Goal: Communication & Community: Answer question/provide support

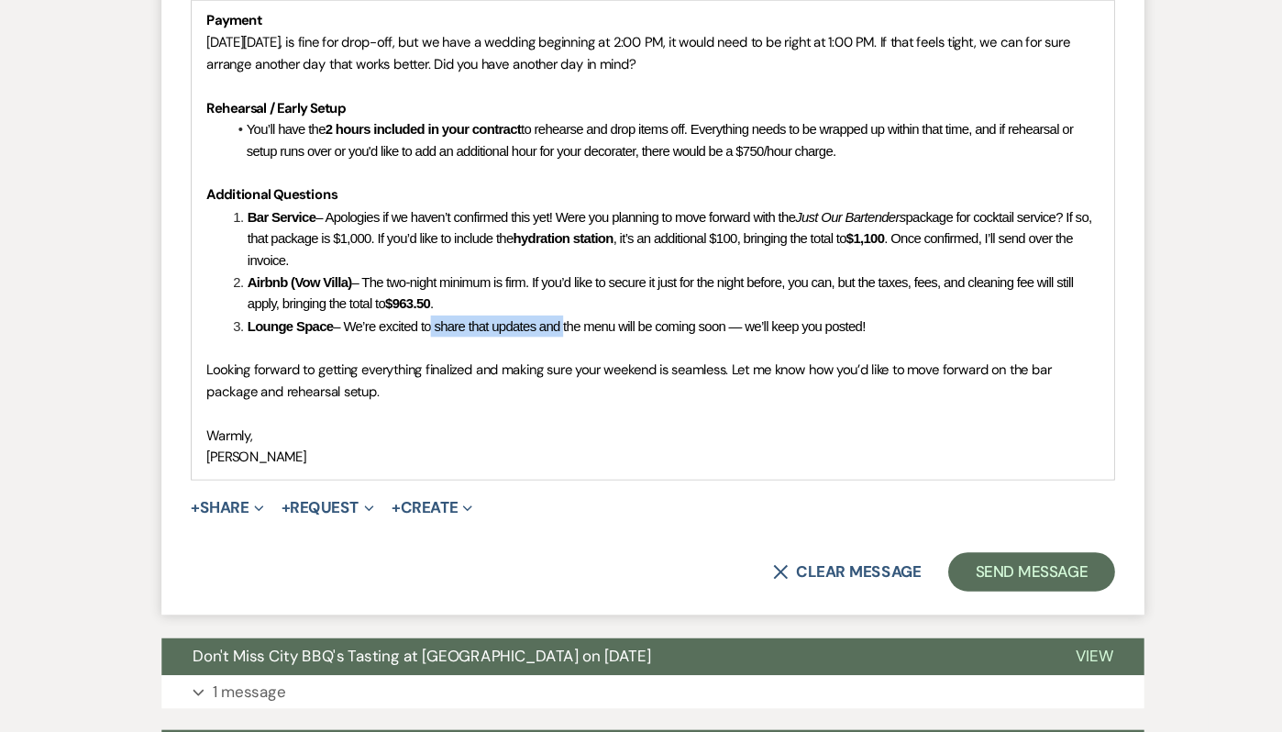
drag, startPoint x: 557, startPoint y: 354, endPoint x: 427, endPoint y: 350, distance: 130.2
click at [427, 350] on span "– We’re excited to share that updates and the menu will be coming soon — we’ll …" at bounding box center [590, 350] width 501 height 15
drag, startPoint x: 598, startPoint y: 350, endPoint x: 581, endPoint y: 347, distance: 16.7
click at [581, 347] on span "– We’re excited the menu will be coming soon — we’ll keep you posted!" at bounding box center [523, 350] width 367 height 15
click at [691, 348] on span "– We’re excited the menu will be coming soon, hoping by the end oof the month, …" at bounding box center [603, 350] width 526 height 15
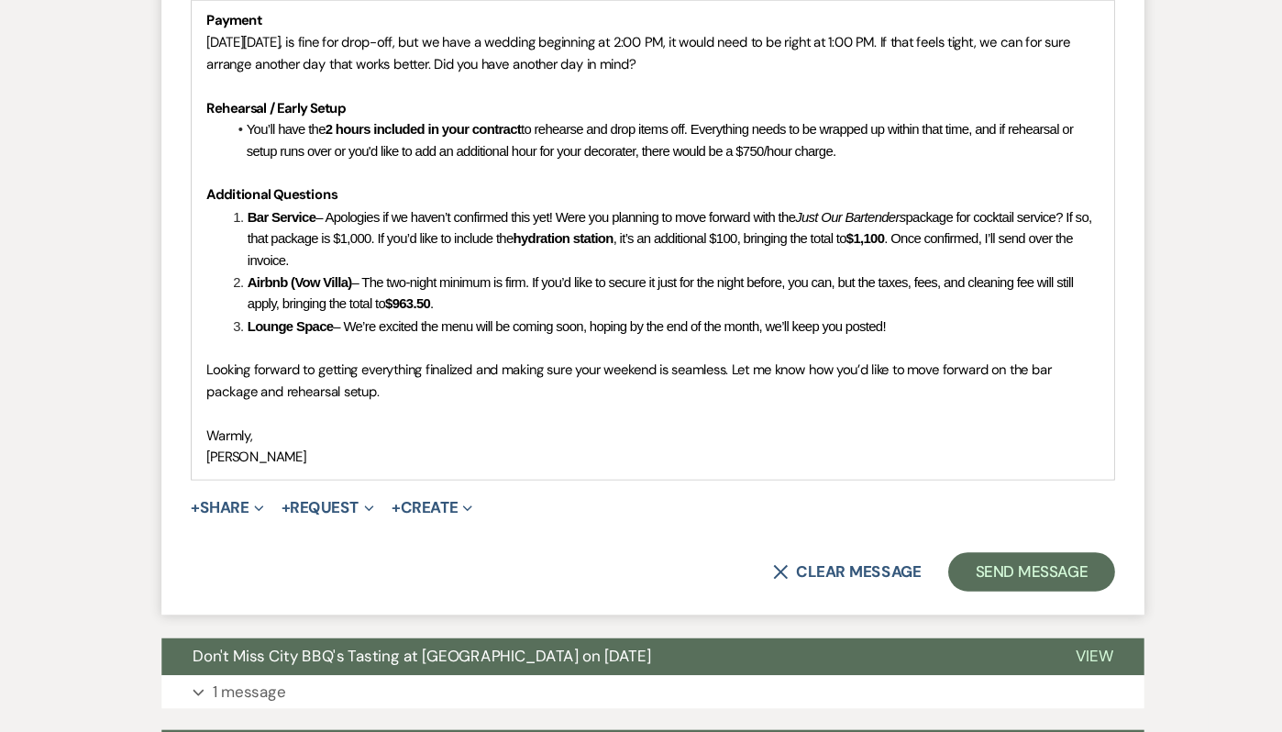
click at [587, 351] on span "– We’re excited the menu will be coming soon, hoping by the end of the month, w…" at bounding box center [600, 350] width 520 height 15
drag, startPoint x: 428, startPoint y: 350, endPoint x: 353, endPoint y: 347, distance: 75.2
click at [353, 347] on span "– We’re excited the menu will be coming soon, we're hoping by the end of the mo…" at bounding box center [615, 350] width 550 height 15
click at [410, 348] on span "– The menu will be coming soon, we're hoping by the end of the month, we’ll kee…" at bounding box center [580, 350] width 481 height 15
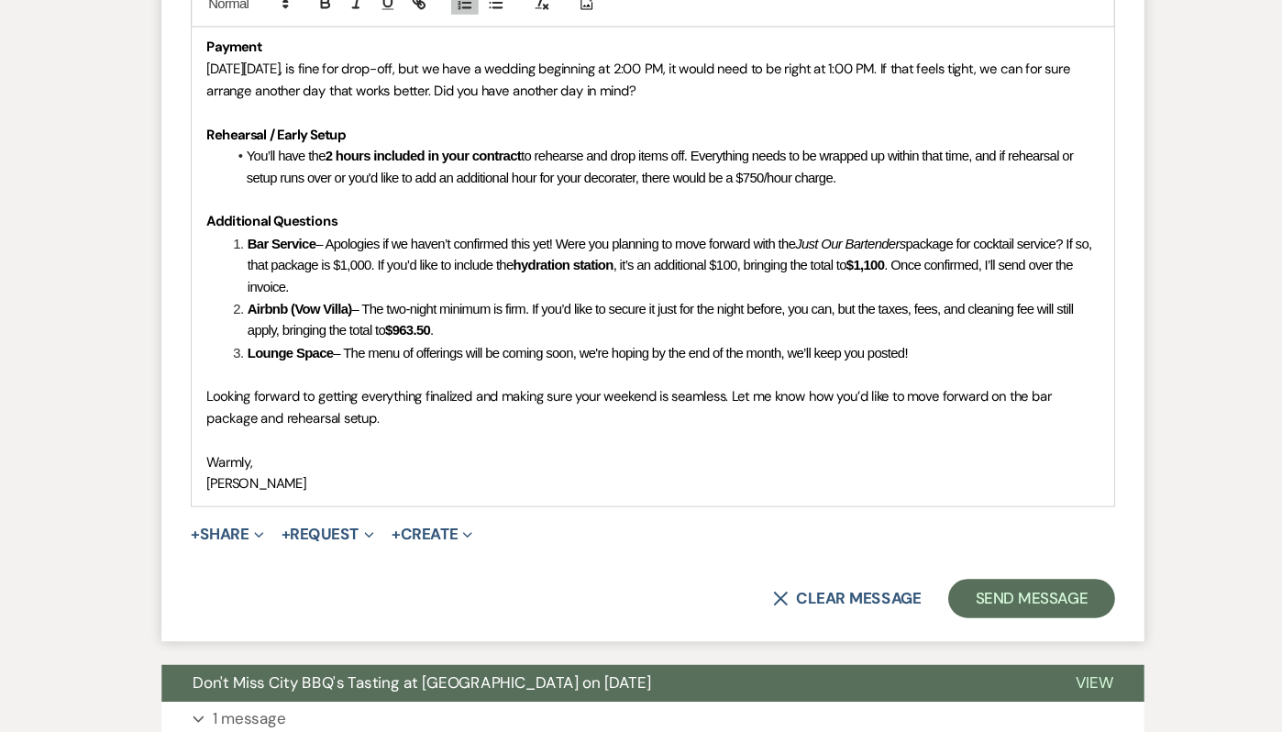
click at [364, 414] on span "Looking forward to getting everything finalized and making sure your weekend is…" at bounding box center [620, 400] width 798 height 37
click at [407, 412] on p "Looking forward to getting everything finalized and making sure your weekend is…" at bounding box center [641, 400] width 840 height 41
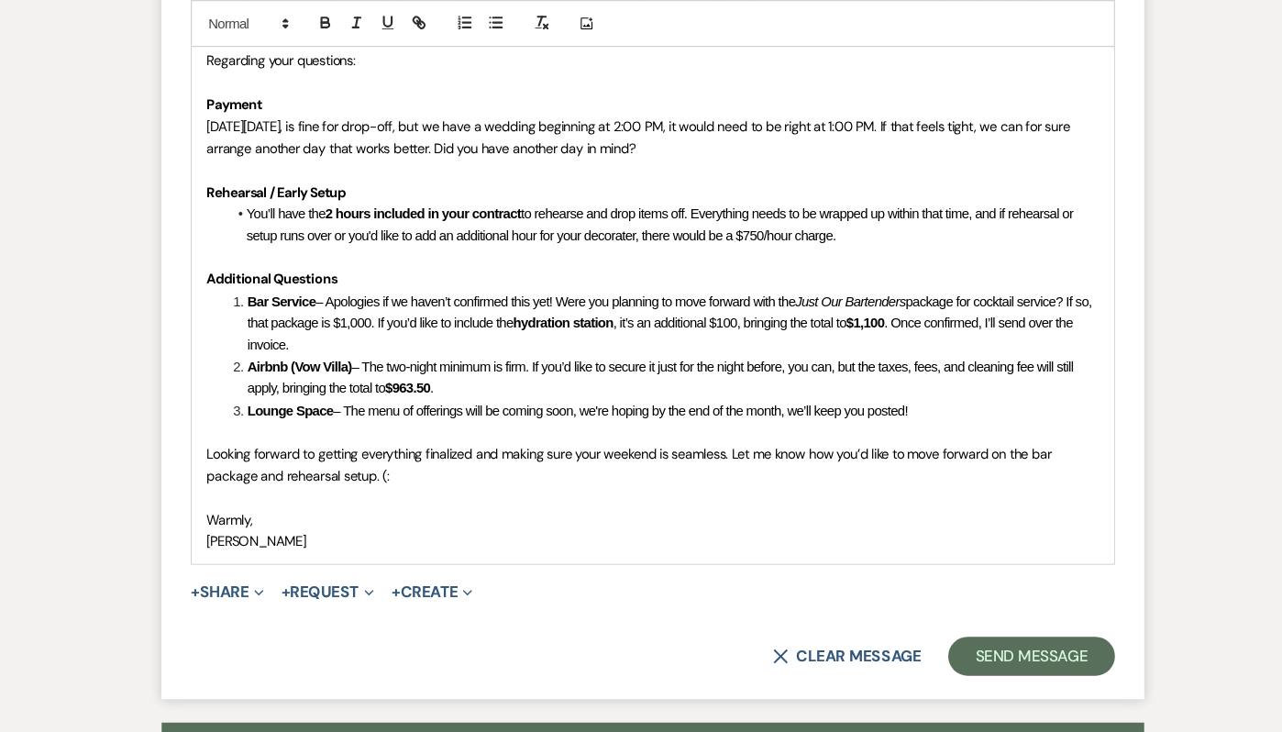
scroll to position [2476, 0]
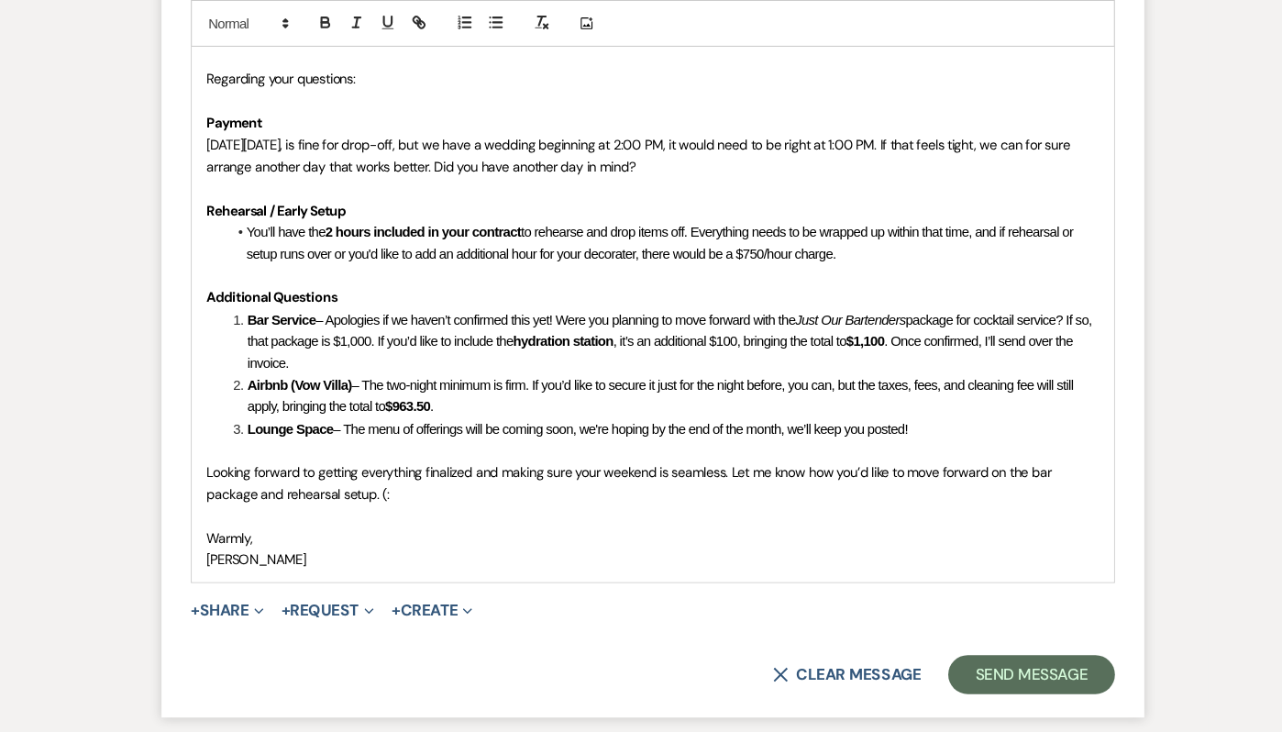
click at [227, 510] on span "Warmly," at bounding box center [242, 506] width 43 height 17
click at [275, 529] on span "[PERSON_NAME]" at bounding box center [268, 526] width 94 height 17
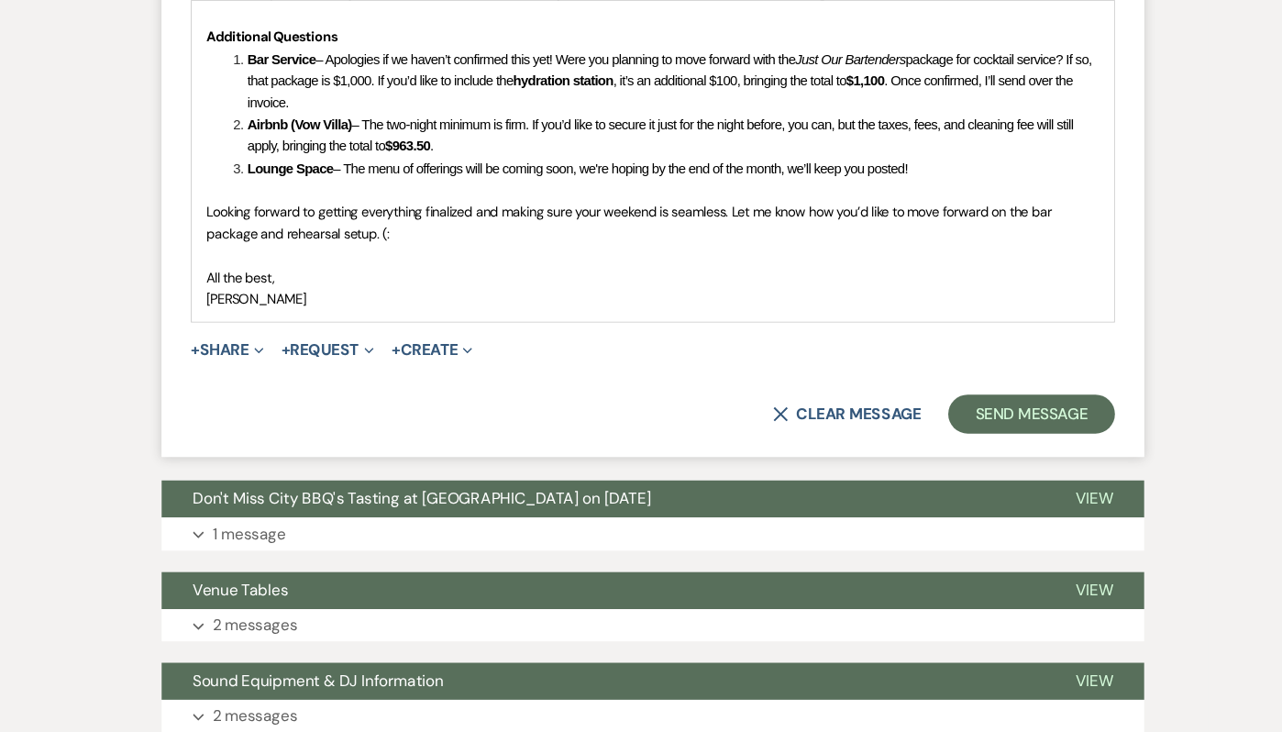
scroll to position [3005, 0]
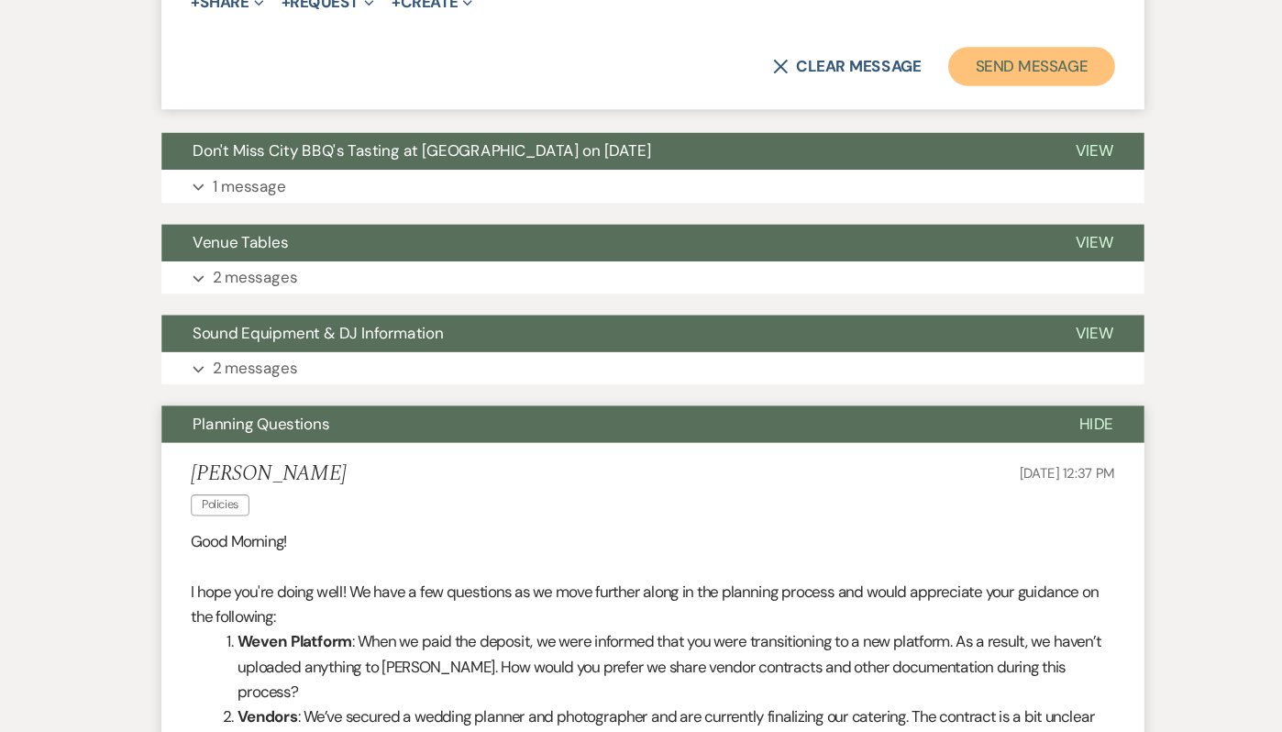
click at [948, 98] on button "Send Message" at bounding box center [997, 105] width 157 height 37
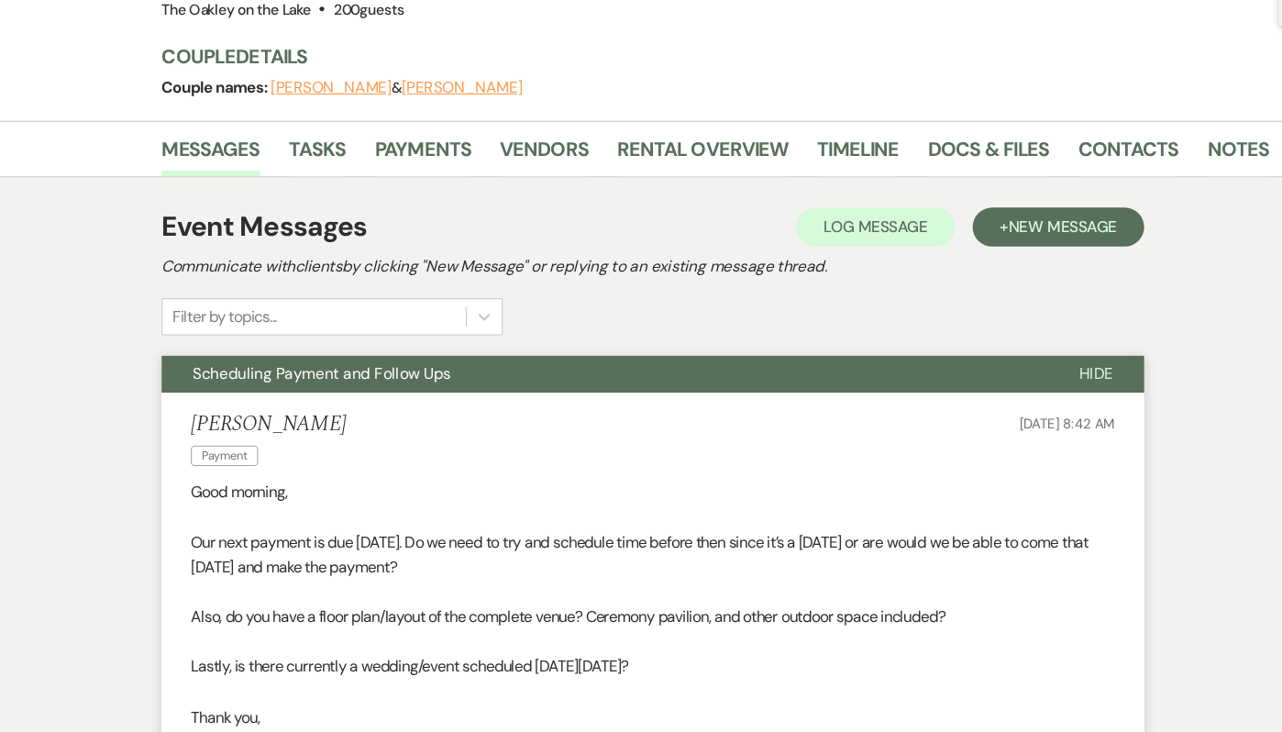
scroll to position [0, 0]
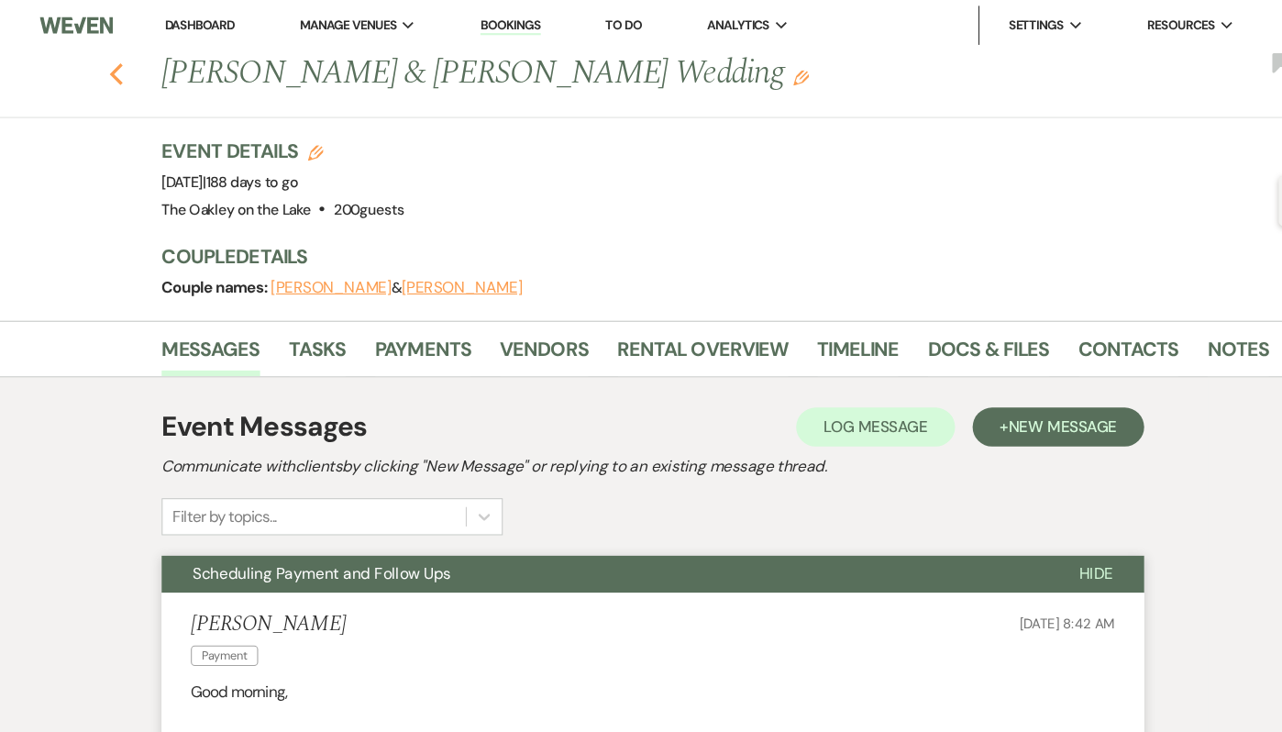
click at [141, 68] on icon "Previous" at bounding box center [136, 70] width 14 height 22
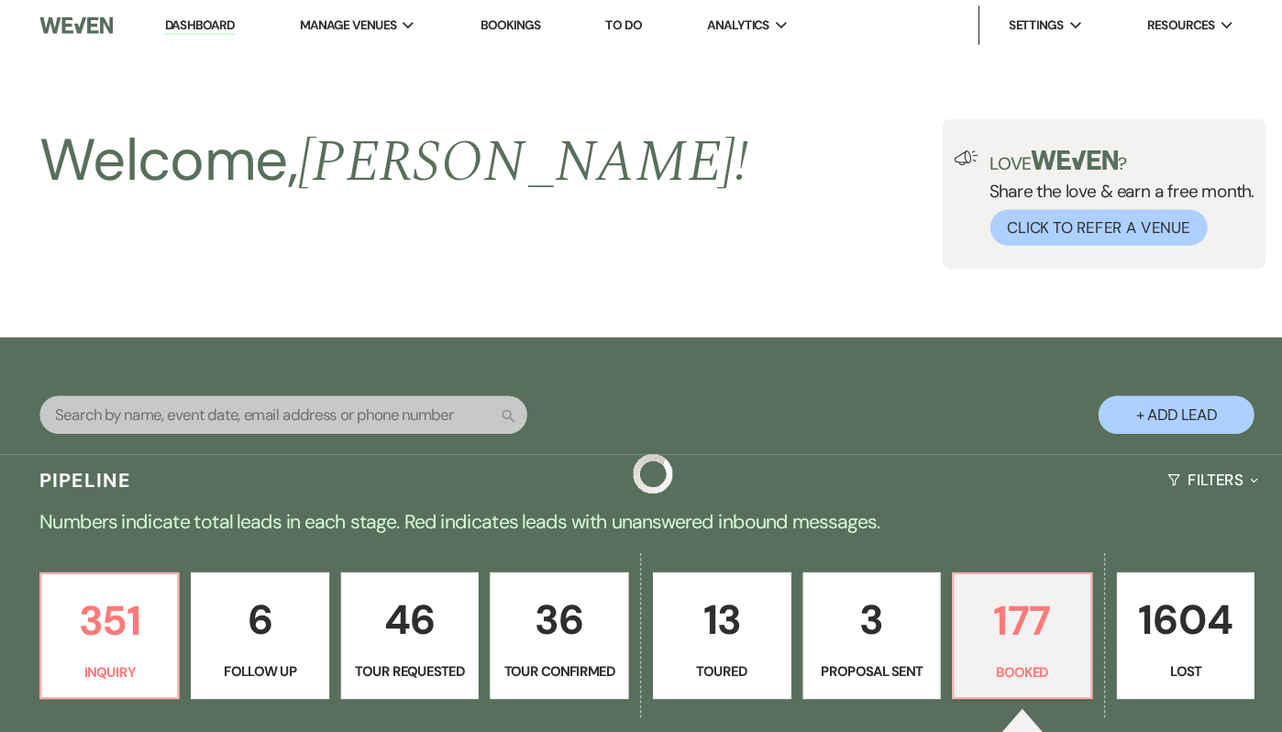
scroll to position [864, 0]
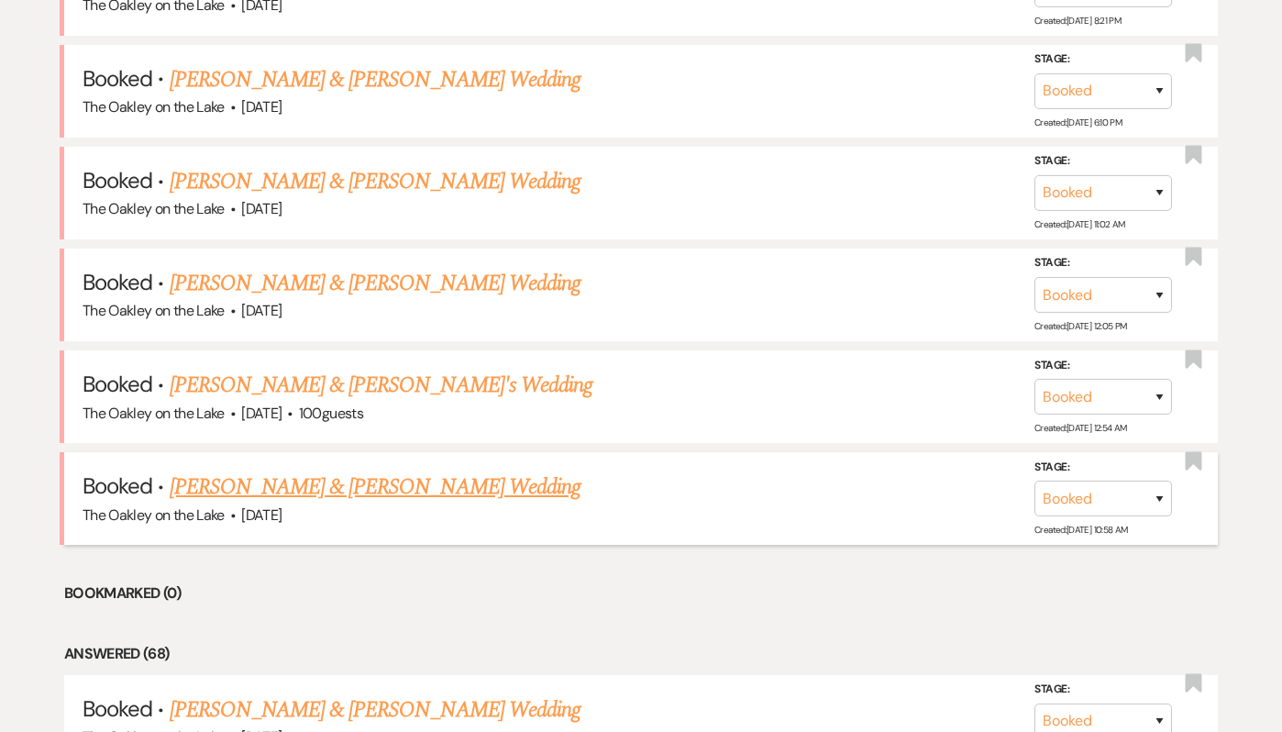
click at [368, 474] on link "[PERSON_NAME] & [PERSON_NAME] Wedding" at bounding box center [375, 486] width 411 height 33
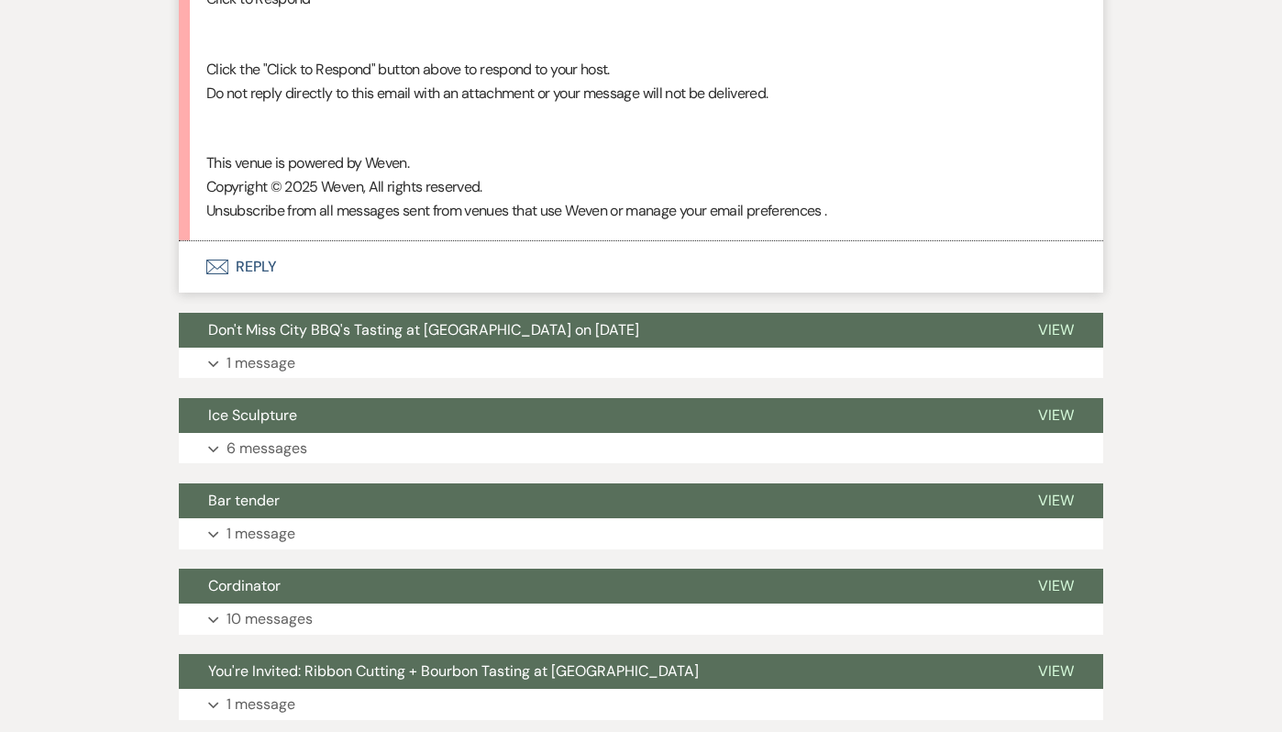
scroll to position [2345, 0]
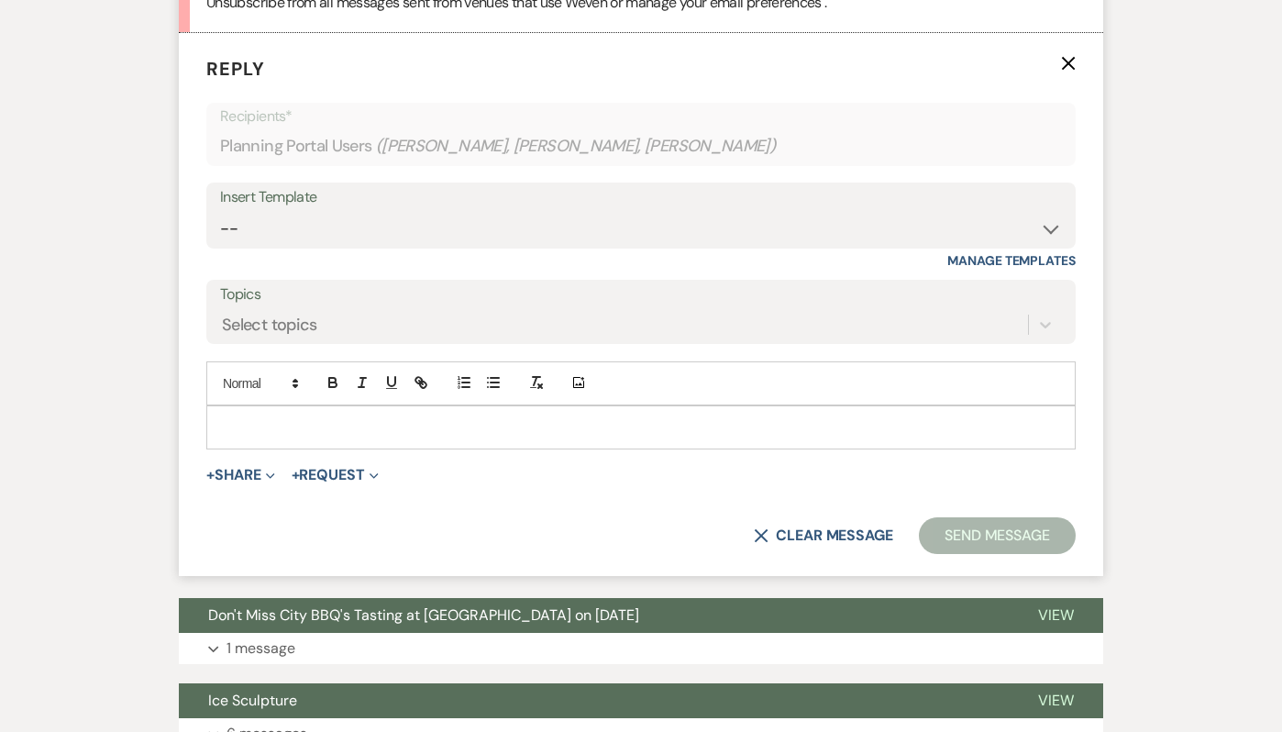
scroll to position [2248, 0]
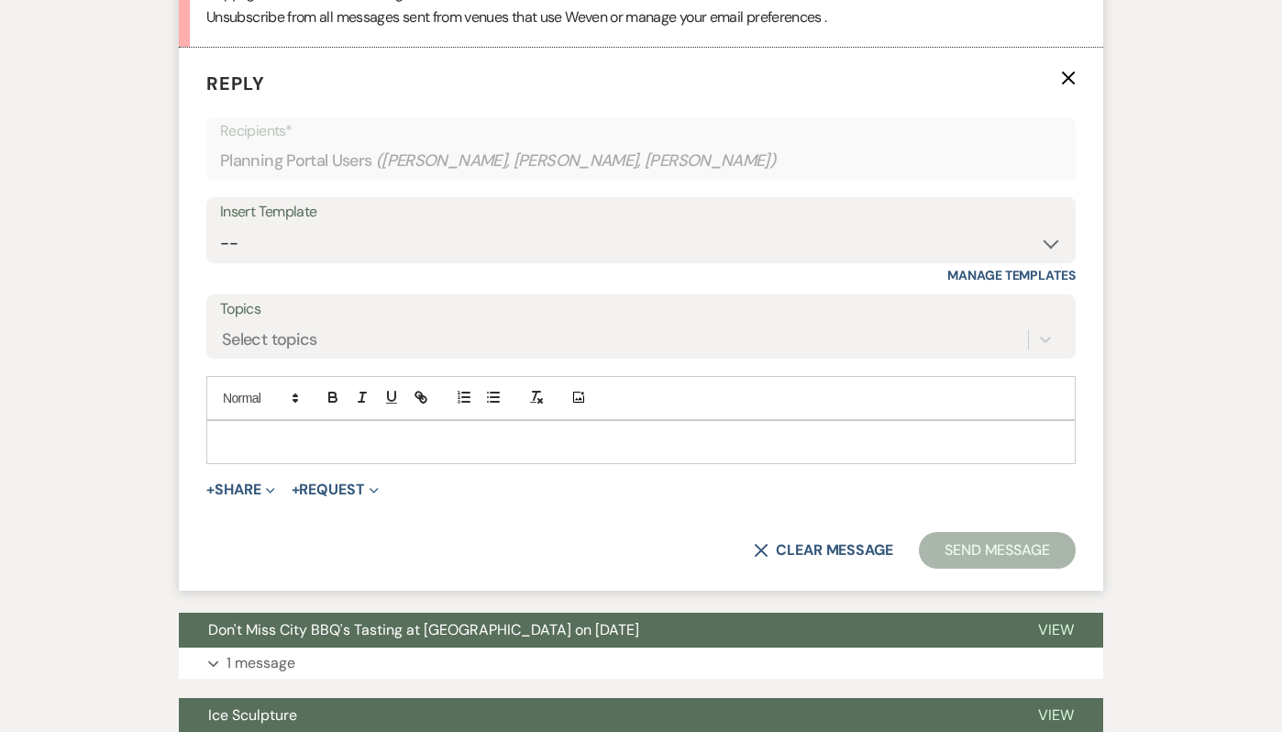
click at [228, 452] on p at bounding box center [641, 442] width 840 height 20
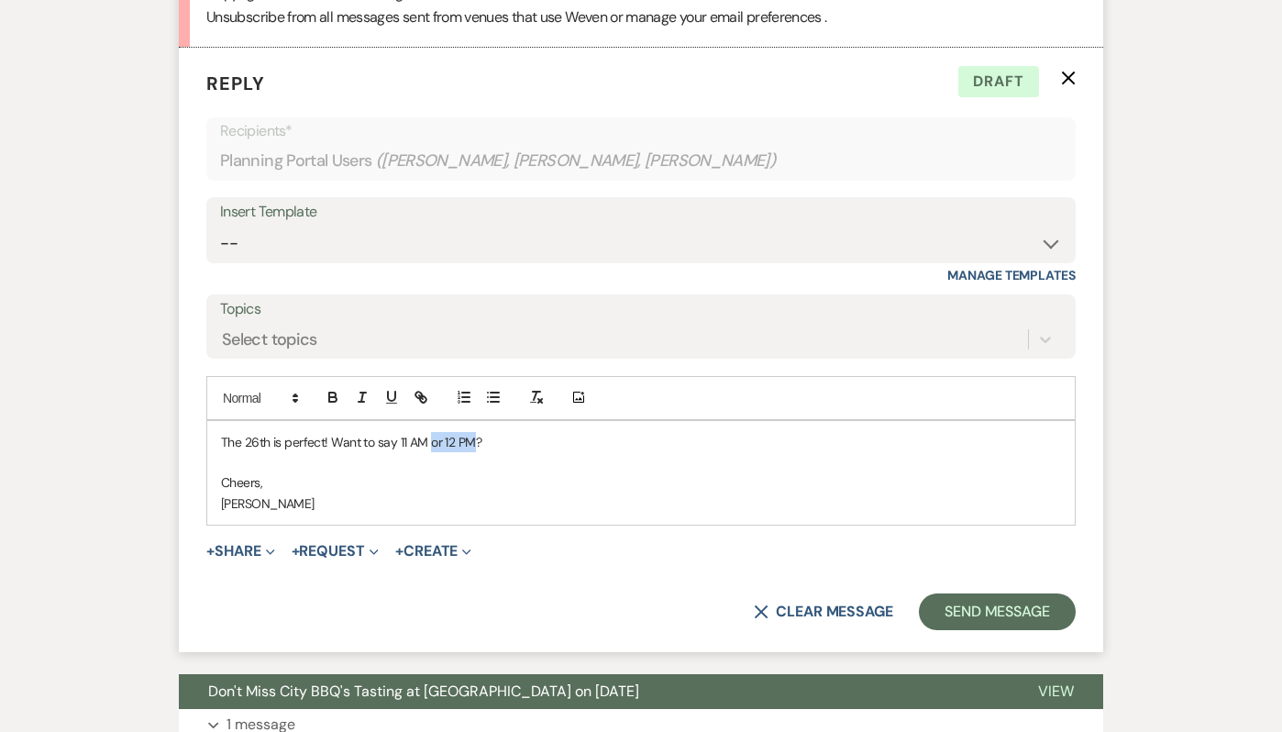
drag, startPoint x: 472, startPoint y: 487, endPoint x: 426, endPoint y: 482, distance: 46.1
click at [427, 452] on p "The 26th is perfect! Want to say 11 AM or 12 PM?" at bounding box center [641, 442] width 840 height 20
drag, startPoint x: 394, startPoint y: 487, endPoint x: 332, endPoint y: 483, distance: 62.4
click at [332, 452] on p "The 26th is perfect! Want to say 11 AM?" at bounding box center [641, 442] width 840 height 20
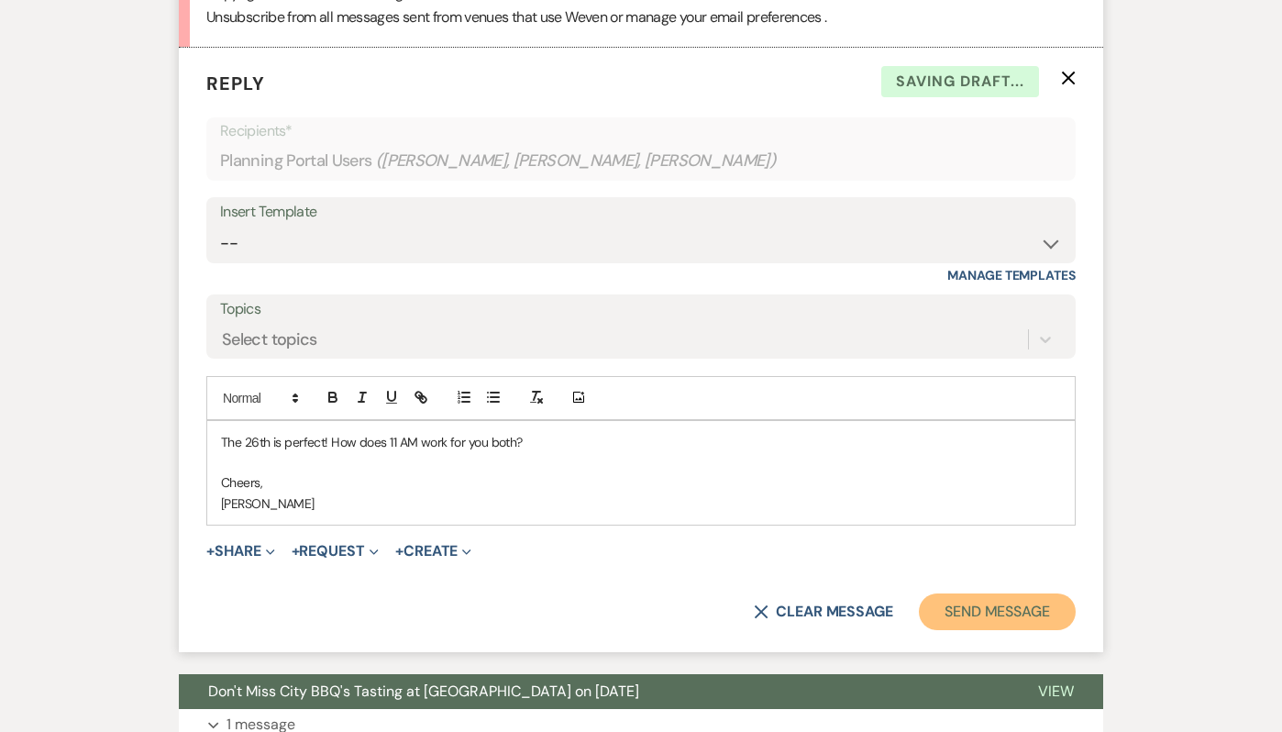
click at [955, 630] on button "Send Message" at bounding box center [997, 611] width 157 height 37
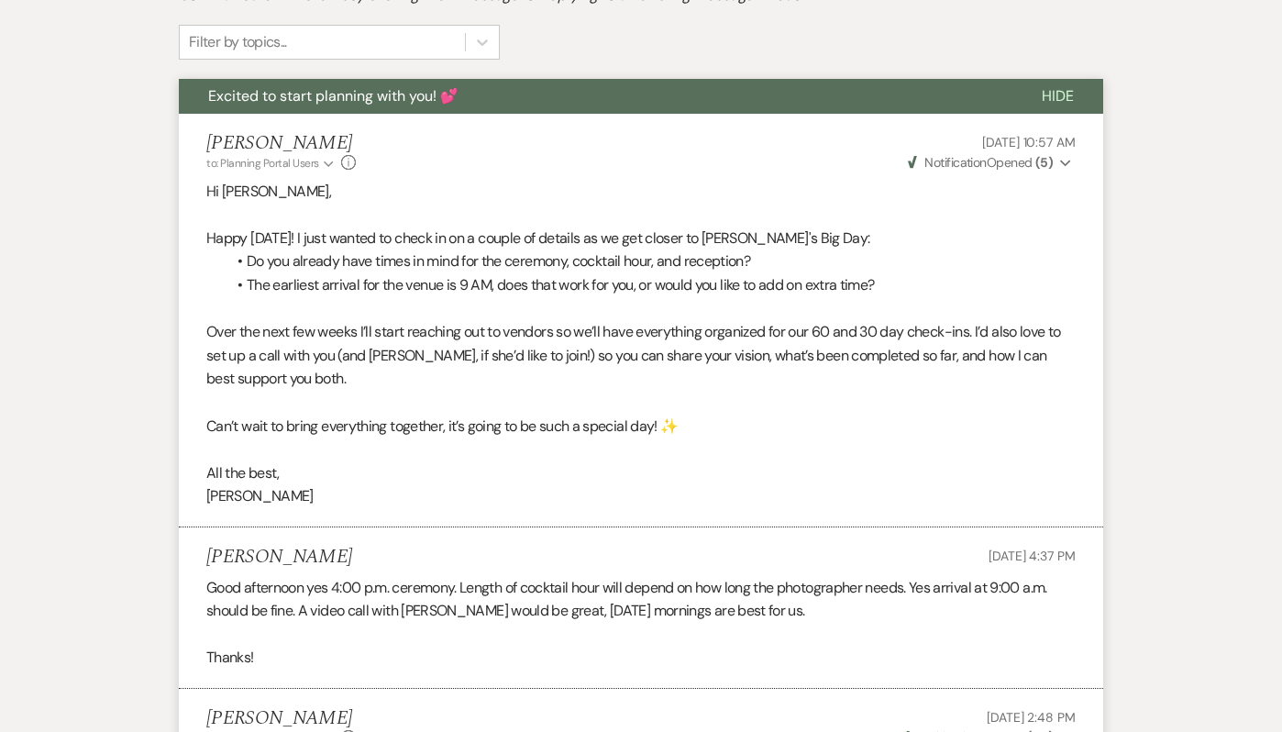
scroll to position [0, 0]
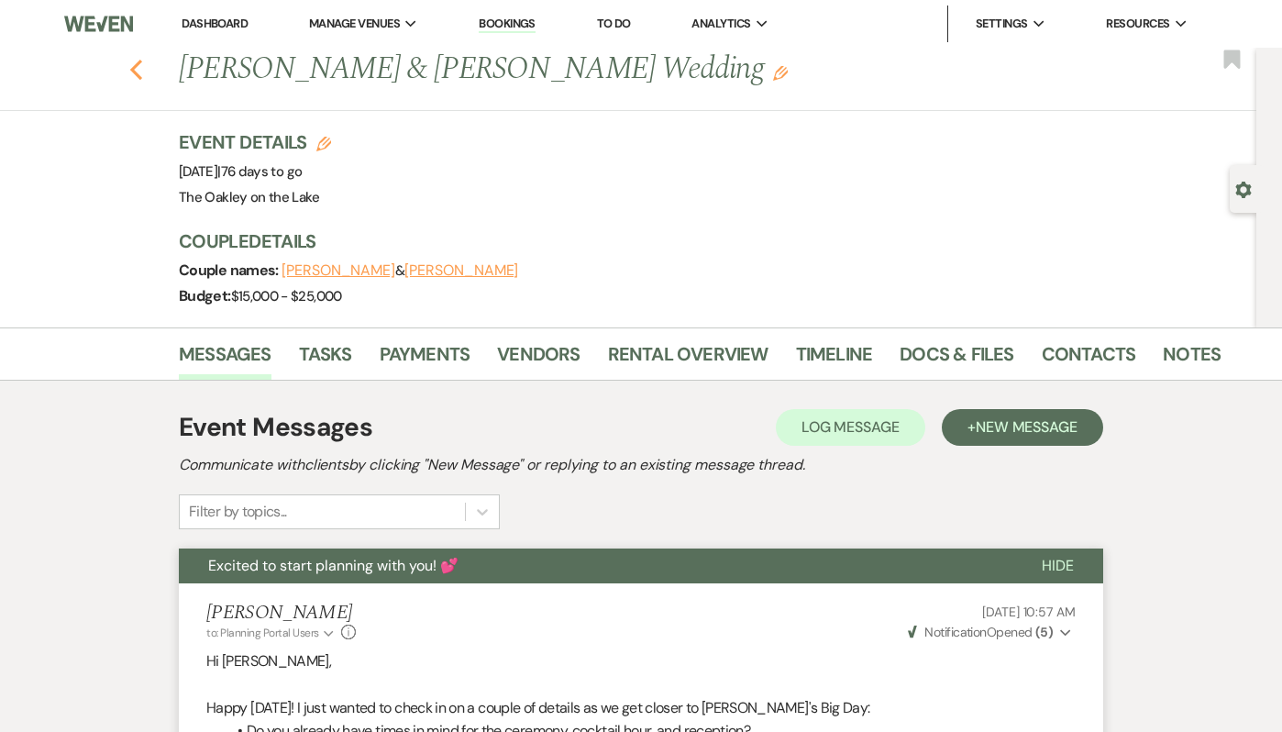
click at [138, 61] on icon "Previous" at bounding box center [136, 70] width 14 height 22
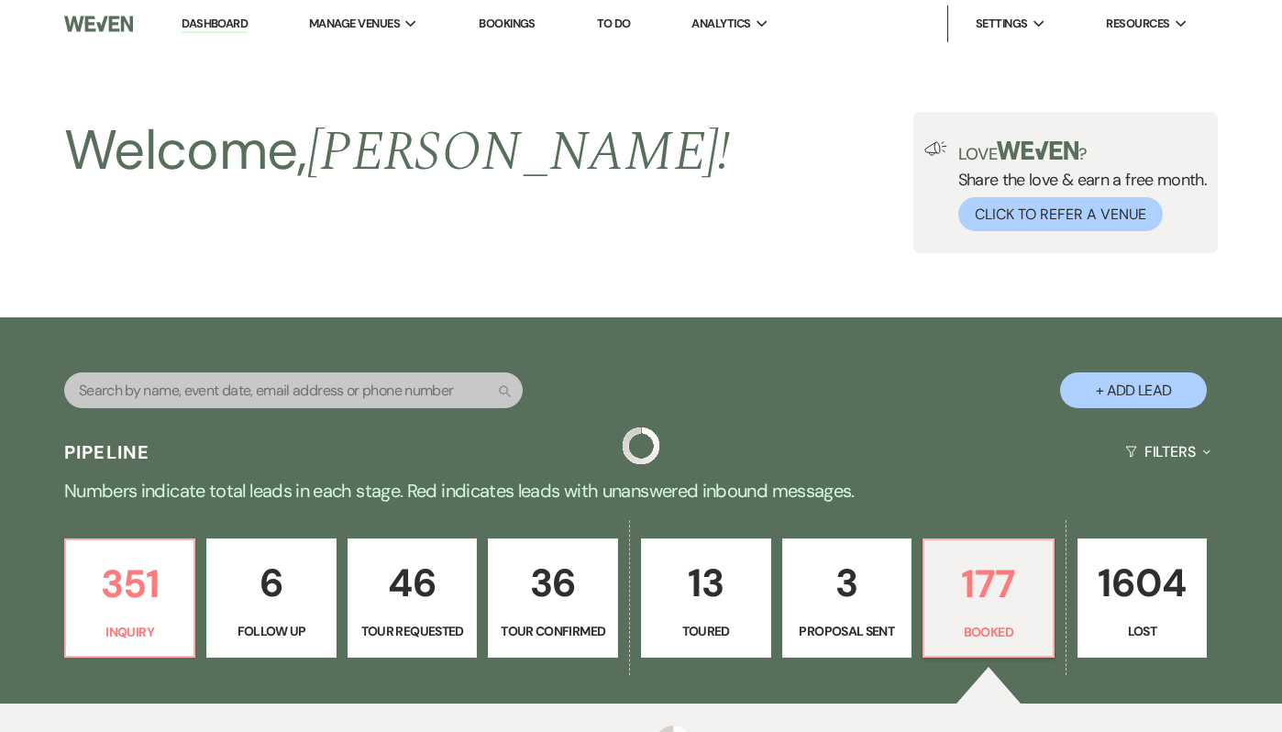
scroll to position [864, 0]
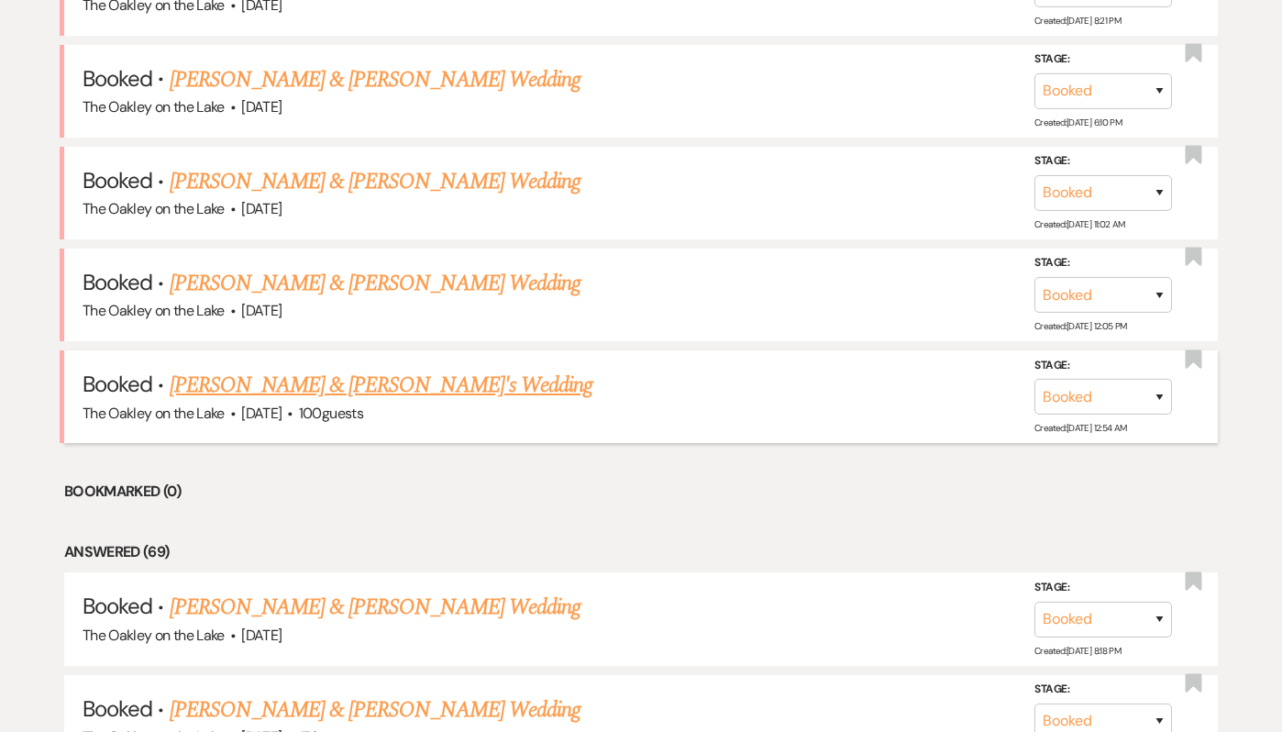
click at [351, 385] on link "[PERSON_NAME] & [PERSON_NAME]'s Wedding" at bounding box center [382, 385] width 424 height 33
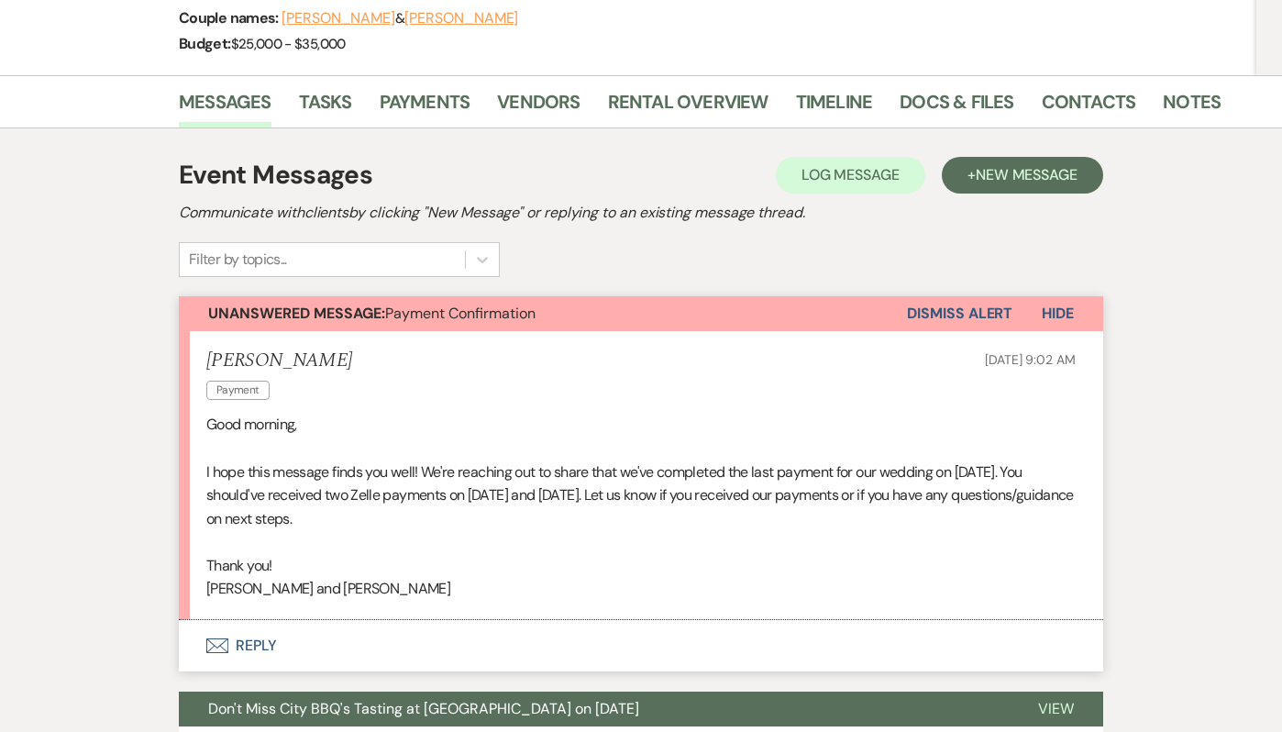
scroll to position [199, 0]
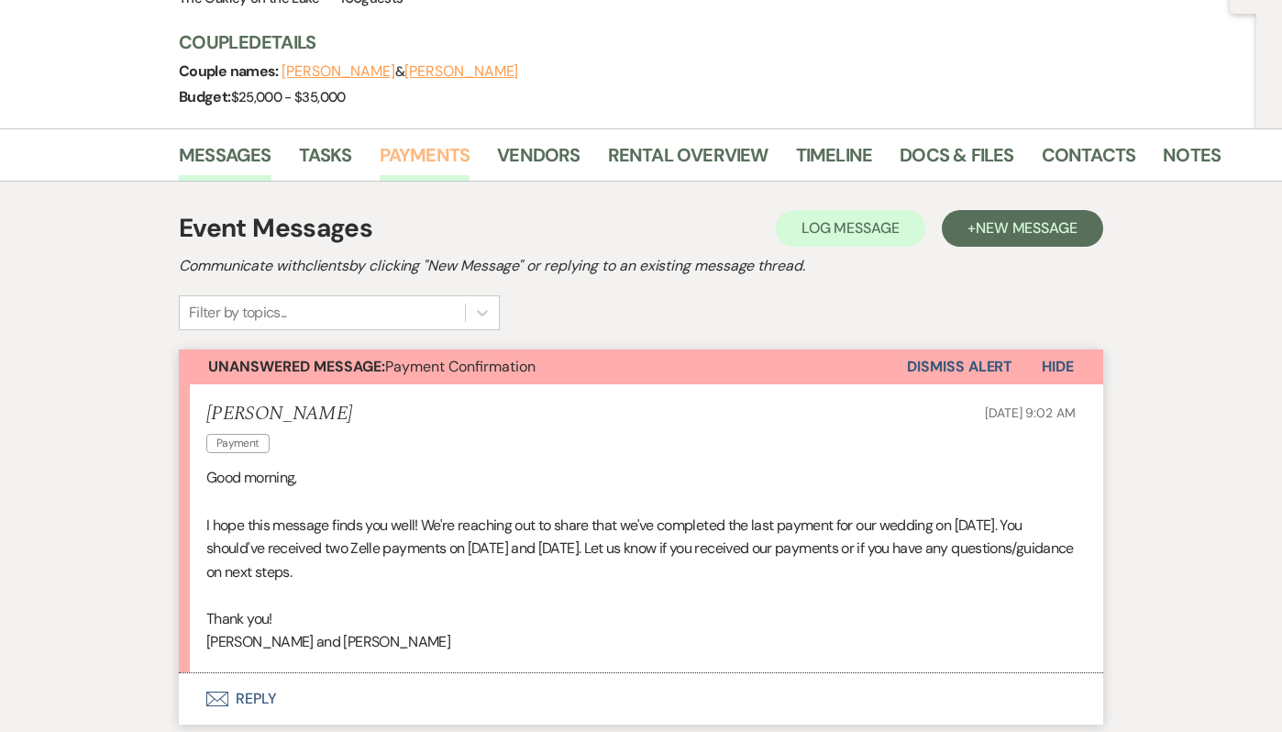
click at [414, 160] on link "Payments" at bounding box center [425, 160] width 91 height 40
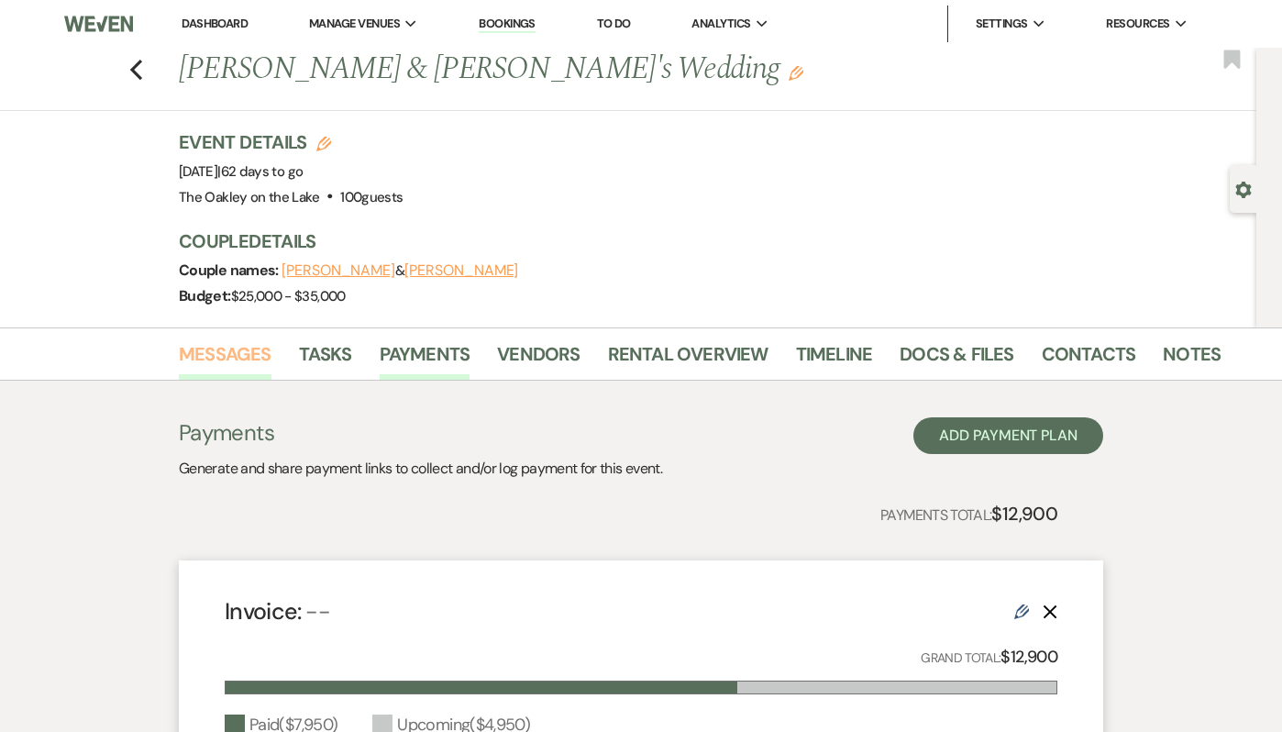
click at [231, 358] on link "Messages" at bounding box center [225, 359] width 93 height 40
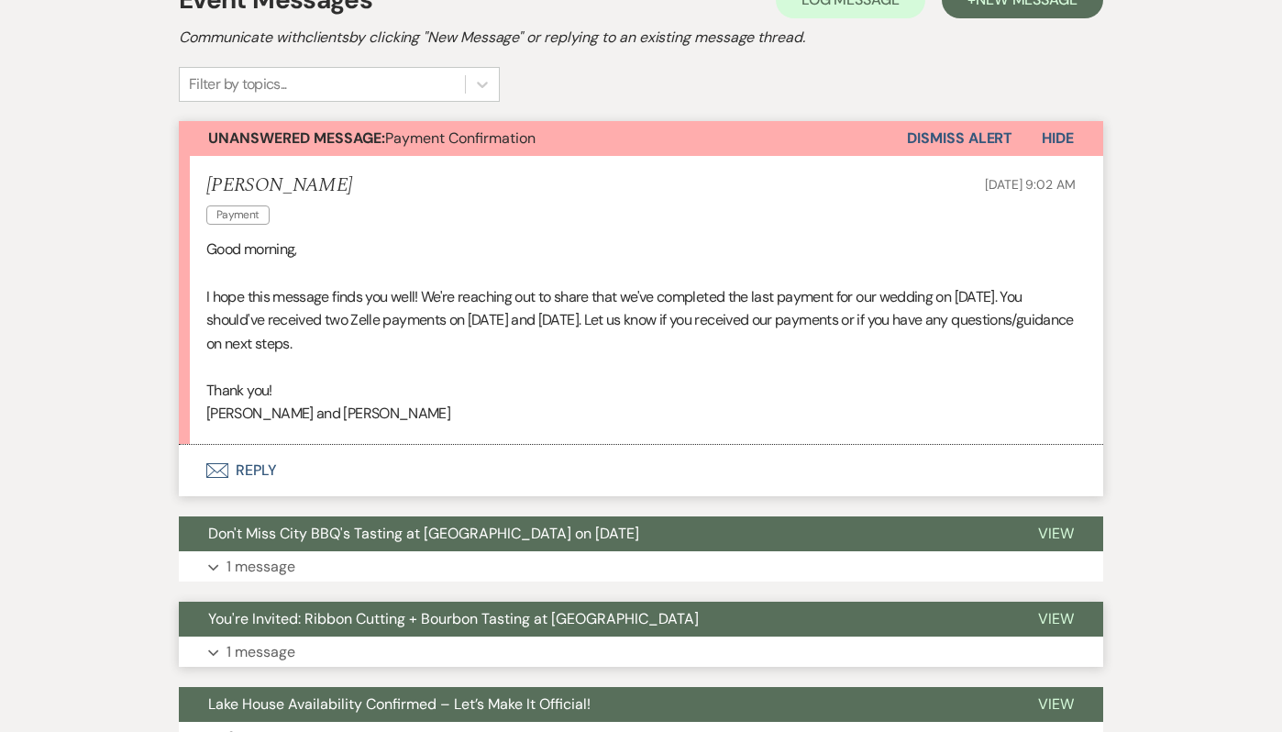
scroll to position [429, 0]
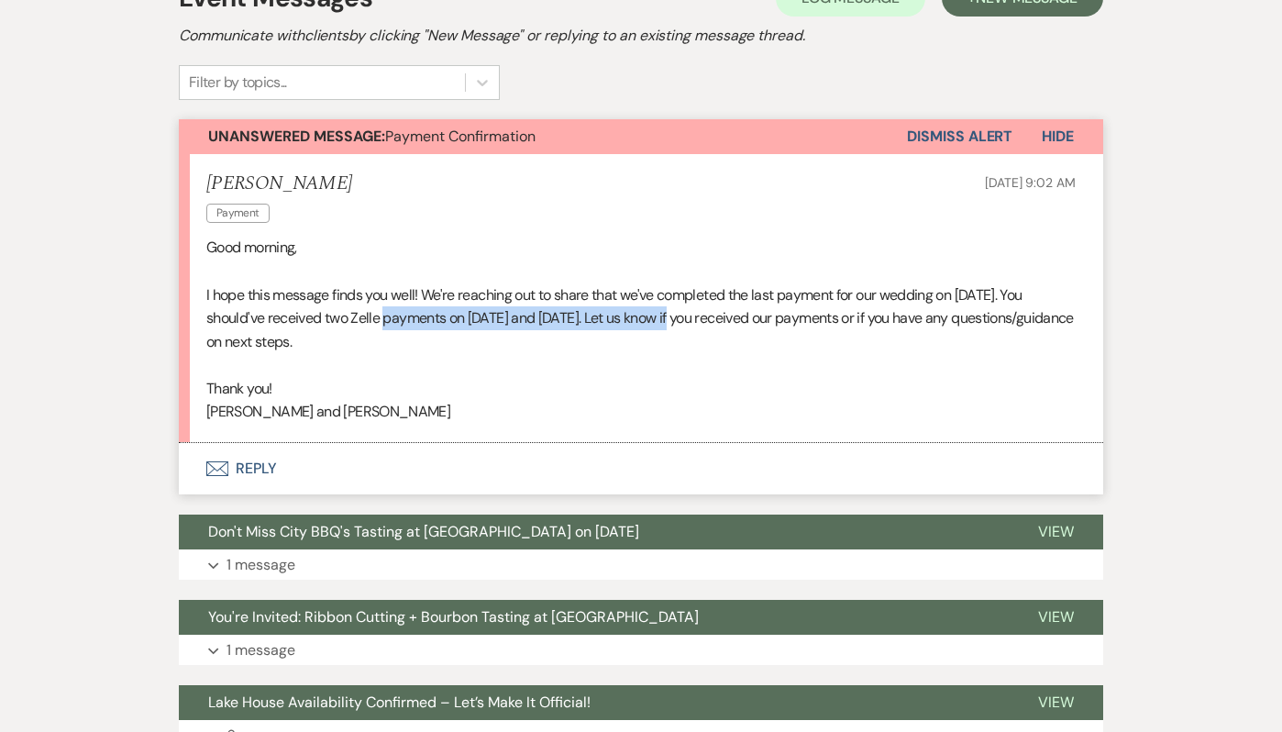
drag, startPoint x: 677, startPoint y: 310, endPoint x: 386, endPoint y: 321, distance: 291.7
click at [386, 321] on p "I hope this message finds you well! We're reaching out to share that we've comp…" at bounding box center [640, 318] width 869 height 71
copy p "two Zelle payments on [DATE] and [DATE]"
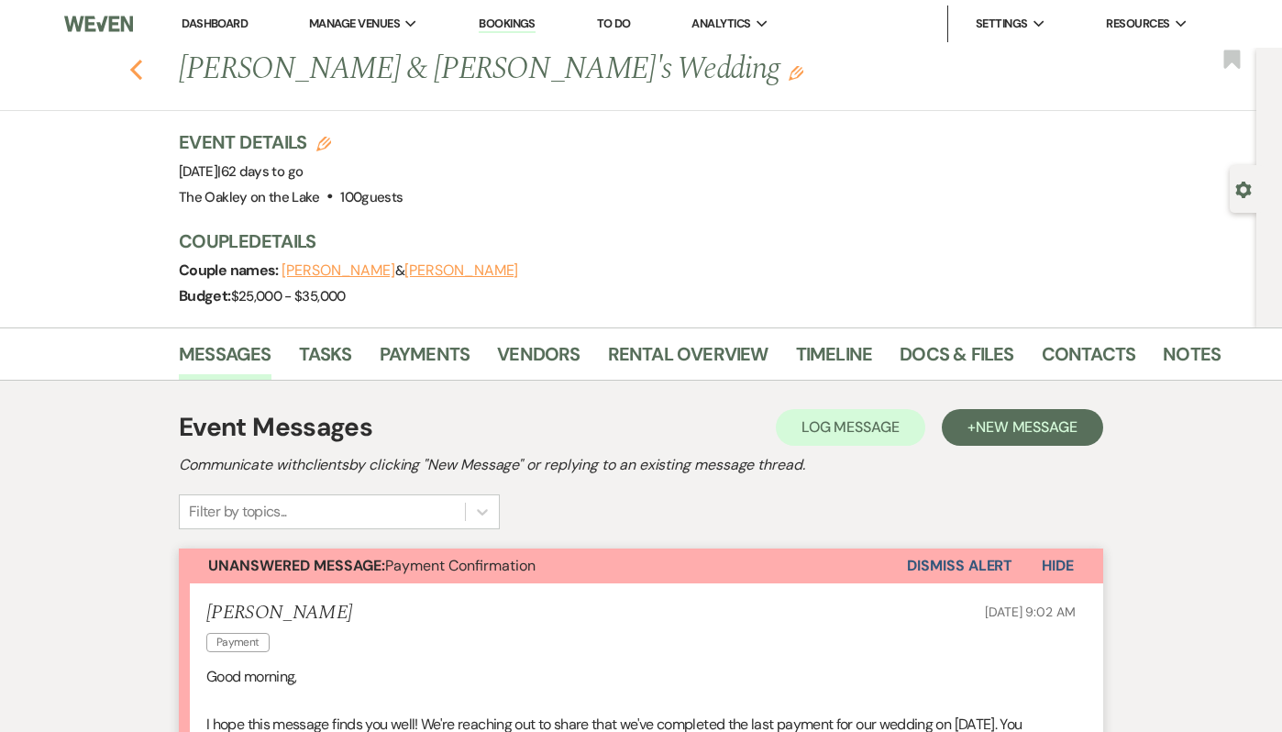
click at [137, 63] on use "button" at bounding box center [136, 70] width 12 height 20
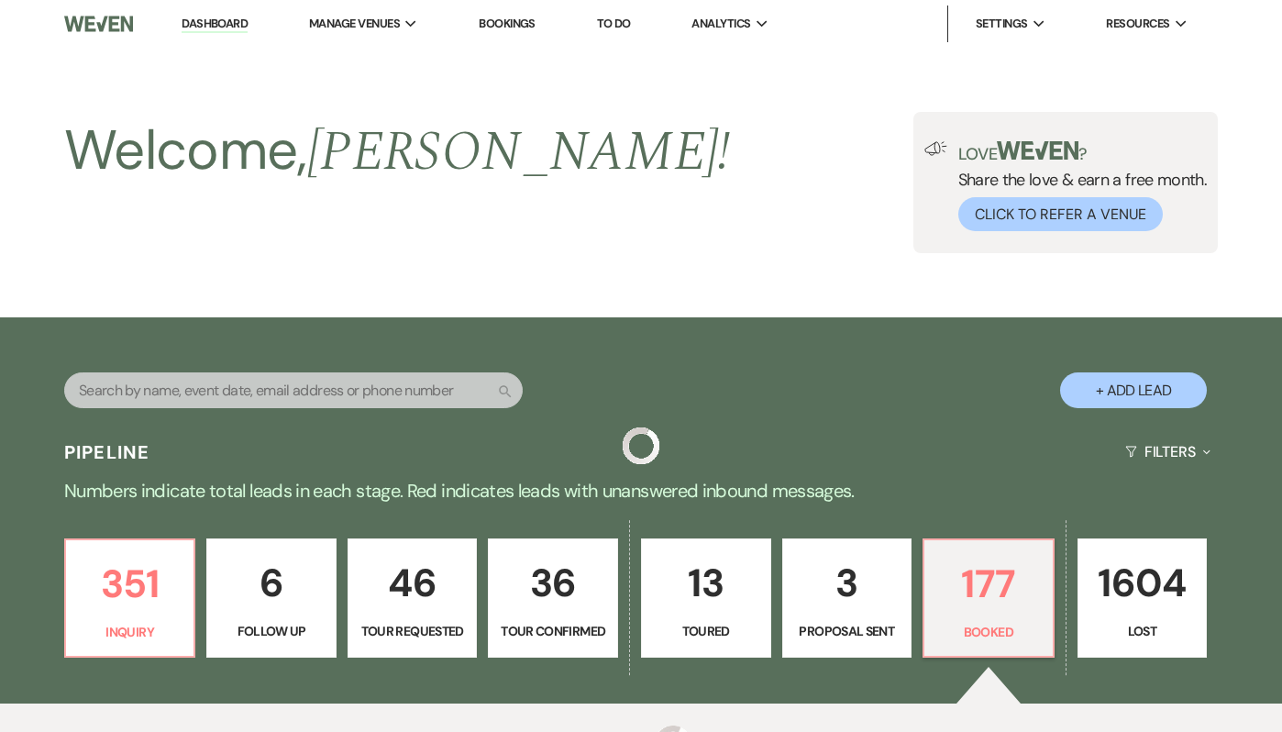
scroll to position [864, 0]
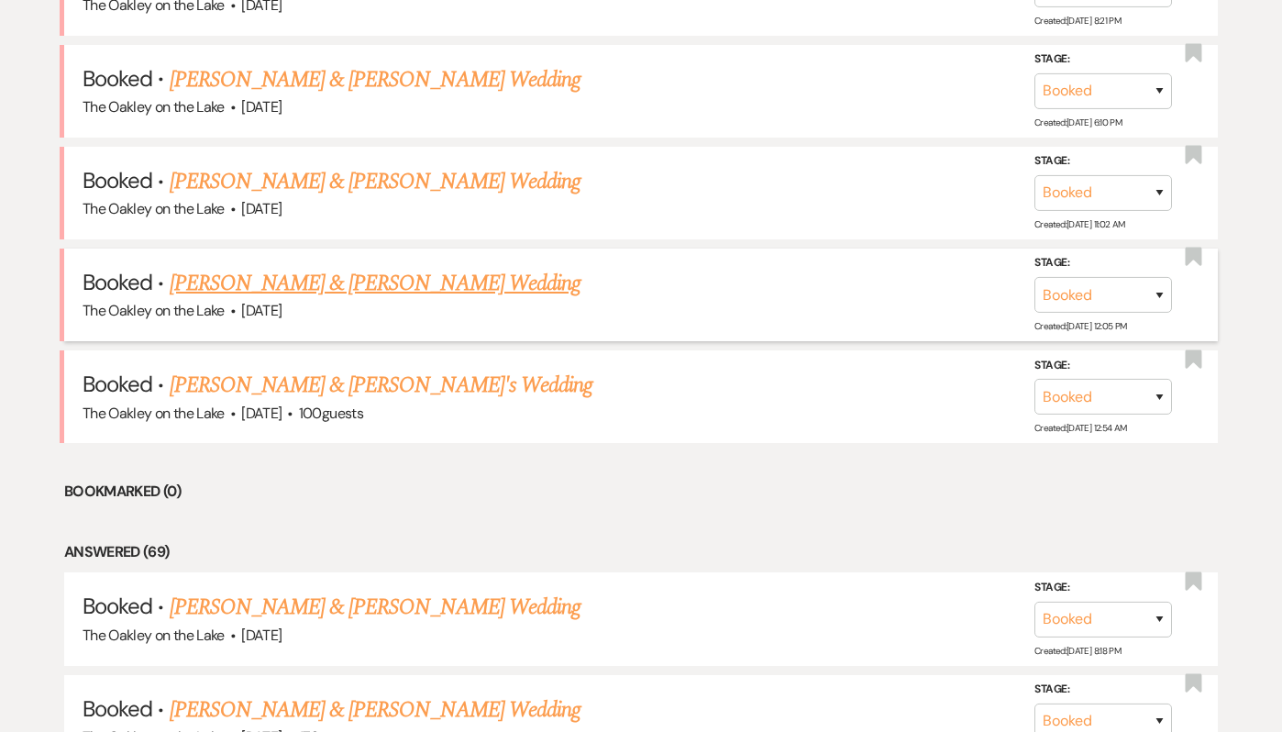
click at [359, 274] on link "[PERSON_NAME] & [PERSON_NAME] Wedding" at bounding box center [375, 283] width 411 height 33
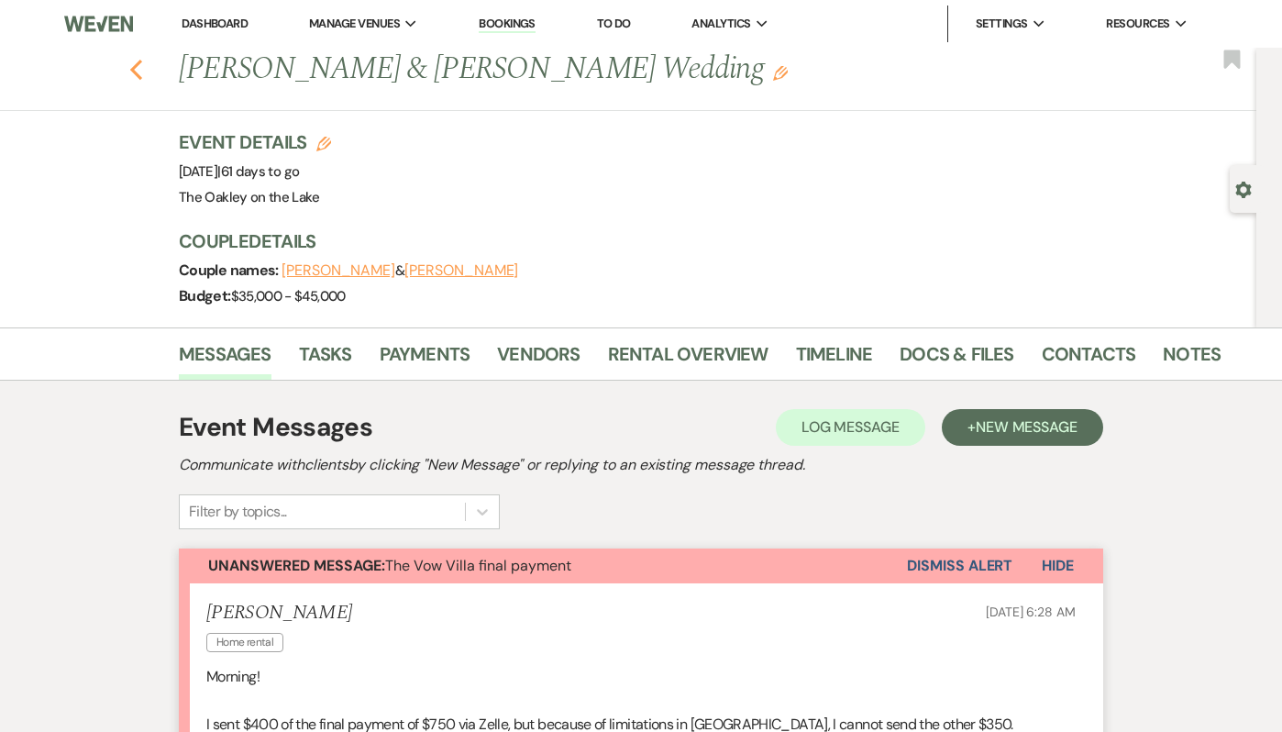
click at [139, 71] on icon "Previous" at bounding box center [136, 70] width 14 height 22
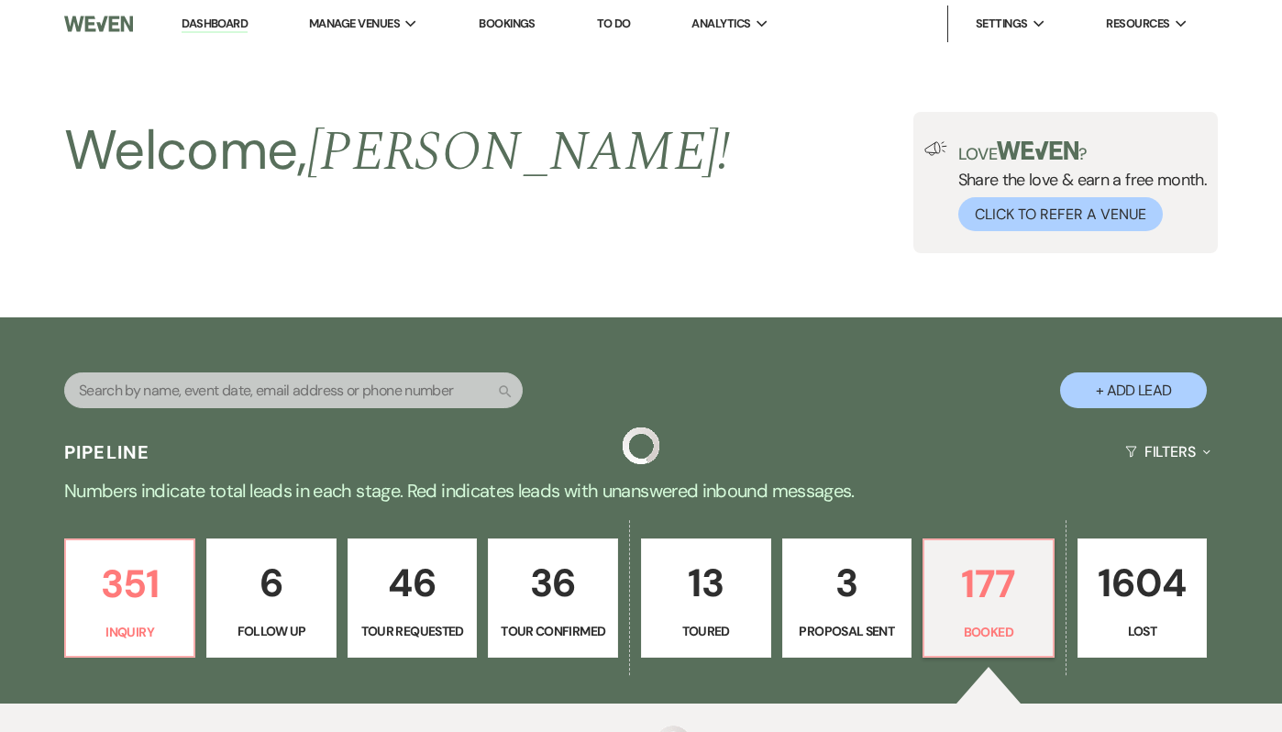
scroll to position [864, 0]
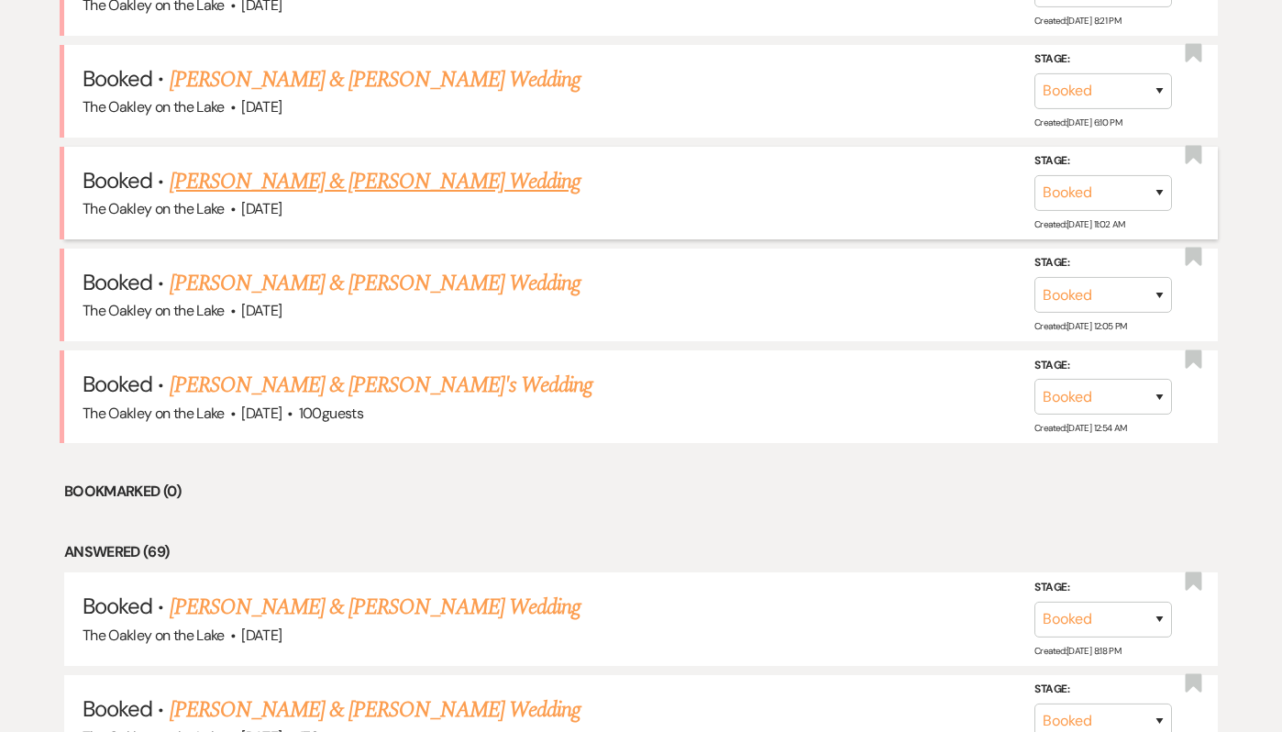
click at [380, 180] on link "[PERSON_NAME] & [PERSON_NAME] Wedding" at bounding box center [375, 181] width 411 height 33
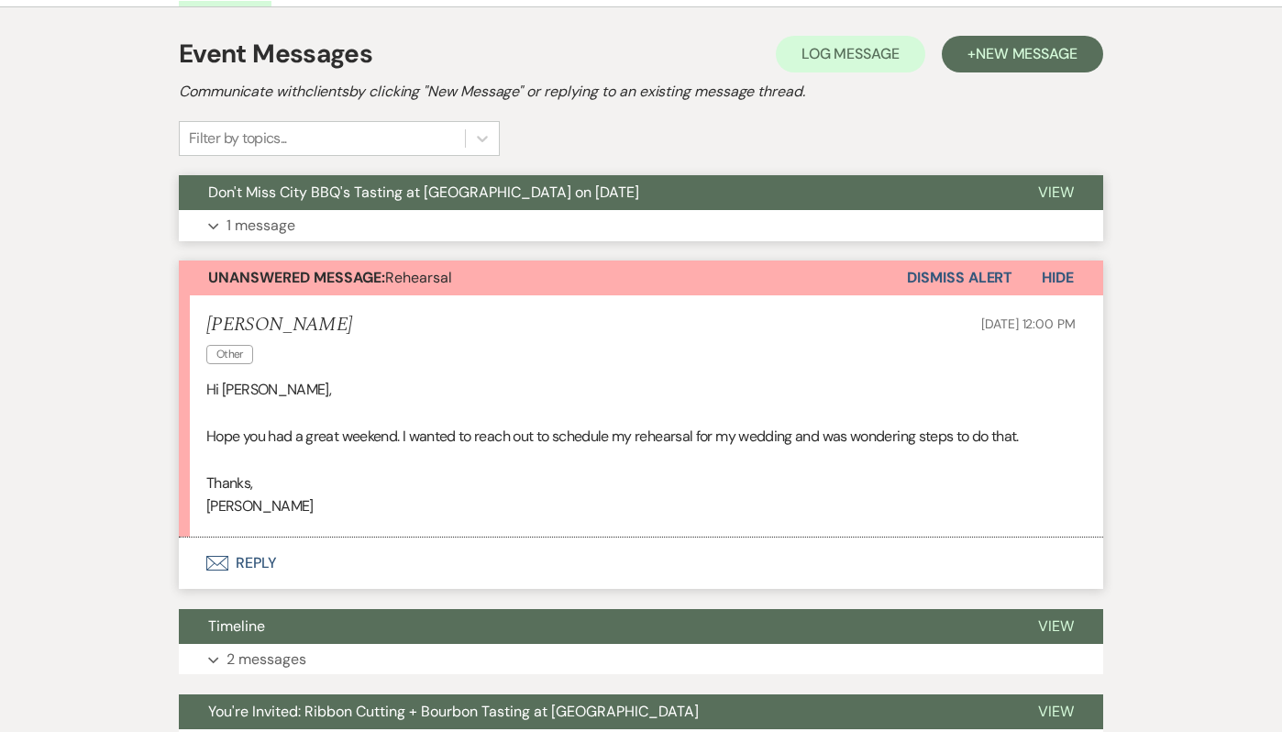
scroll to position [346, 0]
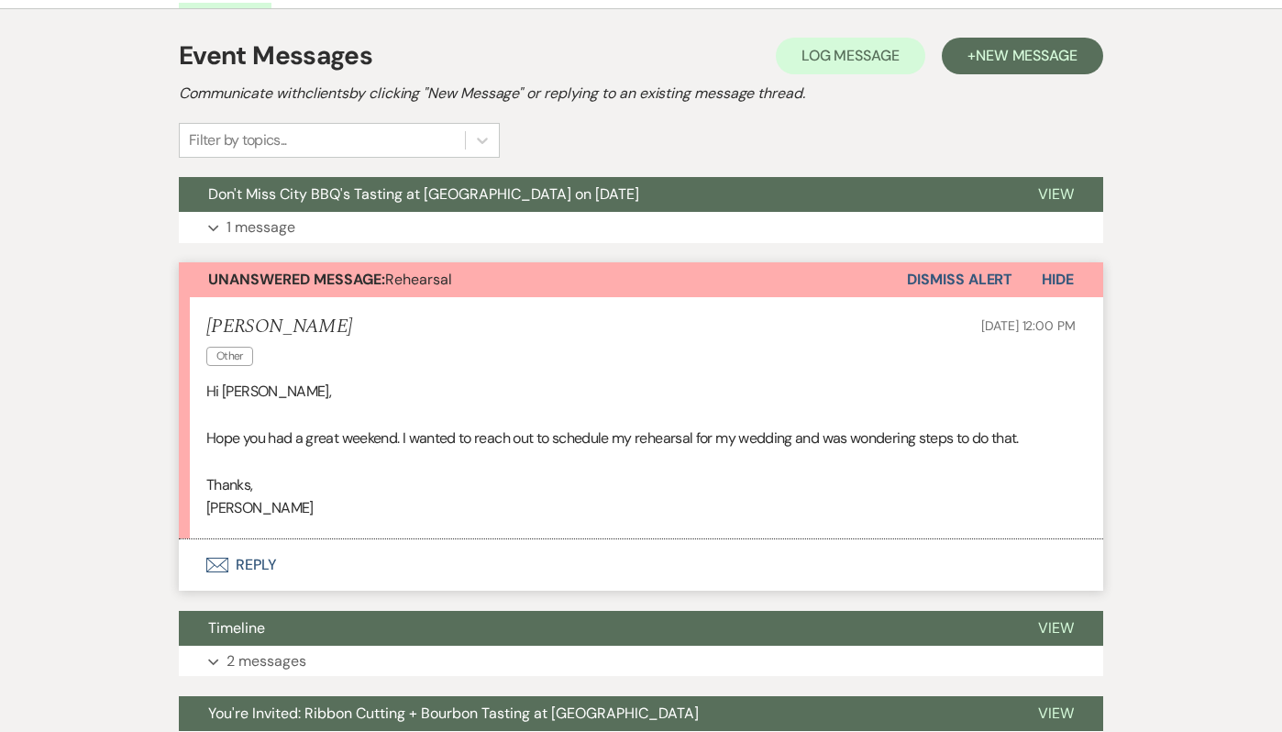
click at [244, 559] on button "Envelope Reply" at bounding box center [641, 564] width 924 height 51
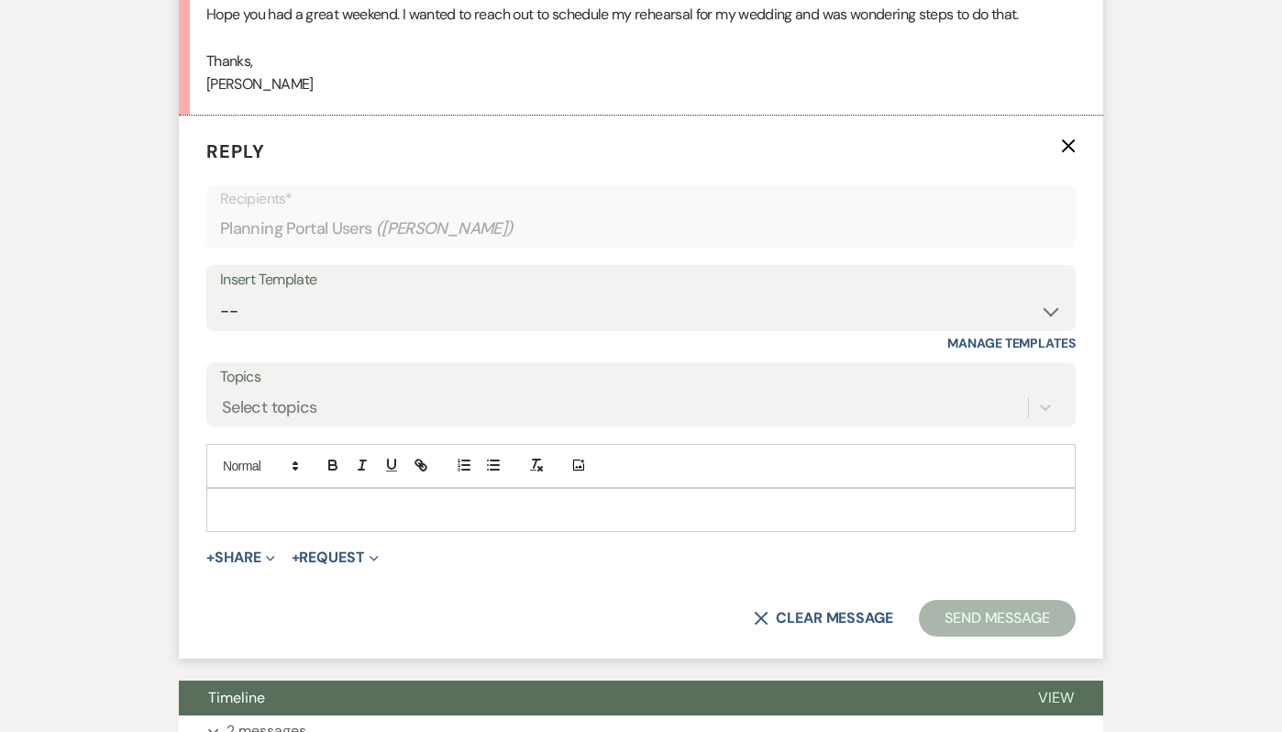
scroll to position [790, 0]
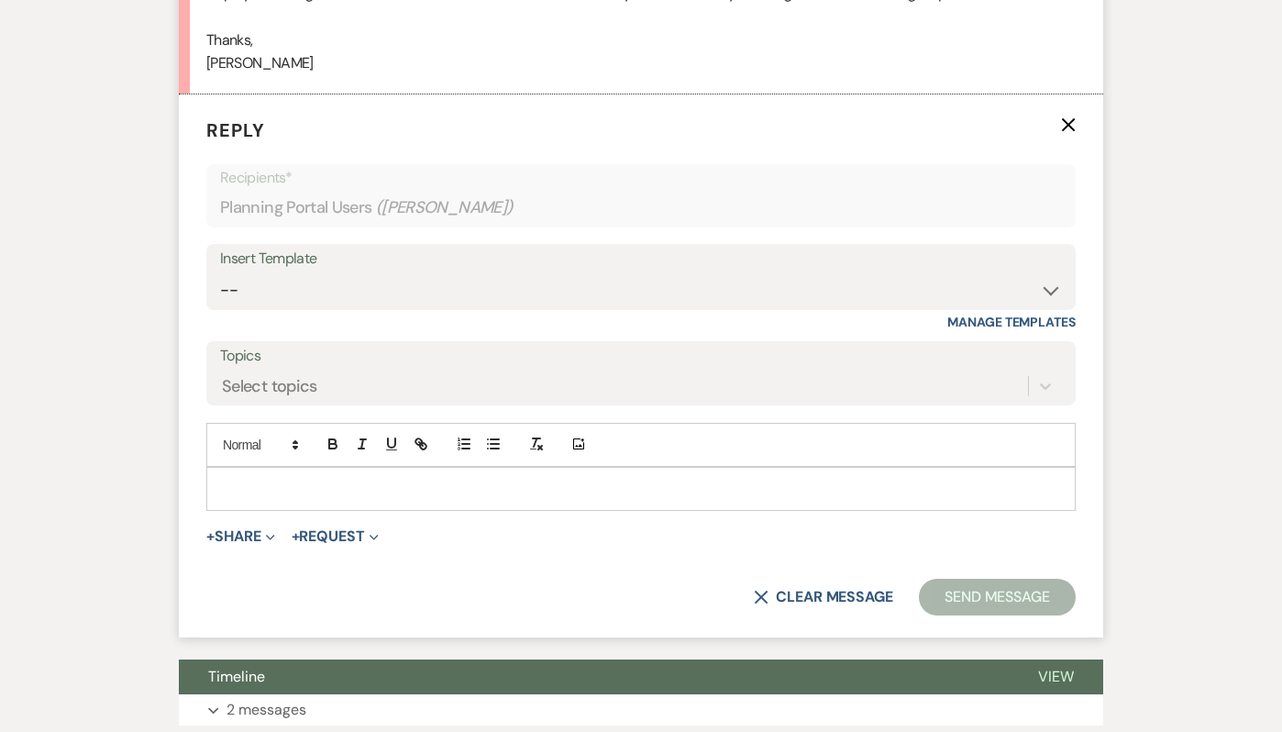
click at [246, 474] on div at bounding box center [640, 489] width 867 height 42
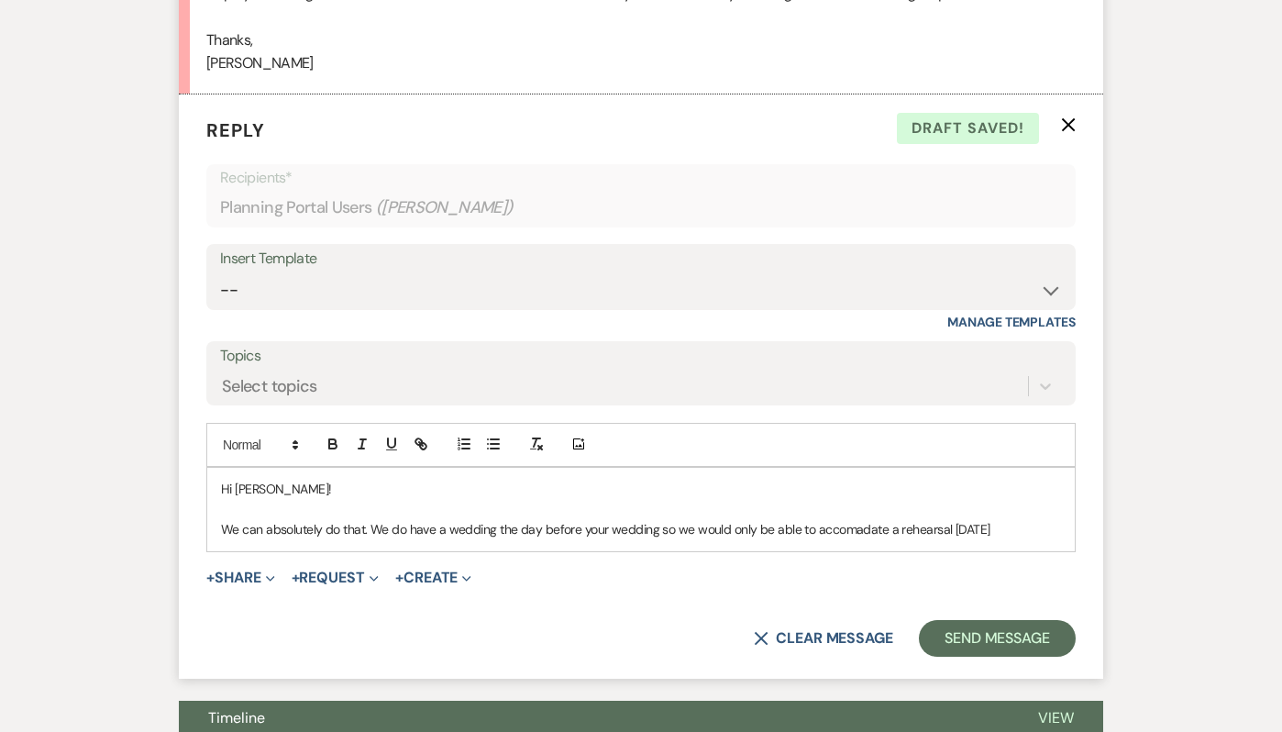
click at [835, 530] on p "We can absolutely do that. We do have a wedding the day before your wedding so …" at bounding box center [641, 529] width 840 height 20
click at [1042, 523] on p "We can absolutely do that. We do have a wedding the day before your wedding so …" at bounding box center [641, 529] width 840 height 20
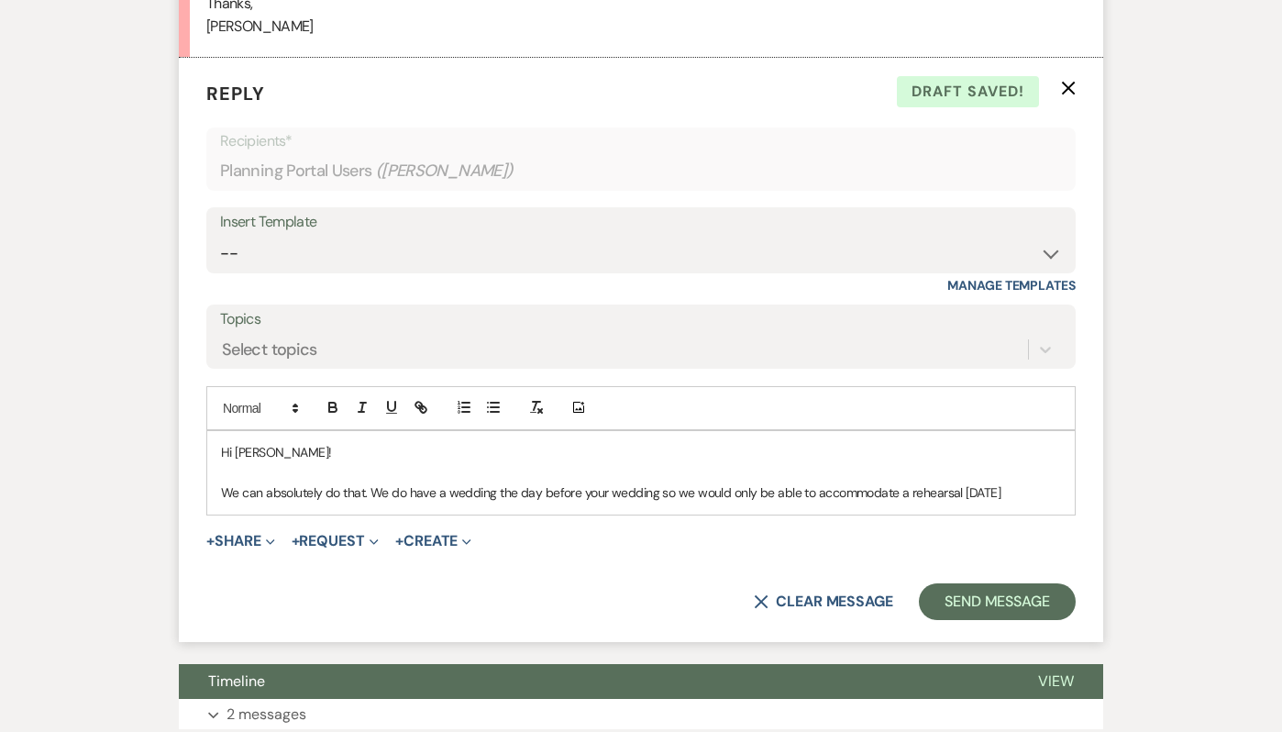
scroll to position [826, 0]
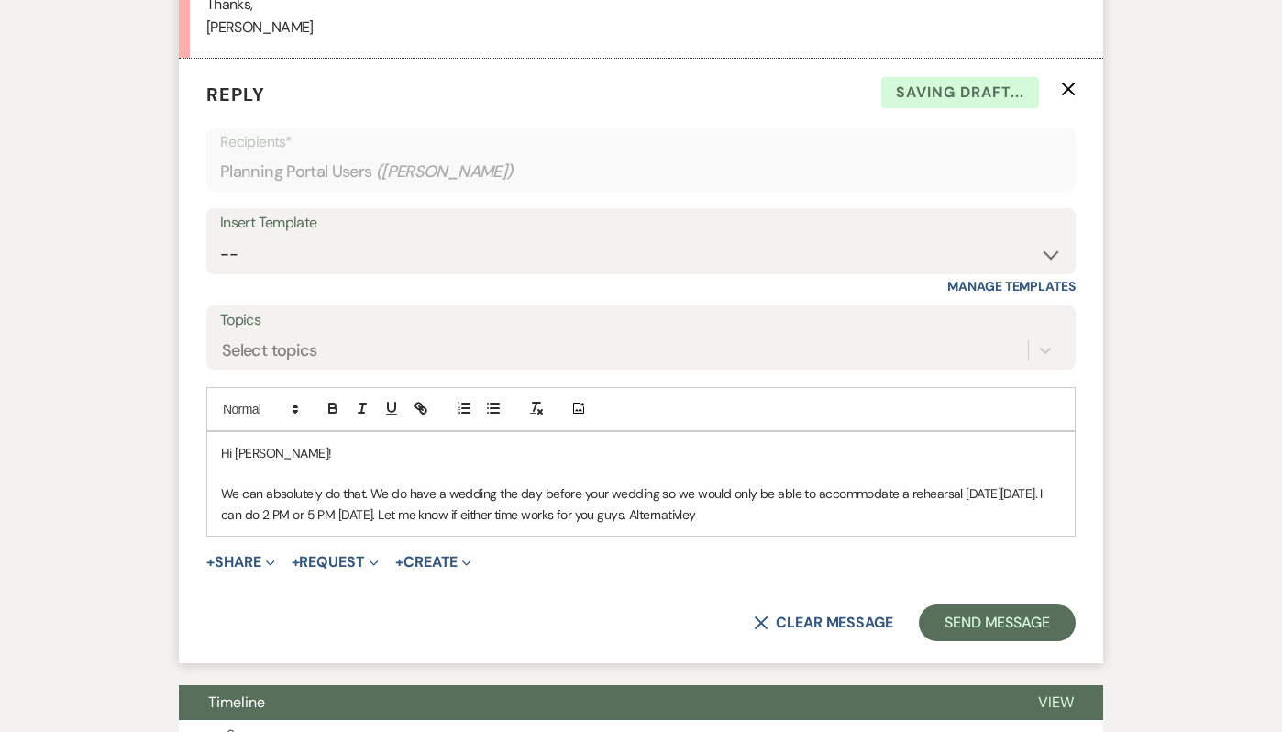
click at [800, 516] on p "We can absolutely do that. We do have a wedding the day before your wedding so …" at bounding box center [641, 503] width 840 height 41
click at [765, 518] on p "We can absolutely do that. We do have a wedding the day before your wedding so …" at bounding box center [641, 503] width 840 height 41
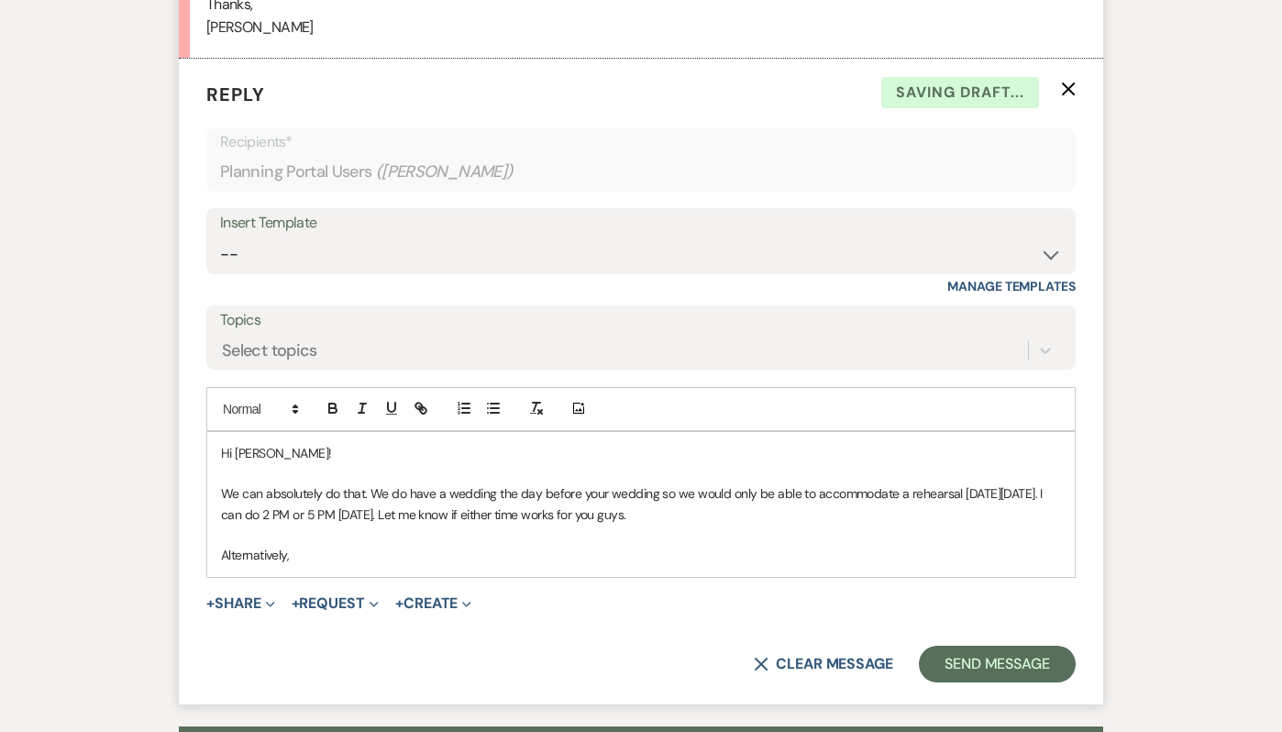
click at [364, 554] on p "Alternatively," at bounding box center [641, 555] width 840 height 20
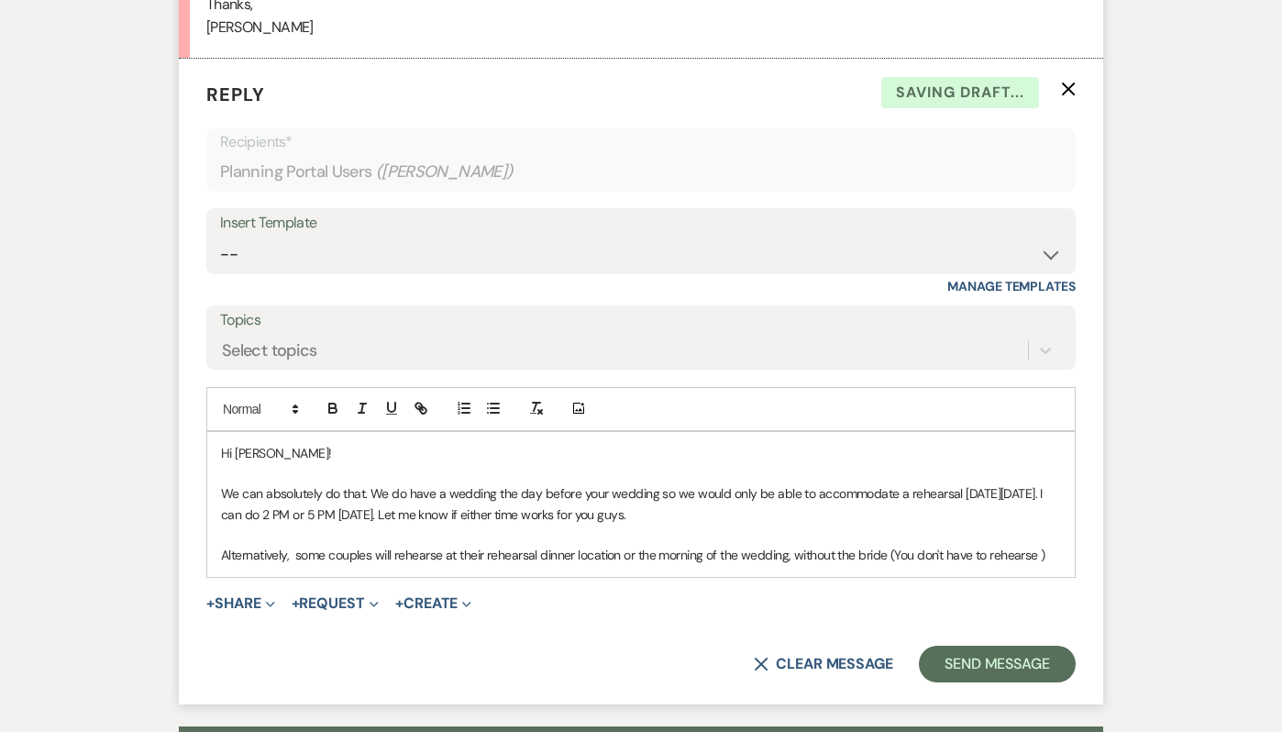
click at [988, 556] on p "Alternatively, some couples will rehearse at their rehearsal dinner location or…" at bounding box center [641, 555] width 840 height 20
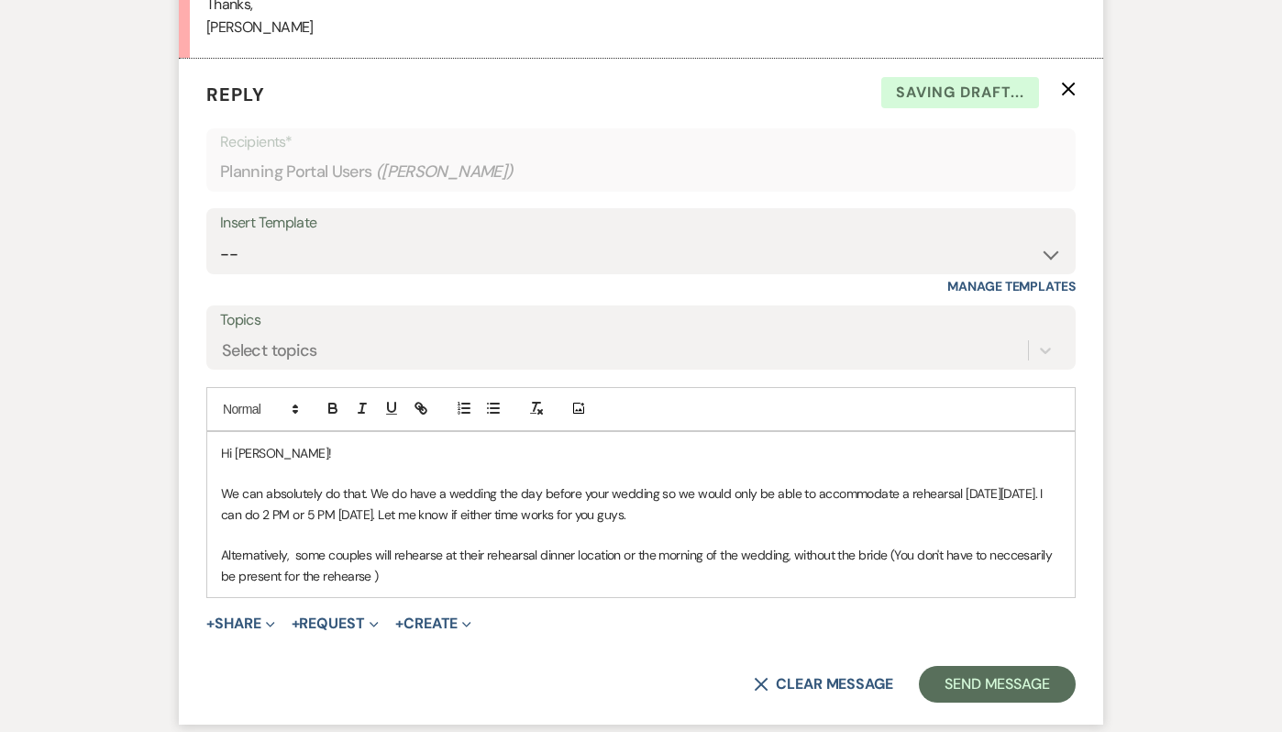
click at [369, 578] on p "Alternatively, some couples will rehearse at their rehearsal dinner location or…" at bounding box center [641, 565] width 840 height 41
click at [415, 578] on p "Alternatively, some couples will rehearse at their rehearsal dinner location or…" at bounding box center [641, 565] width 840 height 41
click at [1034, 557] on p "Alternatively, some couples will rehearse at their rehearsal dinner location or…" at bounding box center [641, 565] width 840 height 41
click at [901, 556] on p "Alternatively, some couples will rehearse at their rehearsal dinner location or…" at bounding box center [641, 565] width 840 height 41
click at [447, 584] on p "Alternatively, some couples will rehearse at their rehearsal dinner location or…" at bounding box center [641, 565] width 840 height 41
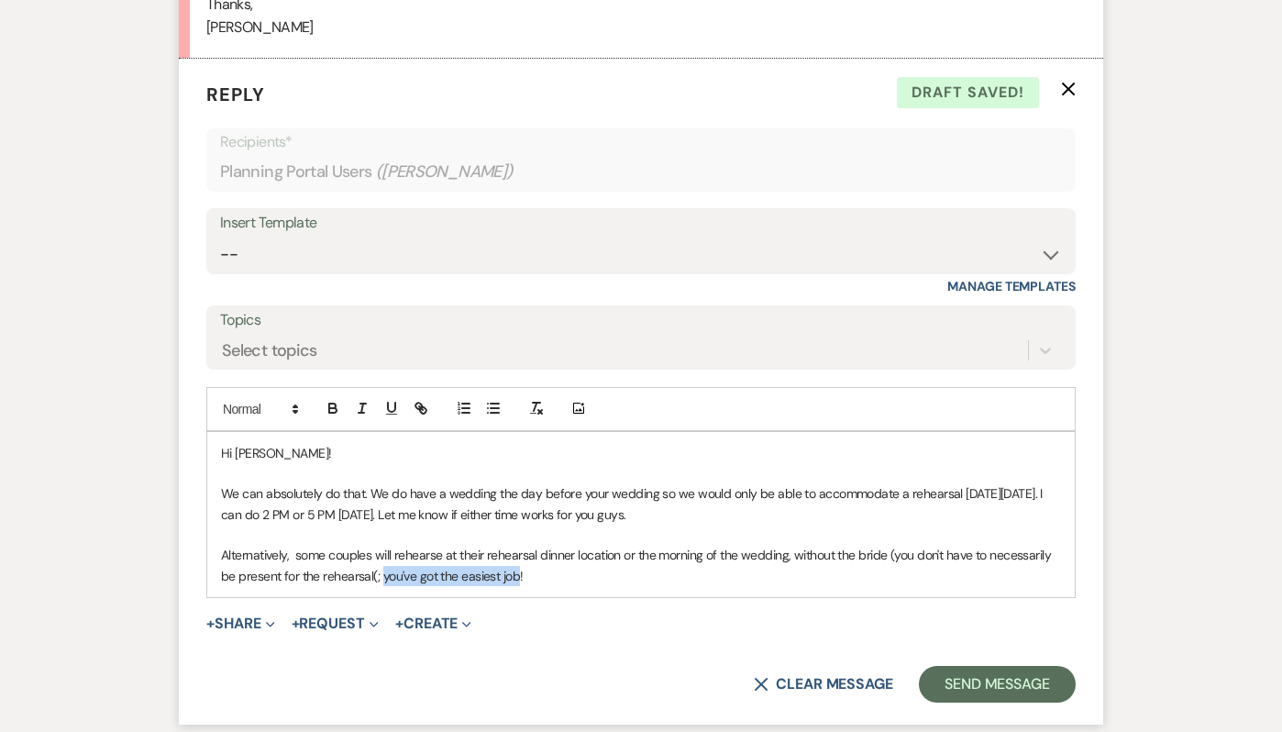
drag, startPoint x: 519, startPoint y: 578, endPoint x: 381, endPoint y: 567, distance: 137.9
click at [381, 568] on p "Alternatively, some couples will rehearse at their rehearsal dinner location or…" at bounding box center [641, 565] width 840 height 41
click at [417, 581] on p "Alternatively, some couples will rehearse at their rehearsal dinner location or…" at bounding box center [641, 565] width 840 height 41
click at [451, 585] on p "Alternatively, some couples will rehearse at their rehearsal dinner location or…" at bounding box center [641, 565] width 840 height 41
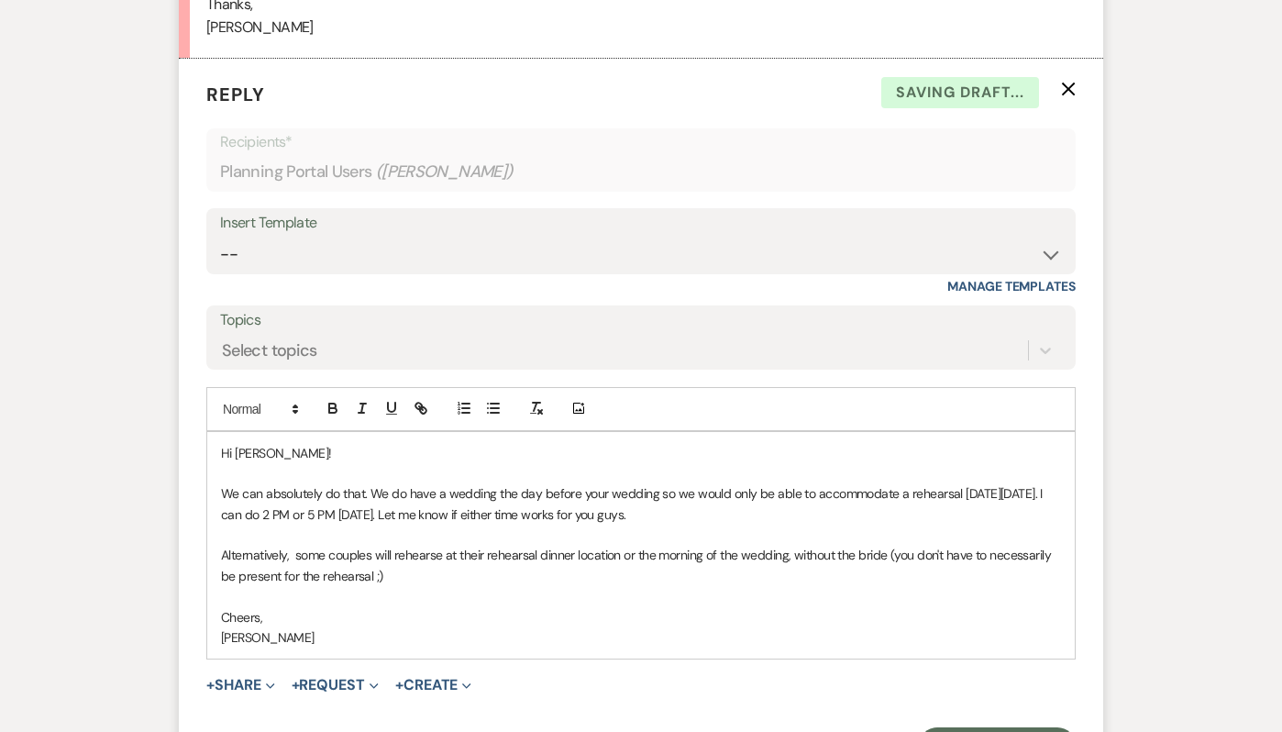
click at [545, 575] on p "Alternatively, some couples will rehearse at their rehearsal dinner location or…" at bounding box center [641, 565] width 840 height 41
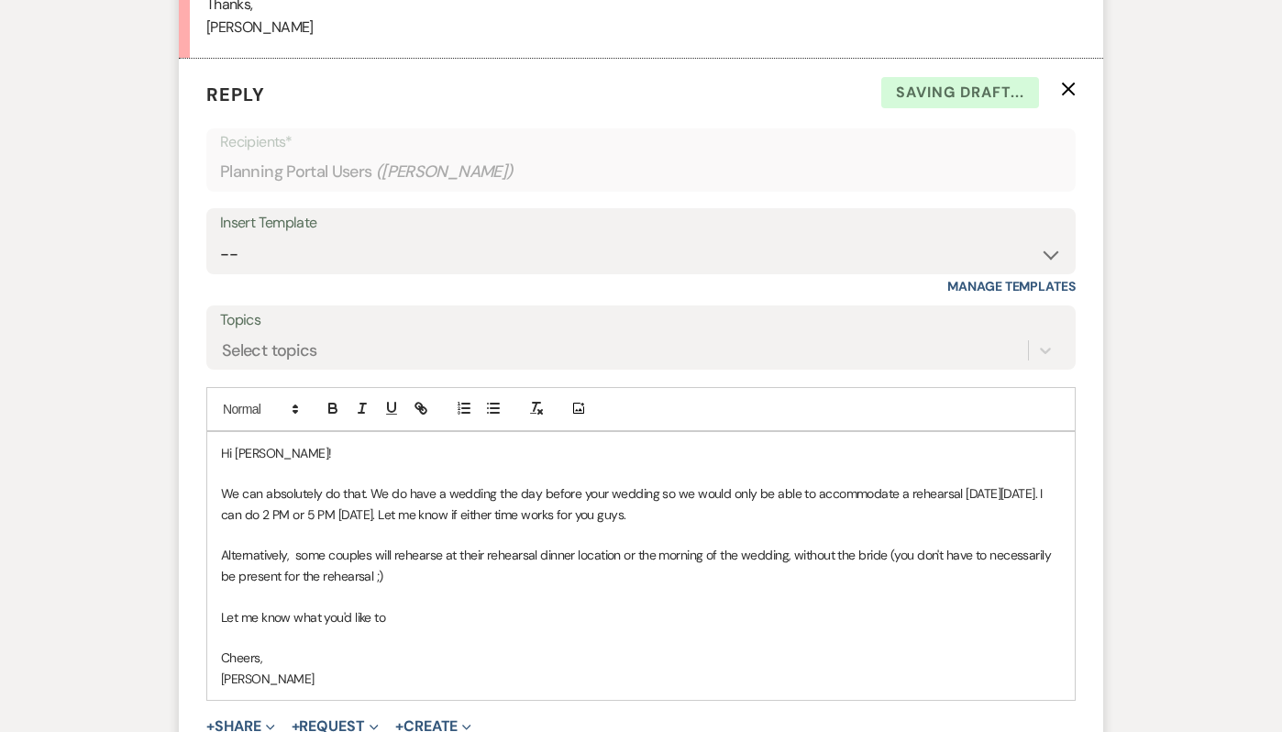
drag, startPoint x: 325, startPoint y: 617, endPoint x: 391, endPoint y: 616, distance: 66.0
click at [392, 617] on p "Let me know what you'd like to" at bounding box center [641, 617] width 840 height 20
click at [572, 495] on p "We can absolutely do that. We do have a wedding the day before your wedding so …" at bounding box center [641, 503] width 840 height 41
drag, startPoint x: 639, startPoint y: 491, endPoint x: 575, endPoint y: 485, distance: 64.5
click at [575, 486] on p "We can absolutely do that. We do have a wedding the day before([DATE]) your wed…" at bounding box center [641, 503] width 840 height 41
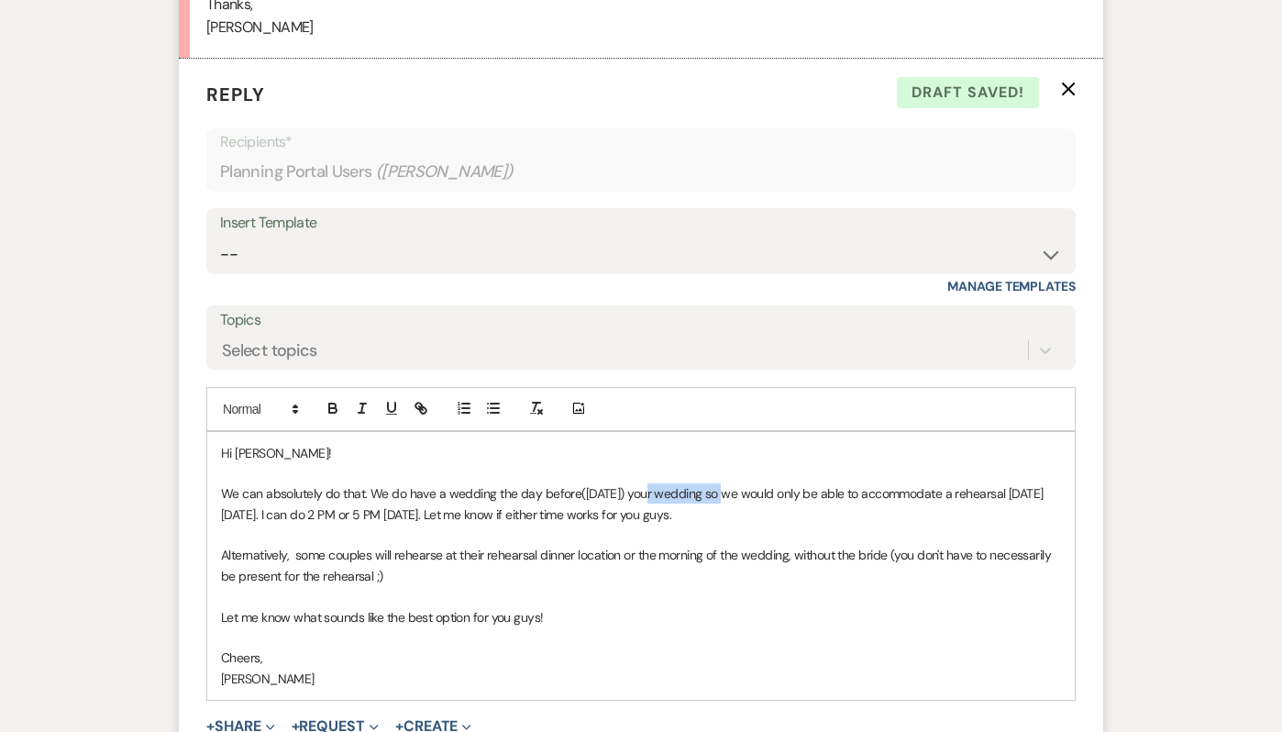
drag, startPoint x: 715, startPoint y: 493, endPoint x: 636, endPoint y: 487, distance: 79.1
click at [636, 488] on p "We can absolutely do that. We do have a wedding the day before([DATE]) your wed…" at bounding box center [641, 503] width 840 height 41
drag, startPoint x: 296, startPoint y: 514, endPoint x: 220, endPoint y: 507, distance: 76.4
click at [220, 508] on div "Hi [PERSON_NAME]! We can absolutely do that. We do have a wedding the day befor…" at bounding box center [640, 566] width 867 height 269
click at [718, 504] on p "We can absolutely do that. We do have a wedding the day before([DATE]) so we wo…" at bounding box center [641, 503] width 840 height 41
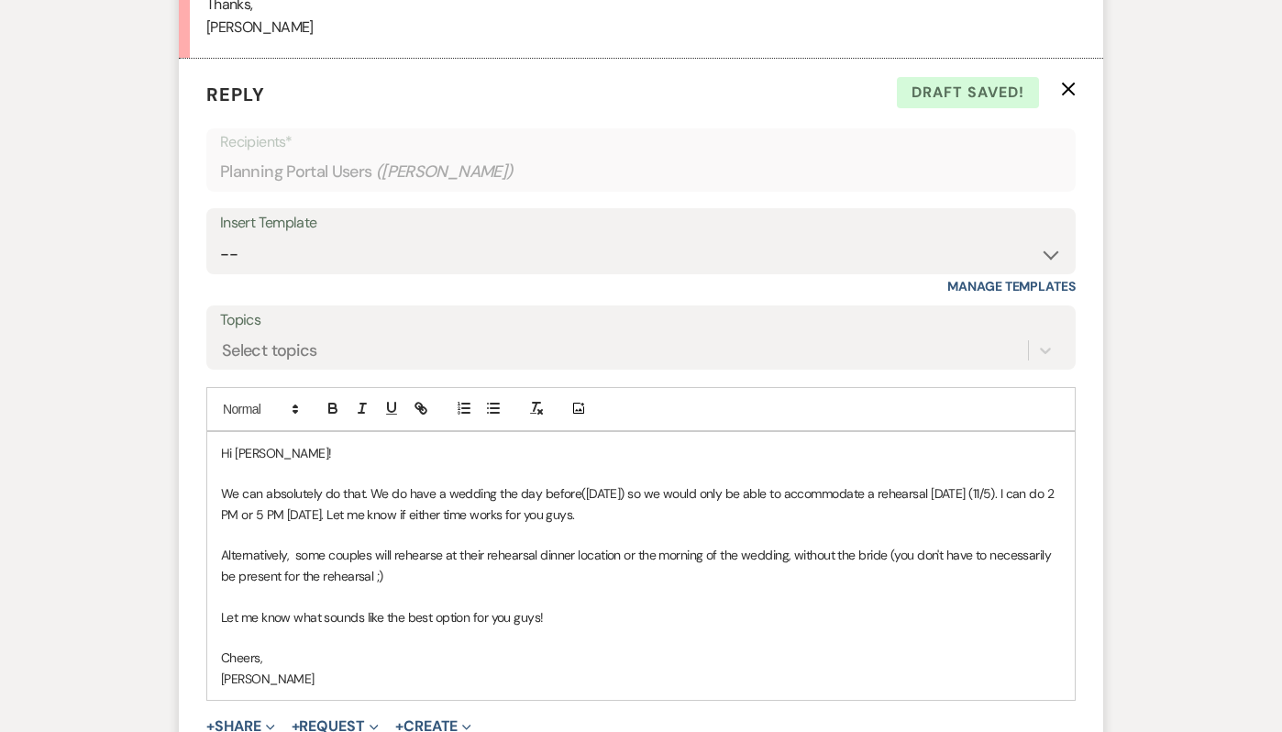
click at [647, 515] on p "We can absolutely do that. We do have a wedding the day before([DATE]) so we wo…" at bounding box center [641, 503] width 840 height 41
click at [670, 614] on p "Let me know what sounds like the best option for you guys!" at bounding box center [641, 617] width 840 height 20
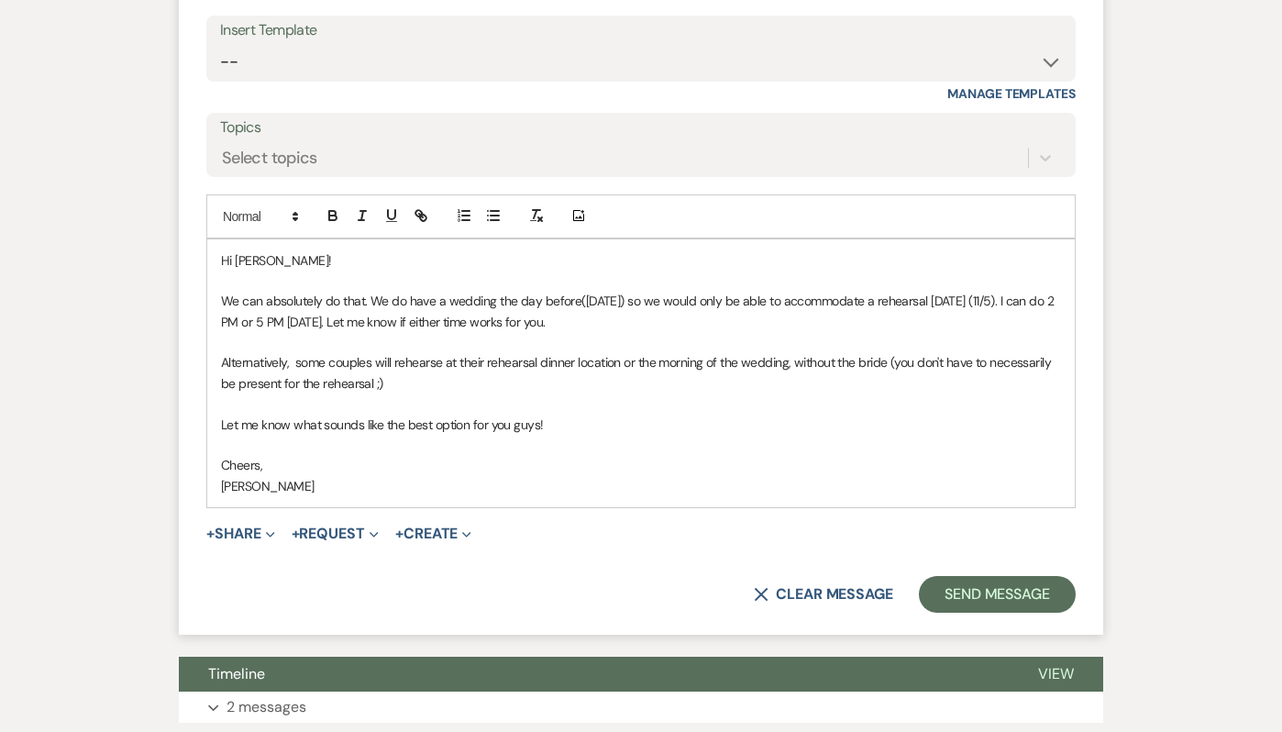
scroll to position [1053, 0]
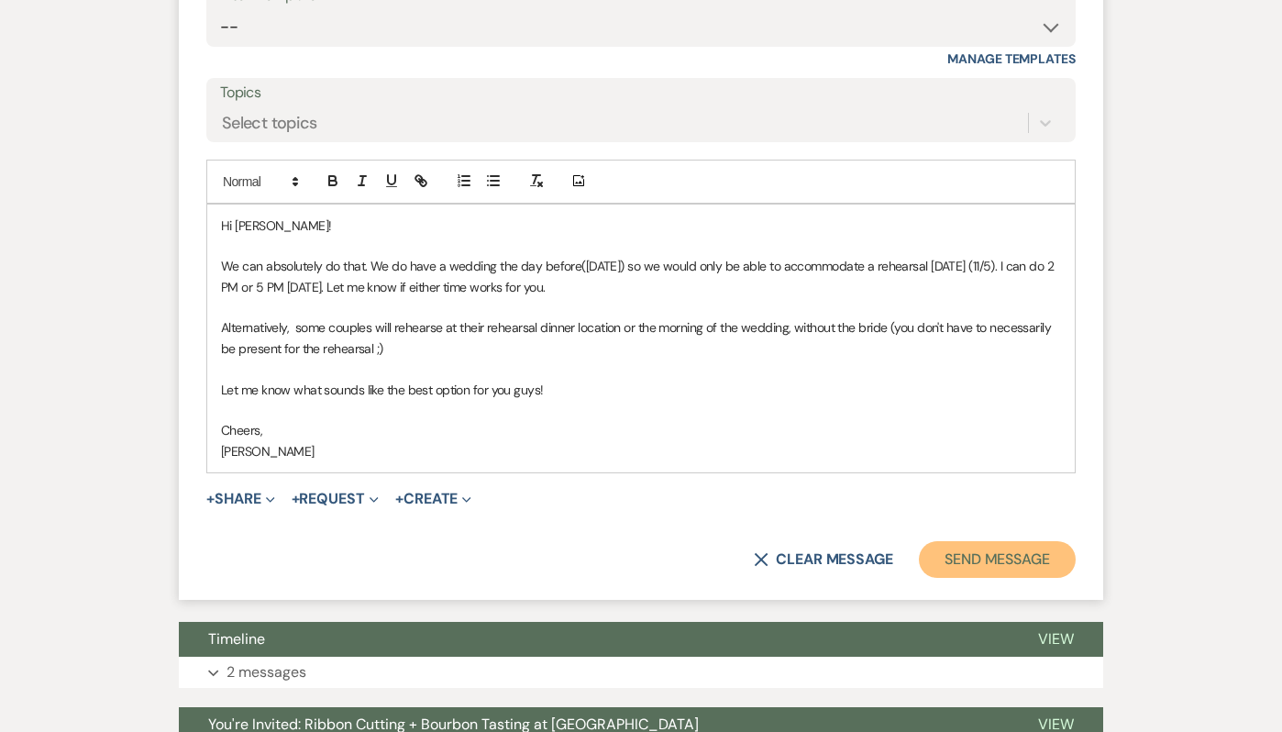
click at [1019, 574] on button "Send Message" at bounding box center [997, 559] width 157 height 37
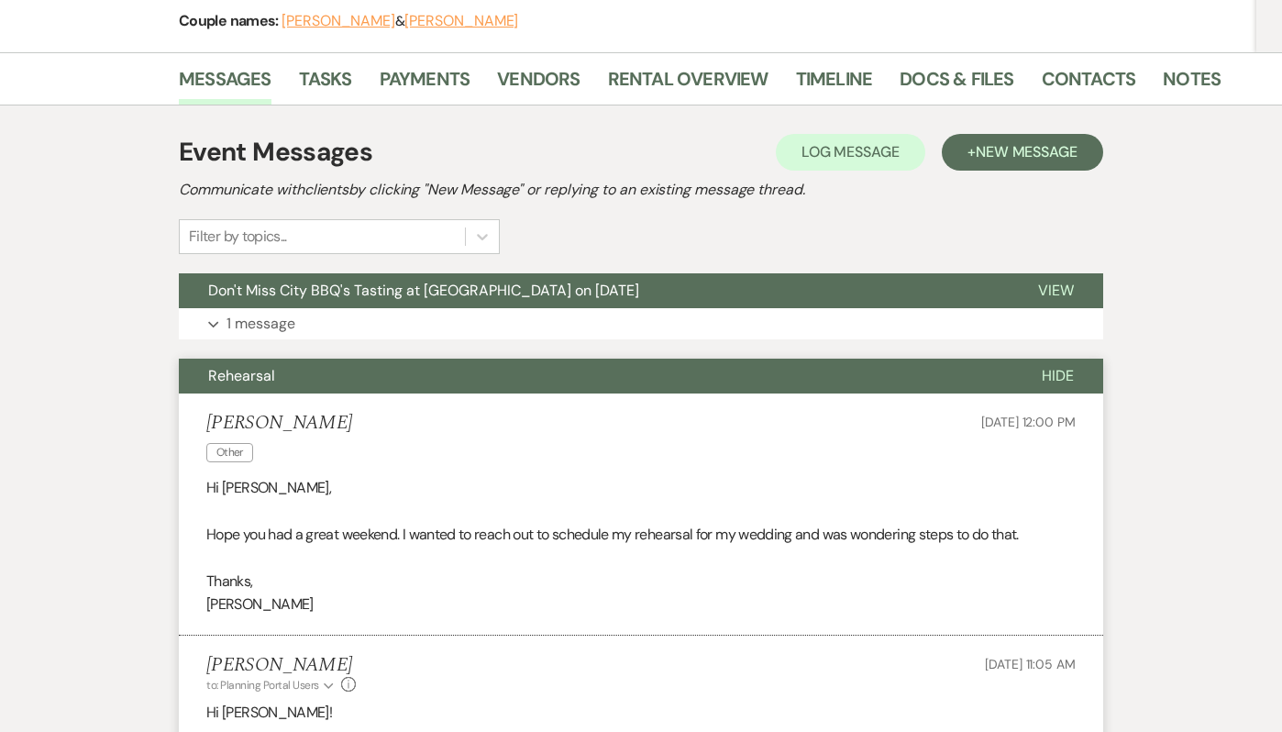
scroll to position [0, 0]
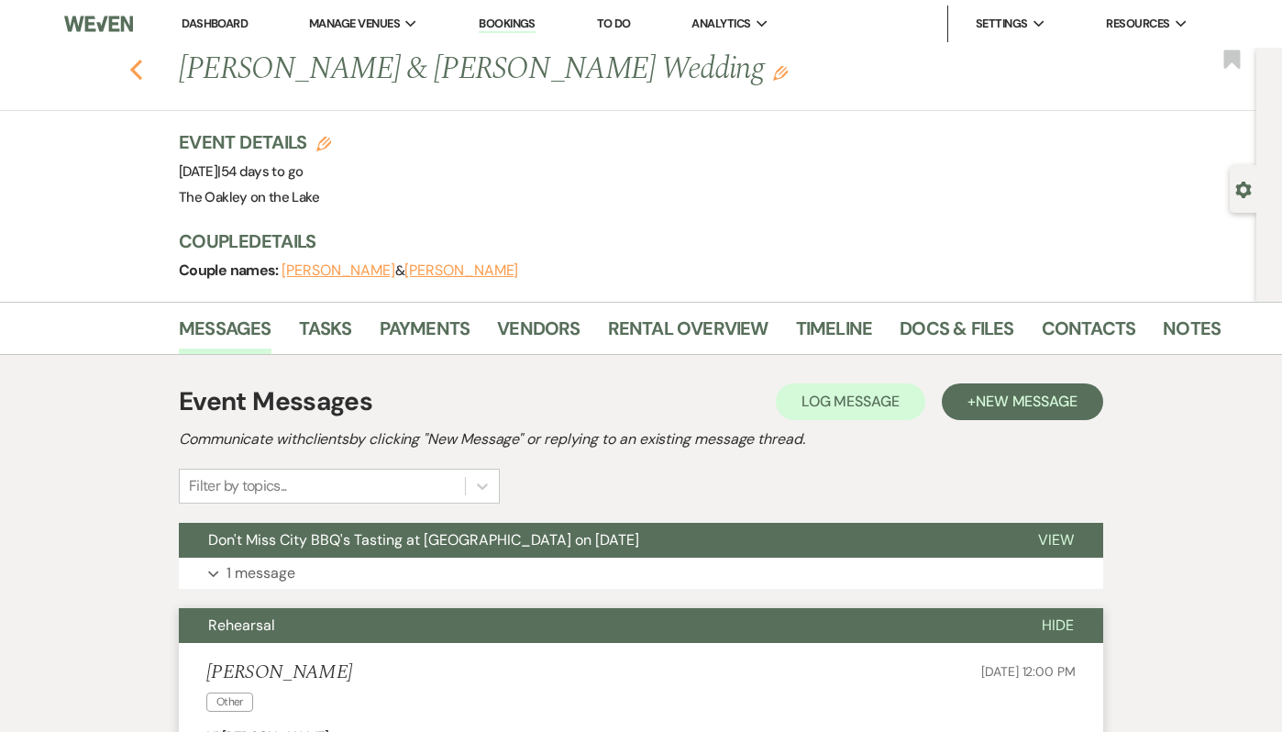
click at [135, 70] on icon "Previous" at bounding box center [136, 70] width 14 height 22
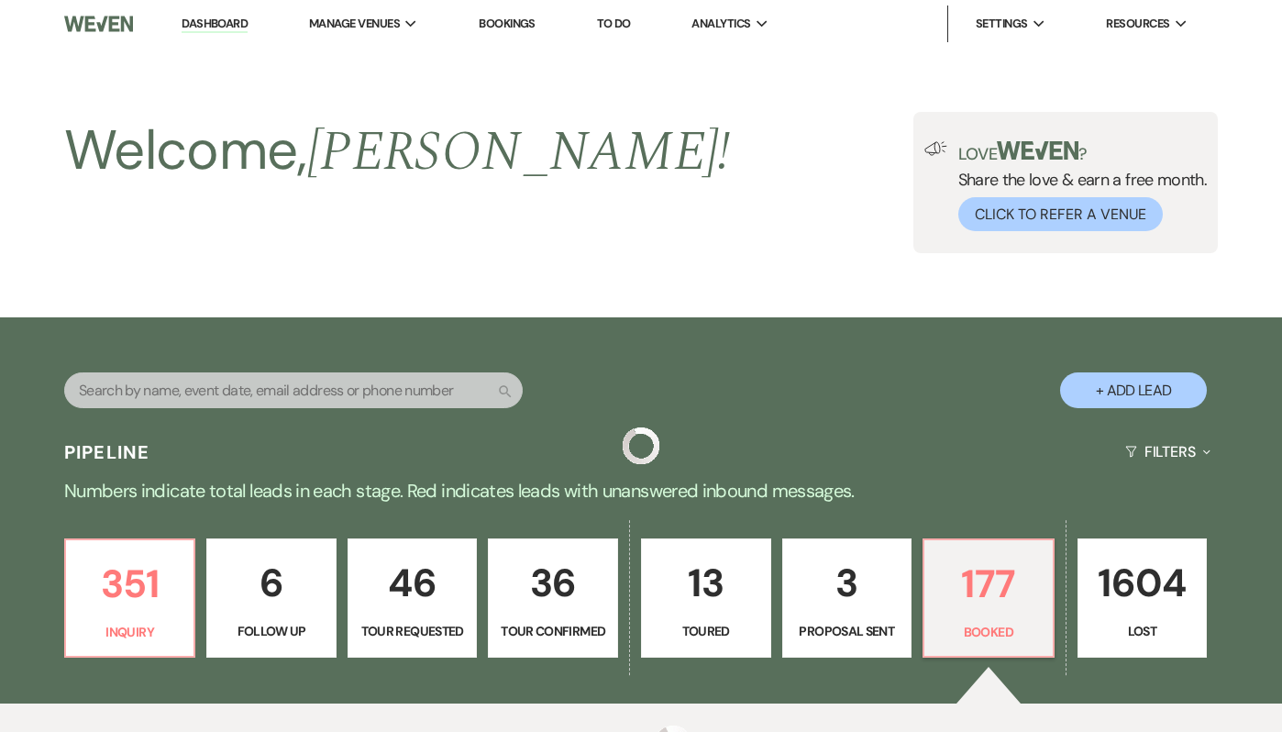
scroll to position [864, 0]
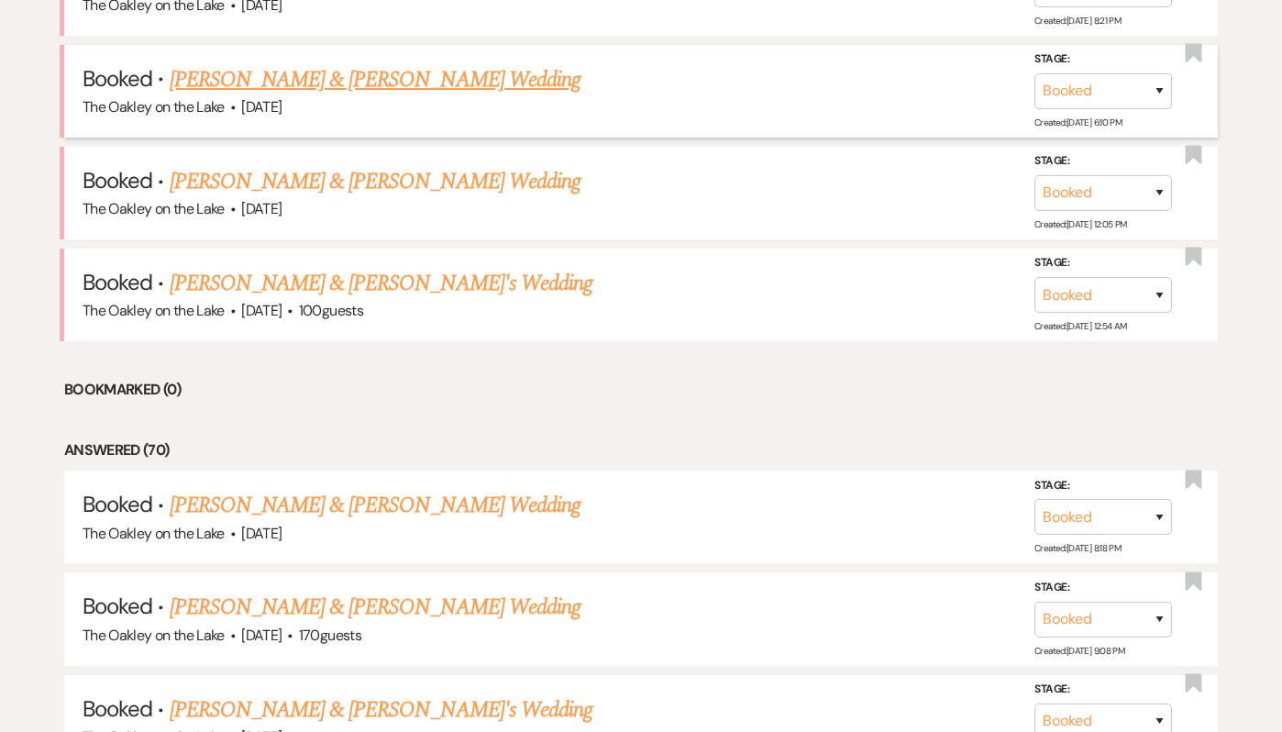
click at [347, 86] on link "[PERSON_NAME] & [PERSON_NAME] Wedding" at bounding box center [375, 79] width 411 height 33
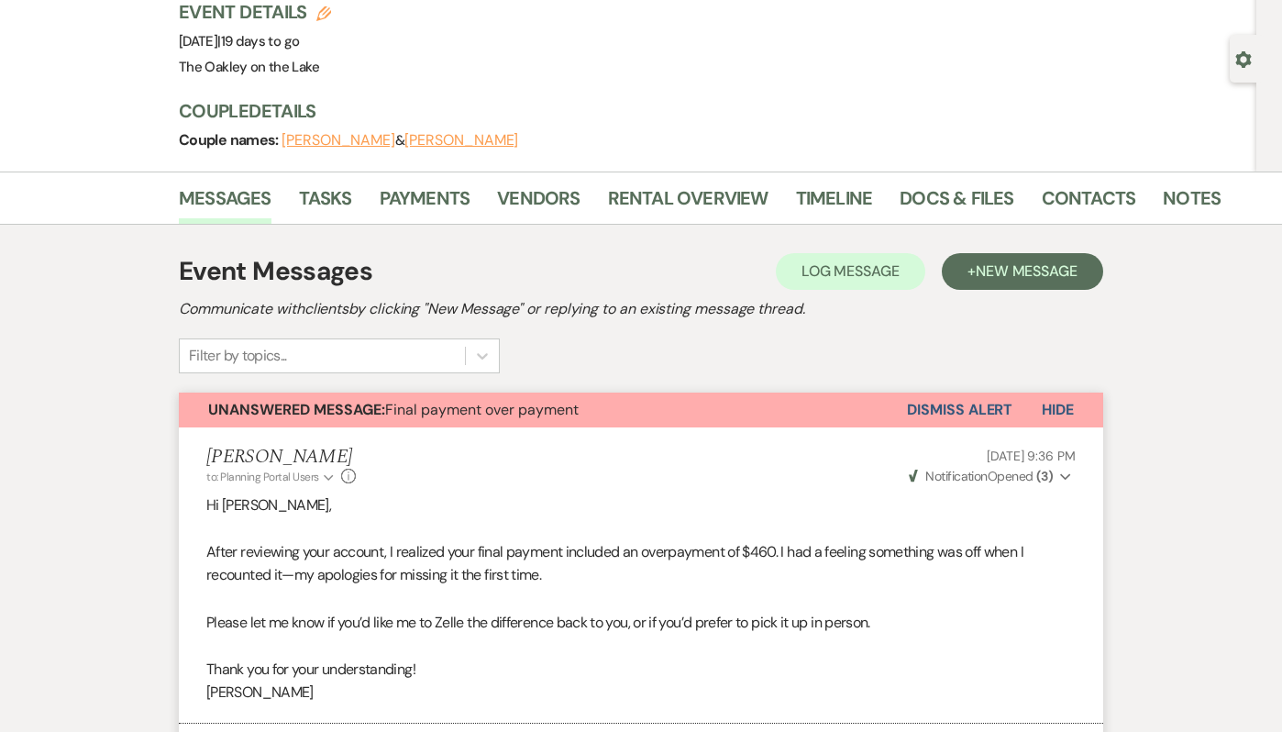
scroll to position [73, 0]
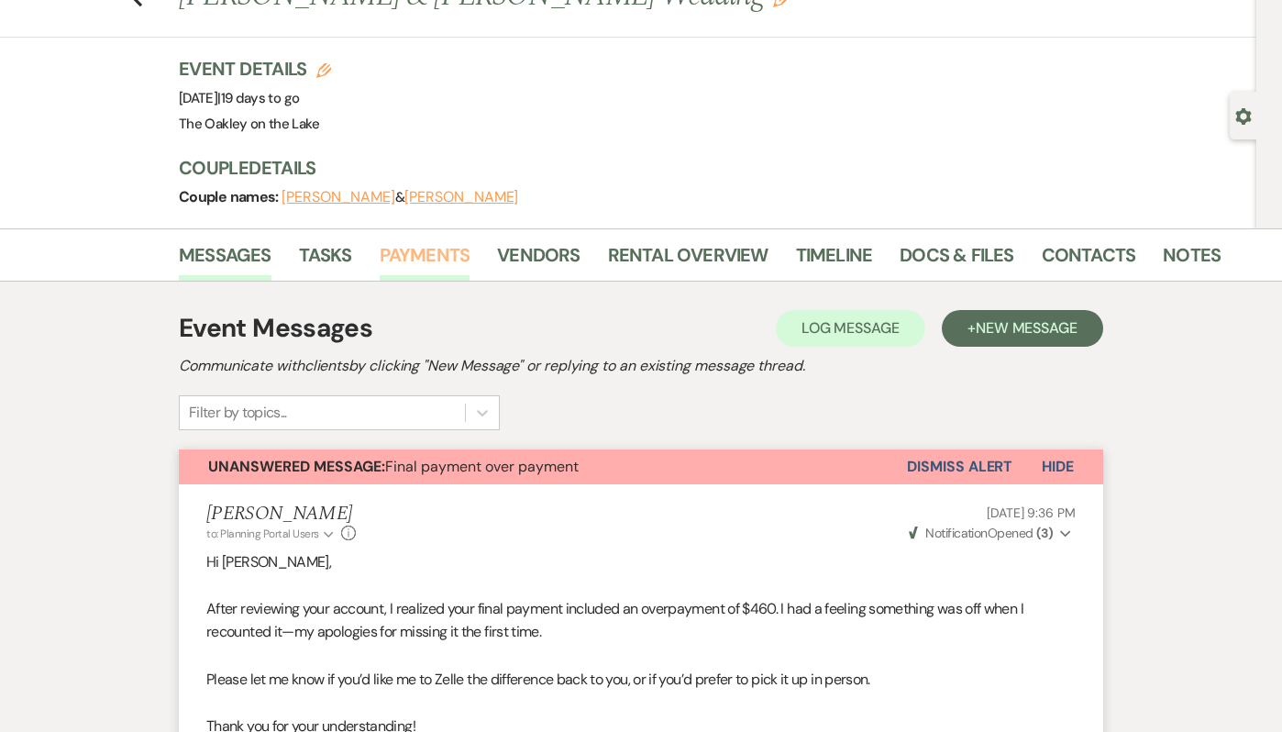
click at [445, 241] on link "Payments" at bounding box center [425, 260] width 91 height 40
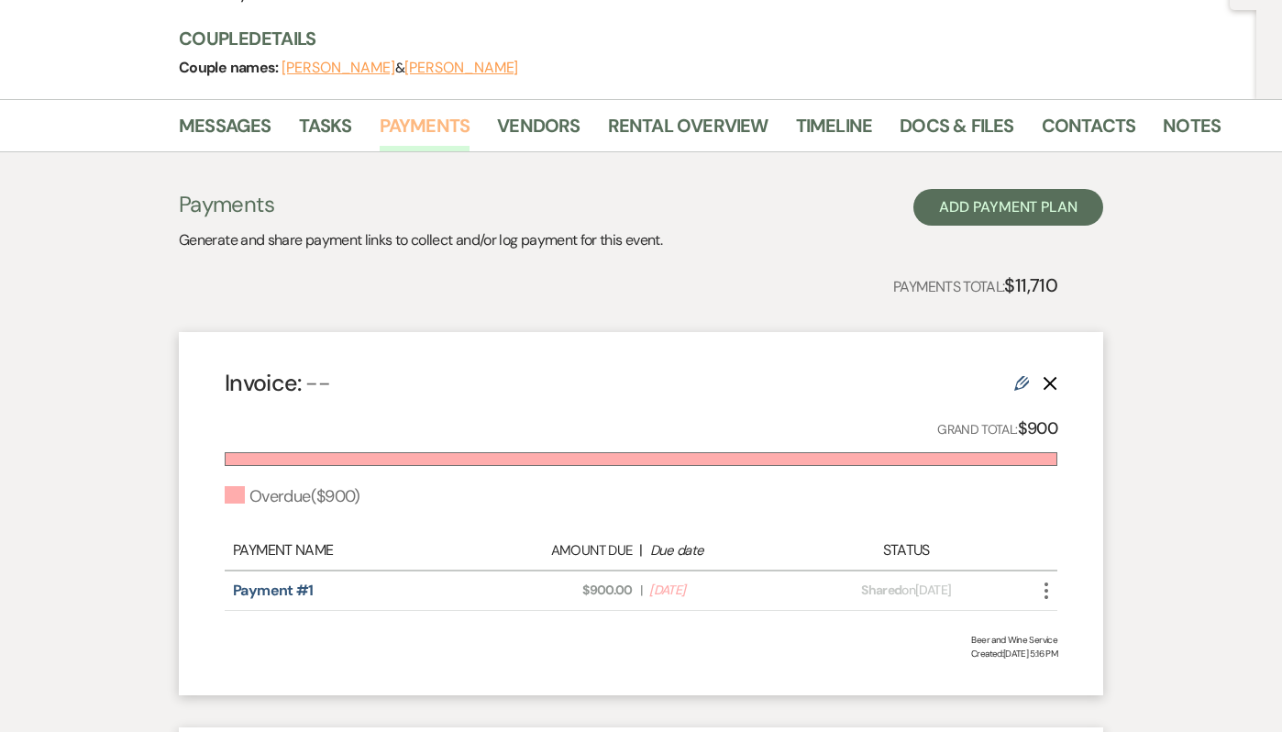
scroll to position [192, 0]
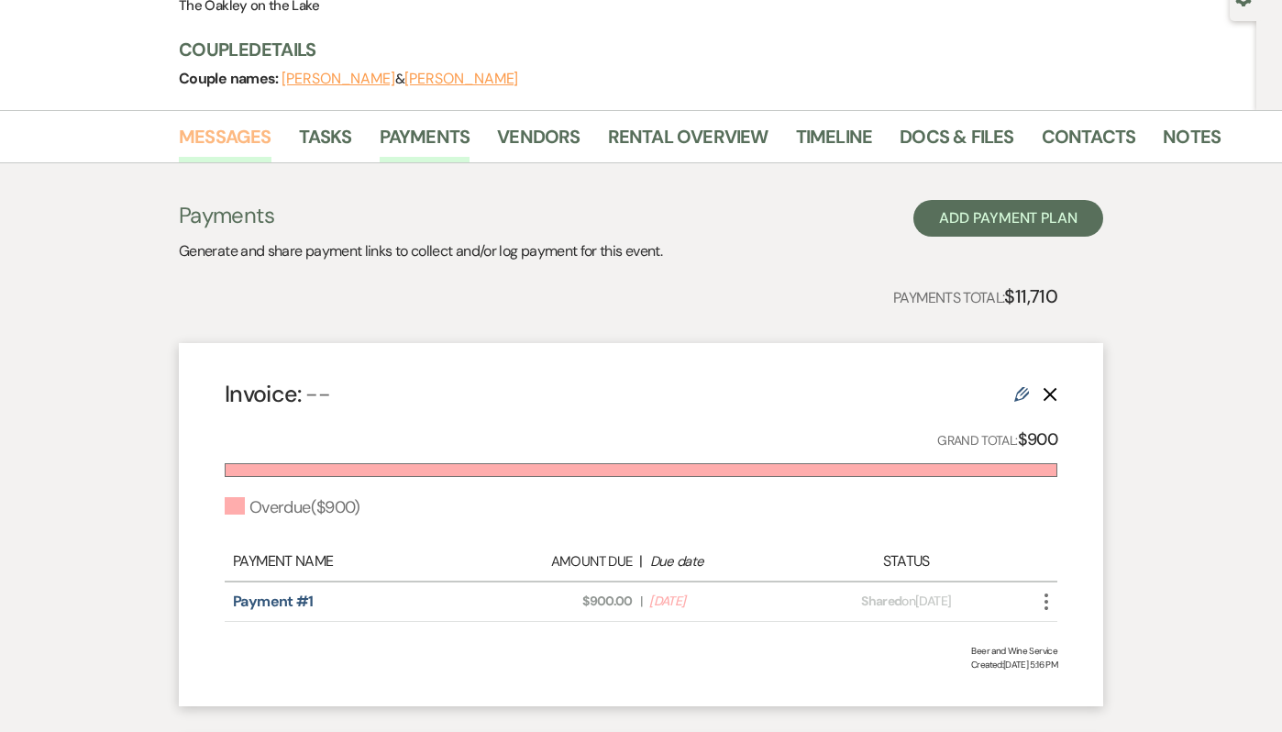
click at [217, 133] on link "Messages" at bounding box center [225, 142] width 93 height 40
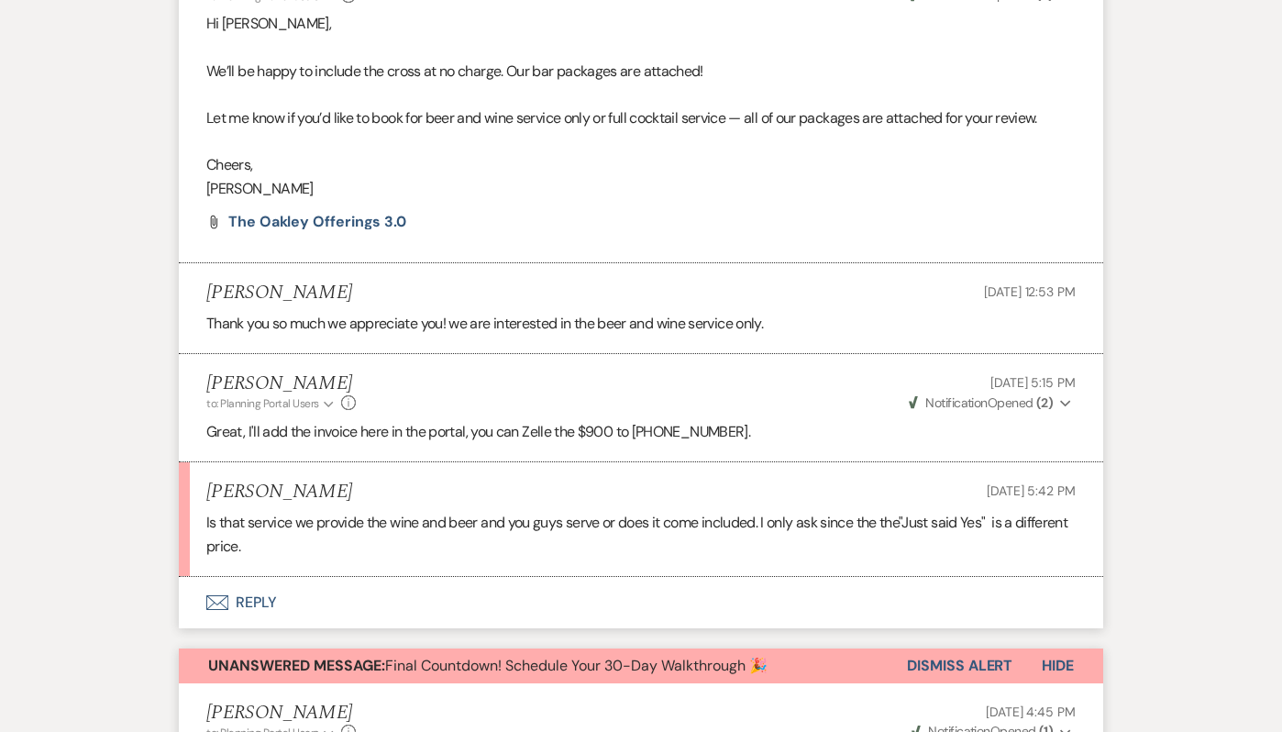
scroll to position [1298, 0]
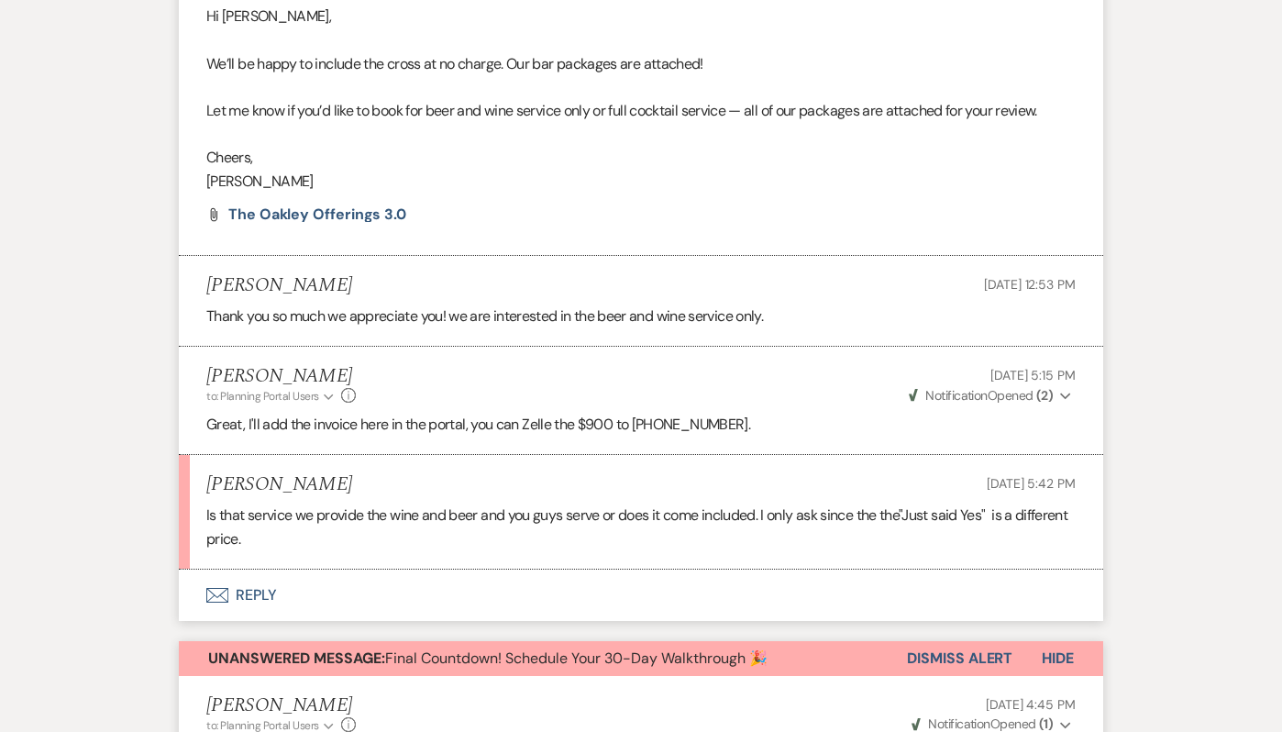
click at [263, 589] on button "Envelope Reply" at bounding box center [641, 594] width 924 height 51
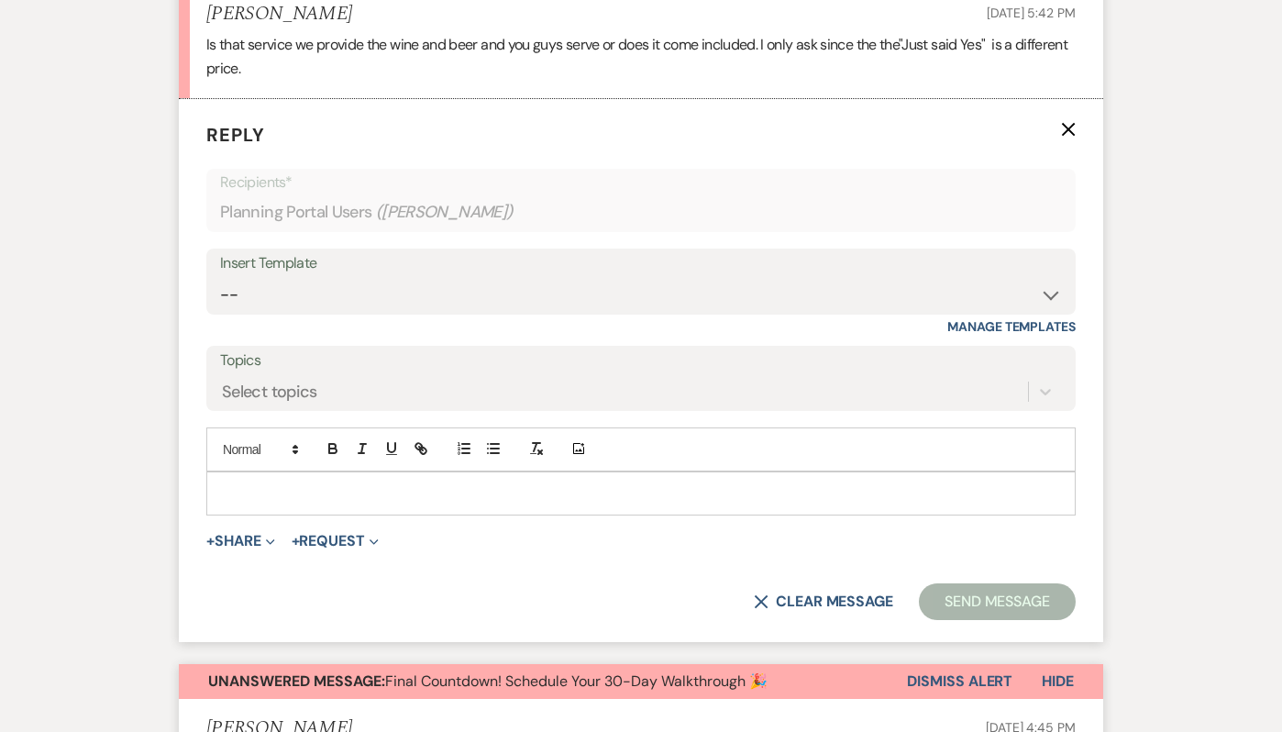
scroll to position [1773, 0]
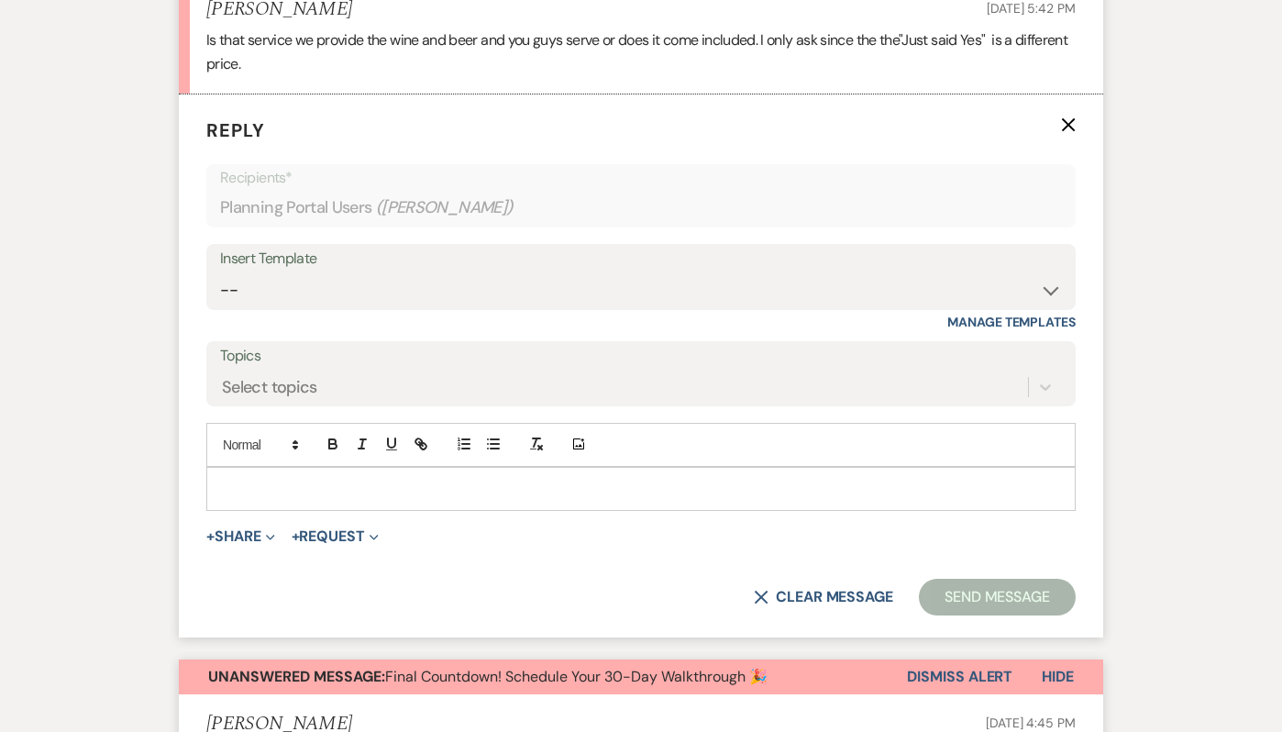
click at [245, 490] on p at bounding box center [641, 489] width 840 height 20
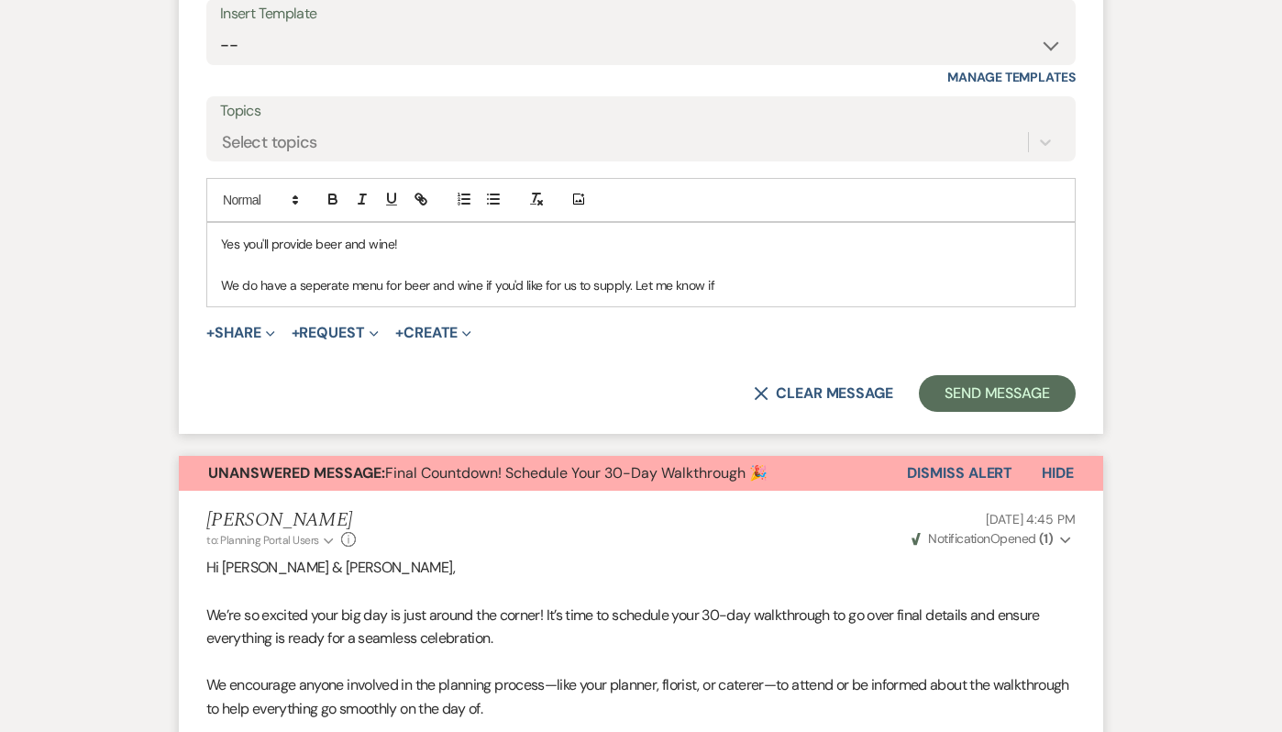
scroll to position [1869, 0]
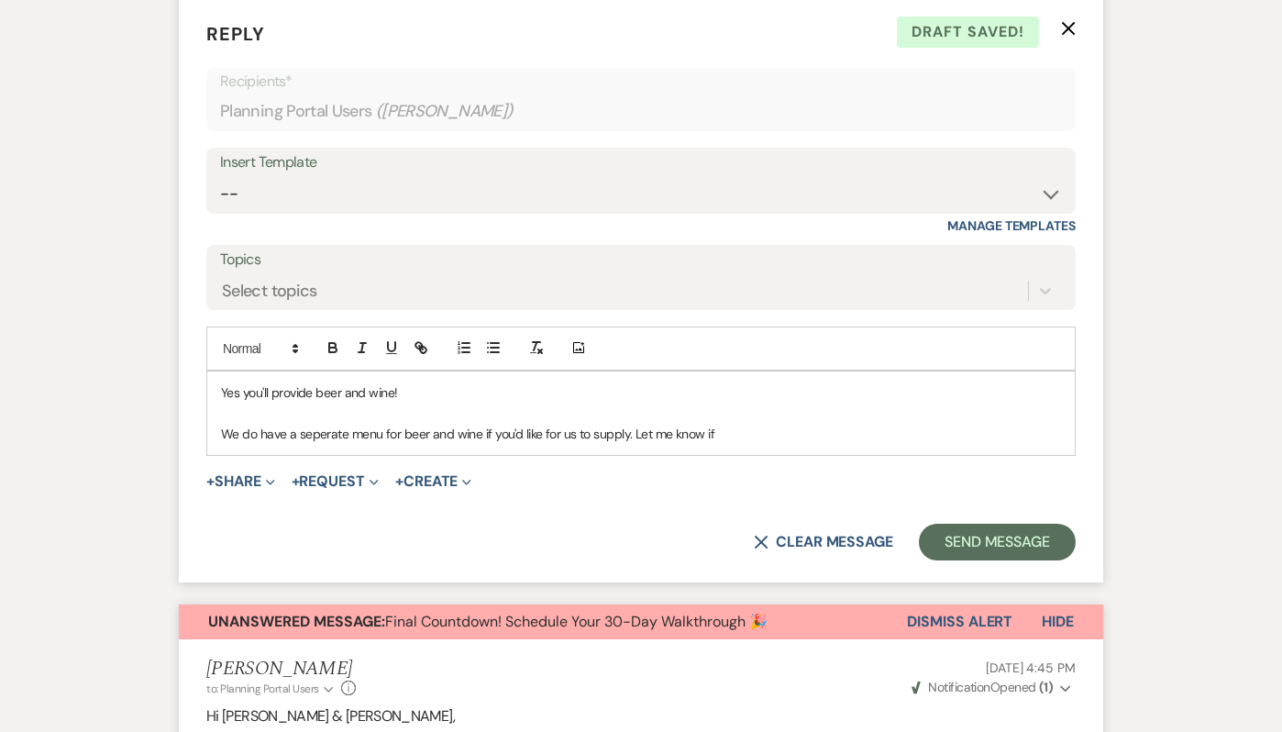
click at [323, 441] on p "We do have a seperate menu for beer and wine if you'd like for us to supply. Le…" at bounding box center [641, 434] width 840 height 20
click at [732, 432] on p "We do have a separate menu for beer and wine if you'd like for us to supply. Le…" at bounding box center [641, 434] width 840 height 20
click at [624, 434] on p "We do have a separate menu for beer and wine if you'd like for us to supply. Le…" at bounding box center [641, 434] width 840 height 20
click at [239, 393] on p "Yes you'll provide beer and wine!" at bounding box center [641, 392] width 840 height 20
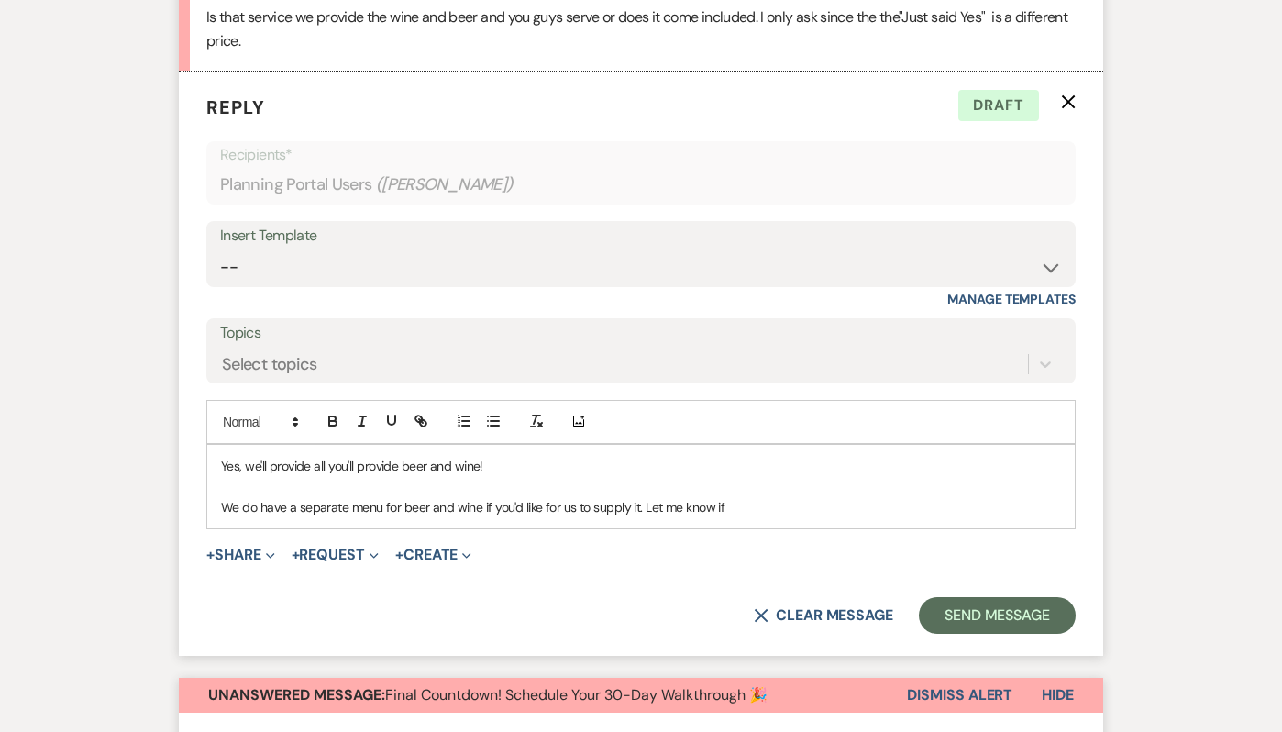
scroll to position [1799, 0]
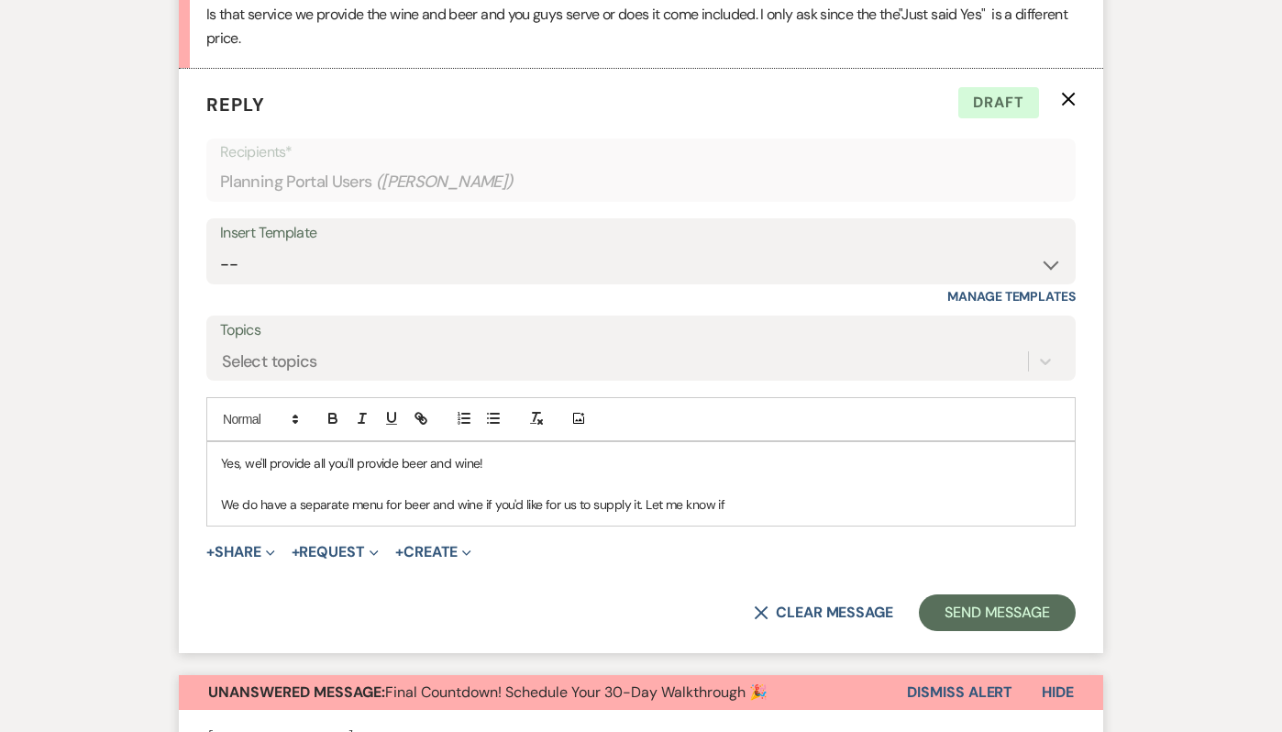
click at [216, 468] on div "Yes, we'll provide all you'll provide beer and wine! We do have a separate menu…" at bounding box center [640, 483] width 867 height 83
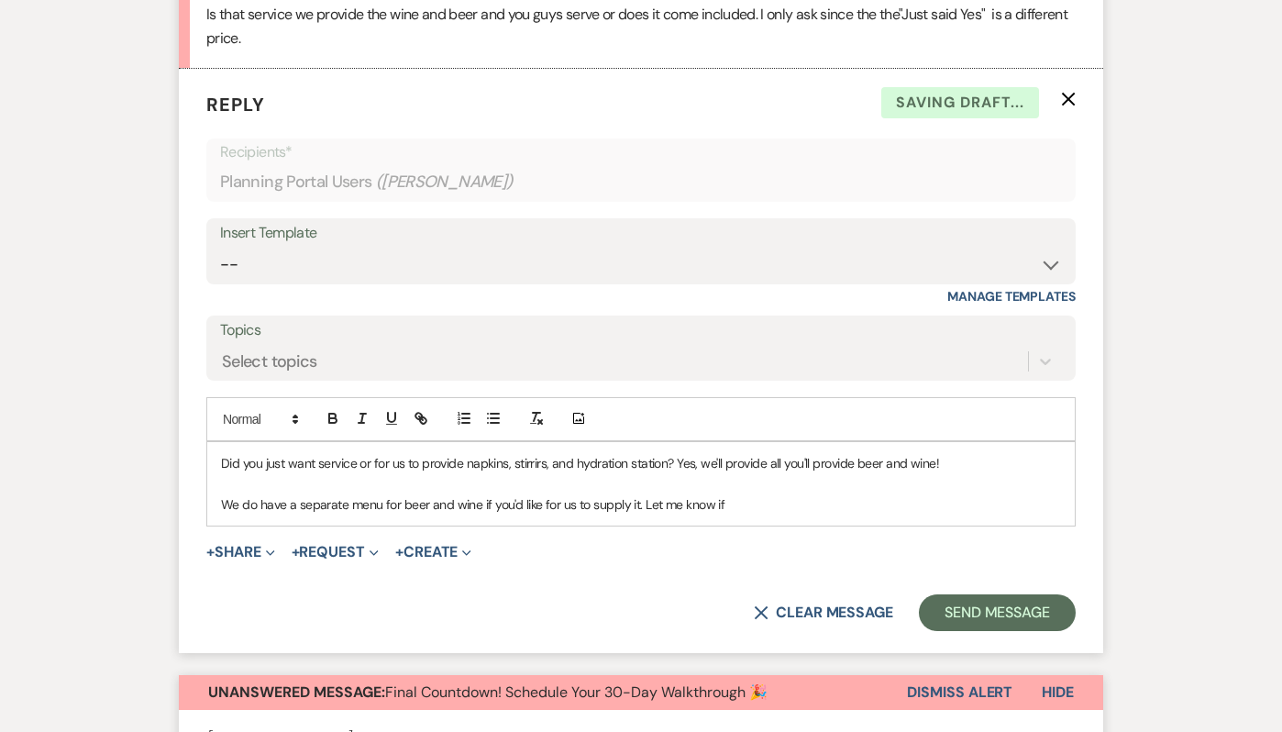
click at [538, 463] on p "Did you just want service or for us to provide napkins, stirrirs, and hydration…" at bounding box center [641, 463] width 840 height 20
click at [679, 461] on p "Did you just want service or for us to provide napkins, stirrers, and hydration…" at bounding box center [641, 463] width 840 height 20
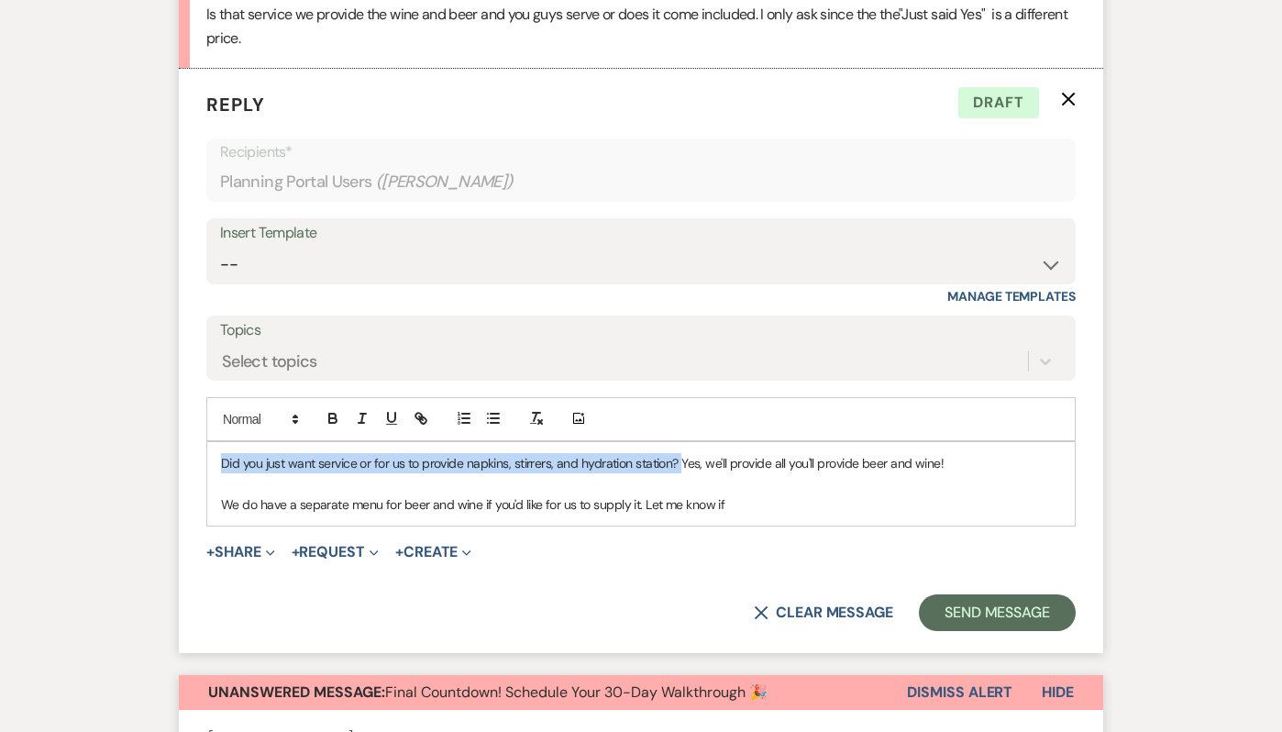
drag, startPoint x: 681, startPoint y: 461, endPoint x: 180, endPoint y: 461, distance: 501.4
click at [180, 461] on form "Reply X Draft Recipients* Planning Portal Users ( [PERSON_NAME][GEOGRAPHIC_DATA…" at bounding box center [641, 361] width 924 height 584
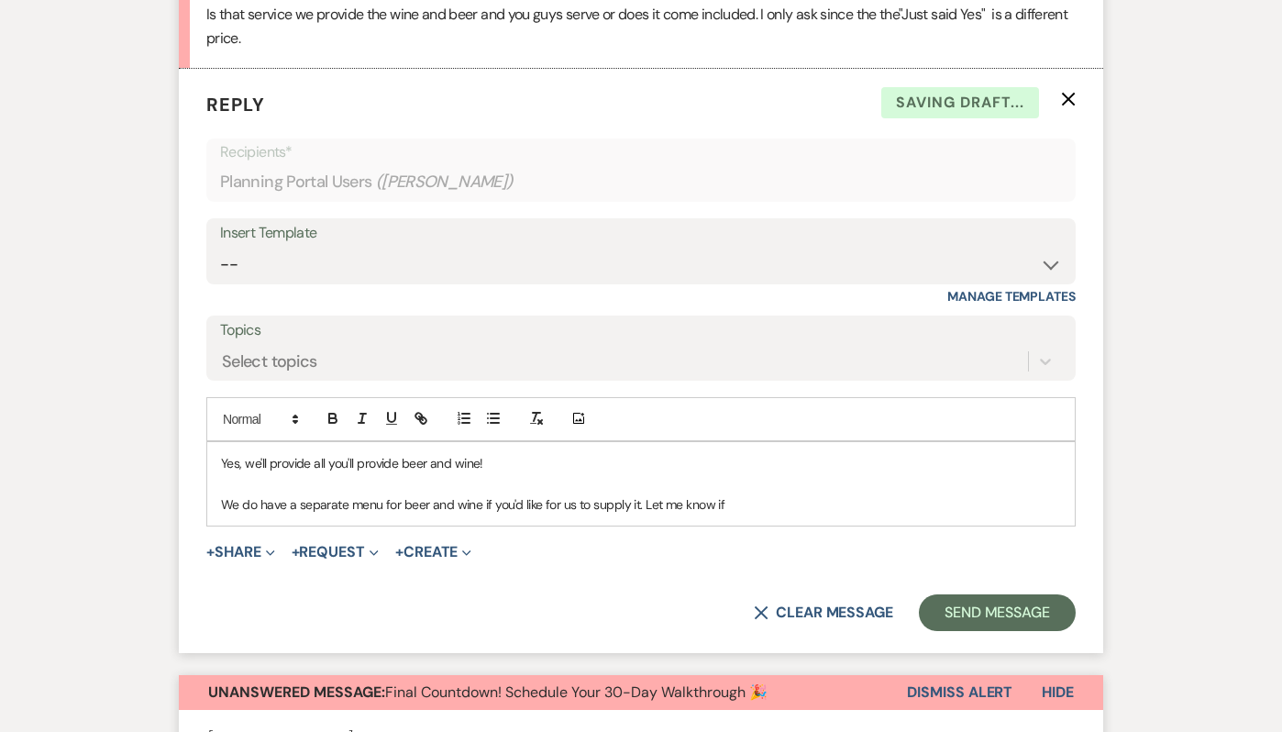
click at [240, 464] on p "Yes, we'll provide all you'll provide beer and wine!" at bounding box center [641, 463] width 840 height 20
drag, startPoint x: 399, startPoint y: 465, endPoint x: 312, endPoint y: 461, distance: 87.2
click at [312, 461] on p "Yes, all packages we'll provide all you'll provide beer and wine!" at bounding box center [641, 463] width 840 height 20
click at [343, 463] on p "Yes, all packages you'll provide beer and wine!" at bounding box center [641, 463] width 840 height 20
click at [782, 505] on p "We do have a separate menu for beer and wine if you'd like for us to supply it.…" at bounding box center [641, 504] width 840 height 20
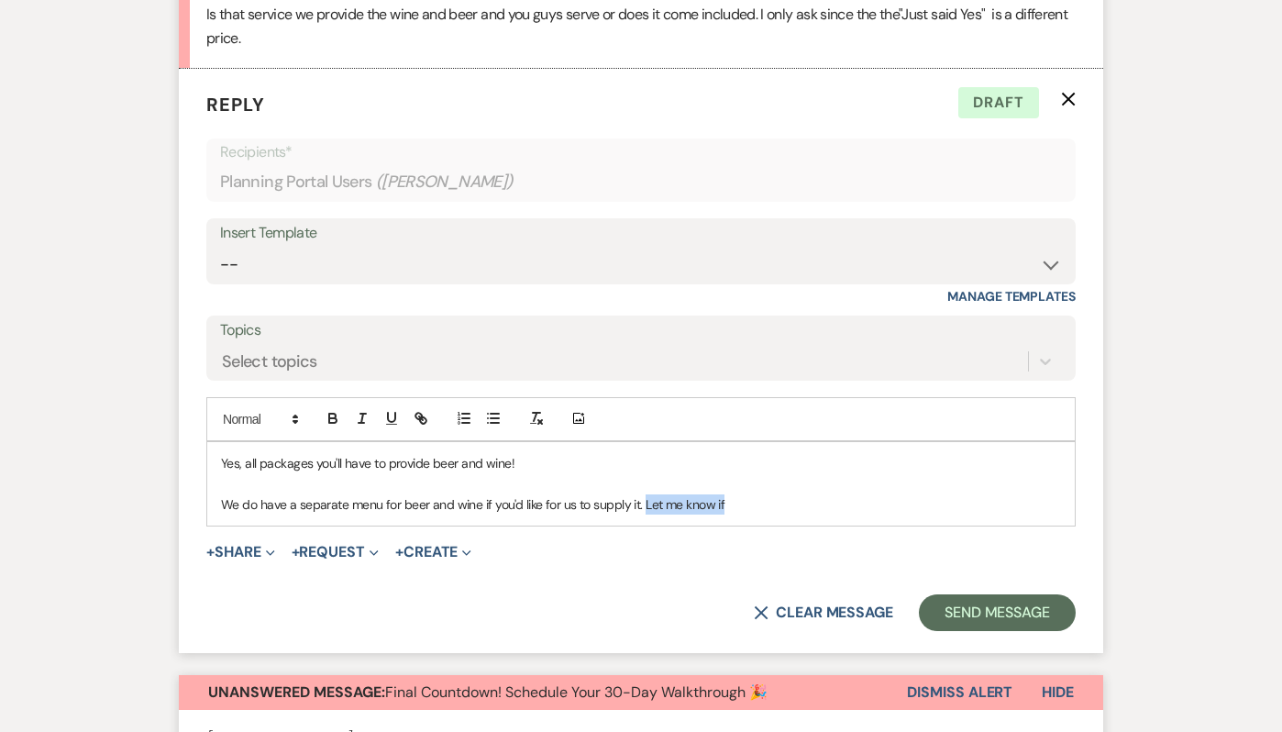
drag, startPoint x: 770, startPoint y: 502, endPoint x: 642, endPoint y: 506, distance: 128.4
click at [642, 506] on p "We do have a separate menu for beer and wine if you'd like for us to supply it.…" at bounding box center [641, 504] width 840 height 20
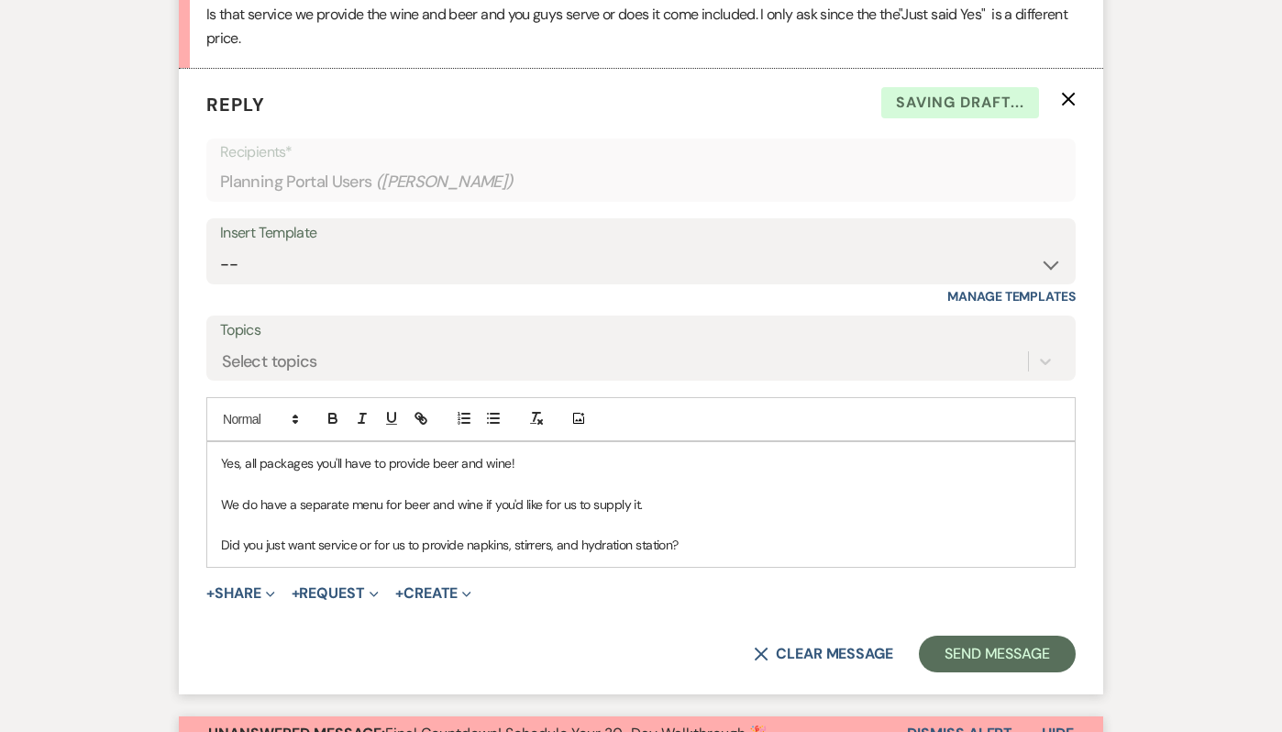
click at [358, 546] on p "Did you just want service or for us to provide napkins, stirrers, and hydration…" at bounding box center [641, 544] width 840 height 20
click at [697, 548] on p "Did you just want service or for us to provide napkins, stirrers, and hydration…" at bounding box center [641, 544] width 840 height 20
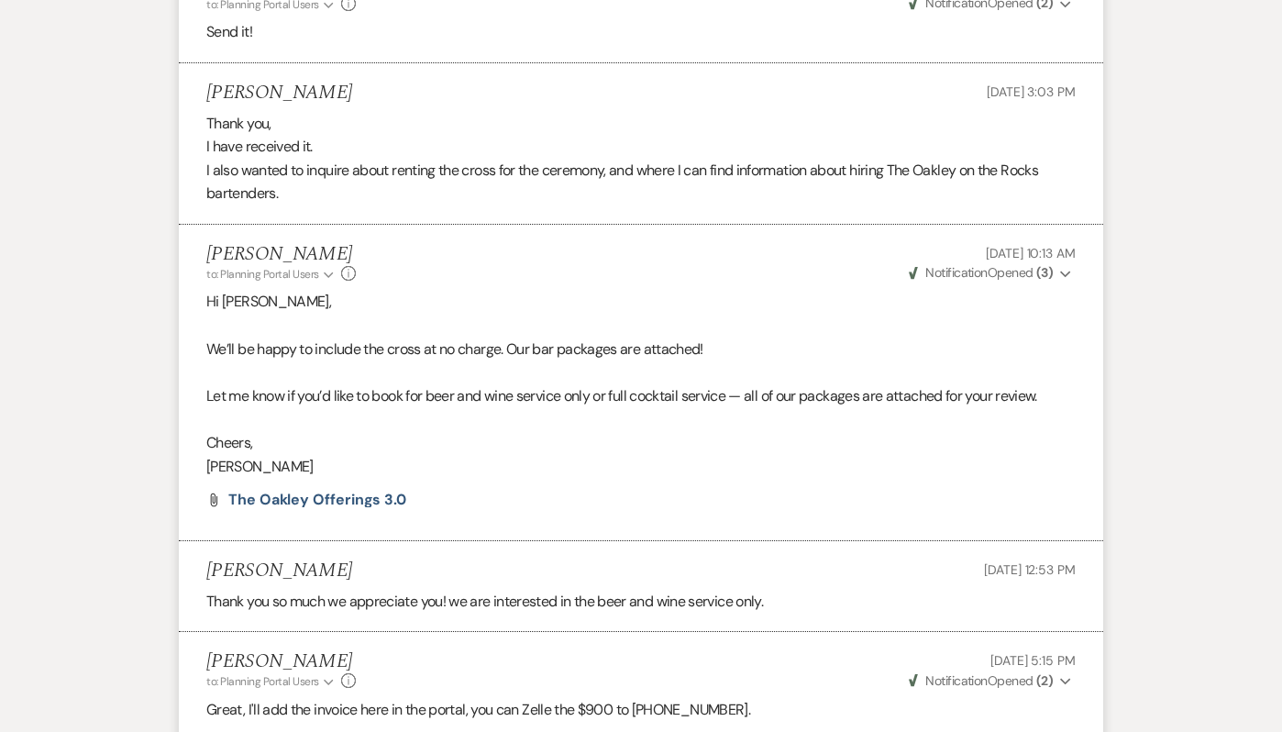
scroll to position [1009, 0]
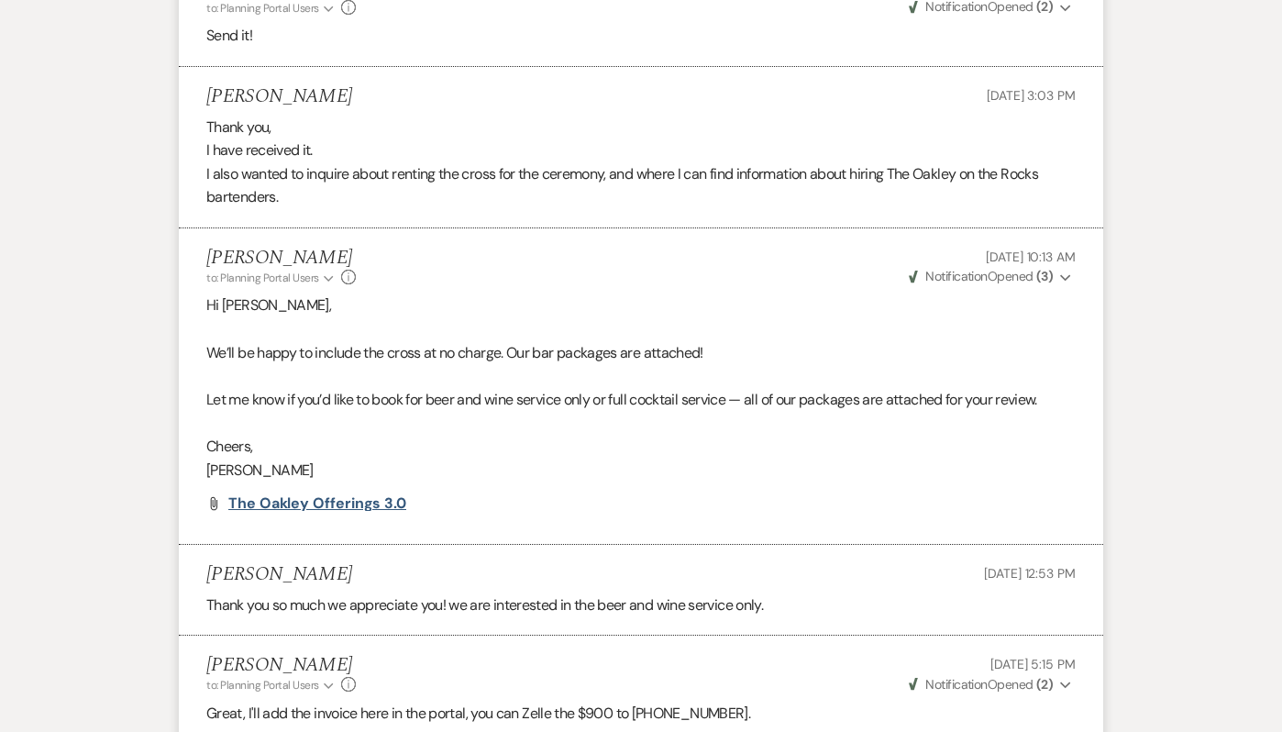
click at [273, 503] on span "The Oakley Offerings 3.0" at bounding box center [317, 502] width 178 height 19
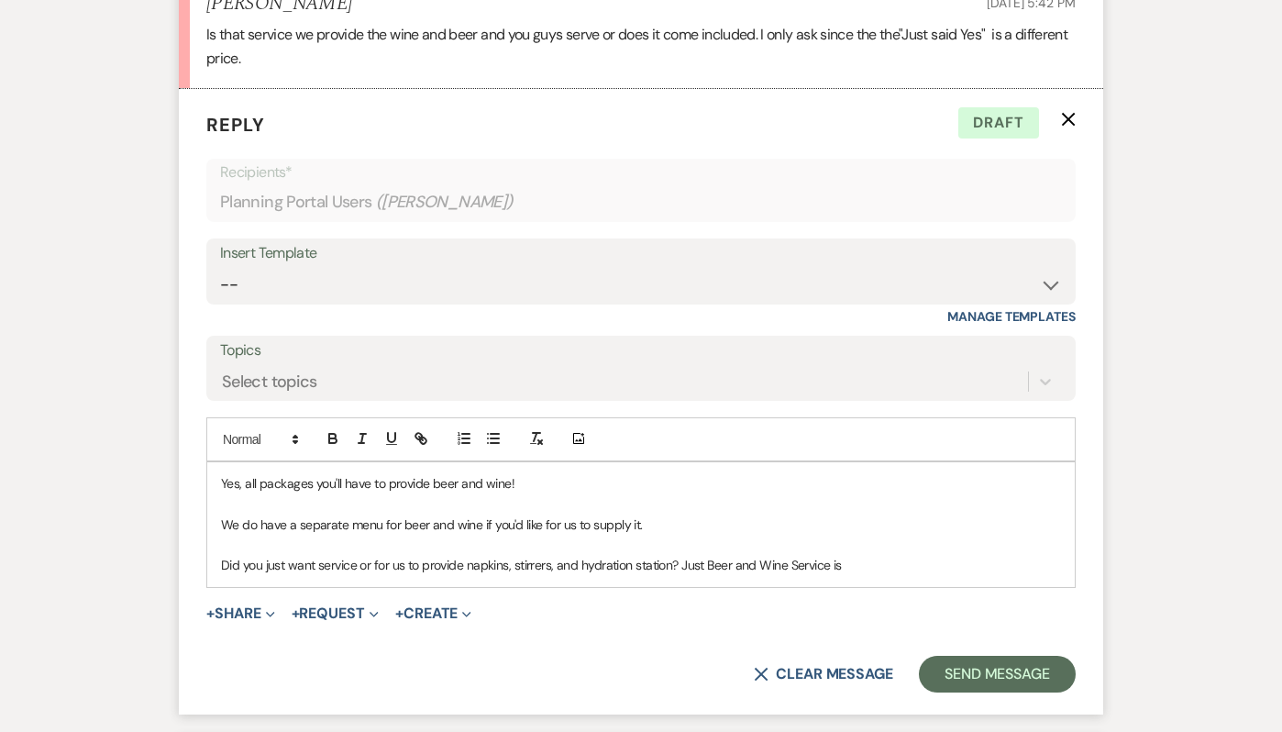
scroll to position [1774, 0]
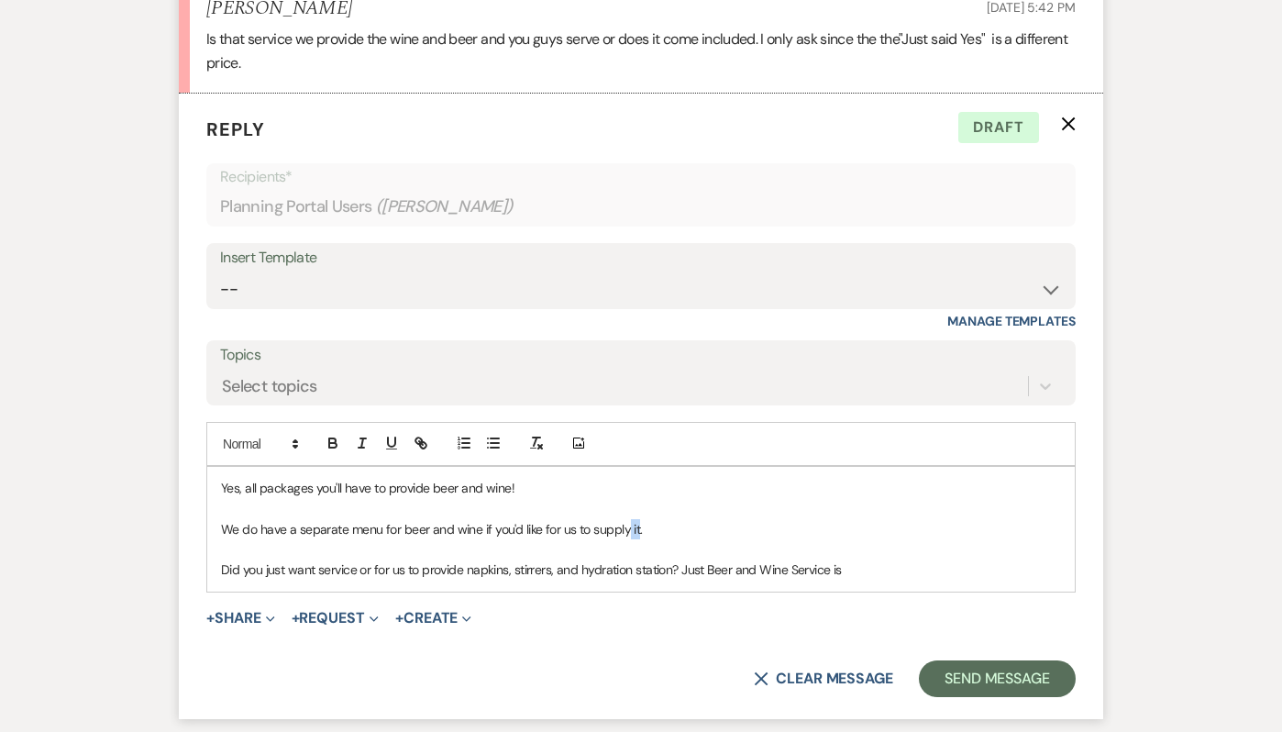
drag, startPoint x: 634, startPoint y: 529, endPoint x: 600, endPoint y: 524, distance: 34.2
click at [615, 525] on p "We do have a separate menu for beer and wine if you'd like for us to supply it." at bounding box center [641, 529] width 840 height 20
click at [589, 526] on p "We do have a separate menu for beer and wine if you'd like for us to supply it." at bounding box center [641, 529] width 840 height 20
click at [597, 527] on p "We do have a separate menu for beer and wine if you'd like for us to supply it." at bounding box center [641, 529] width 840 height 20
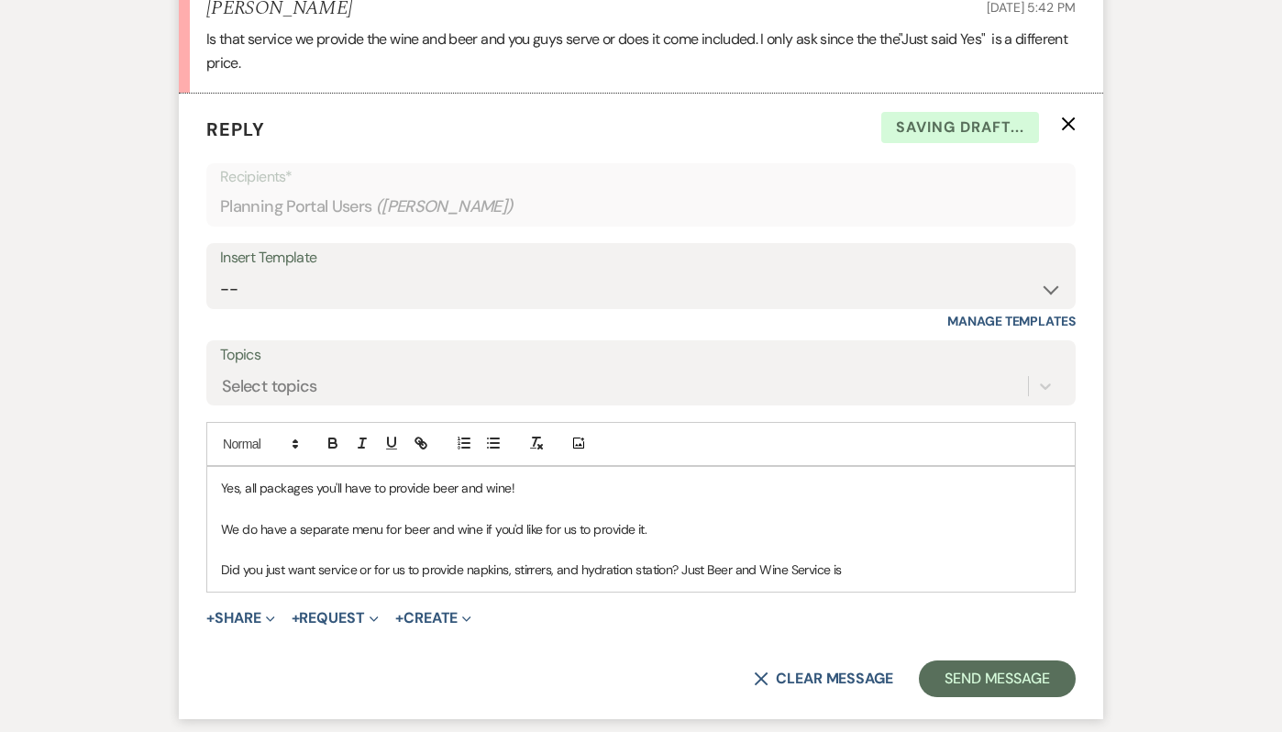
click at [684, 531] on p "We do have a separate menu for beer and wine if you'd like for us to provide it." at bounding box center [641, 529] width 840 height 20
click at [683, 571] on p "Did you just want service or for us to provide napkins, stirrers, and hydration…" at bounding box center [641, 569] width 840 height 20
click at [866, 574] on p "Did you just want service or for us to provide napkins, stirrers, and hydration…" at bounding box center [641, 569] width 840 height 20
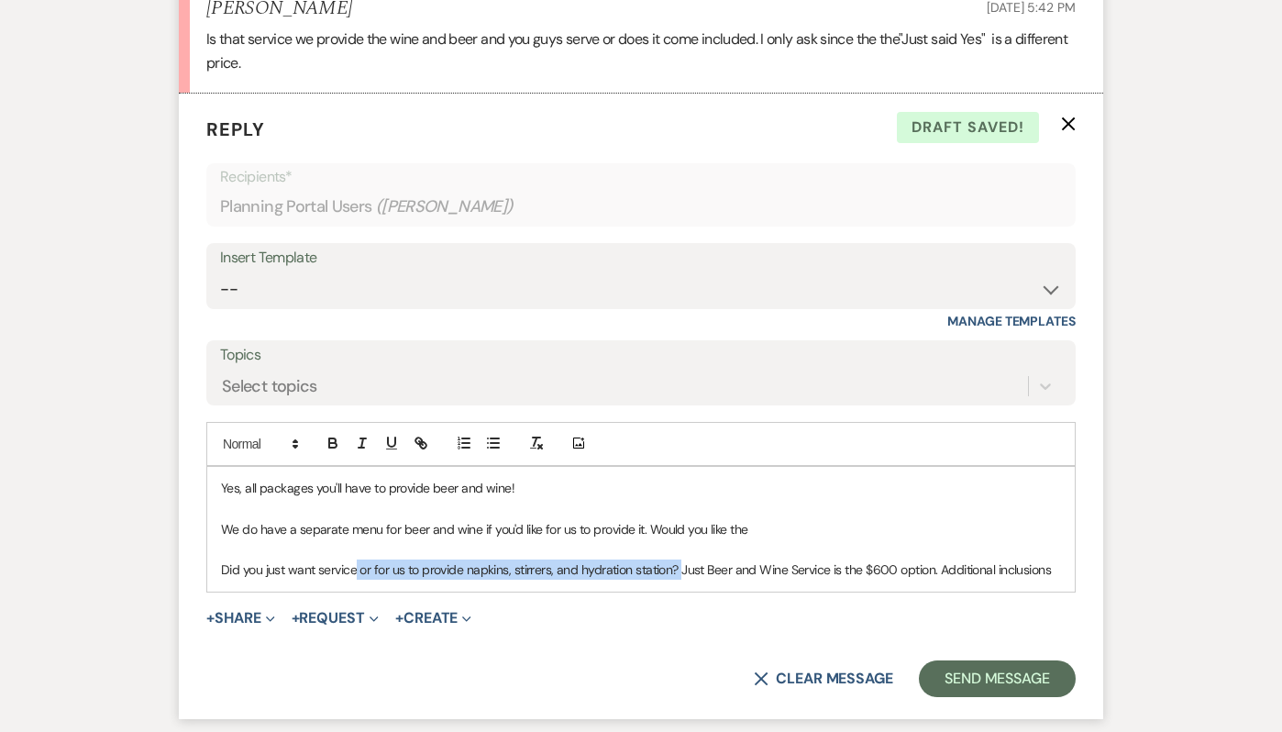
drag, startPoint x: 681, startPoint y: 572, endPoint x: 358, endPoint y: 567, distance: 323.6
click at [358, 567] on p "Did you just want service or for us to provide napkins, stirrers, and hydration…" at bounding box center [641, 569] width 840 height 20
click at [682, 569] on p "Did you just want service or for us to provide napkins, stirrers, and hydration…" at bounding box center [641, 569] width 840 height 20
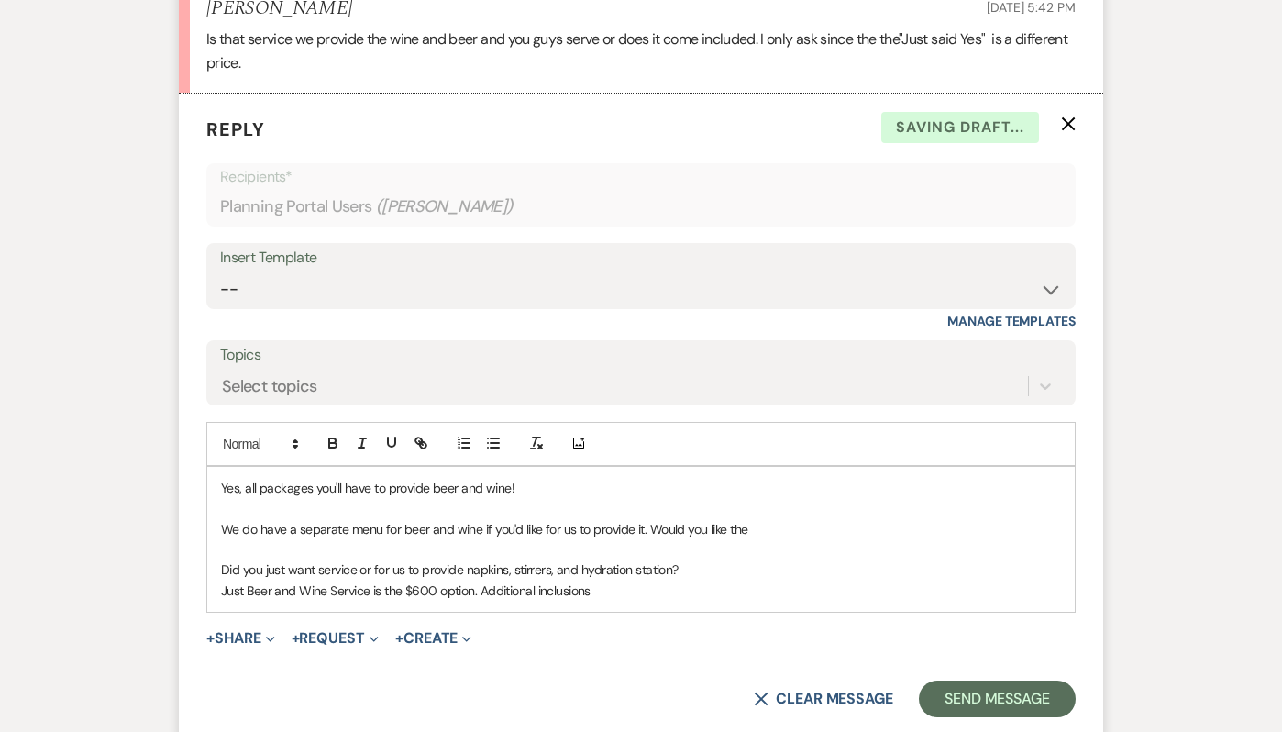
drag, startPoint x: 479, startPoint y: 589, endPoint x: 692, endPoint y: 618, distance: 214.7
click at [694, 619] on form "Reply X Saving draft... Recipients* Planning Portal Users ( [PERSON_NAME][GEOGR…" at bounding box center [641, 416] width 924 height 645
click at [480, 590] on p "Just Beer and Wine Service is the $600 option. Additional inclusions" at bounding box center [641, 590] width 840 height 20
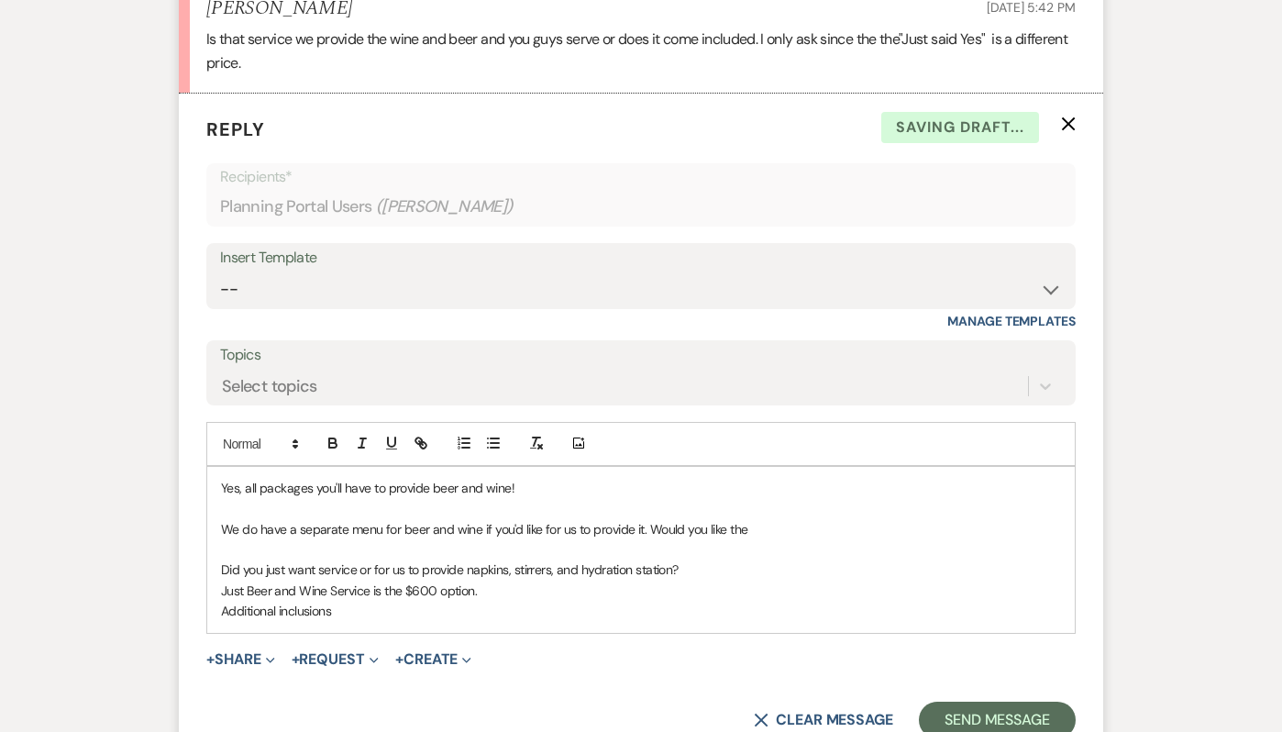
click at [409, 604] on p "Additional inclusions" at bounding box center [641, 610] width 840 height 20
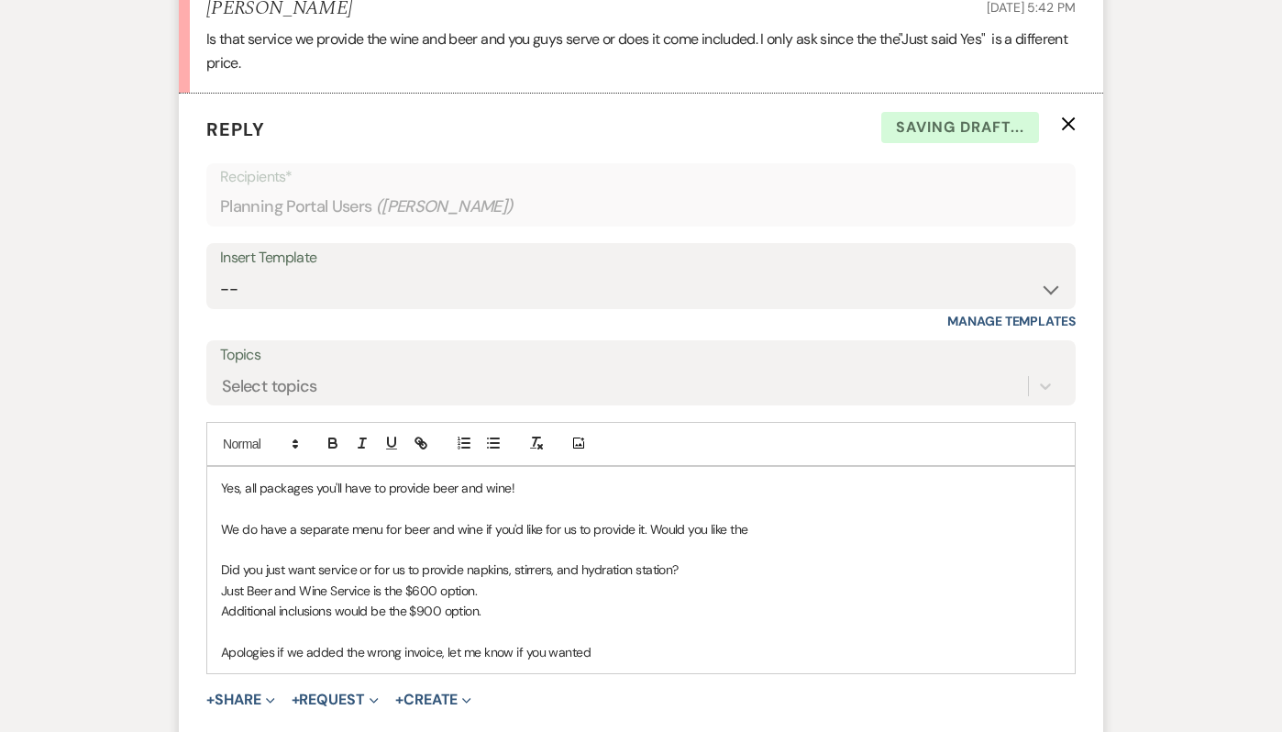
click at [330, 608] on p "Additional inclusions would be the $900 option." at bounding box center [641, 610] width 840 height 20
drag, startPoint x: 681, startPoint y: 568, endPoint x: 466, endPoint y: 559, distance: 215.6
click at [466, 559] on p "Did you just want service or for us to provide napkins, stirrers, and hydration…" at bounding box center [641, 569] width 840 height 20
copy p "napkins, stirrers, and hydration station?"
click at [334, 611] on p "Additional inclusions would be the $900 option." at bounding box center [641, 610] width 840 height 20
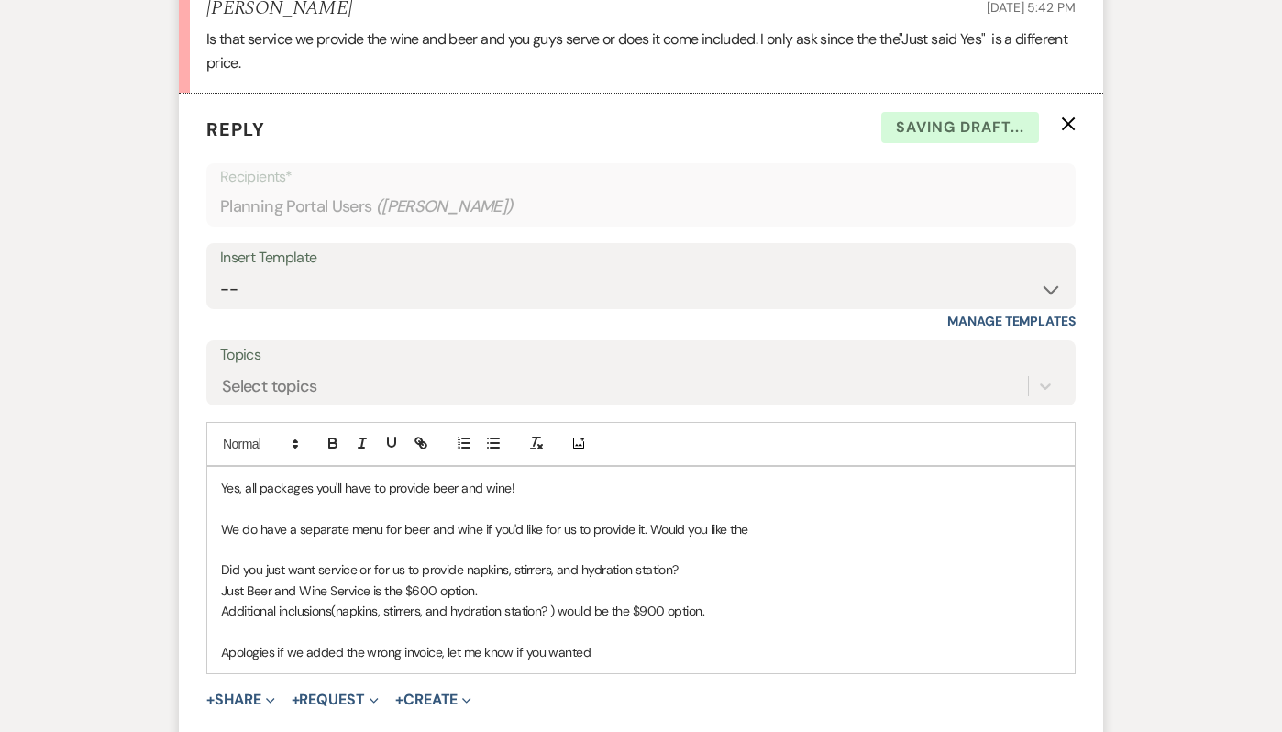
click at [338, 611] on p "Additional inclusions(napkins, stirrers, and hydration station? ) would be the …" at bounding box center [641, 610] width 840 height 20
click at [676, 612] on p "Additional inclusions(beer and wine service, napkins, stirrers, and hydration s…" at bounding box center [641, 610] width 840 height 20
click at [509, 611] on p "Additional inclusions(beer and wine service, napkins, stirrers, and hydration s…" at bounding box center [641, 610] width 840 height 20
click at [912, 613] on p "Additional inclusions (beer and wine service, napkins, cups, stirrers, and hydr…" at bounding box center [641, 610] width 840 height 20
click at [629, 664] on div "Yes, all packages you'll have to provide beer and wine! We do have a separate m…" at bounding box center [640, 570] width 867 height 207
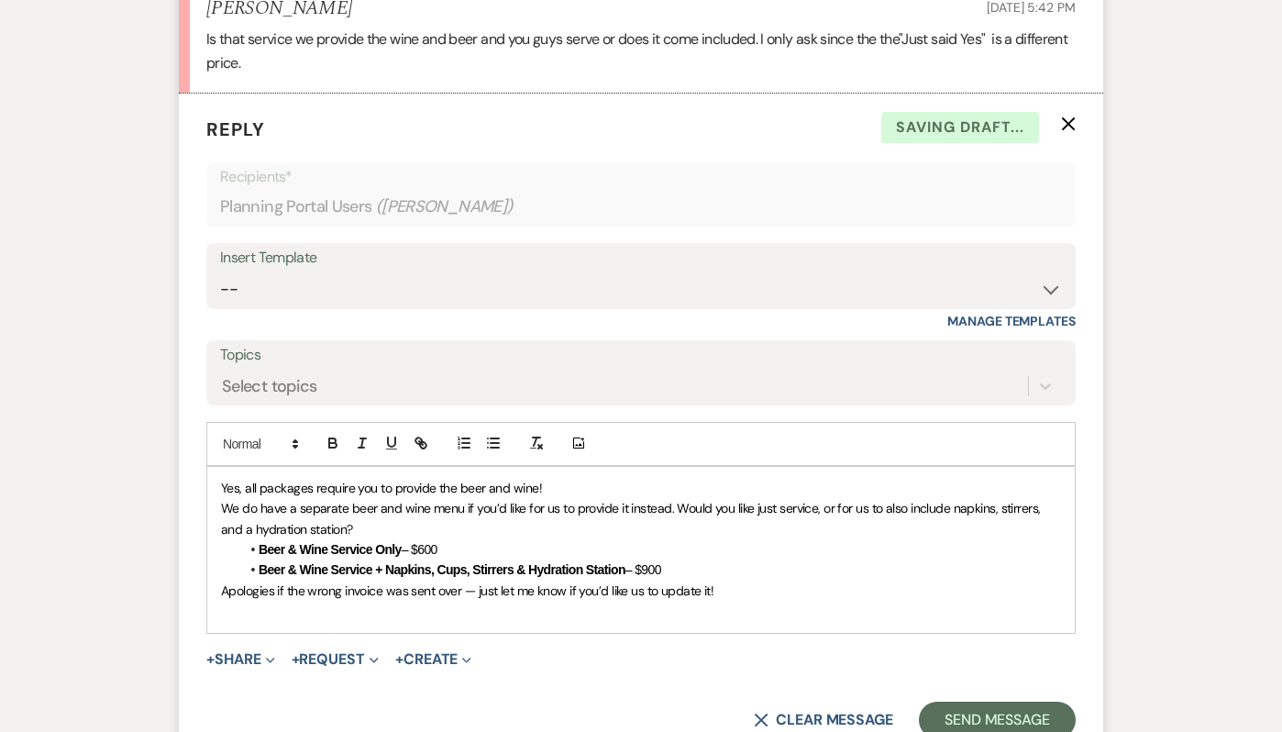
click at [571, 489] on p "Yes, all packages require you to provide the beer and wine!" at bounding box center [641, 488] width 840 height 20
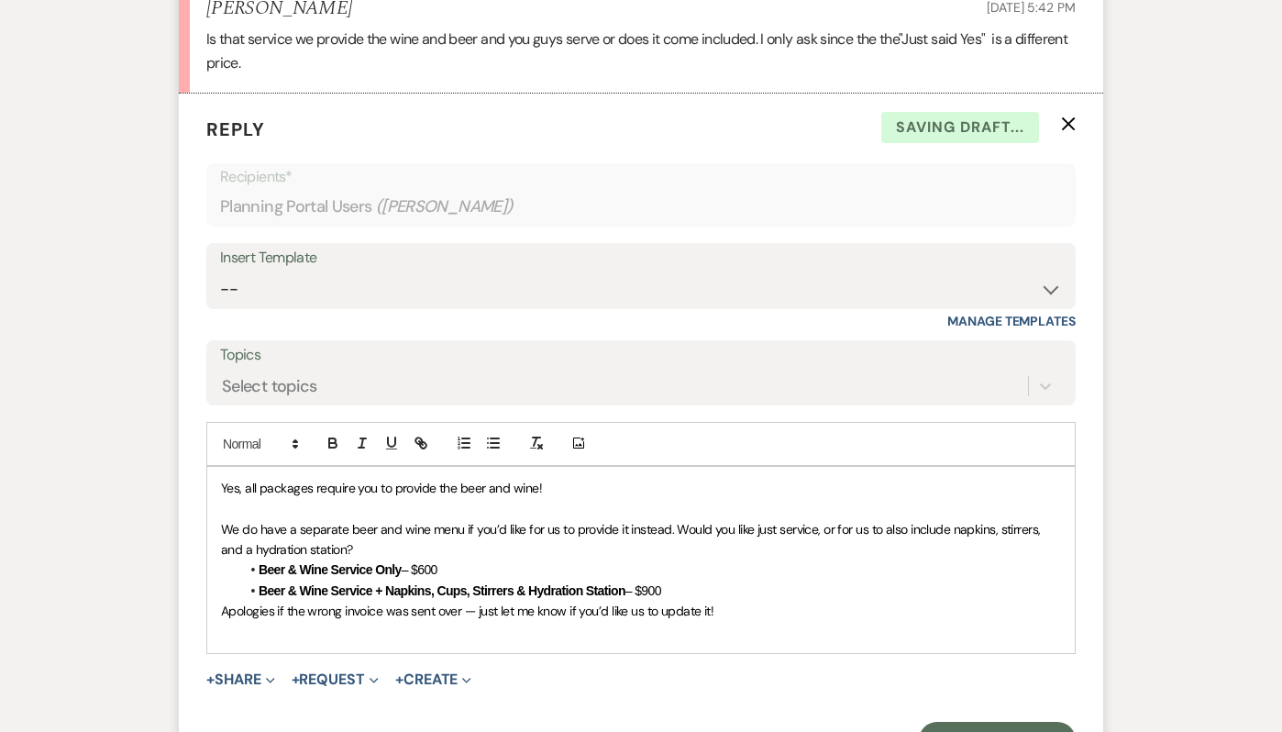
click at [218, 606] on div "Yes, all packages require you to provide the beer and wine! ﻿ We do have a sepa…" at bounding box center [640, 560] width 867 height 186
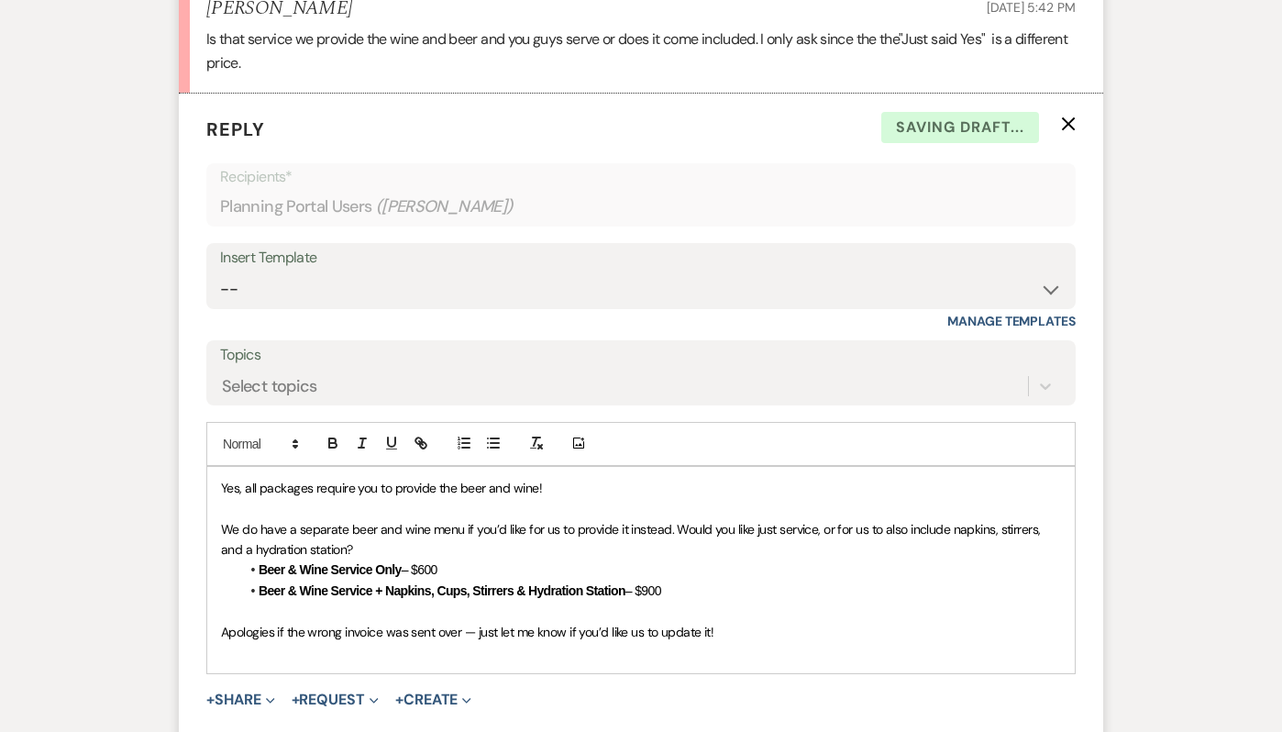
click at [259, 663] on div "Yes, all packages require you to provide the beer and wine! We do have a separa…" at bounding box center [640, 570] width 867 height 207
drag, startPoint x: 475, startPoint y: 634, endPoint x: 460, endPoint y: 633, distance: 14.7
click at [460, 633] on span "Apologies if the wrong invoice was sent over — just let me know if you’d like u…" at bounding box center [467, 631] width 492 height 17
click at [436, 682] on p at bounding box center [641, 672] width 840 height 20
click at [402, 546] on p "We do have a separate beer and wine menu if you’d like for us to provide it ins…" at bounding box center [641, 539] width 840 height 41
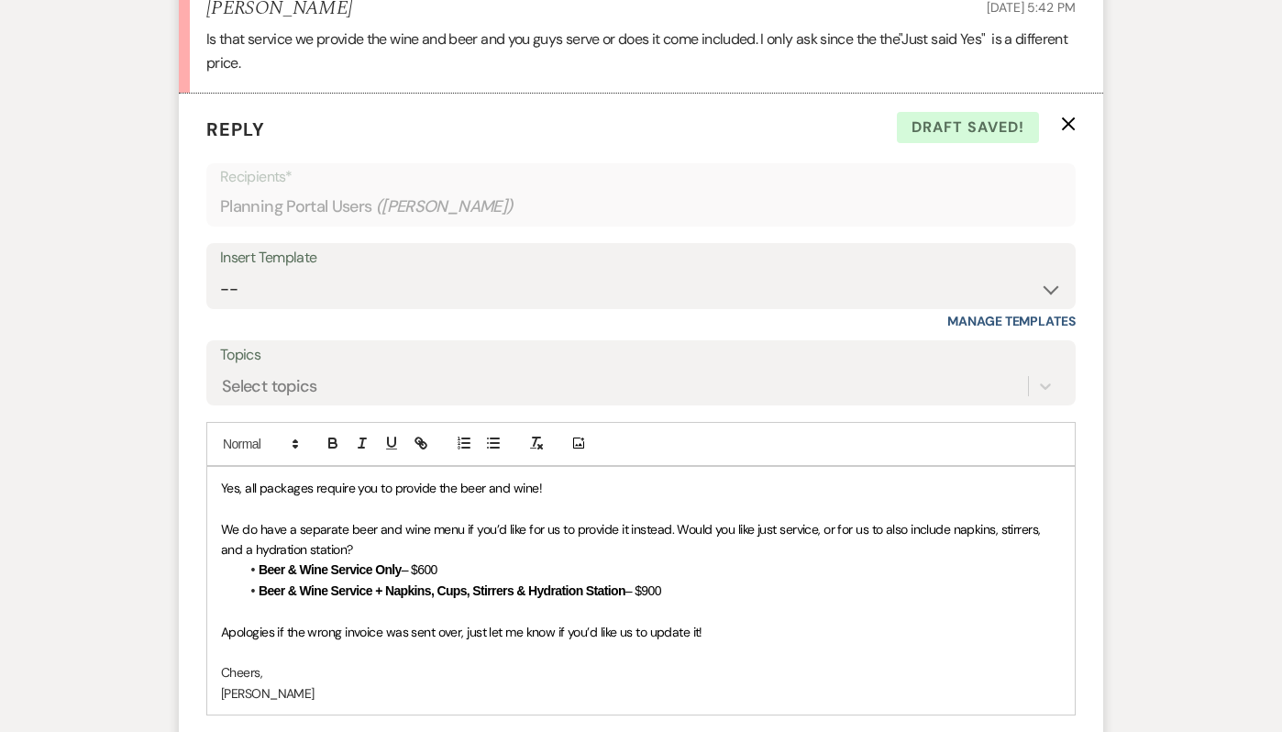
click at [677, 530] on span "We do have a separate beer and wine menu if you’d like for us to provide it ins…" at bounding box center [632, 539] width 822 height 37
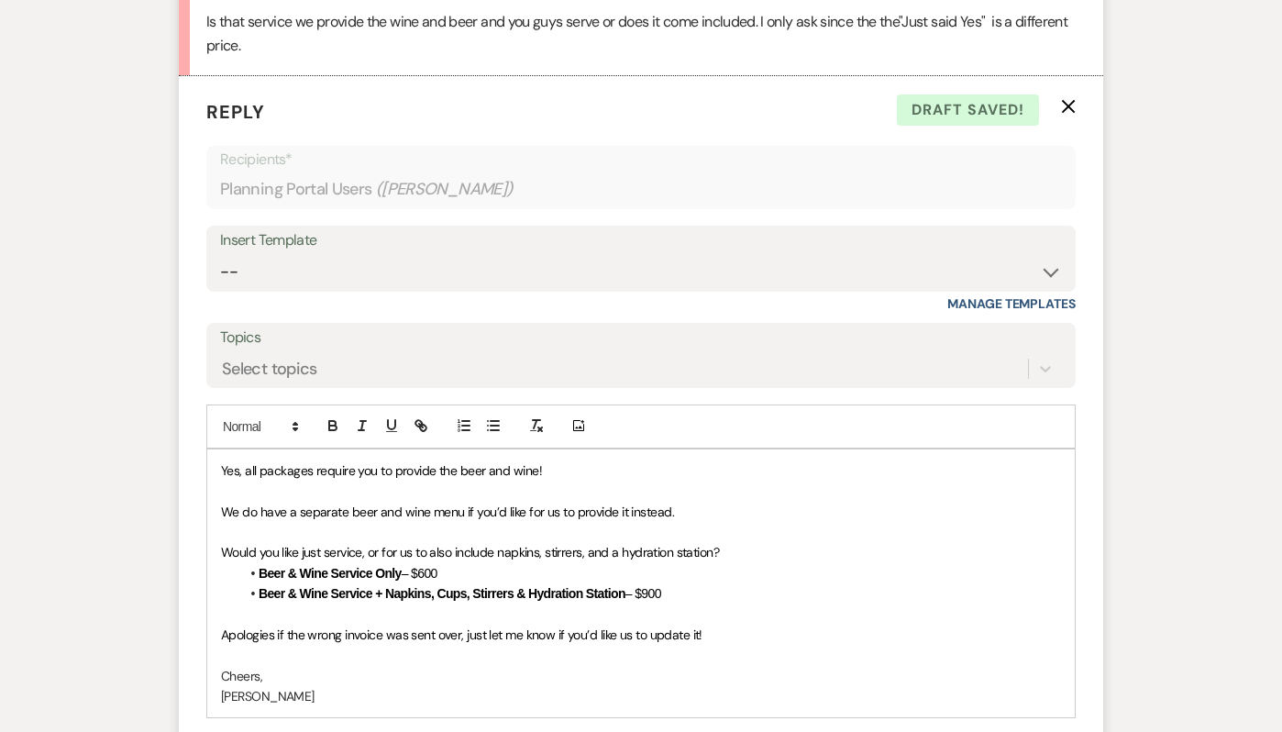
scroll to position [1793, 0]
click at [502, 549] on span "﻿ Would you like just service, or for us to also include napkins, stirrers, and…" at bounding box center [470, 550] width 498 height 17
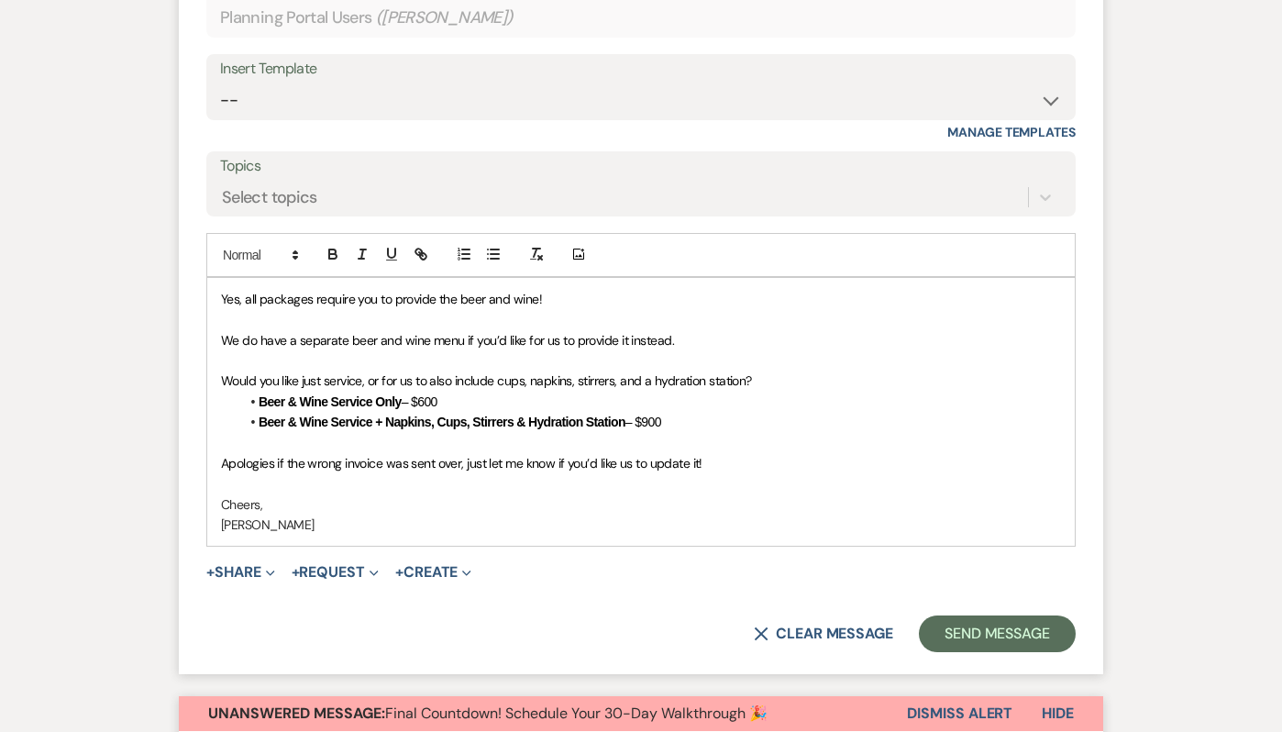
scroll to position [1975, 0]
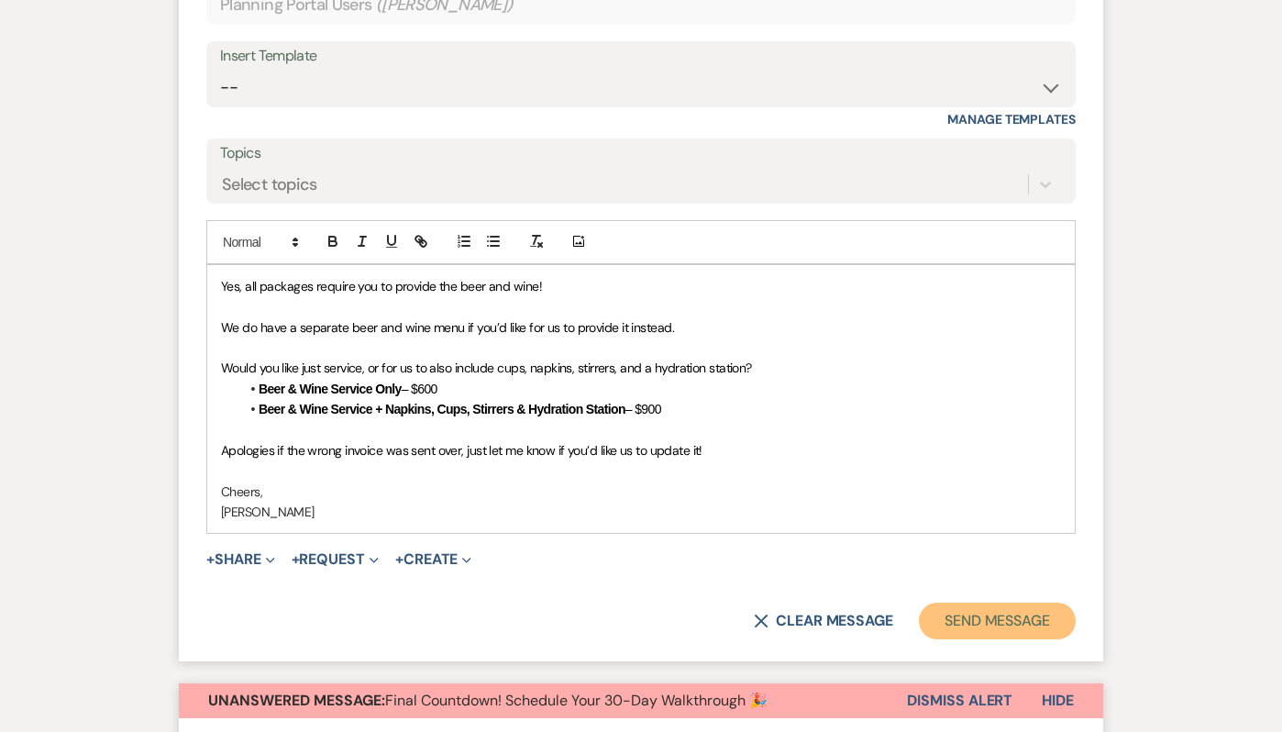
click at [1042, 617] on button "Send Message" at bounding box center [997, 620] width 157 height 37
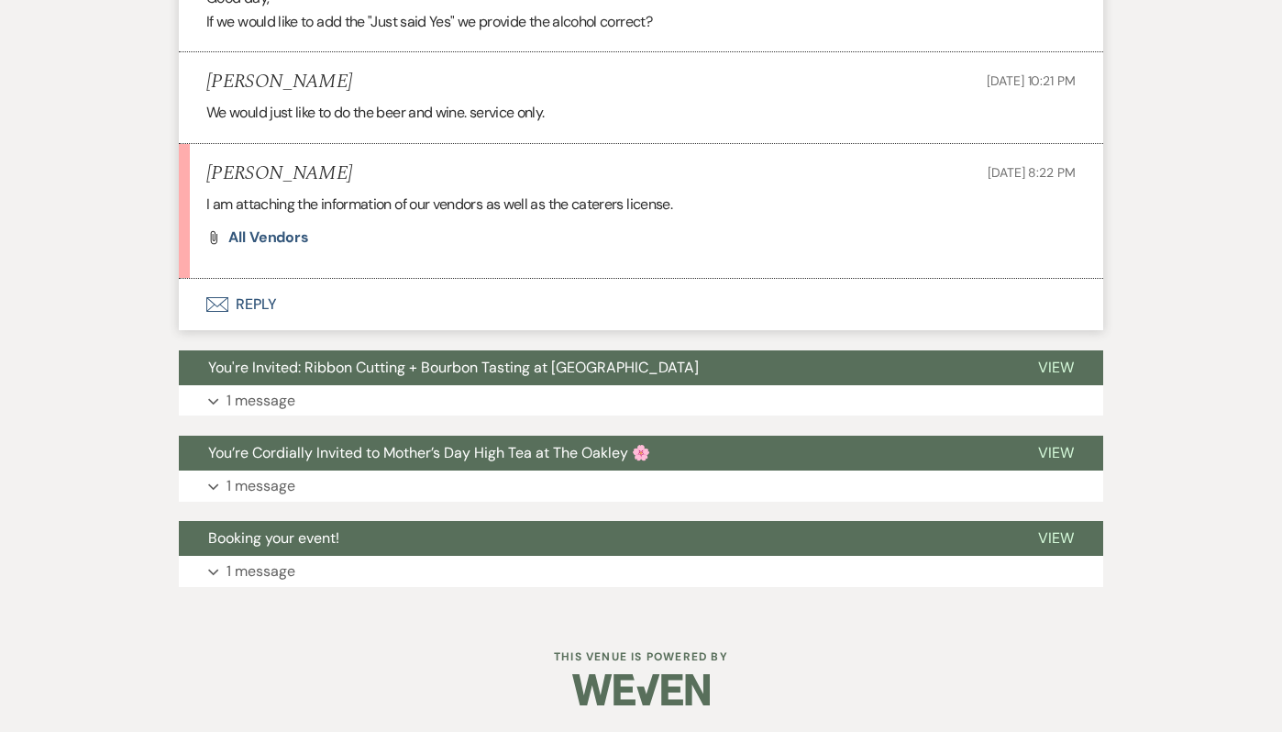
scroll to position [2988, 0]
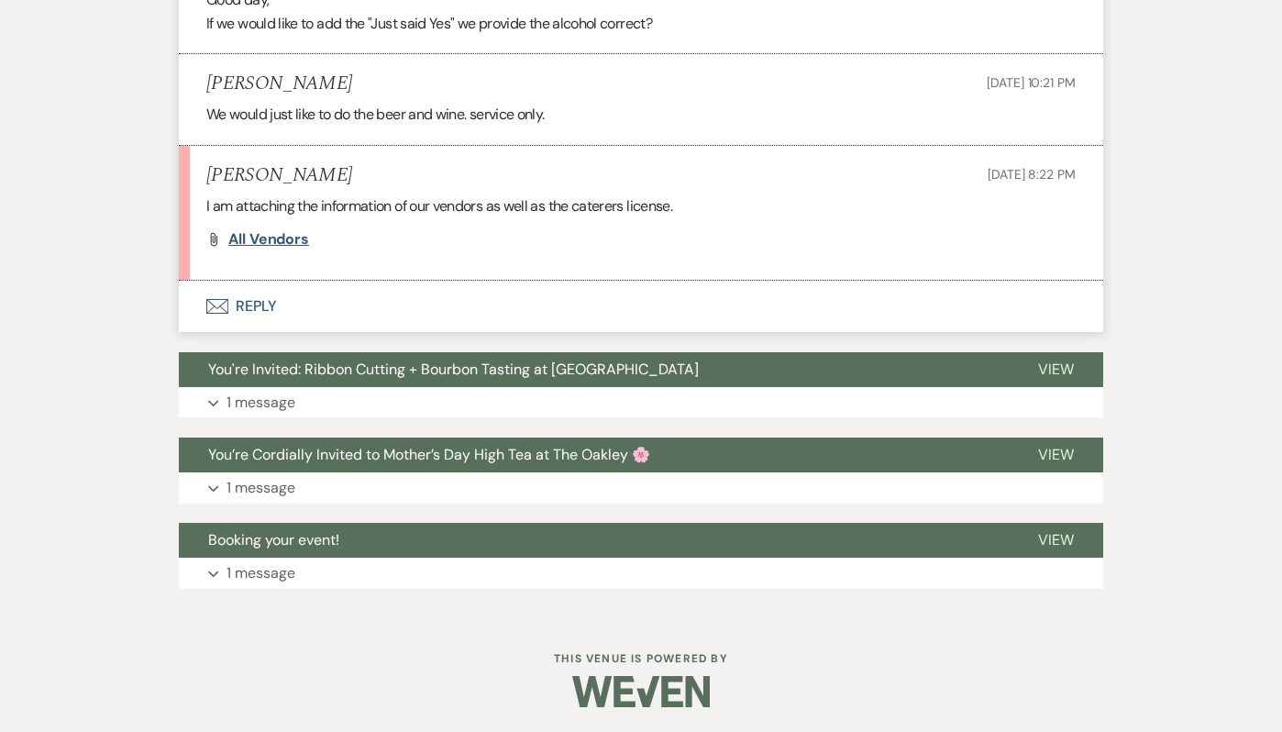
click at [245, 237] on span "All vendors" at bounding box center [268, 238] width 81 height 19
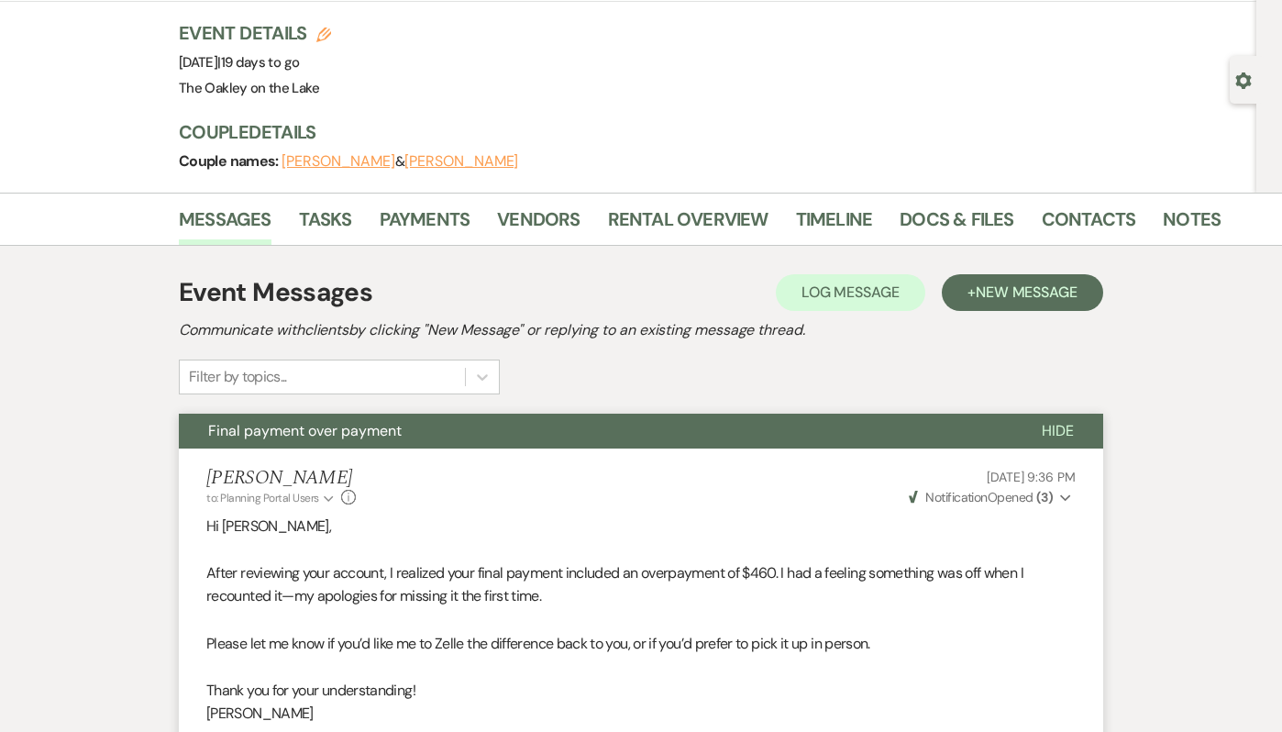
scroll to position [0, 0]
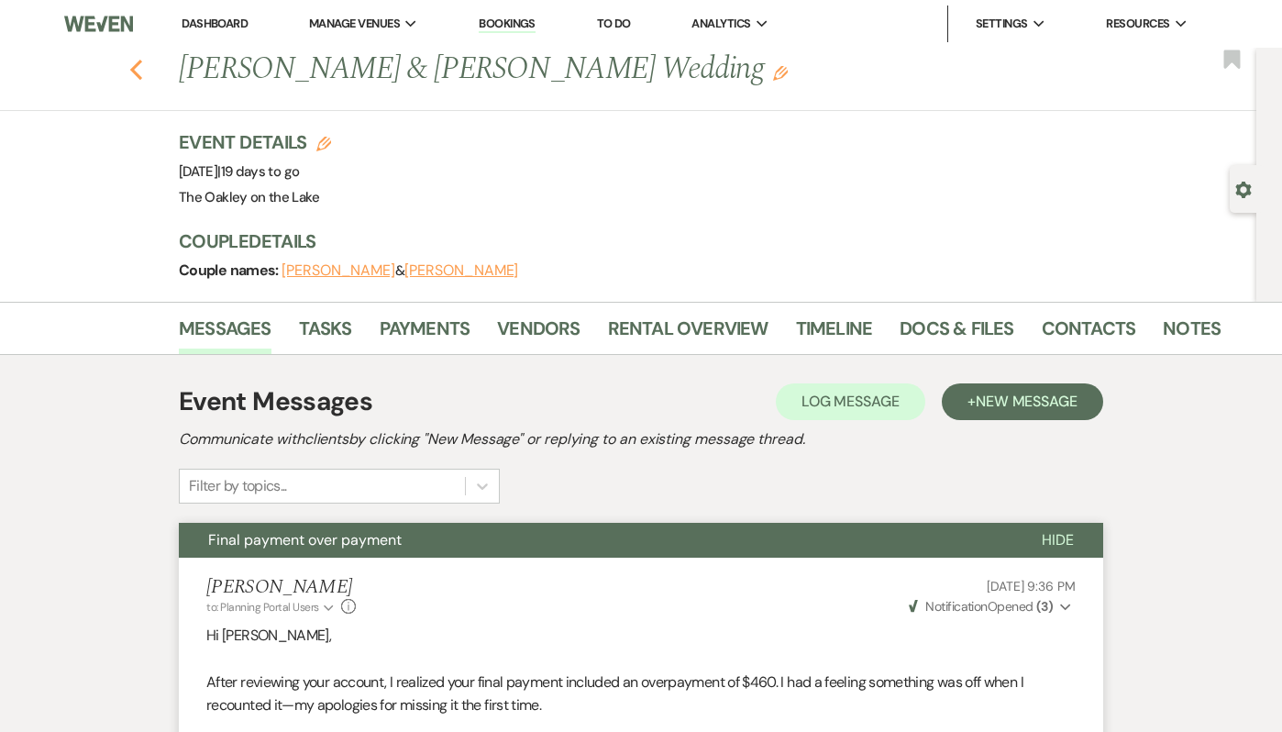
click at [137, 62] on use "button" at bounding box center [136, 70] width 12 height 20
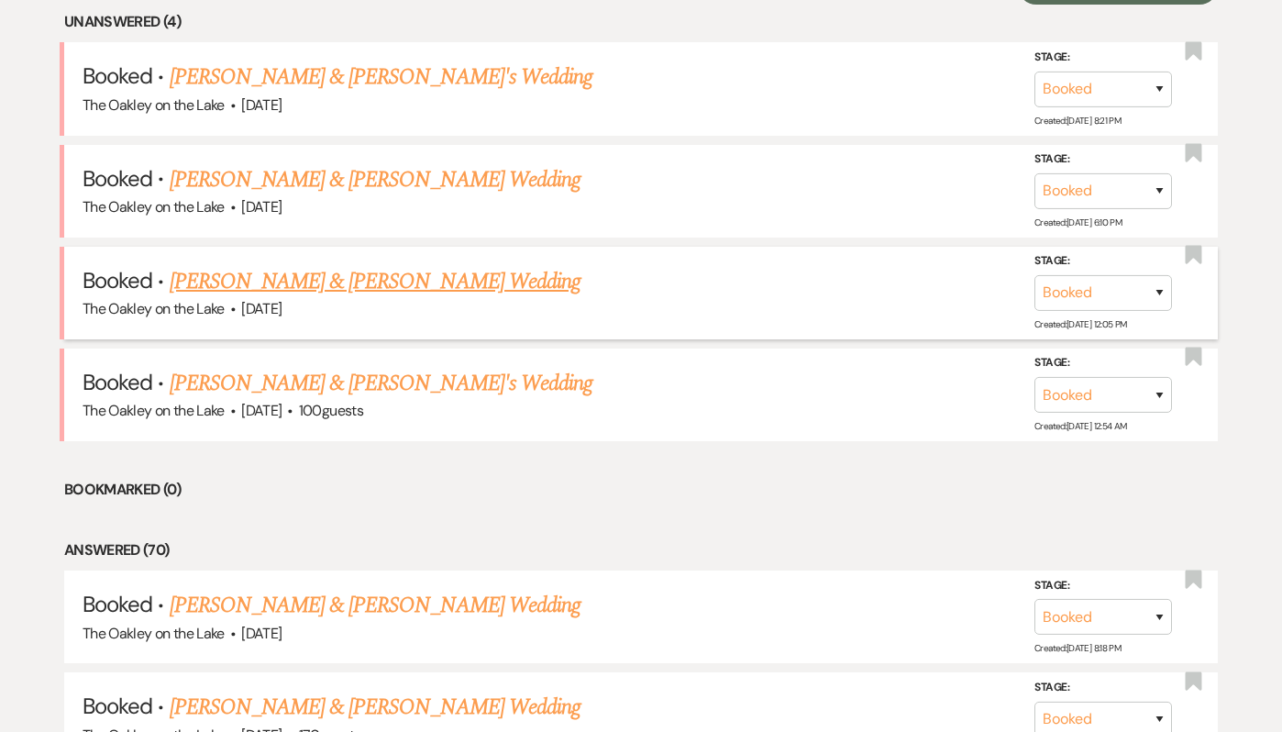
scroll to position [767, 0]
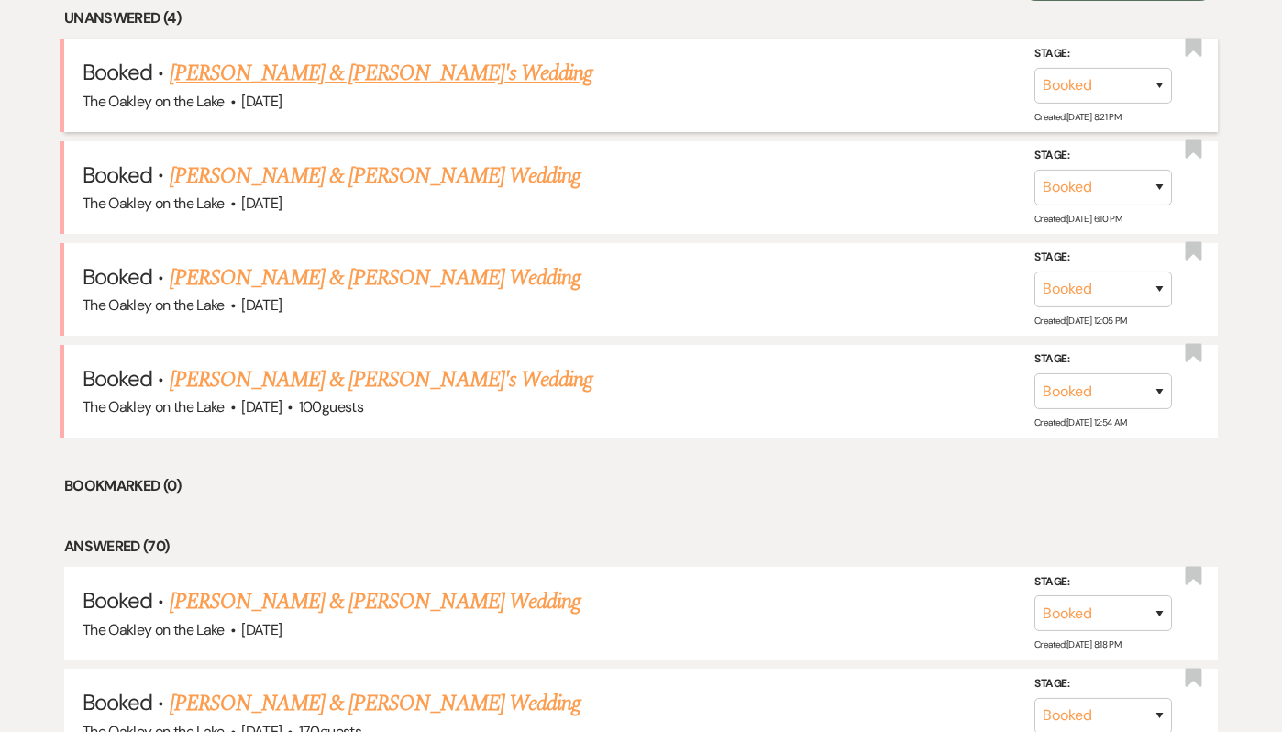
click at [277, 85] on link "[PERSON_NAME] & [PERSON_NAME]'s Wedding" at bounding box center [382, 73] width 424 height 33
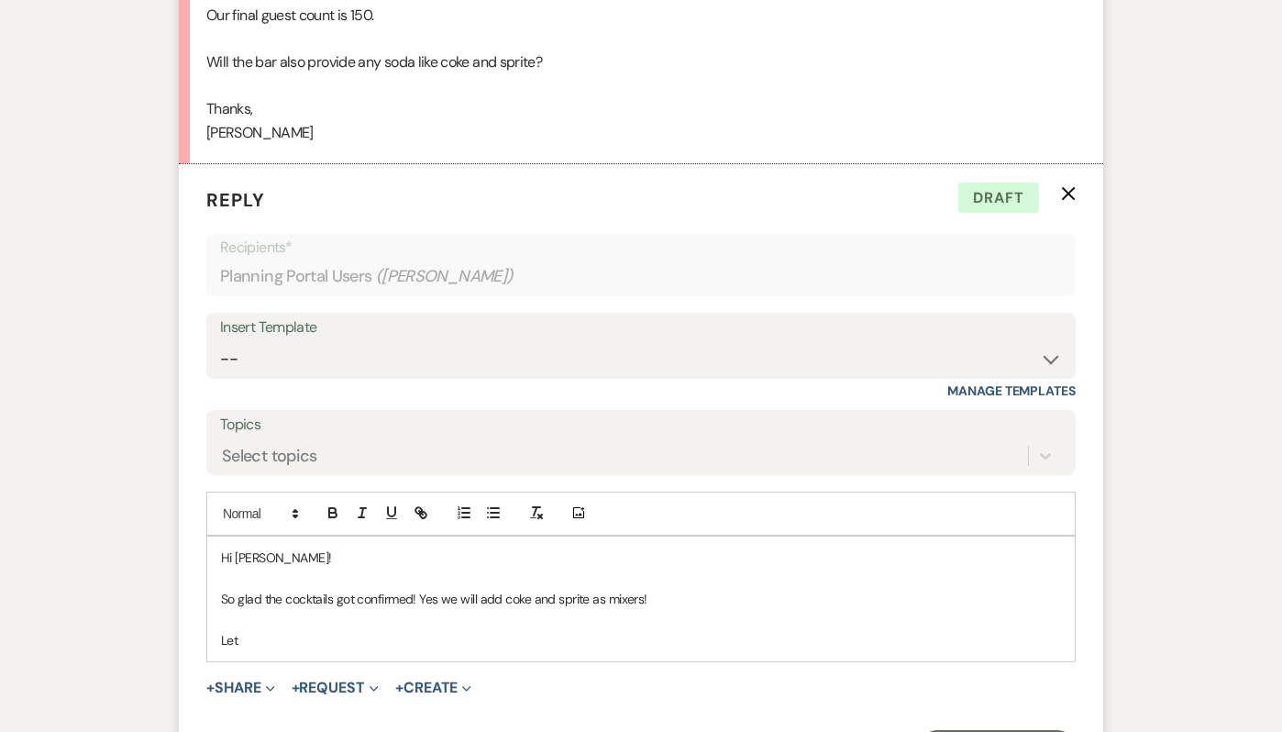
scroll to position [2224, 0]
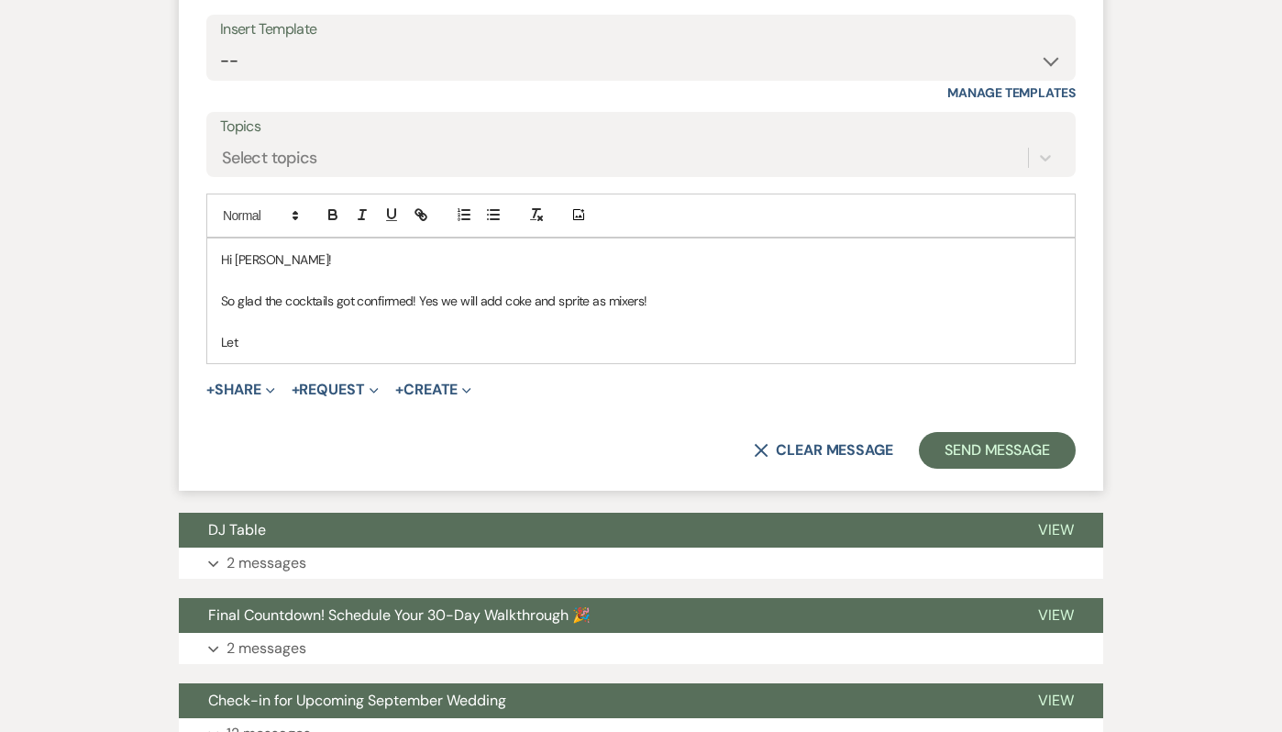
click at [222, 294] on p "So glad the cocktails got confirmed! Yes we will add coke and sprite as mixers!" at bounding box center [641, 301] width 840 height 20
click at [953, 297] on p "Apologies for the delay! I thought I sent this message. So glad the cocktails g…" at bounding box center [641, 301] width 840 height 20
click at [231, 337] on p "Let" at bounding box center [641, 342] width 840 height 20
click at [224, 341] on p "I'll prov" at bounding box center [641, 342] width 840 height 20
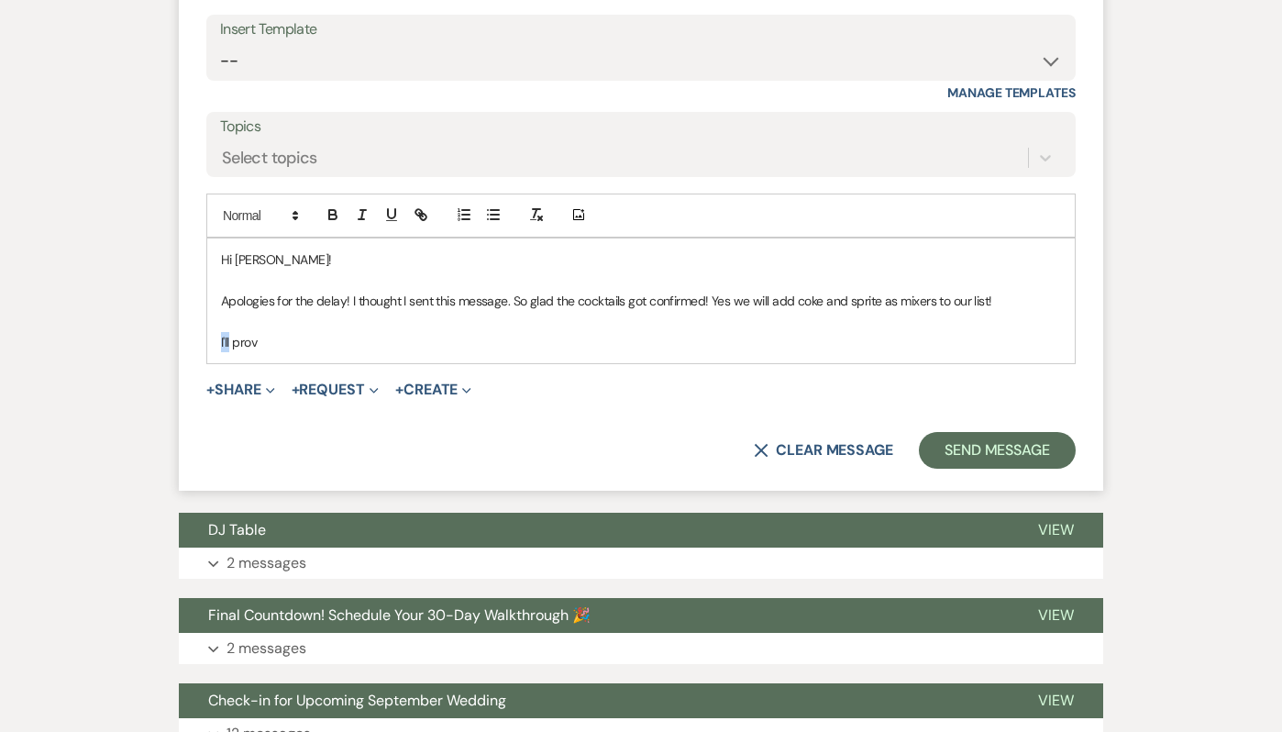
click at [224, 341] on p "I'll prov" at bounding box center [641, 342] width 840 height 20
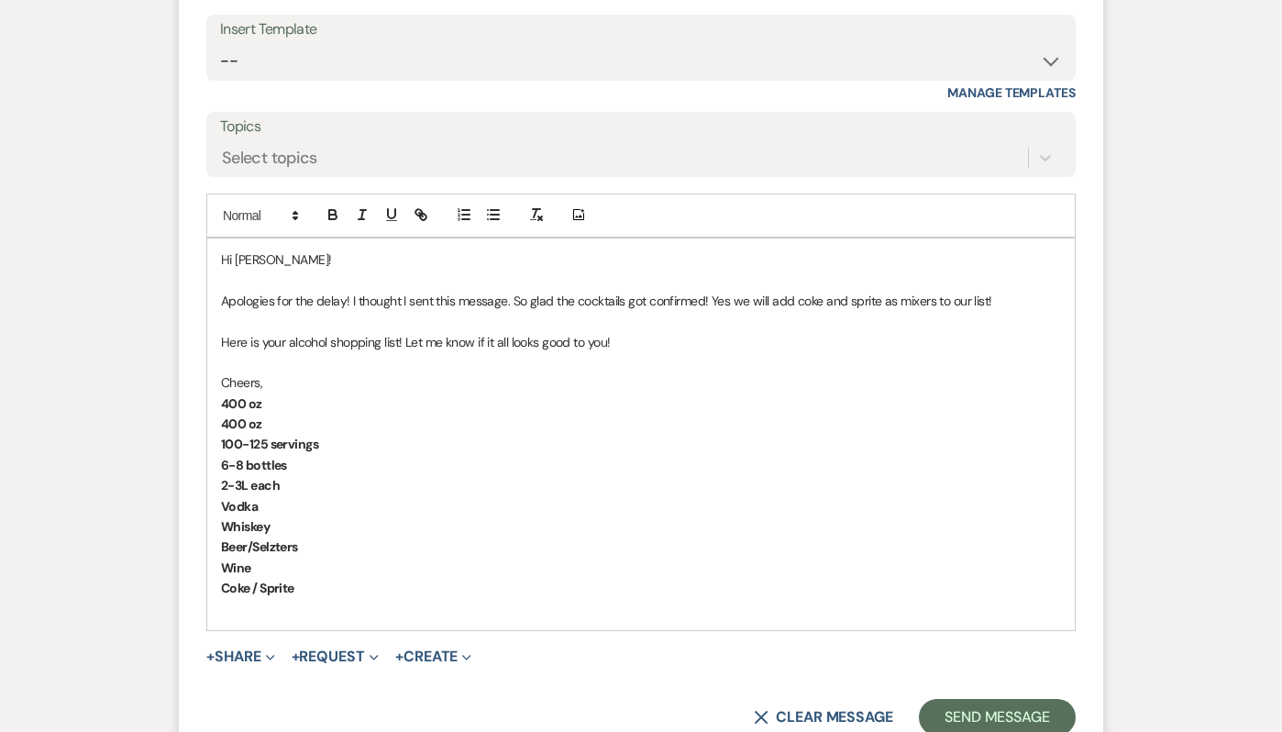
click at [223, 508] on strong "Vodka" at bounding box center [239, 506] width 37 height 17
click at [290, 398] on p "400 oz" at bounding box center [641, 403] width 840 height 20
click at [240, 523] on strong "Whiskey" at bounding box center [245, 526] width 49 height 17
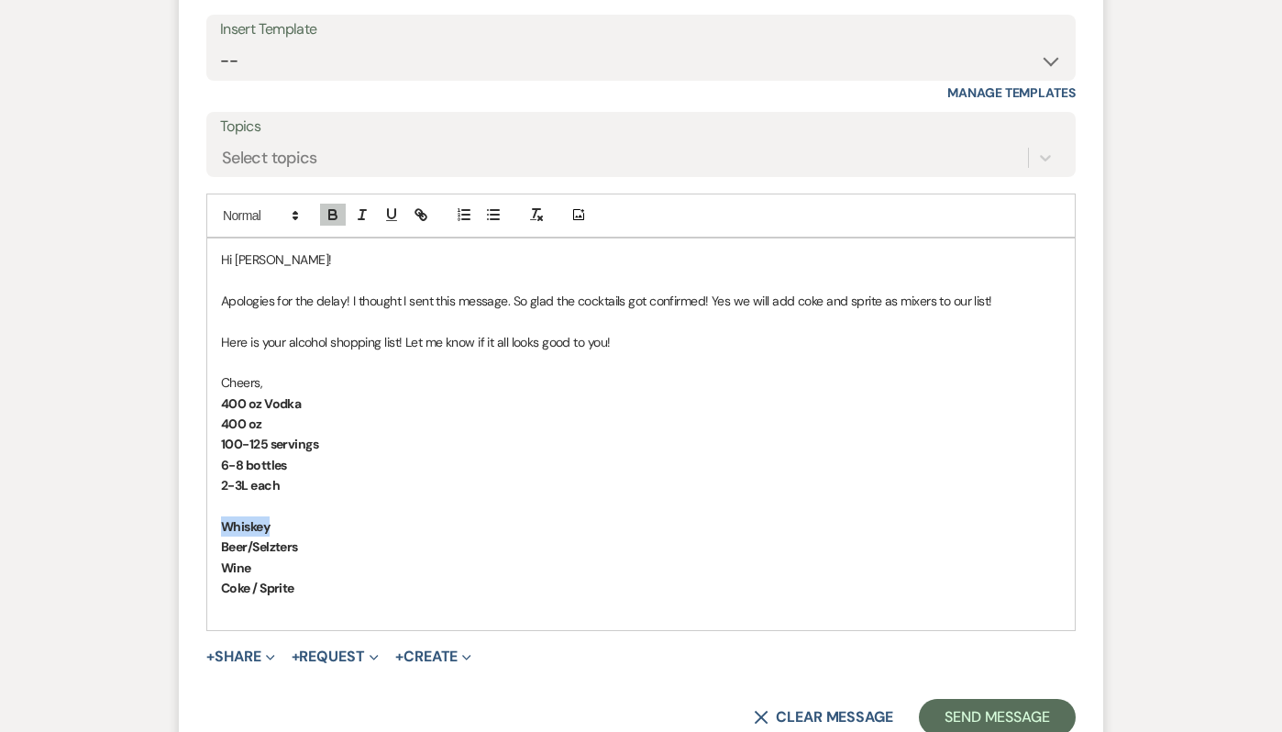
click at [240, 523] on strong "Whiskey" at bounding box center [245, 526] width 49 height 17
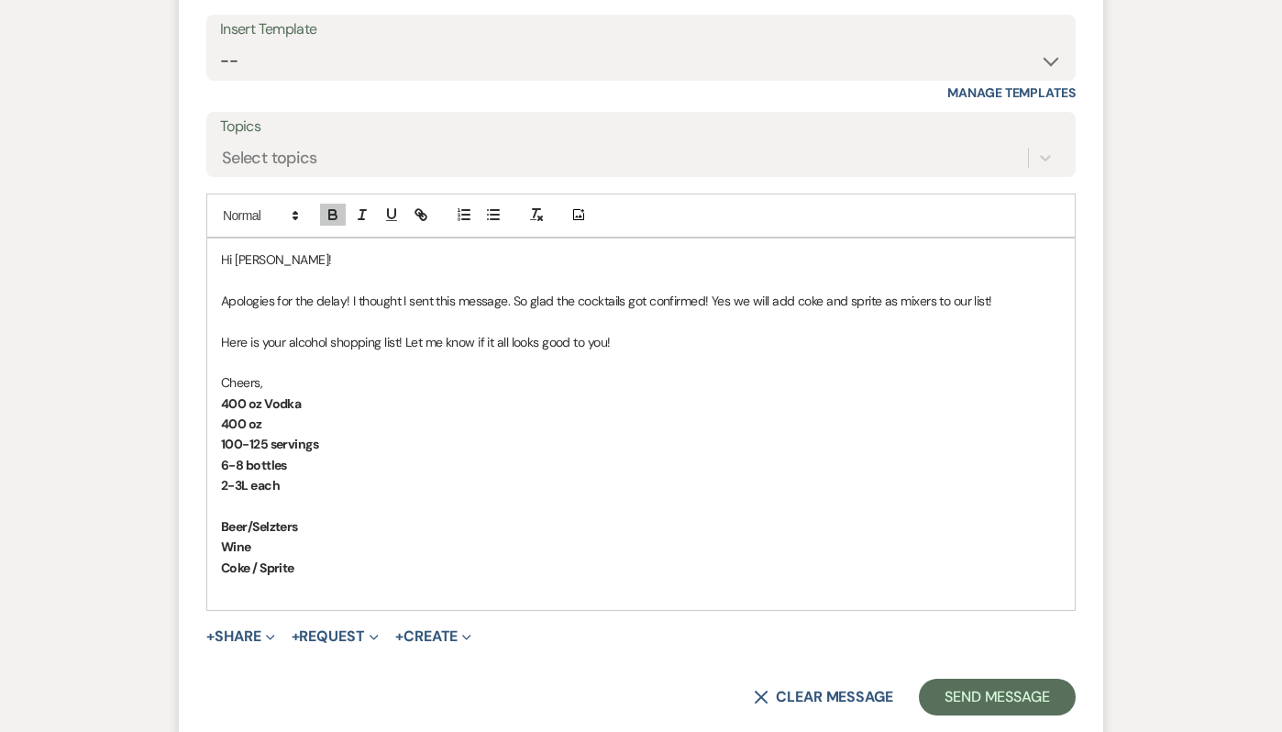
click at [292, 424] on p "400 oz" at bounding box center [641, 423] width 840 height 20
click at [263, 532] on strong "Beer/Selzters" at bounding box center [259, 526] width 77 height 17
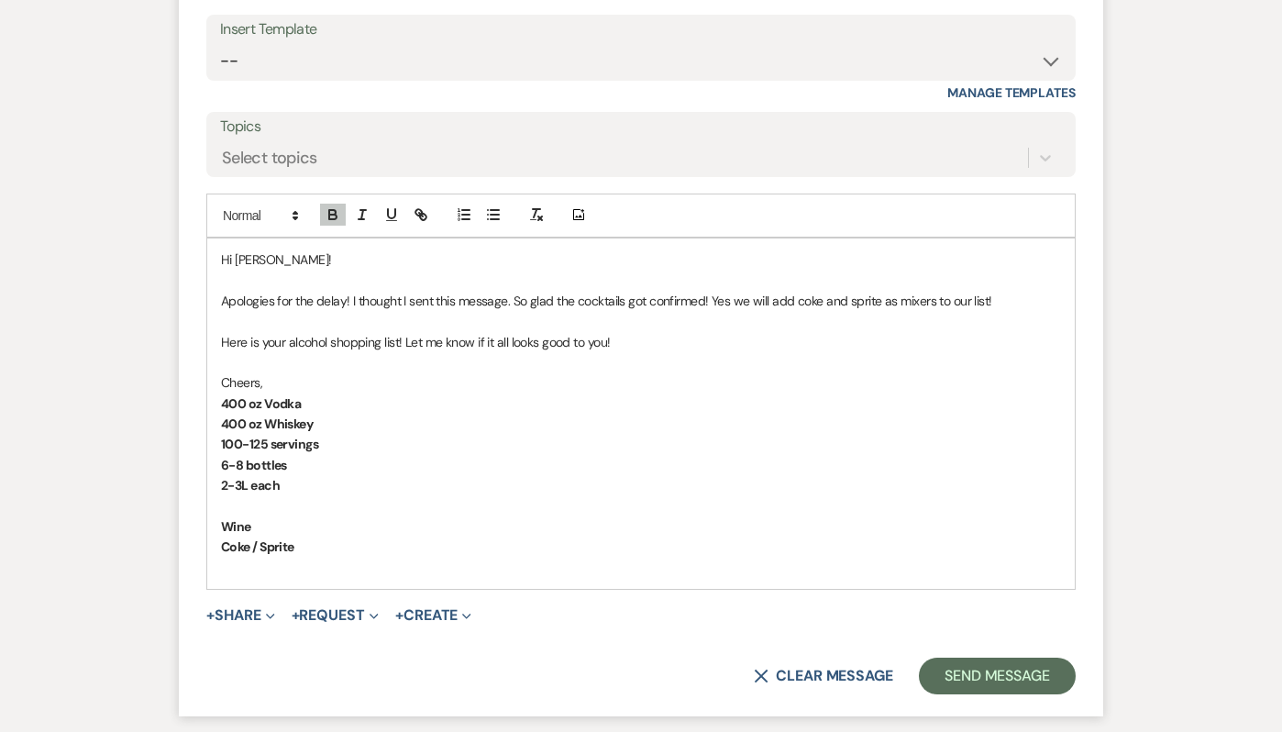
click at [332, 447] on p "100-125 servings" at bounding box center [641, 444] width 840 height 20
click at [229, 520] on strong "Wine" at bounding box center [236, 526] width 30 height 17
click at [325, 469] on p "6-8 bottles" at bounding box center [641, 465] width 840 height 20
click at [269, 550] on strong "Coke / Sprite" at bounding box center [257, 546] width 73 height 17
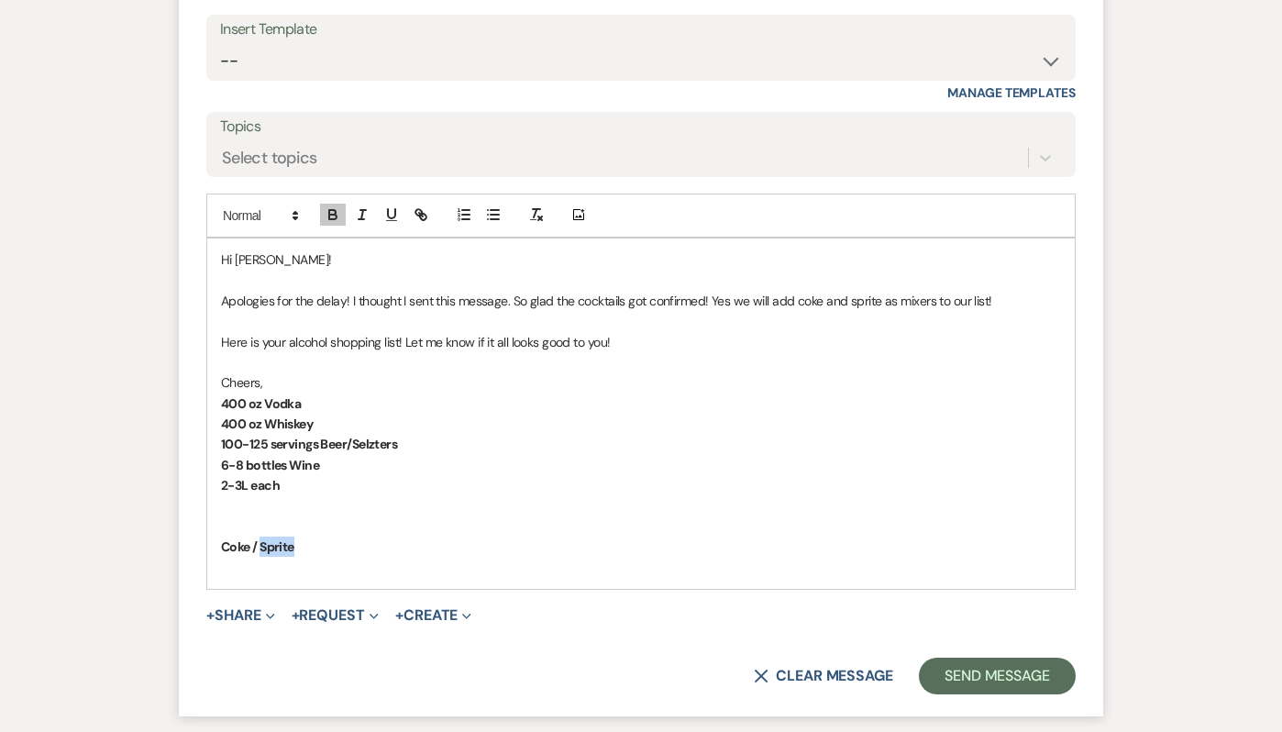
click at [269, 550] on strong "Coke / Sprite" at bounding box center [257, 546] width 73 height 17
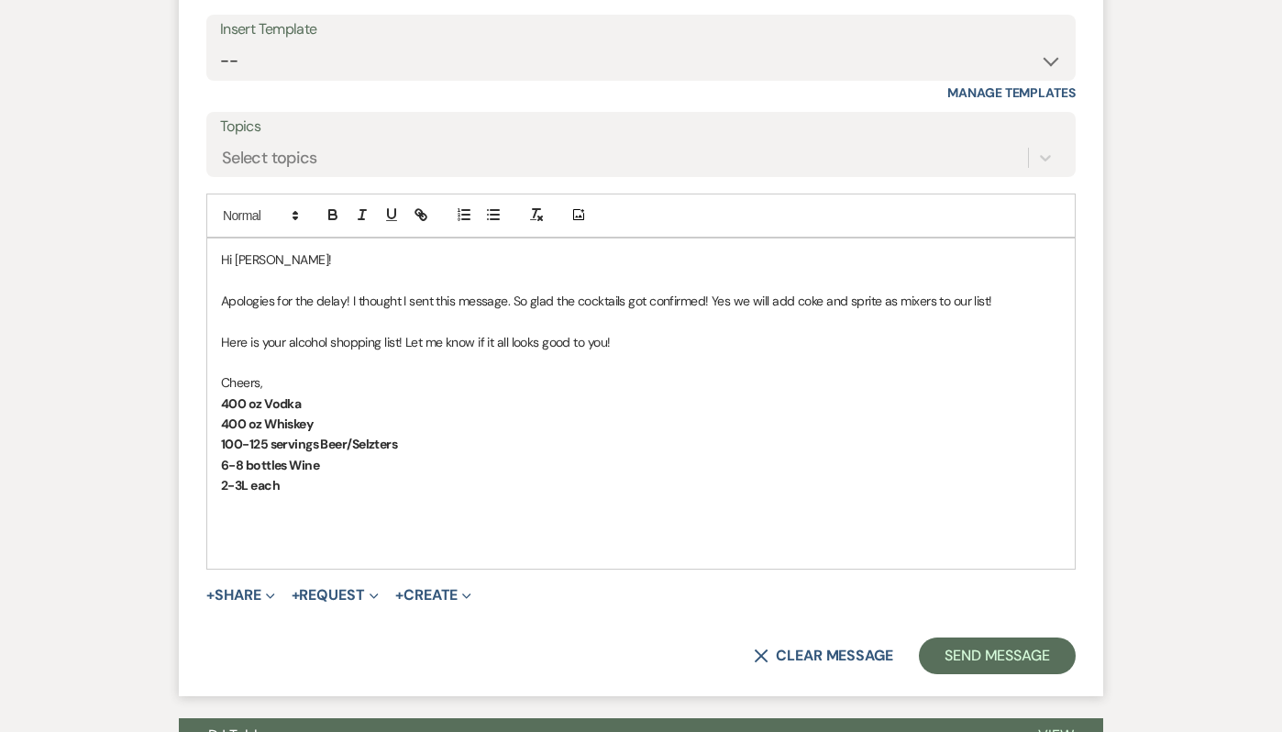
click at [306, 491] on p "2-3L each" at bounding box center [641, 485] width 840 height 20
click at [391, 450] on strong "100-125 servings Beer/Selzters" at bounding box center [309, 443] width 176 height 17
click at [367, 560] on div "Hi [PERSON_NAME]! Apologies for the delay! I thought I sent this message. So gl…" at bounding box center [640, 403] width 867 height 330
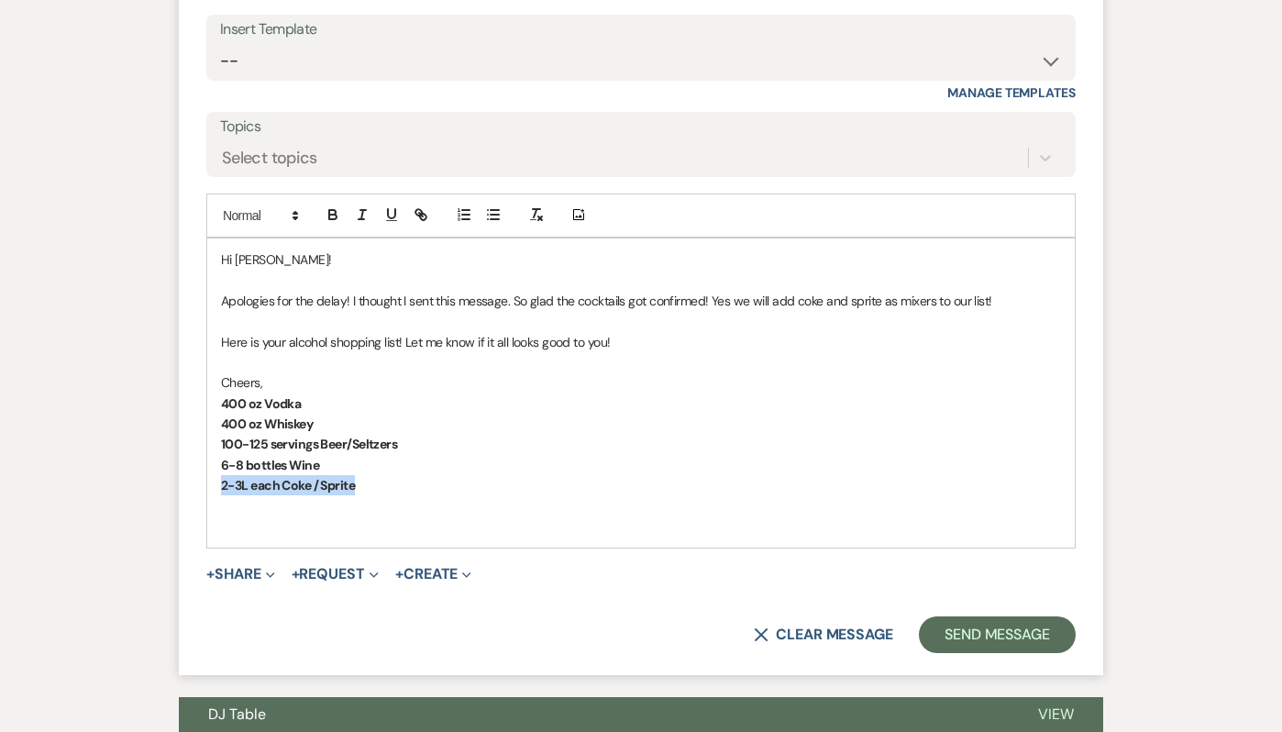
drag, startPoint x: 375, startPoint y: 485, endPoint x: 185, endPoint y: 478, distance: 189.9
click at [185, 478] on form "Reply X Draft Recipients* Planning Portal Users ( [PERSON_NAME] ) Insert Templa…" at bounding box center [641, 270] width 924 height 809
click at [229, 511] on p at bounding box center [641, 506] width 840 height 20
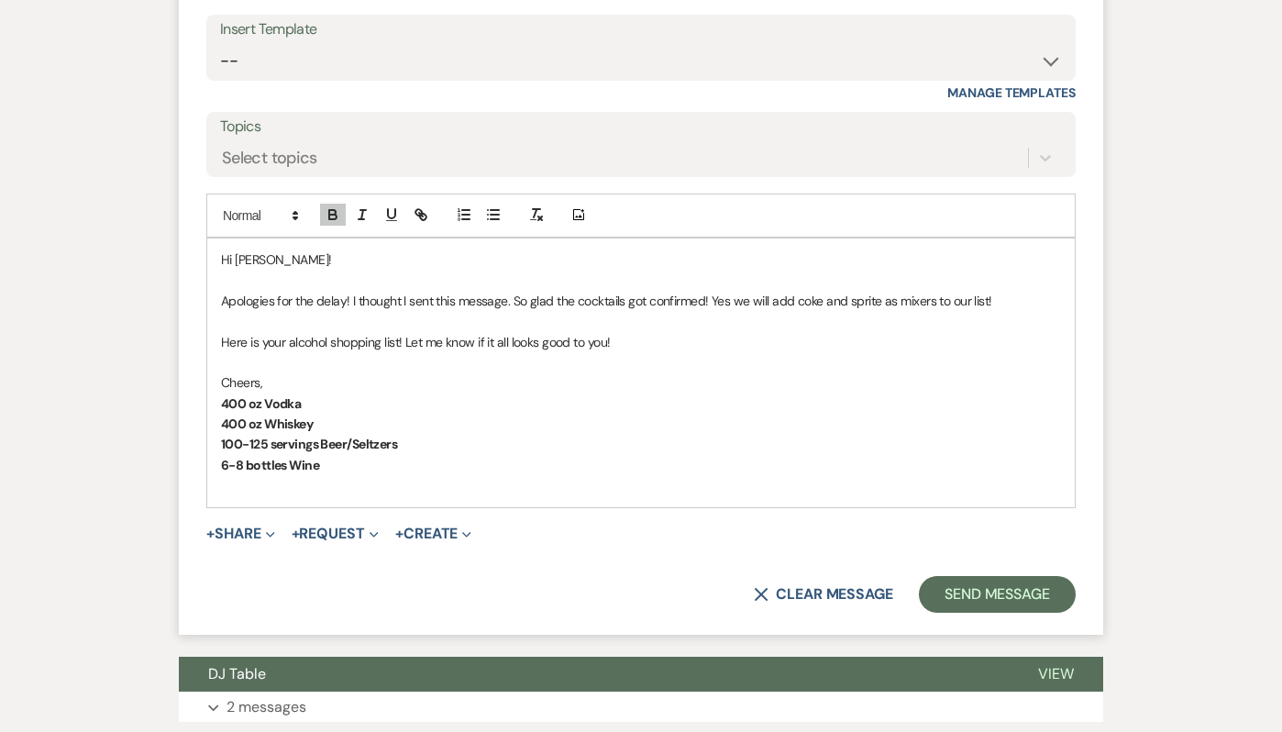
click at [234, 477] on p at bounding box center [641, 485] width 840 height 20
drag, startPoint x: 334, startPoint y: 475, endPoint x: 211, endPoint y: 409, distance: 139.4
click at [211, 409] on div "Hi [PERSON_NAME]! Apologies for the delay! I thought I sent this message. So gl…" at bounding box center [640, 372] width 867 height 269
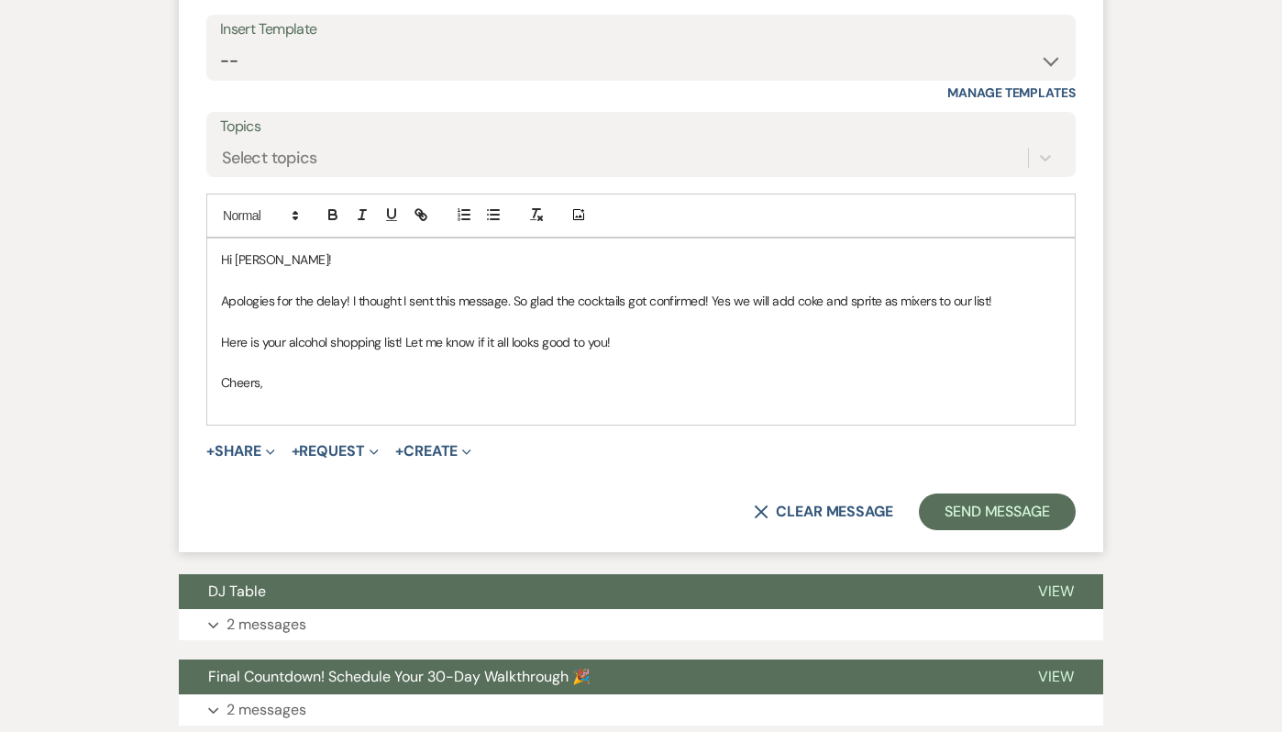
click at [292, 359] on p at bounding box center [641, 362] width 840 height 20
click at [490, 215] on icon "button" at bounding box center [493, 214] width 17 height 17
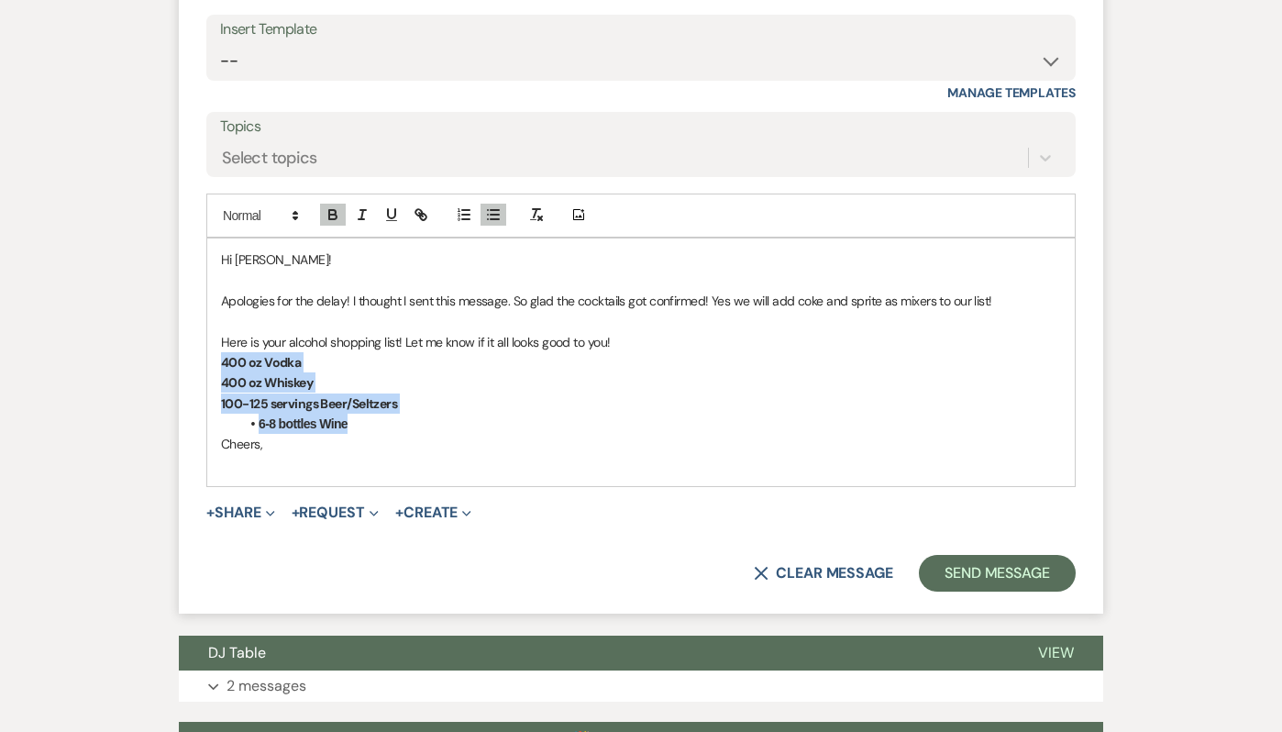
drag, startPoint x: 381, startPoint y: 419, endPoint x: 204, endPoint y: 367, distance: 185.4
click at [204, 367] on form "Reply X Saving draft... Recipients* Planning Portal Users ( [PERSON_NAME] ) Ins…" at bounding box center [641, 240] width 924 height 748
click at [496, 218] on icon "button" at bounding box center [493, 214] width 17 height 17
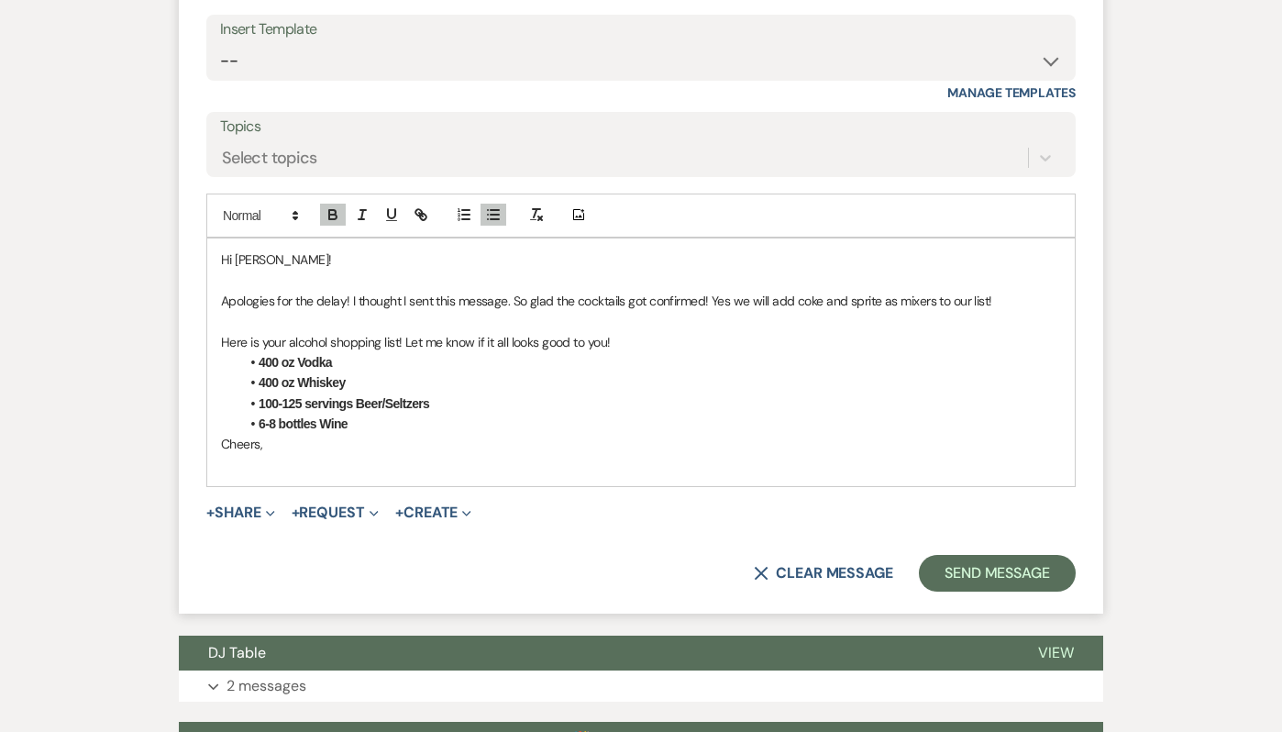
click at [251, 452] on p "Cheers," at bounding box center [641, 444] width 840 height 20
click at [217, 447] on div "Hi [PERSON_NAME]! Apologies for the delay! I thought I sent this message. So gl…" at bounding box center [640, 362] width 867 height 248
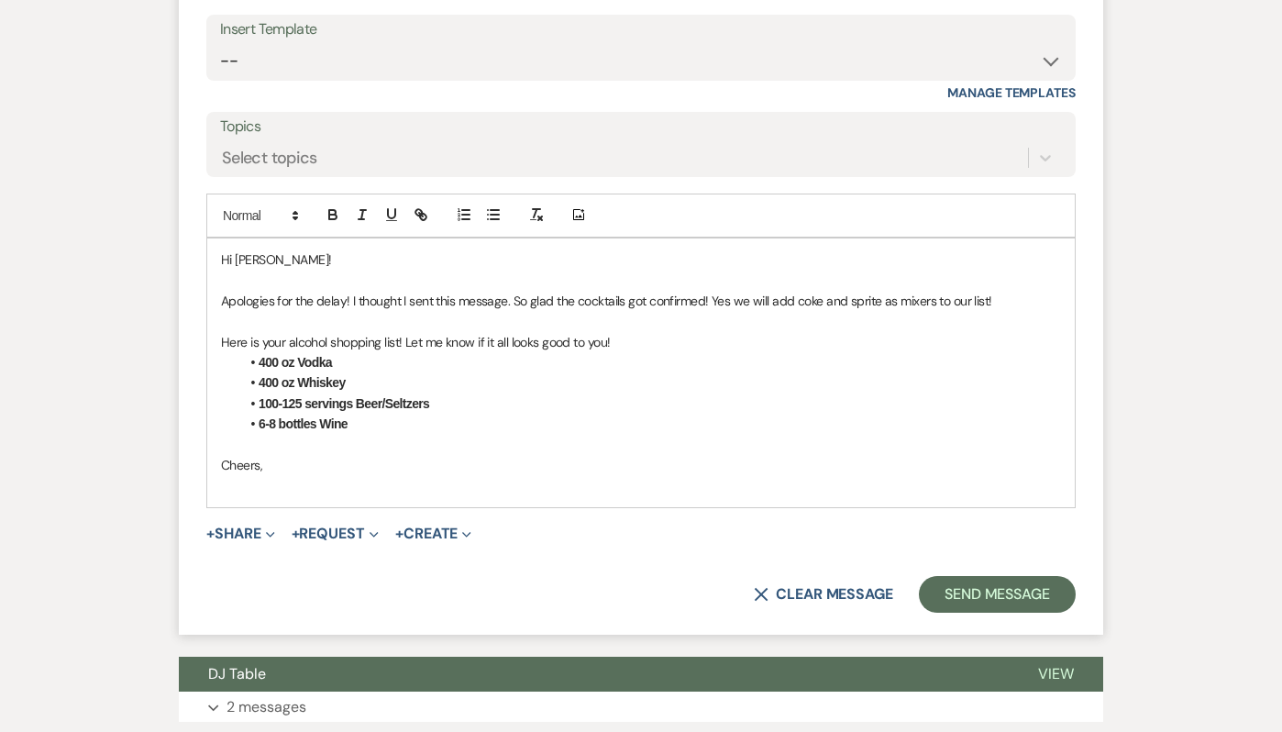
click at [354, 446] on p at bounding box center [641, 444] width 840 height 20
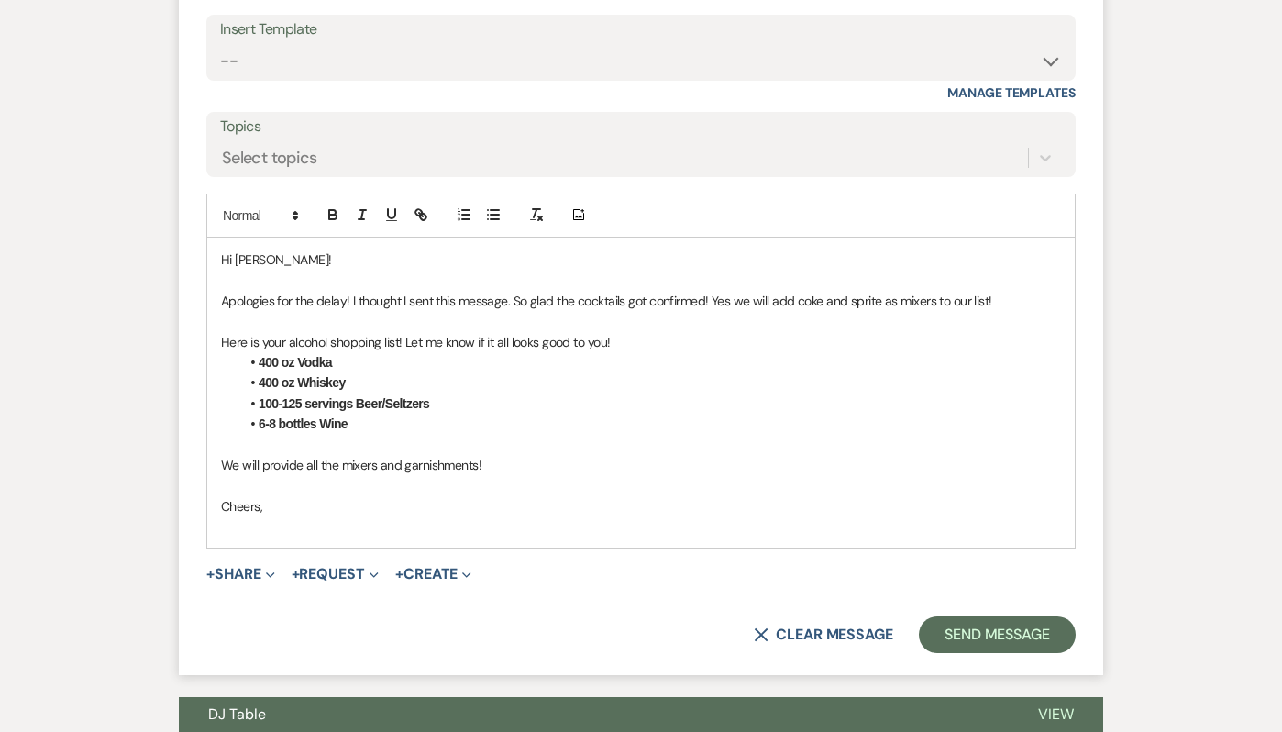
click at [235, 524] on p at bounding box center [641, 526] width 840 height 20
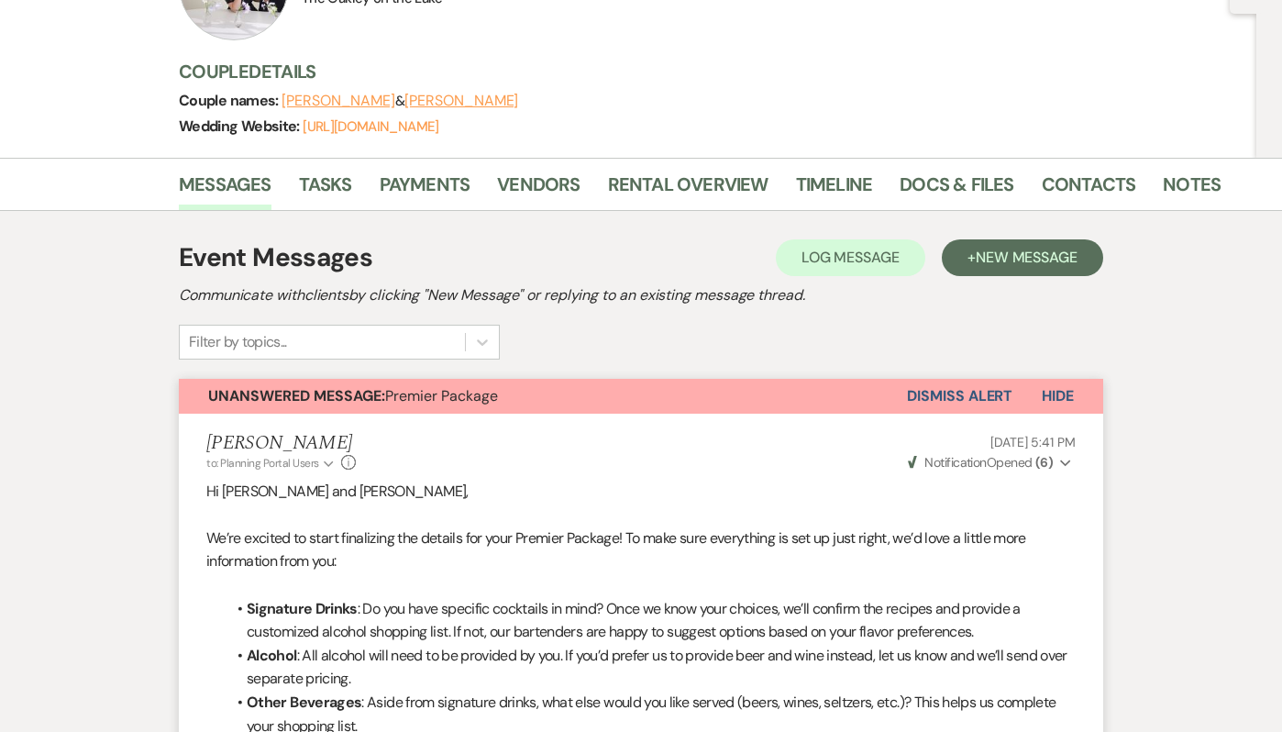
scroll to position [0, 0]
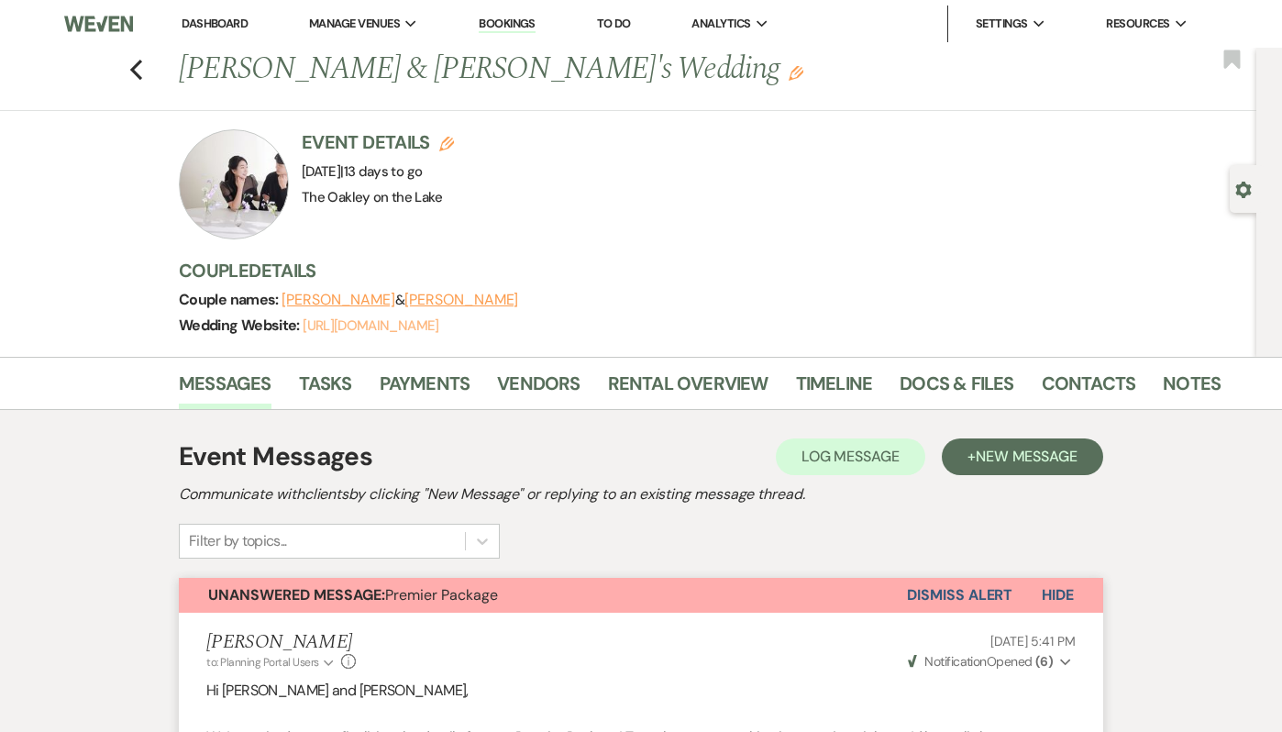
click at [438, 322] on link "[URL][DOMAIN_NAME]" at bounding box center [371, 325] width 136 height 18
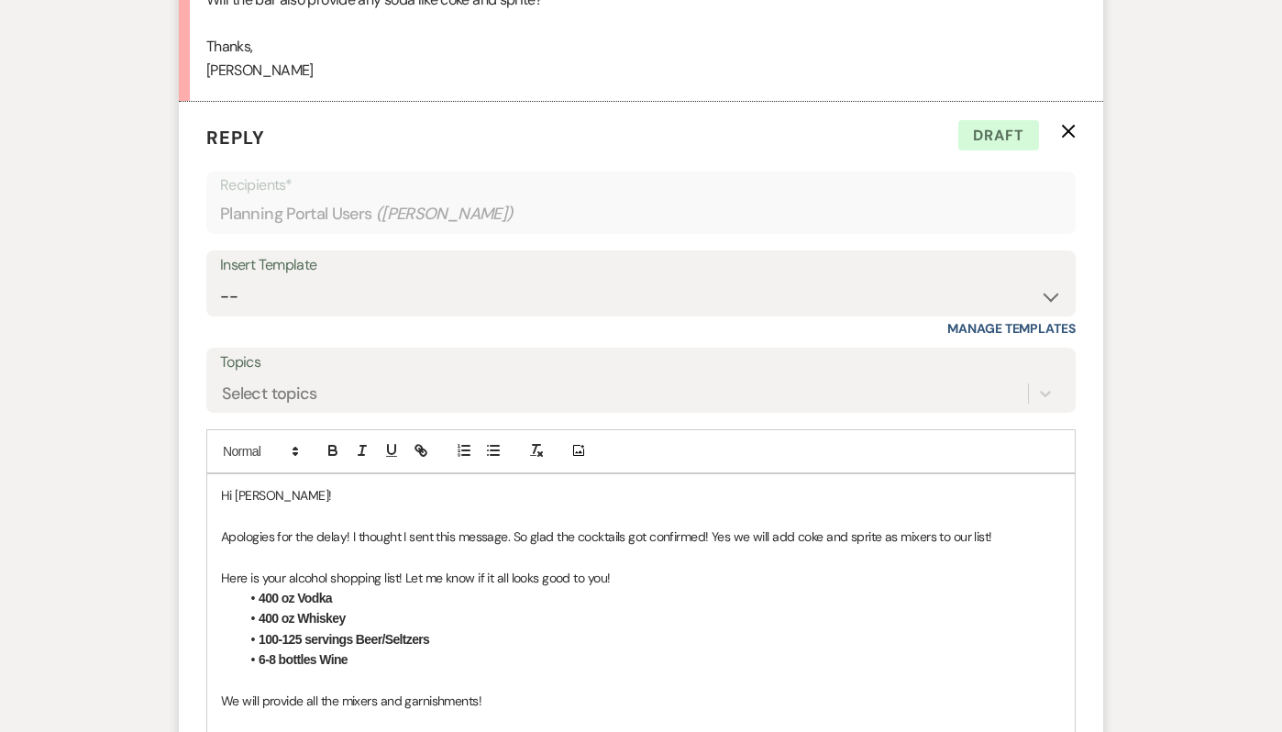
scroll to position [2109, 0]
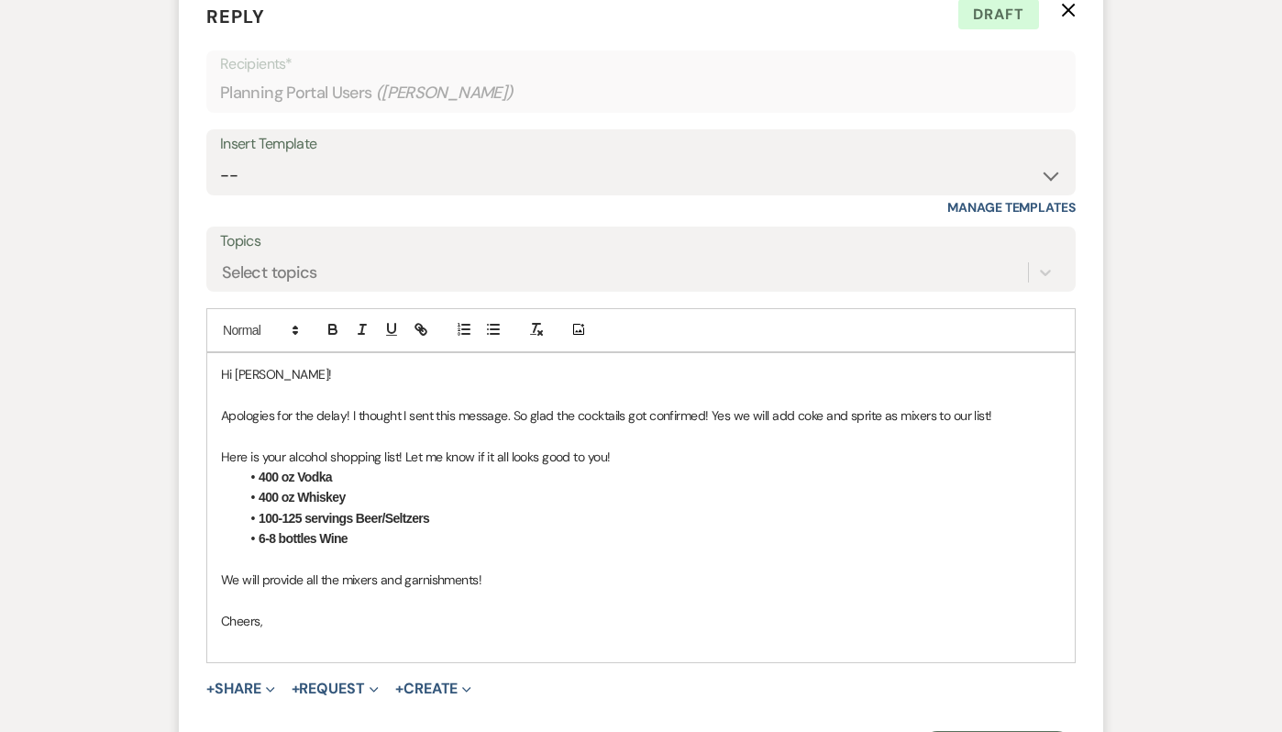
click at [525, 578] on p "We will provide all the mixers and garnishments!" at bounding box center [641, 579] width 840 height 20
click at [215, 665] on div "Hi [PERSON_NAME]! Apologies for the delay! I thought I sent this message. So gl…" at bounding box center [640, 518] width 867 height 330
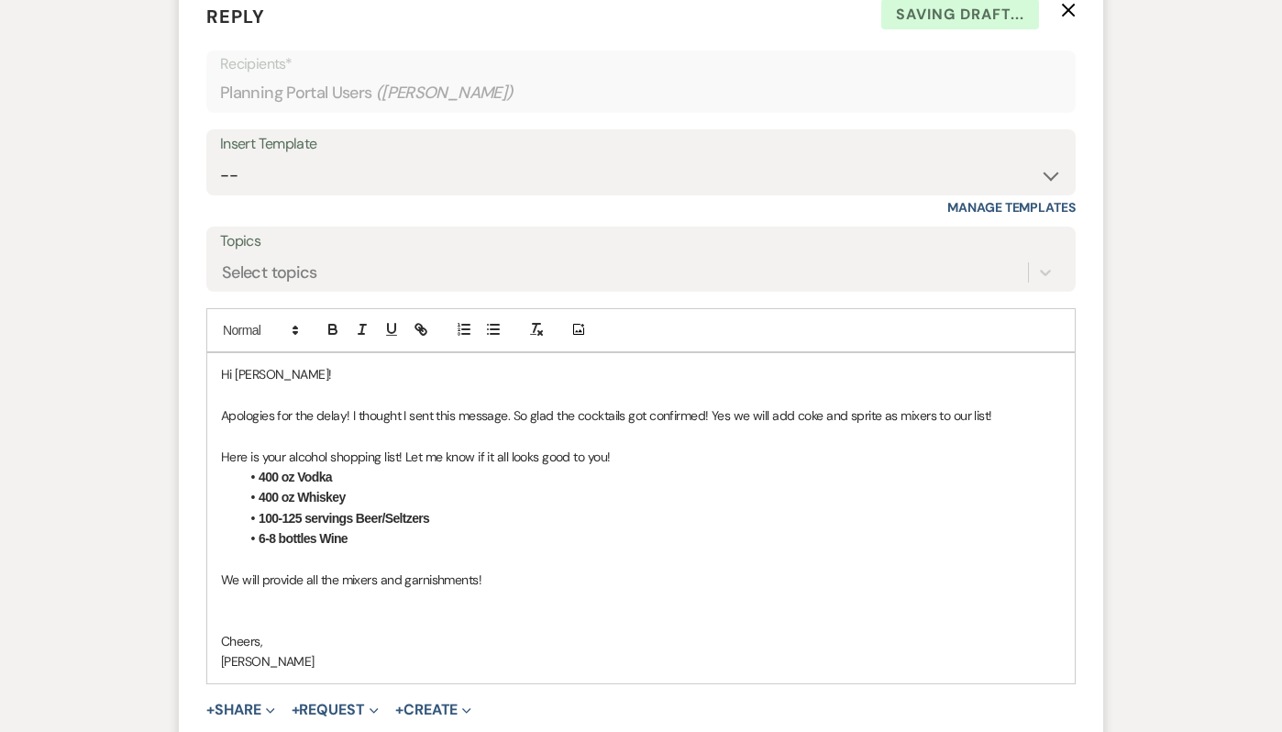
click at [231, 615] on p at bounding box center [641, 621] width 840 height 20
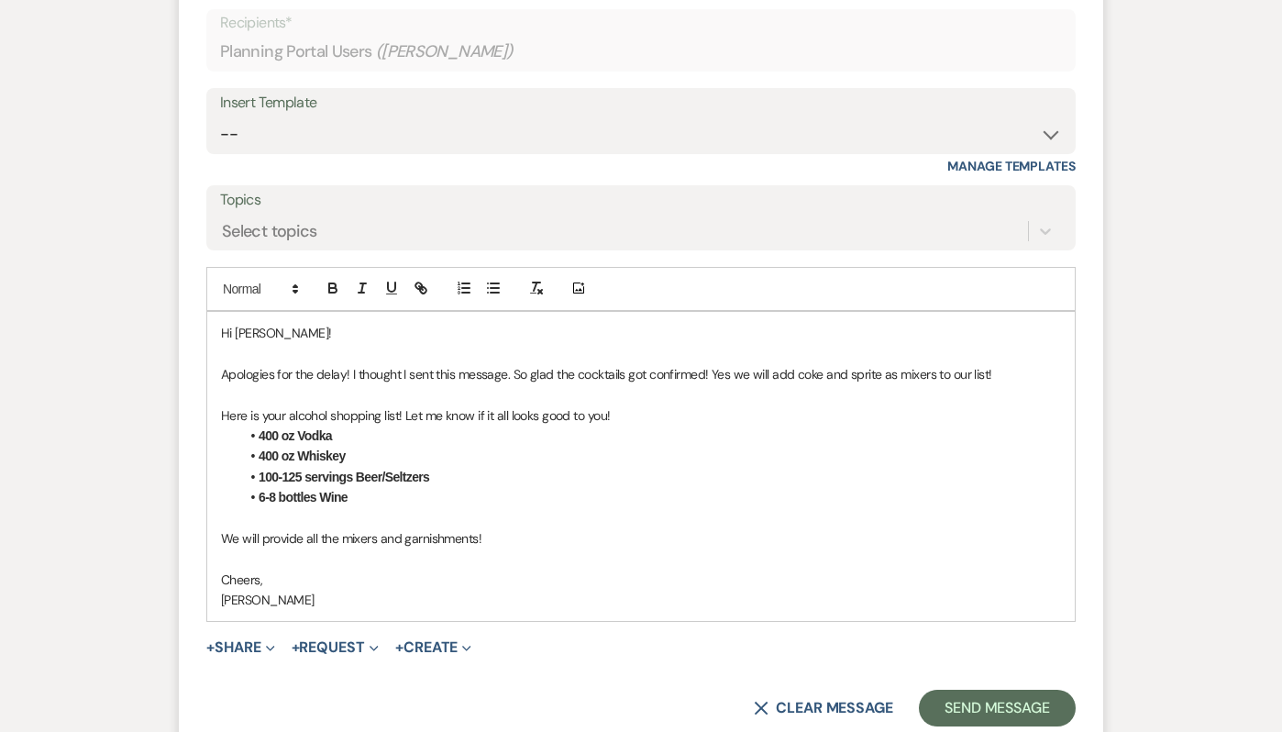
scroll to position [2153, 0]
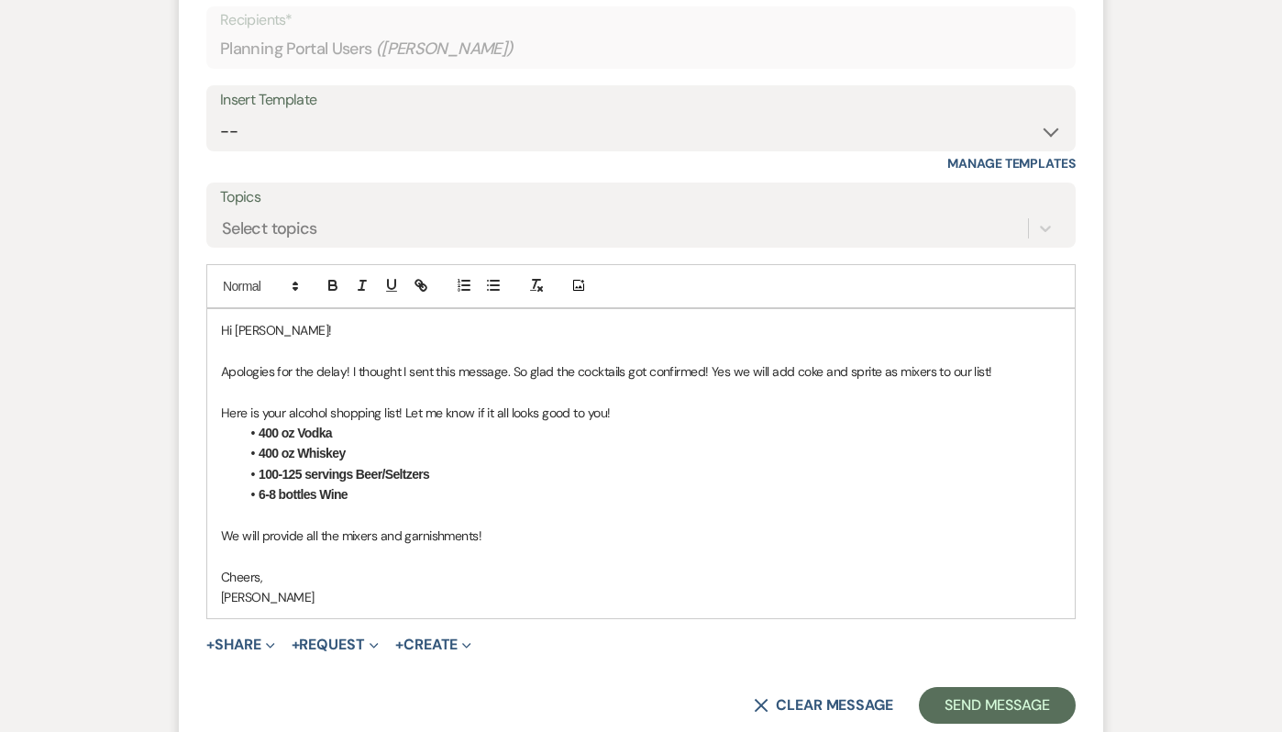
click at [605, 411] on p "Here is your alcohol shopping list! Let me know if it all looks good to you!" at bounding box center [641, 412] width 840 height 20
click at [394, 412] on p "Here is your alcohol shopping list! Let me know if it all looks good to you!" at bounding box center [641, 412] width 840 height 20
click at [640, 414] on p "Here is your alcohol shopping list for you! Let me know if it all looks good to…" at bounding box center [641, 412] width 840 height 20
click at [489, 536] on p "We will provide all the mixers and garnishments!" at bounding box center [641, 535] width 840 height 20
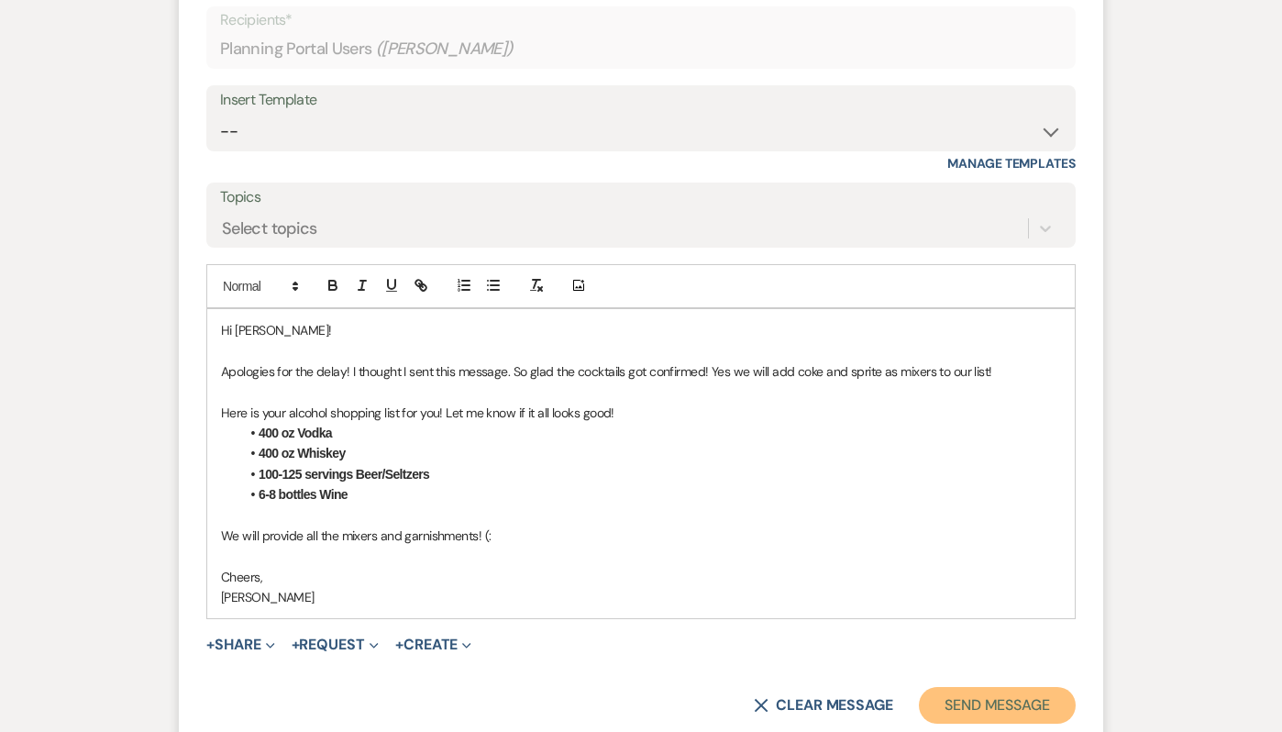
click at [942, 701] on button "Send Message" at bounding box center [997, 705] width 157 height 37
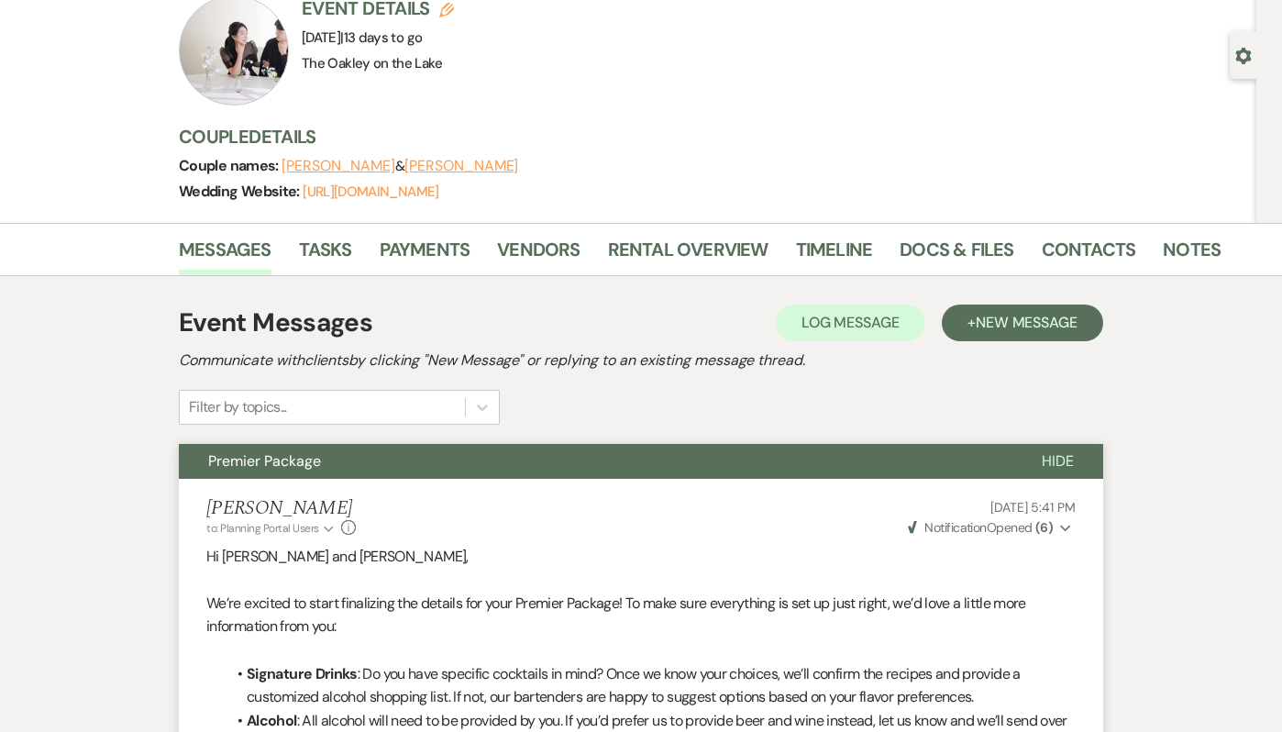
scroll to position [0, 0]
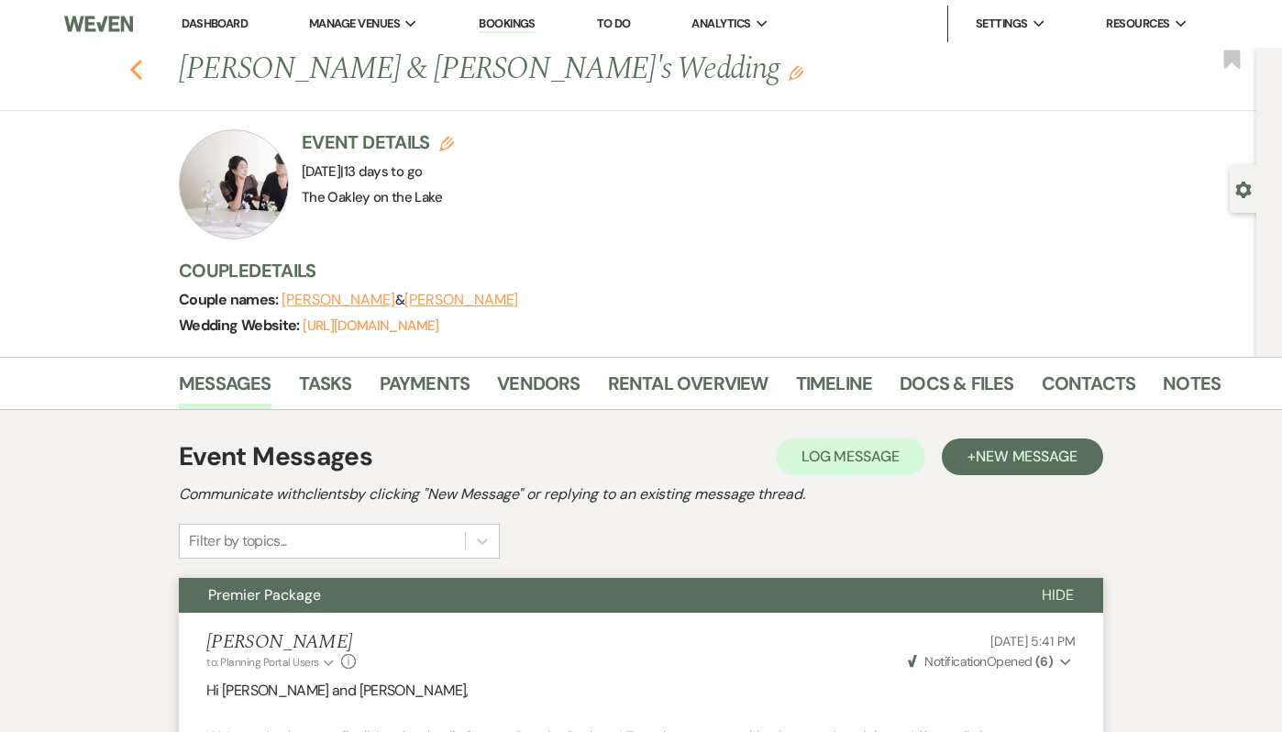
click at [140, 75] on icon "Previous" at bounding box center [136, 70] width 14 height 22
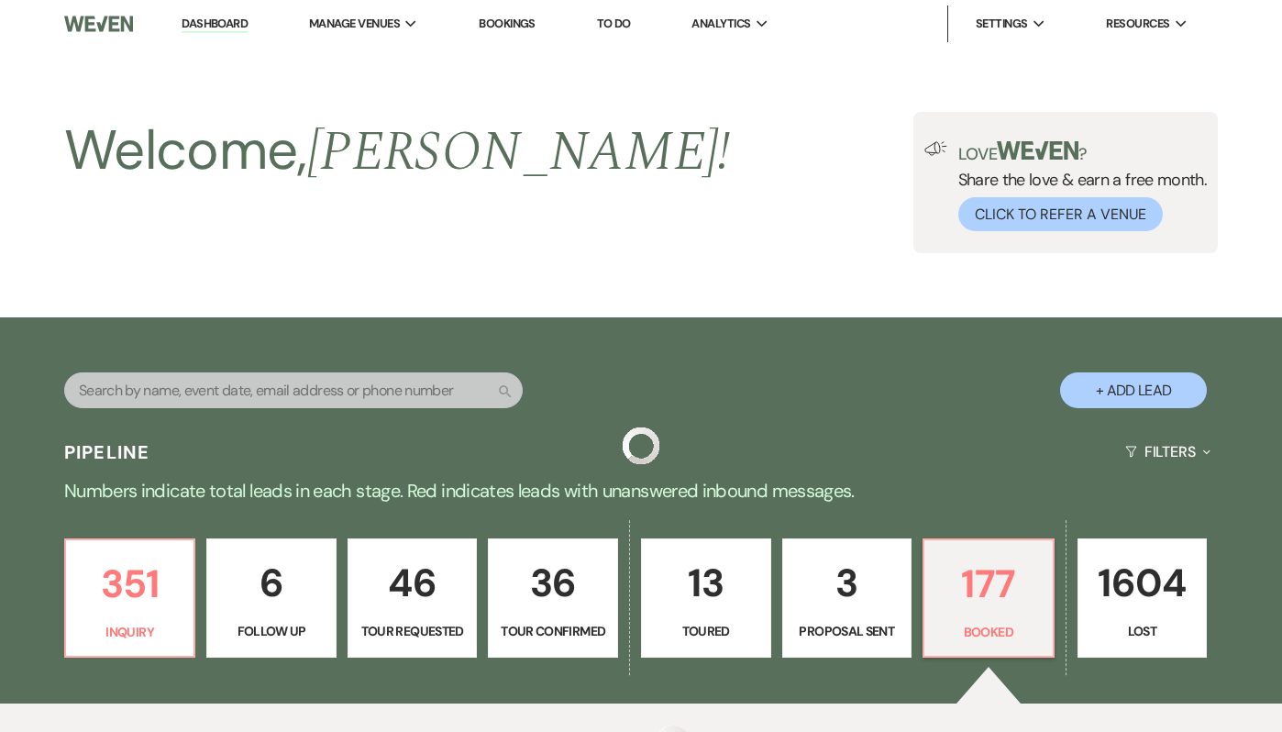
scroll to position [767, 0]
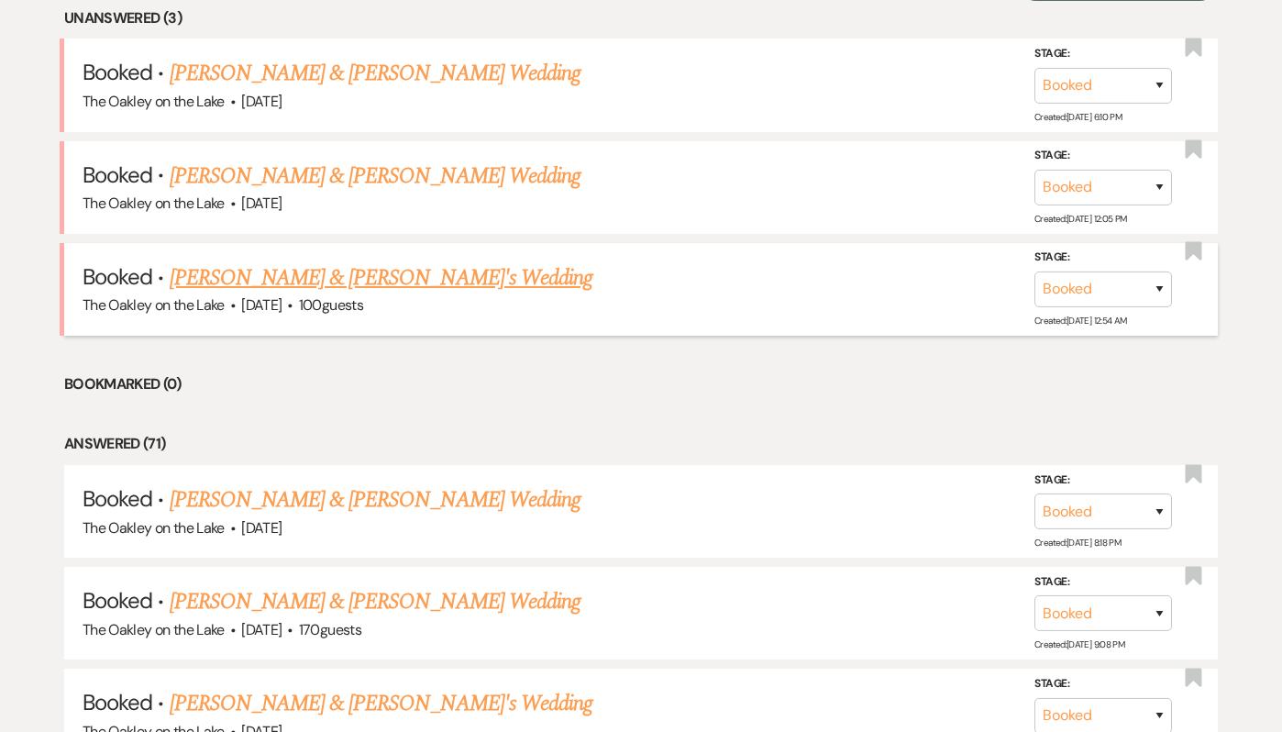
click at [418, 265] on link "[PERSON_NAME] & [PERSON_NAME]'s Wedding" at bounding box center [382, 277] width 424 height 33
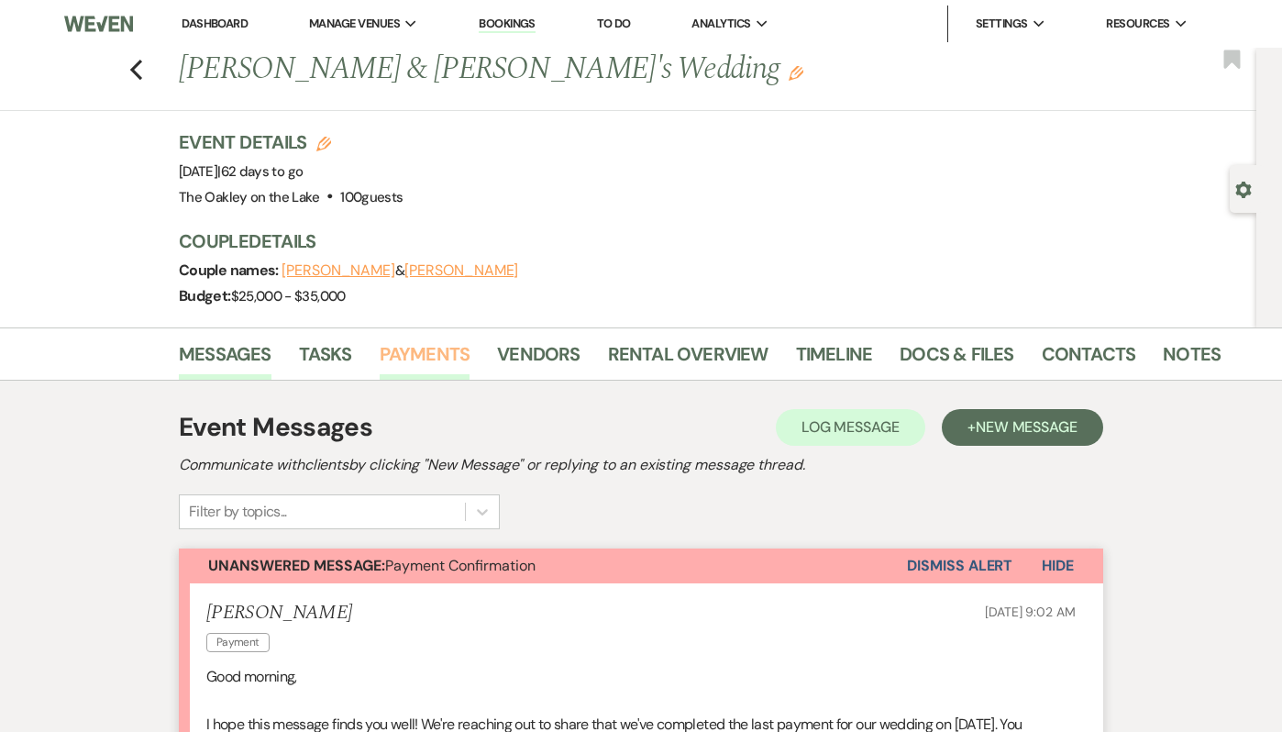
click at [439, 343] on link "Payments" at bounding box center [425, 359] width 91 height 40
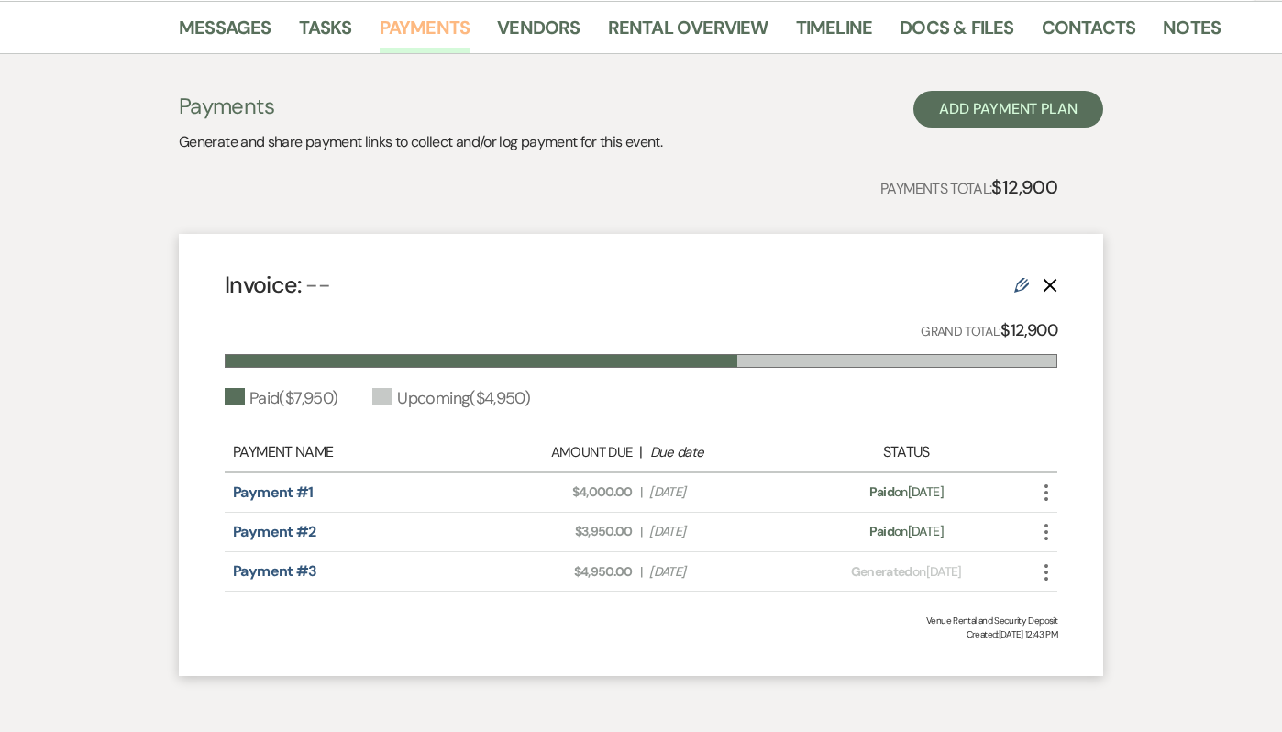
scroll to position [327, 0]
click at [1048, 579] on icon "More" at bounding box center [1046, 571] width 22 height 22
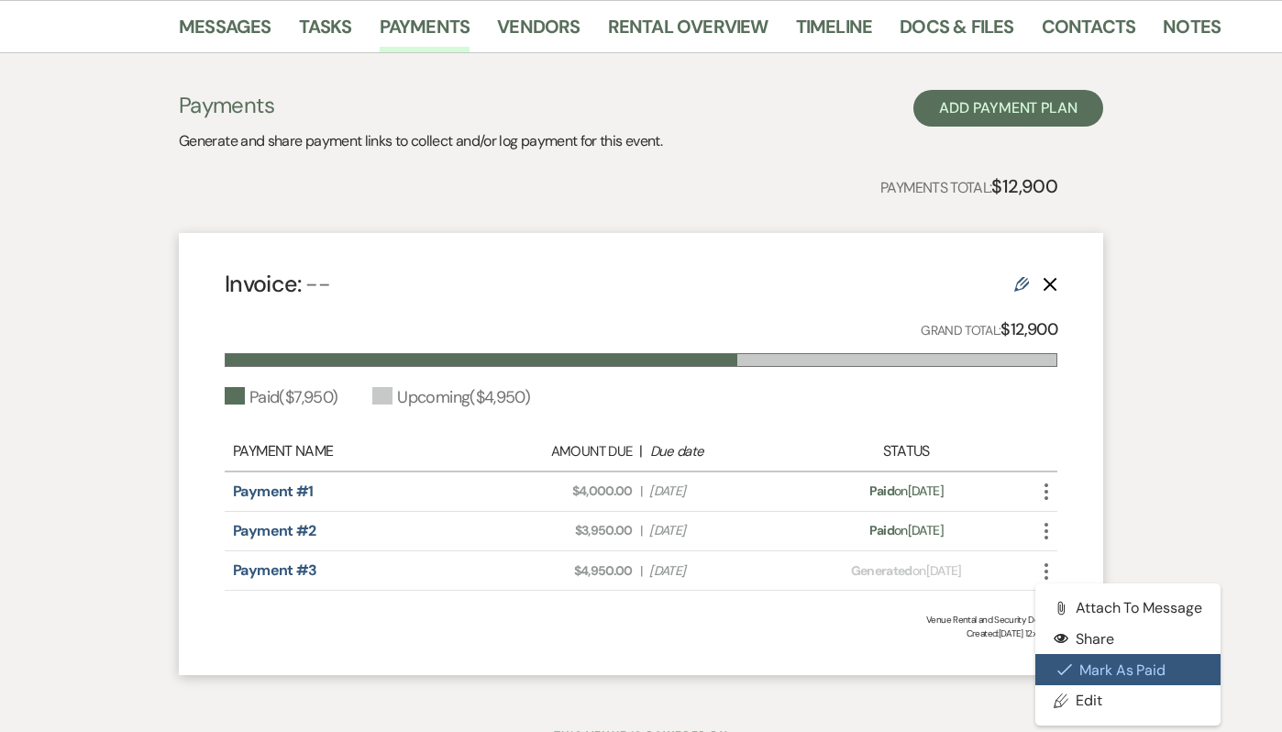
click at [1099, 665] on button "Check [PERSON_NAME] [PERSON_NAME] as Paid" at bounding box center [1127, 669] width 185 height 31
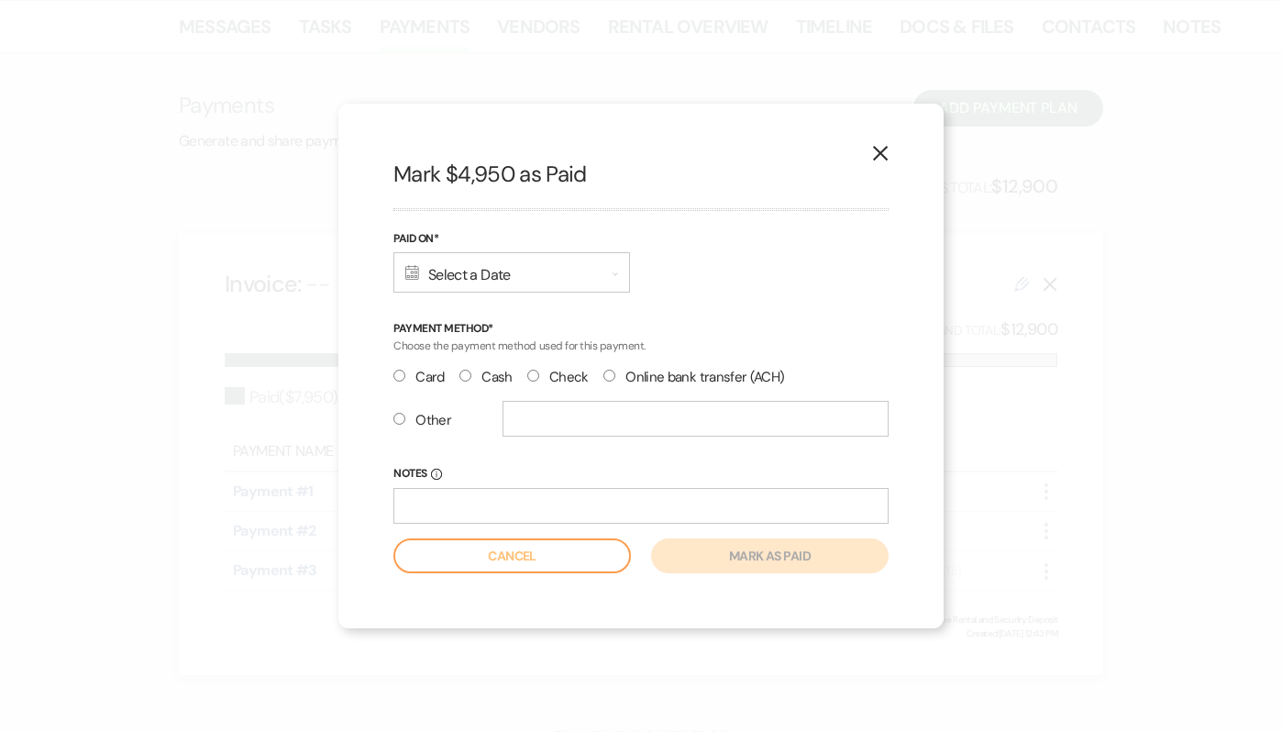
click at [556, 266] on div "Calendar Select a Date Expand" at bounding box center [511, 272] width 237 height 40
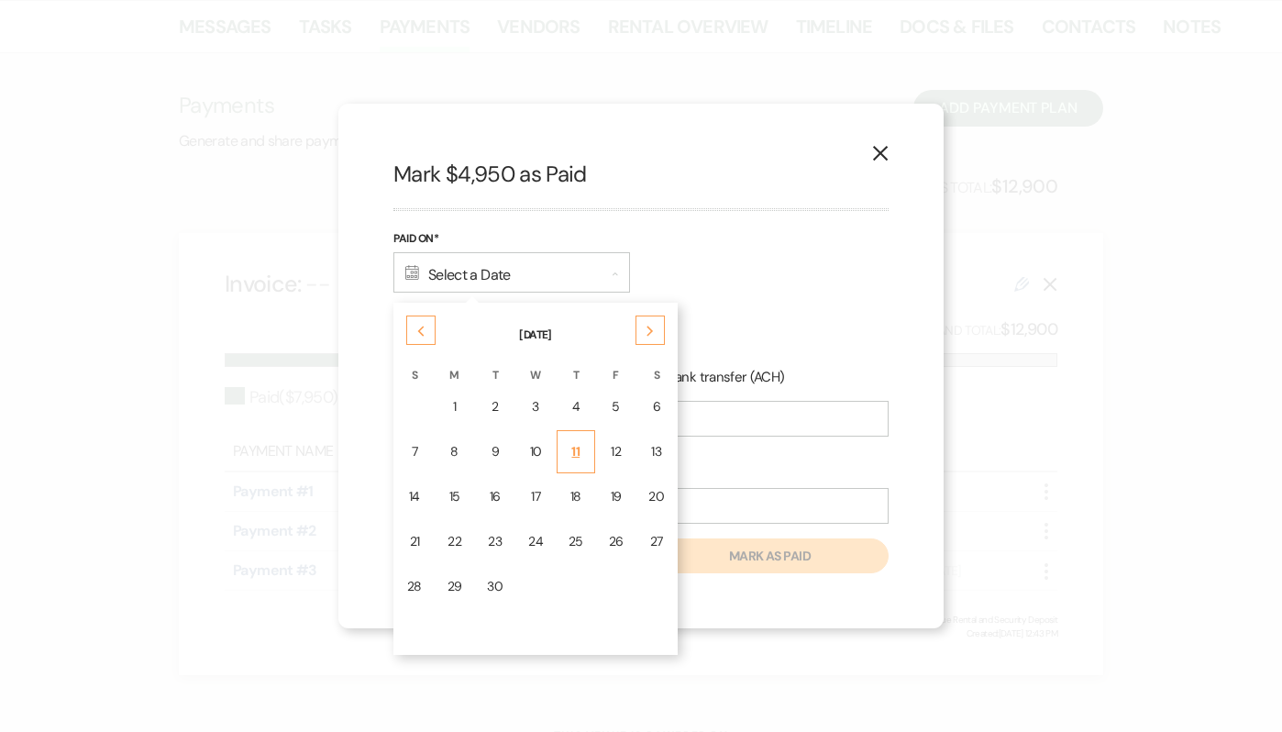
click at [572, 448] on div "11" at bounding box center [575, 451] width 15 height 19
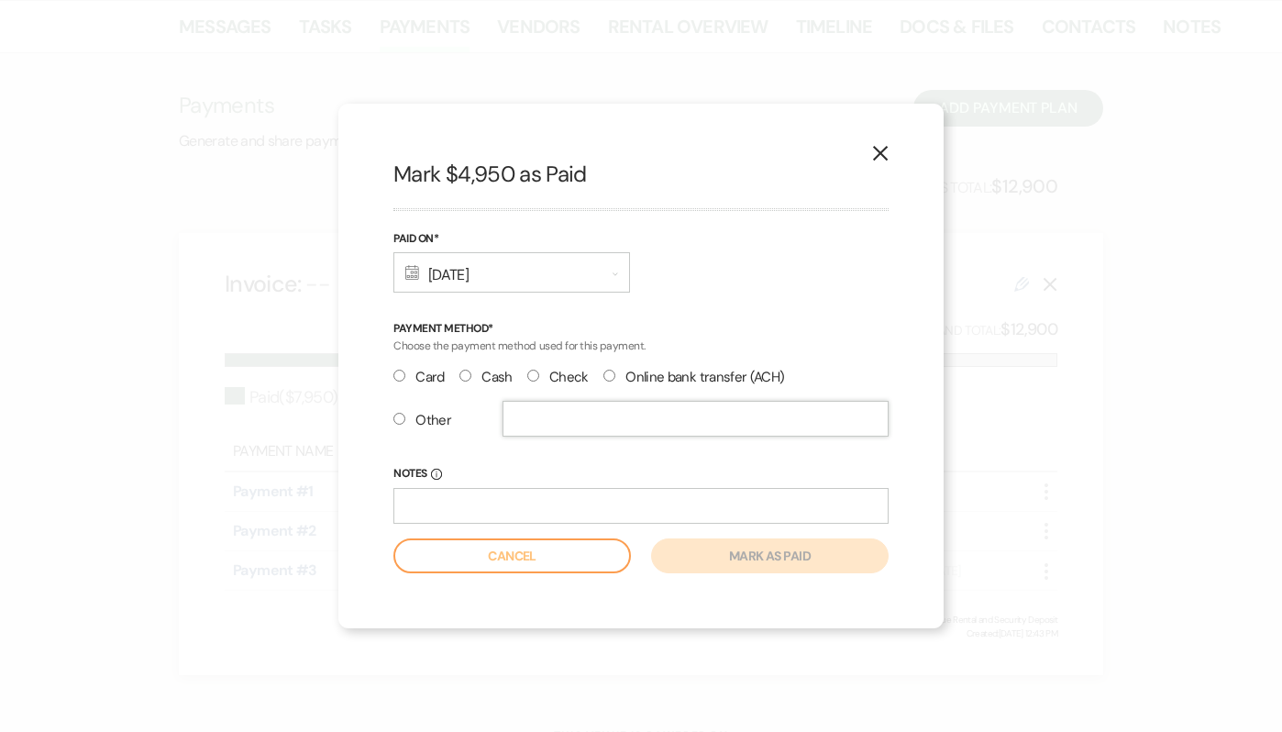
click at [552, 414] on input "text" at bounding box center [695, 419] width 386 height 36
type input "Zelle"
radio input "true"
click at [470, 510] on input "Notes Info" at bounding box center [640, 506] width 495 height 36
click at [787, 549] on button "Mark as paid" at bounding box center [769, 555] width 237 height 35
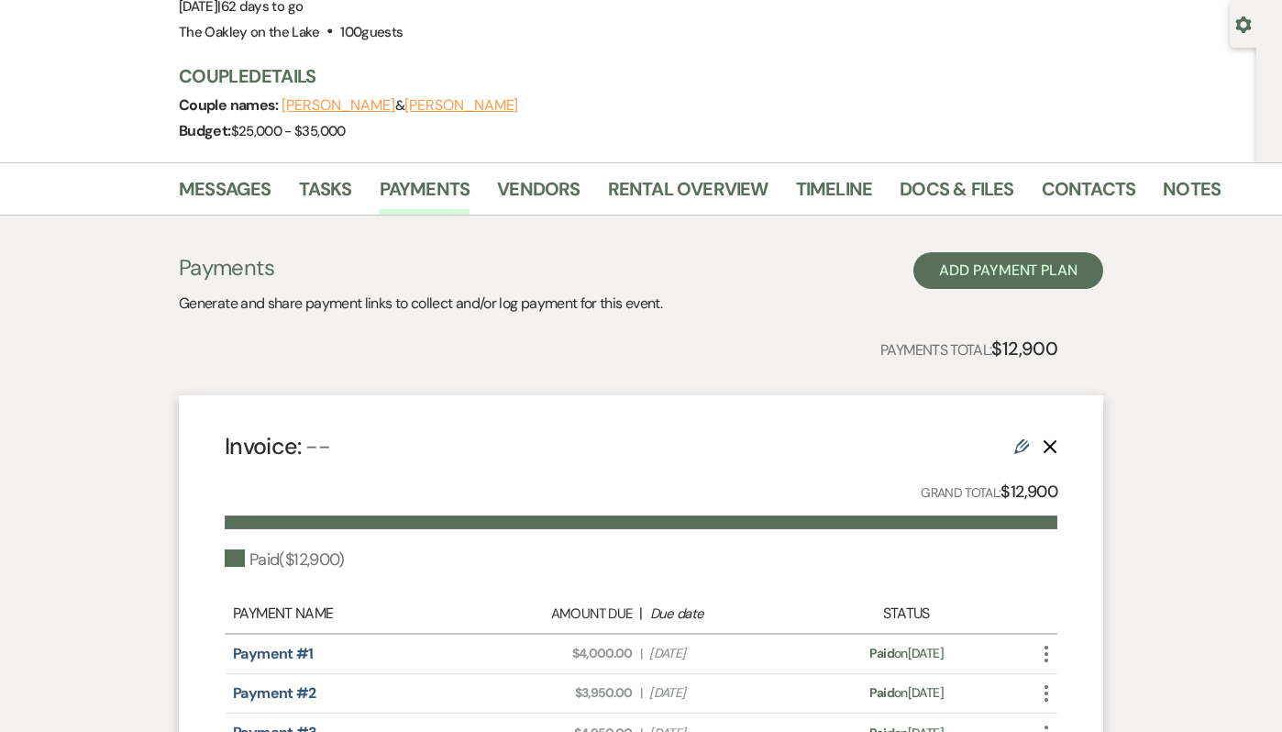
scroll to position [156, 0]
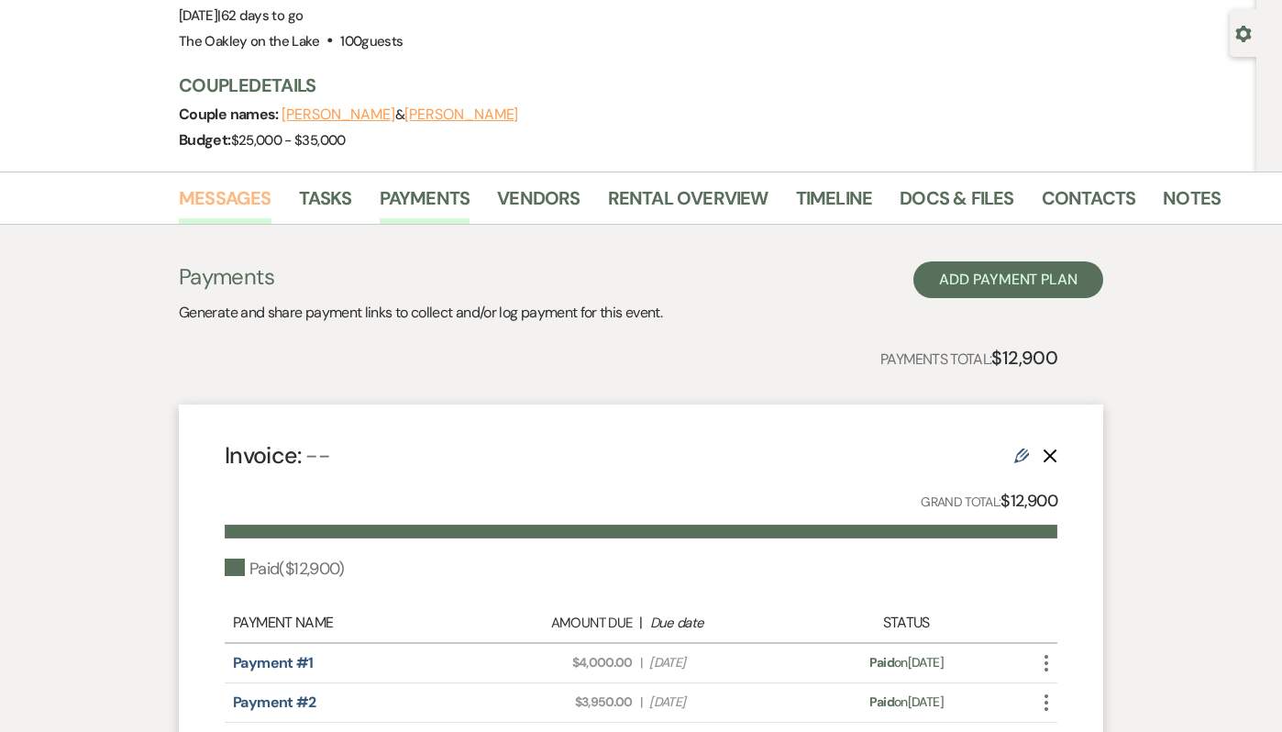
click at [238, 194] on link "Messages" at bounding box center [225, 203] width 93 height 40
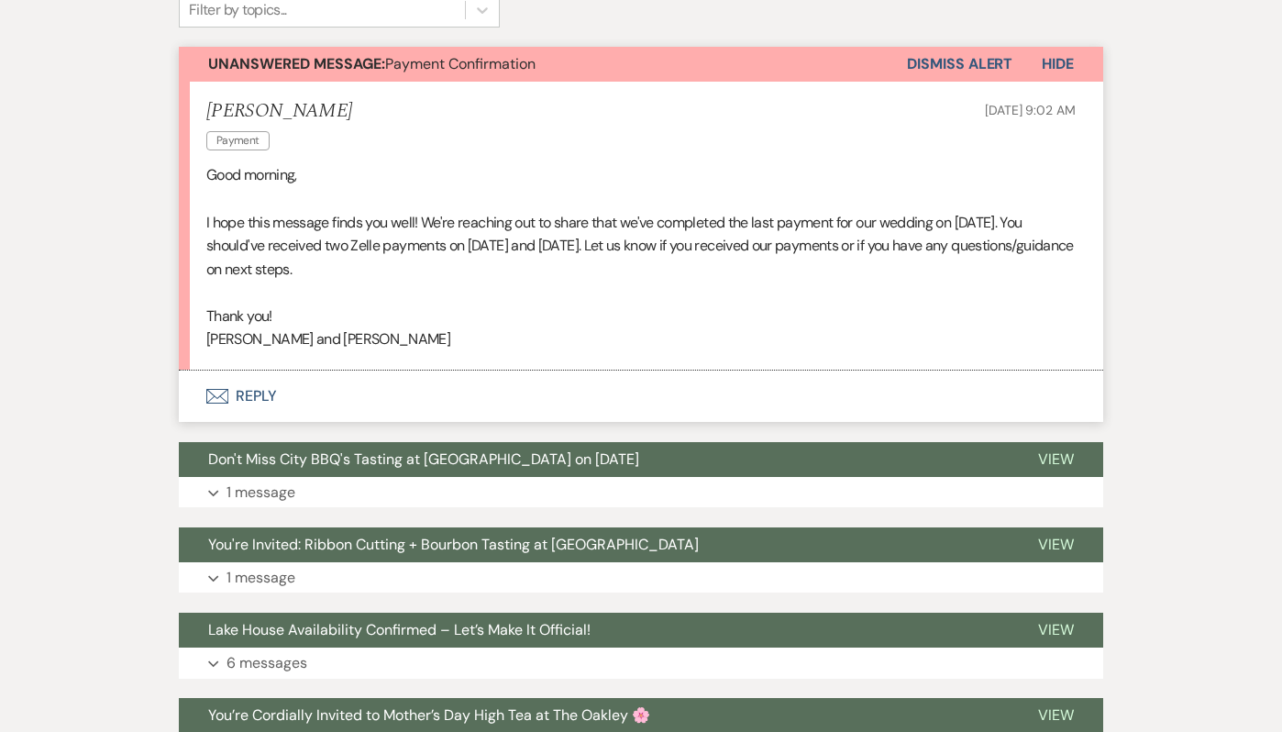
click at [287, 398] on button "Envelope Reply" at bounding box center [641, 395] width 924 height 51
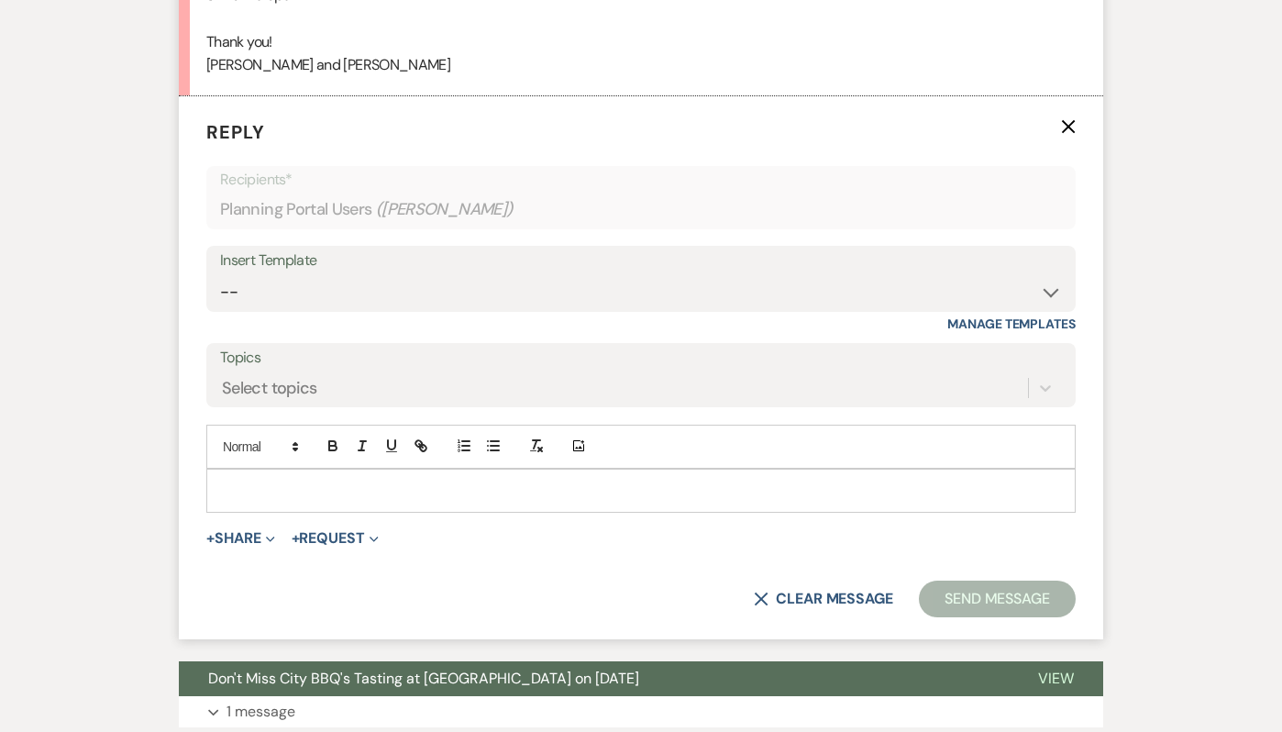
scroll to position [777, 0]
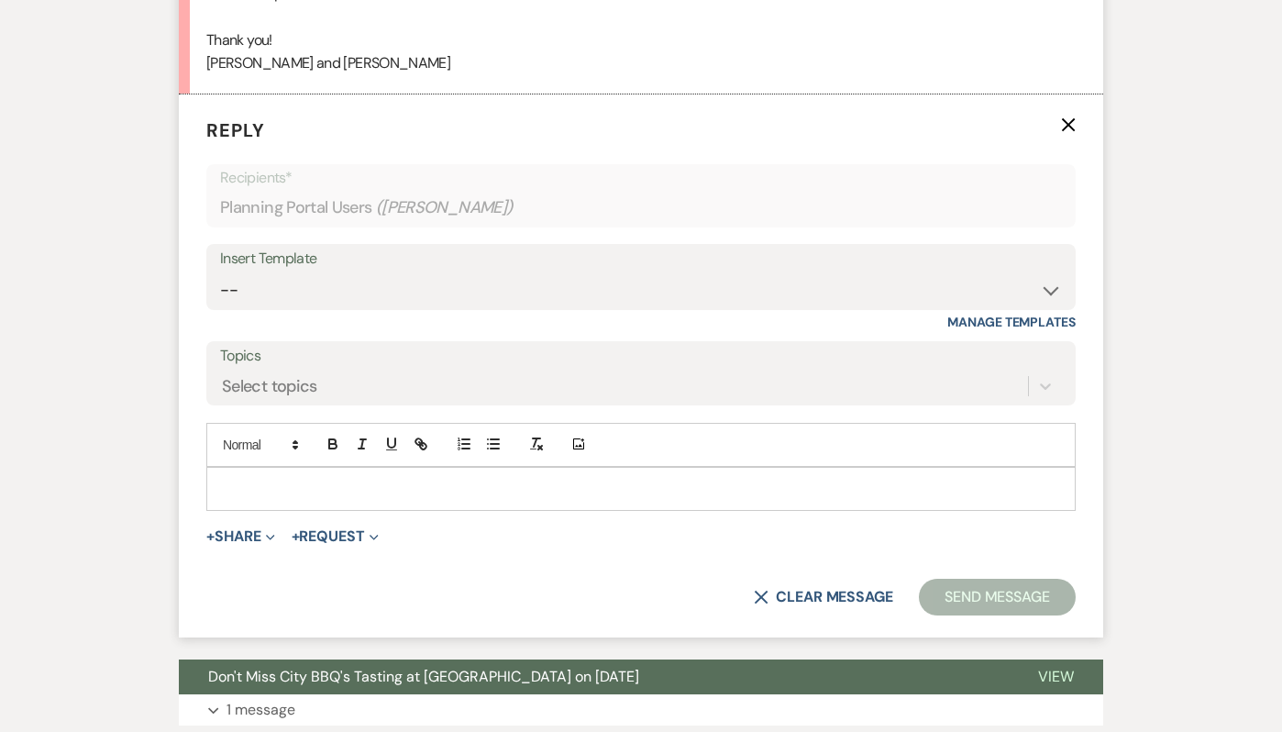
click at [339, 490] on p at bounding box center [641, 489] width 840 height 20
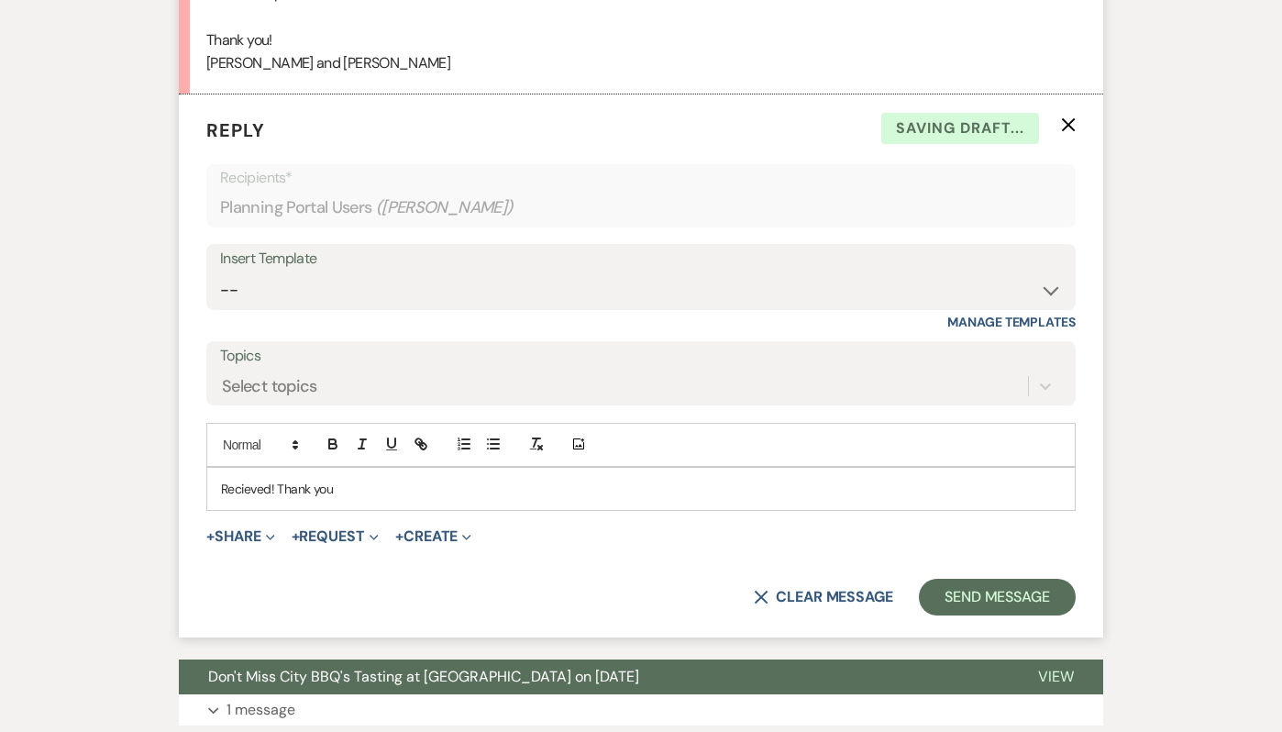
click at [244, 488] on p "Recieved! Thank you" at bounding box center [641, 489] width 840 height 20
click at [364, 501] on div "Received! Thank you" at bounding box center [640, 489] width 867 height 42
click at [276, 487] on p "Received! Thank you both!" at bounding box center [641, 489] width 840 height 20
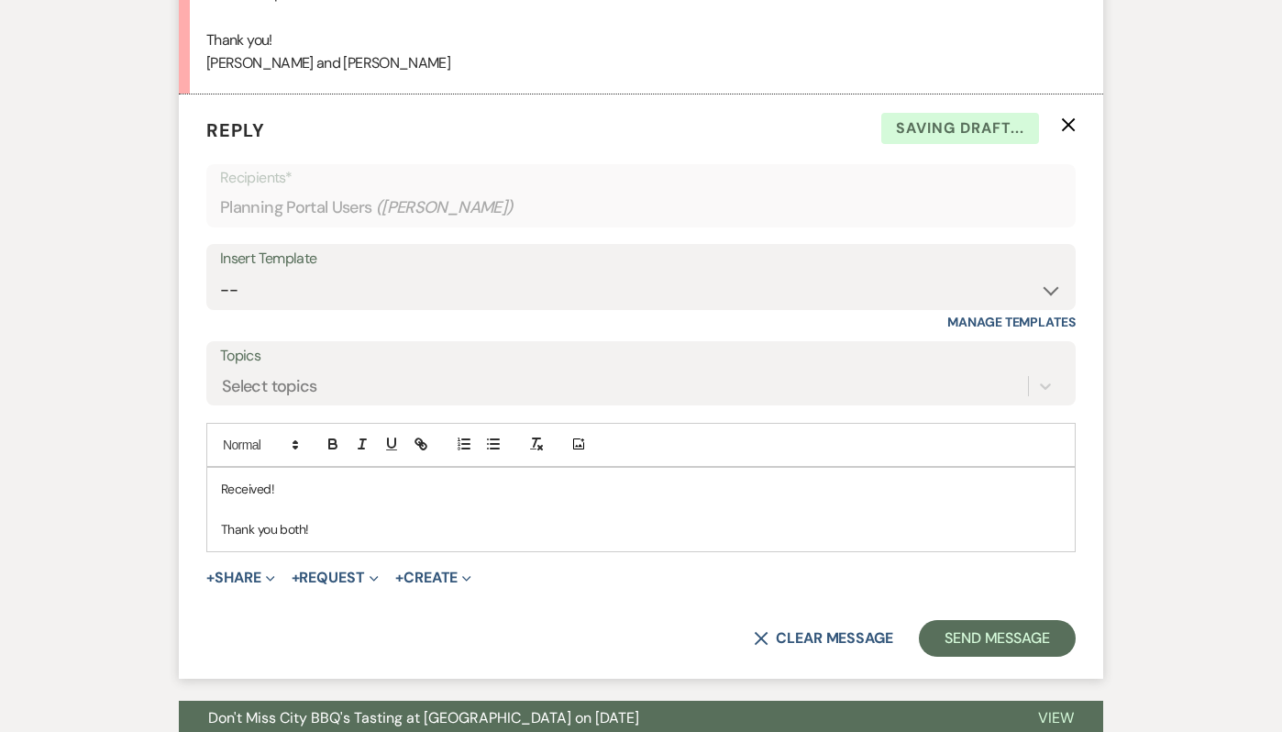
click at [356, 532] on p "Thank you both!" at bounding box center [641, 529] width 840 height 20
click at [400, 529] on p "Thank you both (:" at bounding box center [641, 529] width 840 height 20
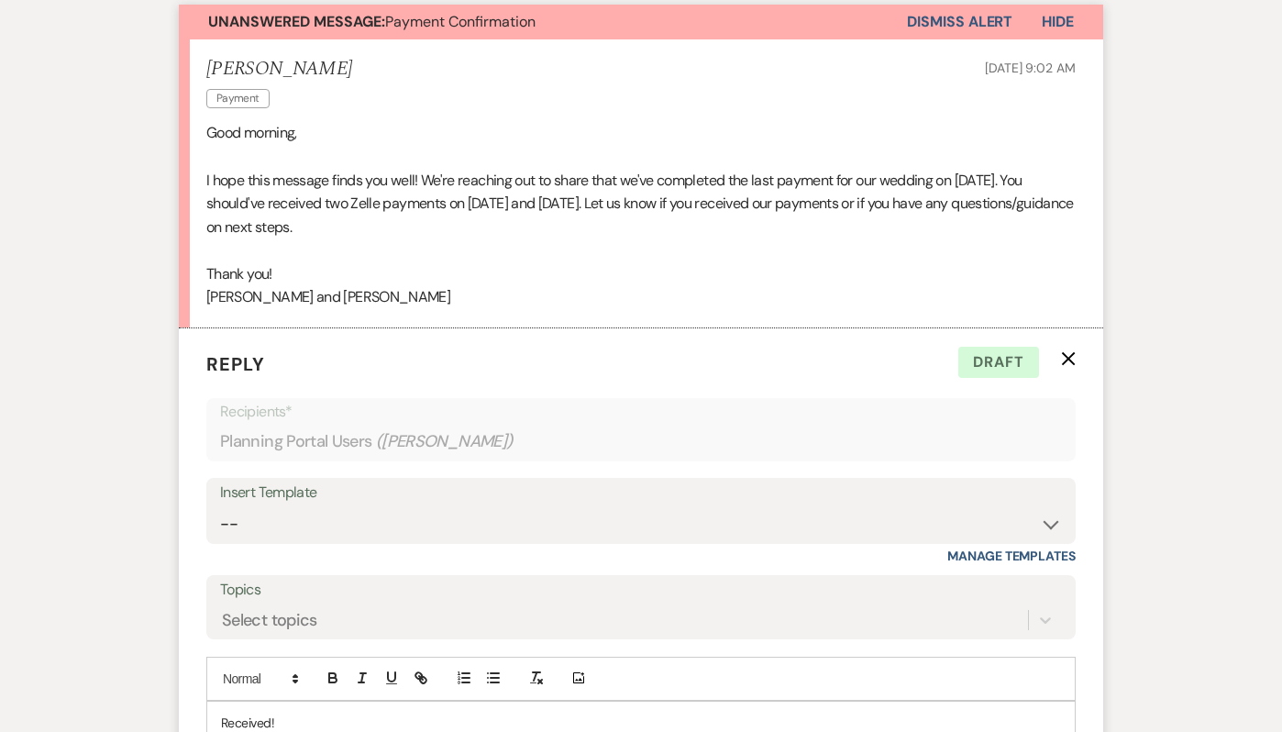
scroll to position [935, 0]
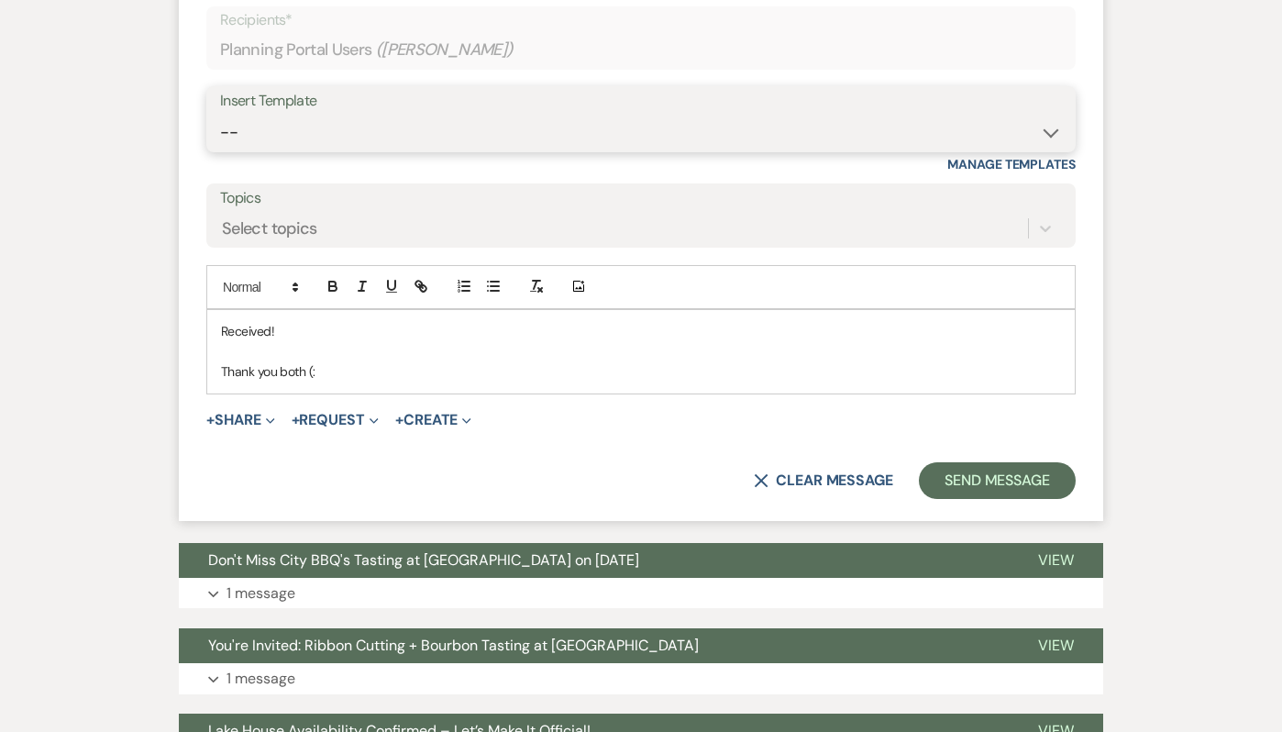
click at [281, 143] on select "-- Weven Planning Portal Introduction (Booked Events) Tour Request Response Fol…" at bounding box center [641, 133] width 842 height 36
click at [346, 352] on p at bounding box center [641, 351] width 840 height 20
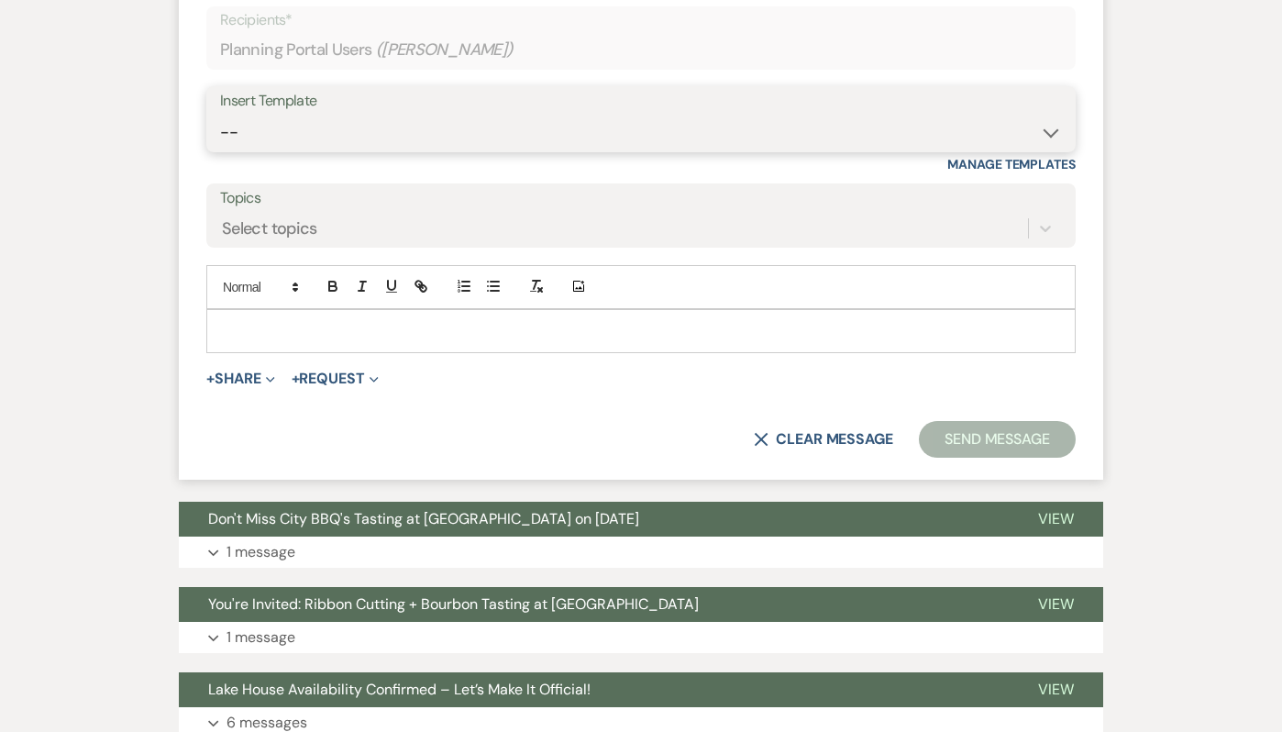
click at [239, 139] on select "-- Weven Planning Portal Introduction (Booked Events) Tour Request Response Fol…" at bounding box center [641, 133] width 842 height 36
select select "5264"
click at [220, 115] on select "-- Weven Planning Portal Introduction (Booked Events) Tour Request Response Fol…" at bounding box center [641, 133] width 842 height 36
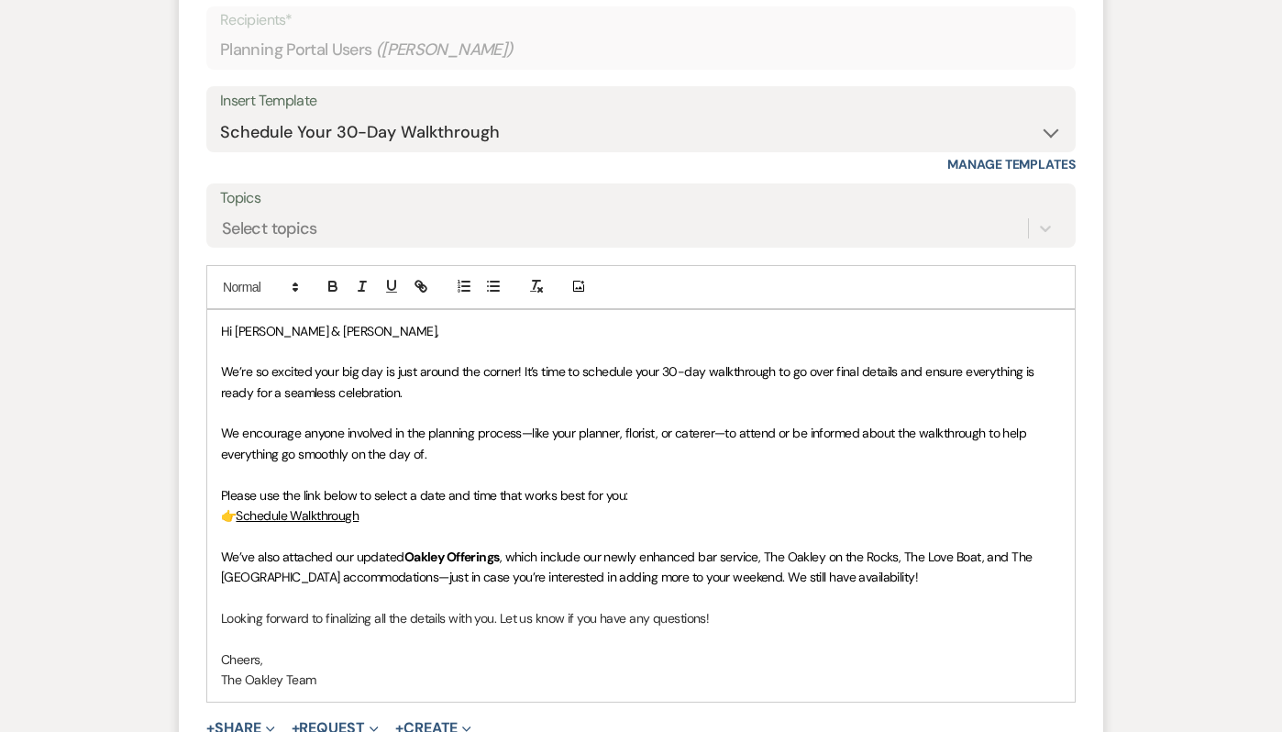
click at [523, 369] on span "We’re so excited your big day is just around the corner! It’s time to schedule …" at bounding box center [629, 381] width 816 height 37
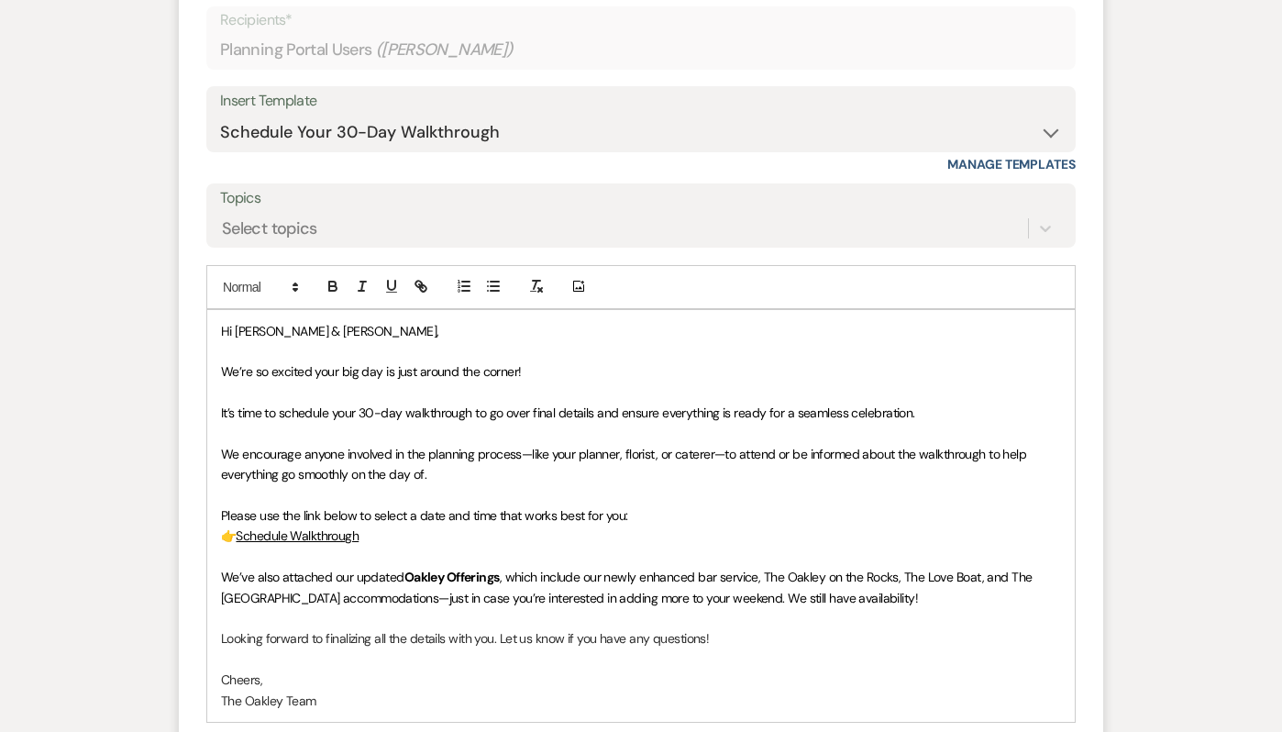
click at [545, 370] on p "We’re so excited your big day is just around the corner!" at bounding box center [641, 371] width 840 height 20
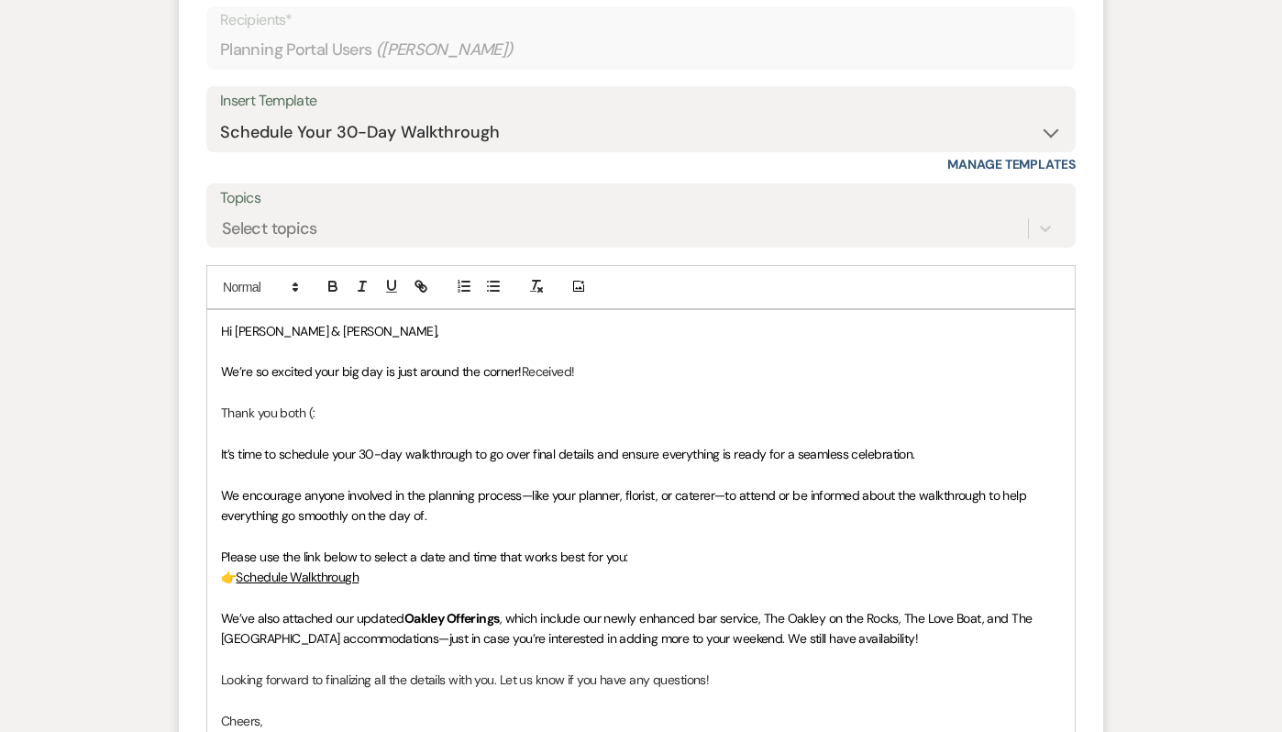
click at [521, 369] on span "We’re so excited your big day is just around the corner!" at bounding box center [371, 371] width 301 height 17
click at [216, 410] on div "Hi [PERSON_NAME] & [PERSON_NAME], We’re so excited your big day is just around …" at bounding box center [640, 536] width 867 height 453
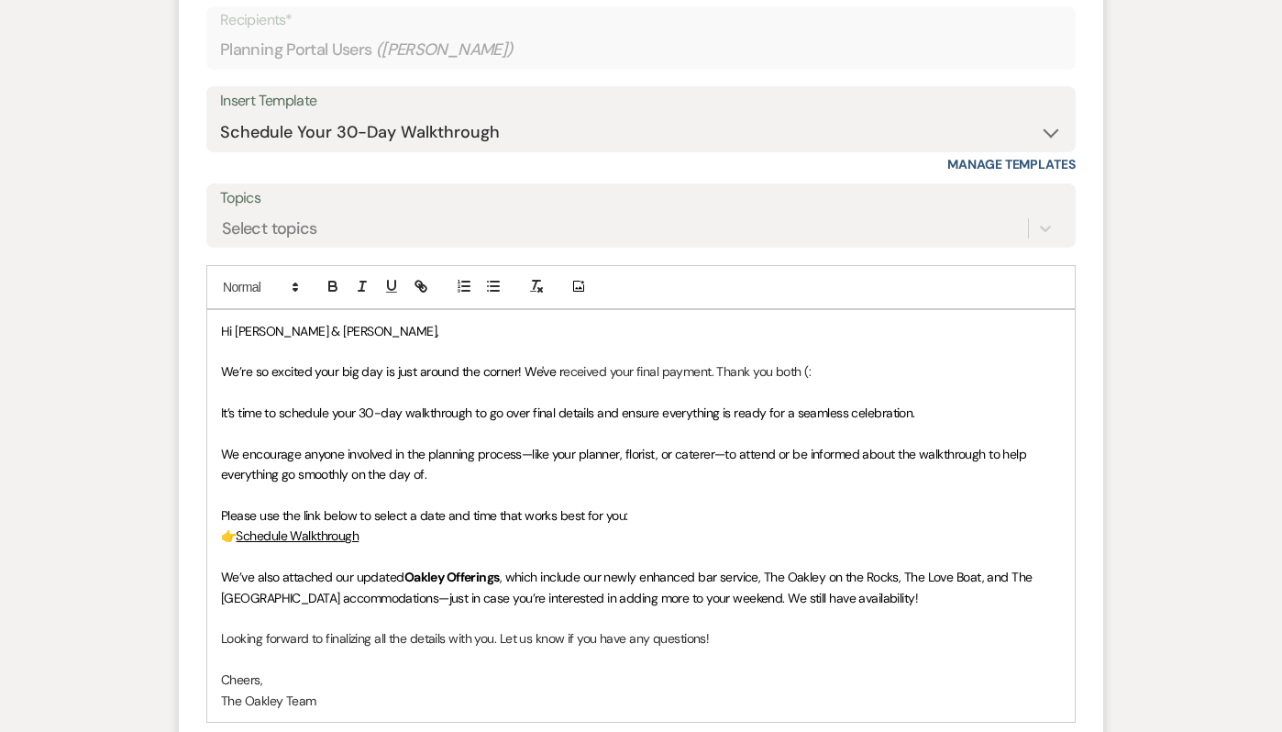
click at [820, 372] on p "We’re so excited your big day is just around the corner! We've r eceived your f…" at bounding box center [641, 371] width 840 height 20
click at [234, 412] on span "It’s time to schedule your 30-day walkthrough to go over final details and ensu…" at bounding box center [568, 412] width 694 height 17
drag, startPoint x: 262, startPoint y: 413, endPoint x: 203, endPoint y: 405, distance: 60.2
click at [203, 407] on form "Reply X Draft Recipients* Planning Portal Users ( Yuuki Unno ) Insert Template …" at bounding box center [641, 407] width 924 height 941
click at [279, 413] on span "For next srteps, it's time to schedule your 30-day walkthrough to go over final…" at bounding box center [611, 412] width 780 height 17
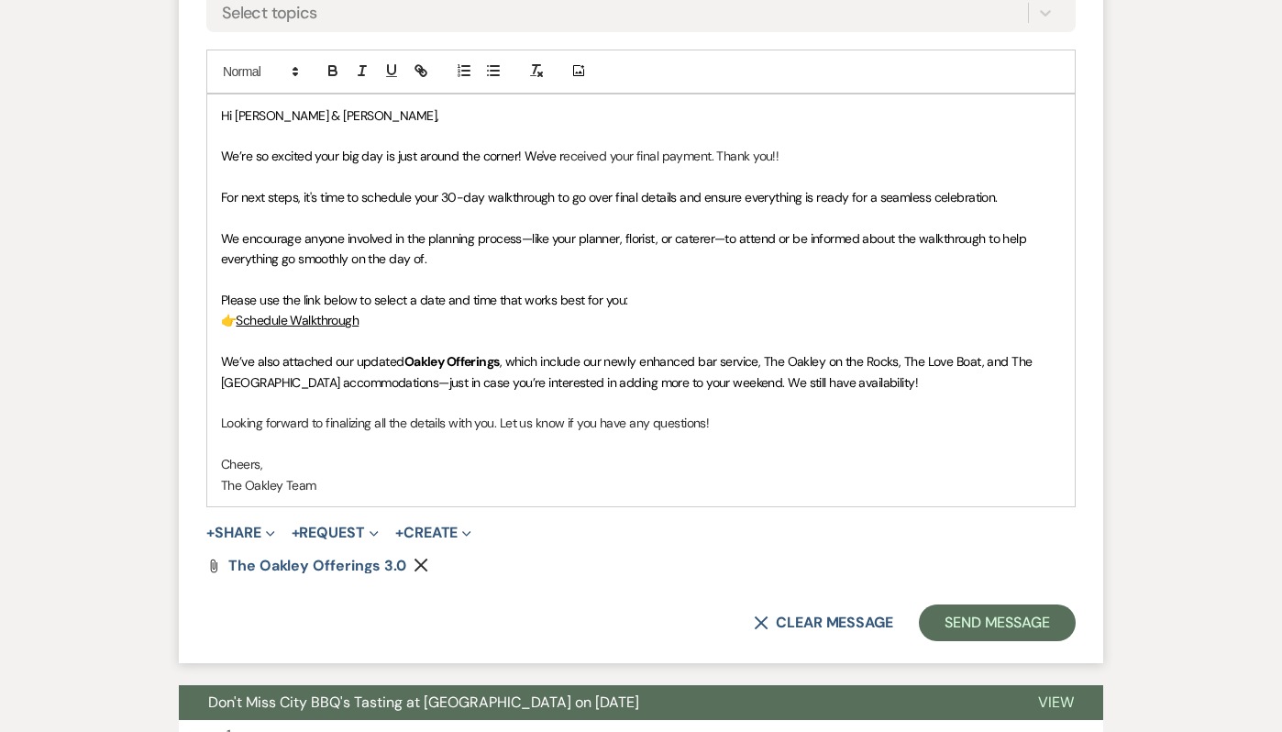
scroll to position [0, 0]
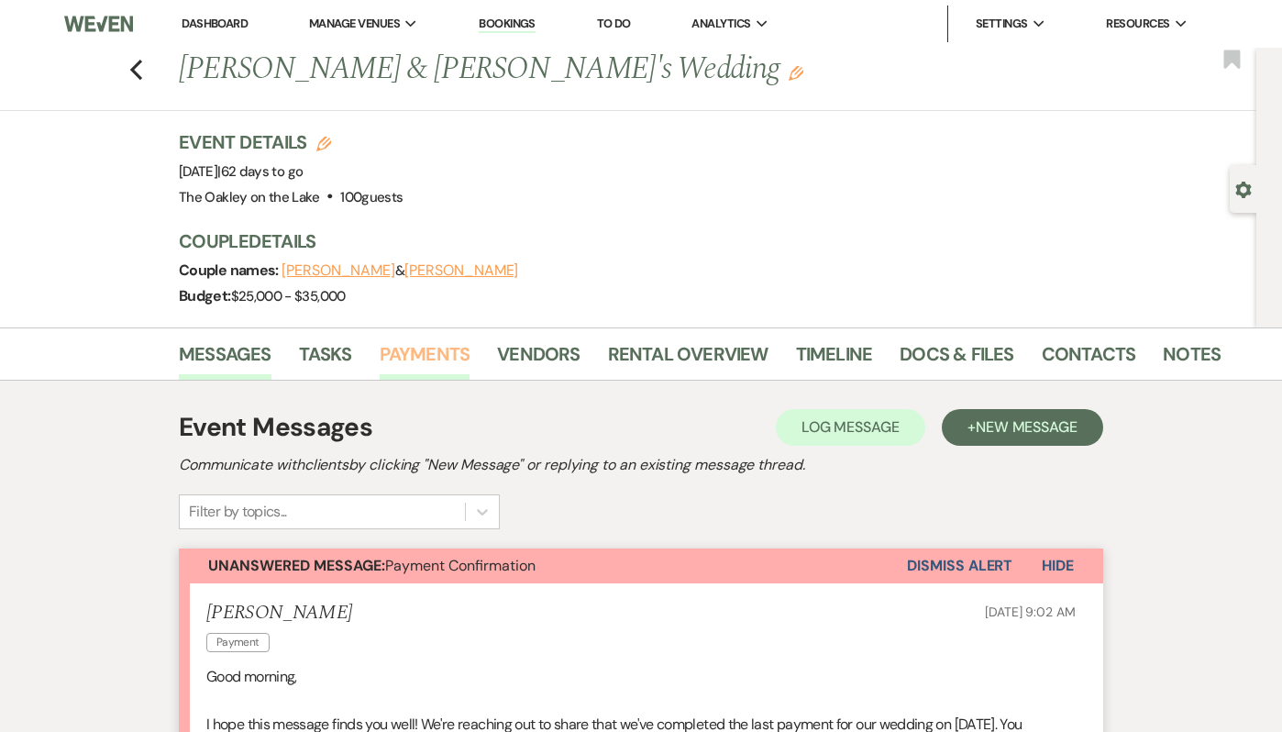
click at [412, 348] on link "Payments" at bounding box center [425, 359] width 91 height 40
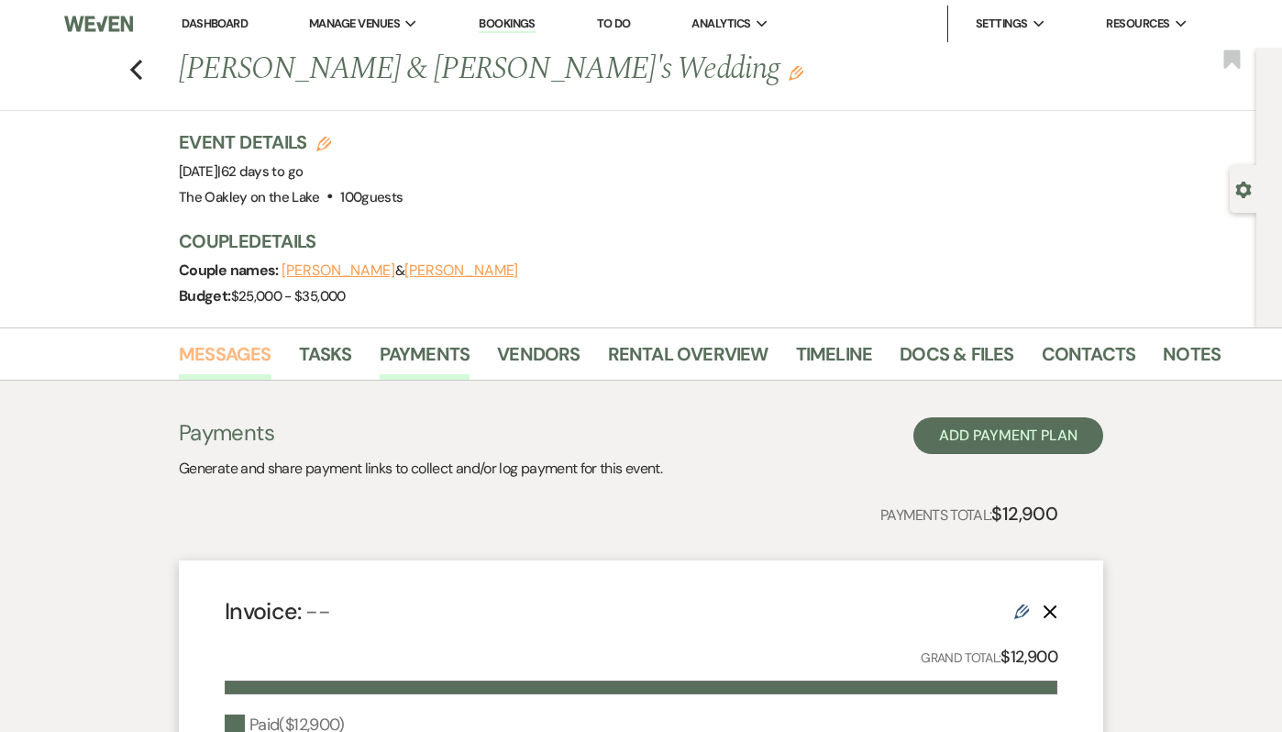
click at [229, 345] on link "Messages" at bounding box center [225, 359] width 93 height 40
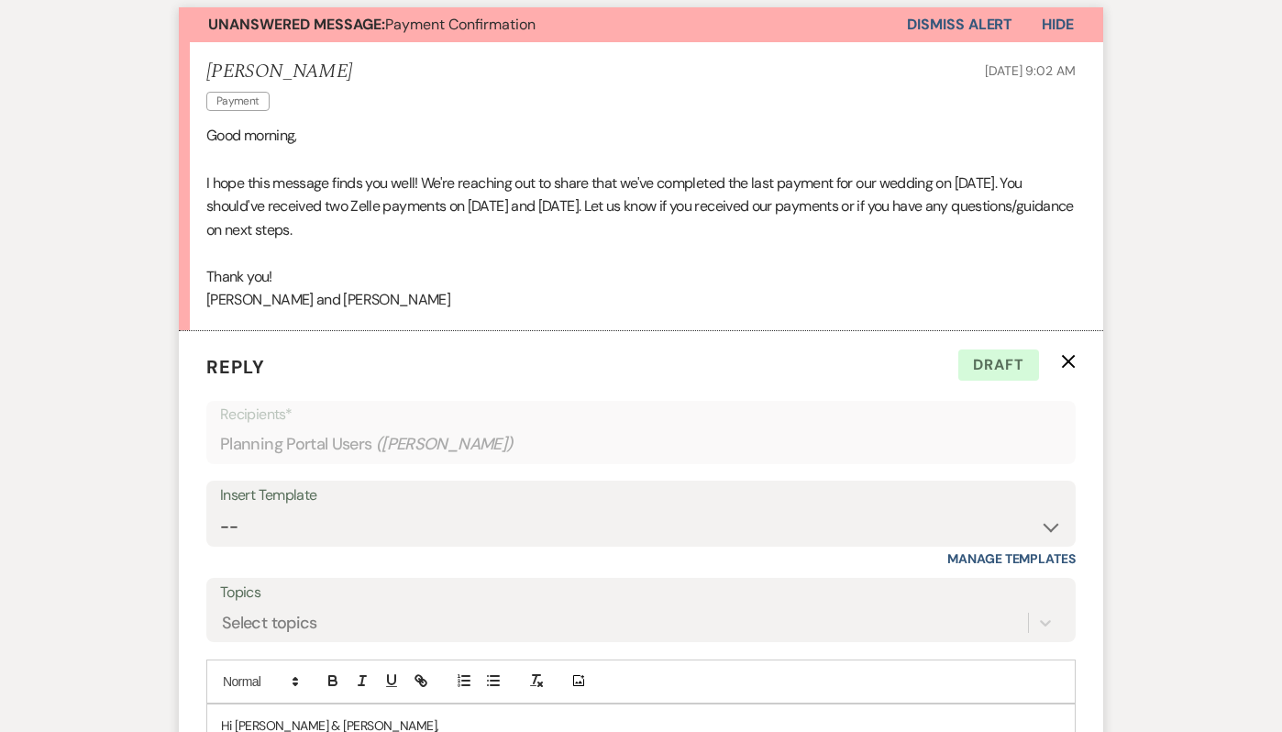
scroll to position [323, 0]
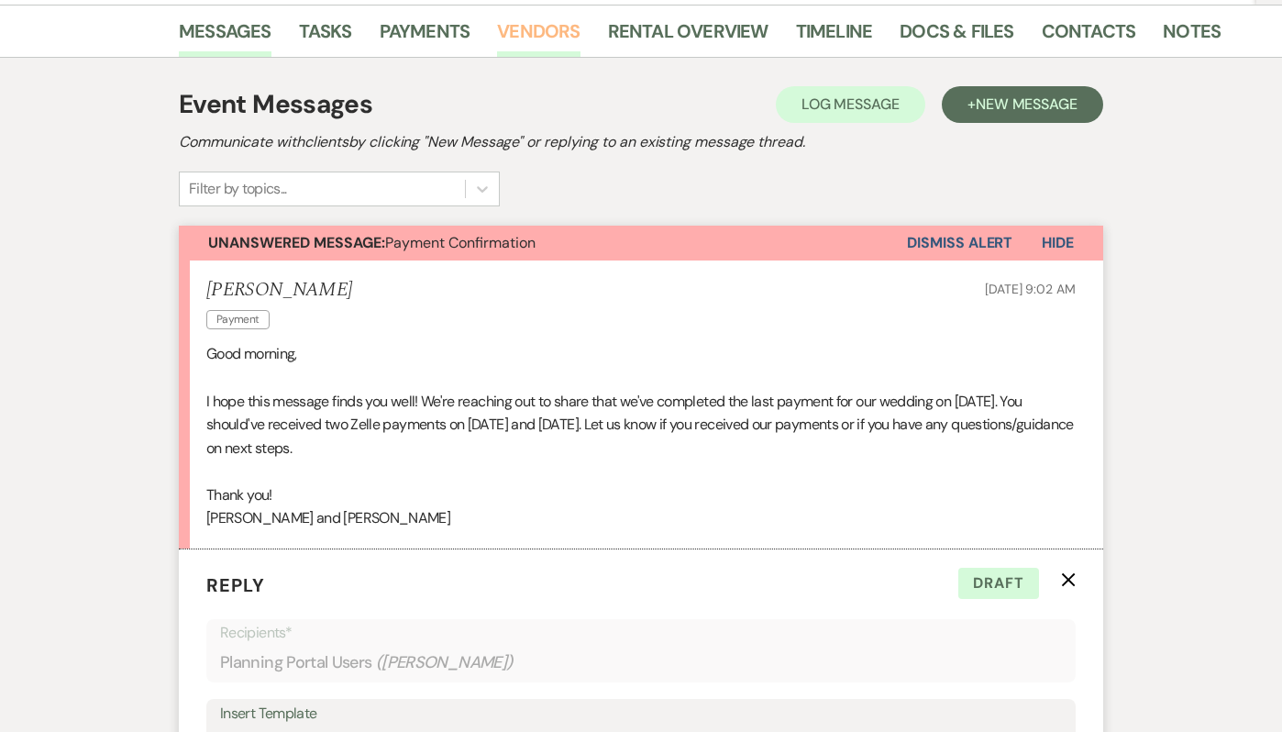
click at [506, 41] on link "Vendors" at bounding box center [538, 37] width 83 height 40
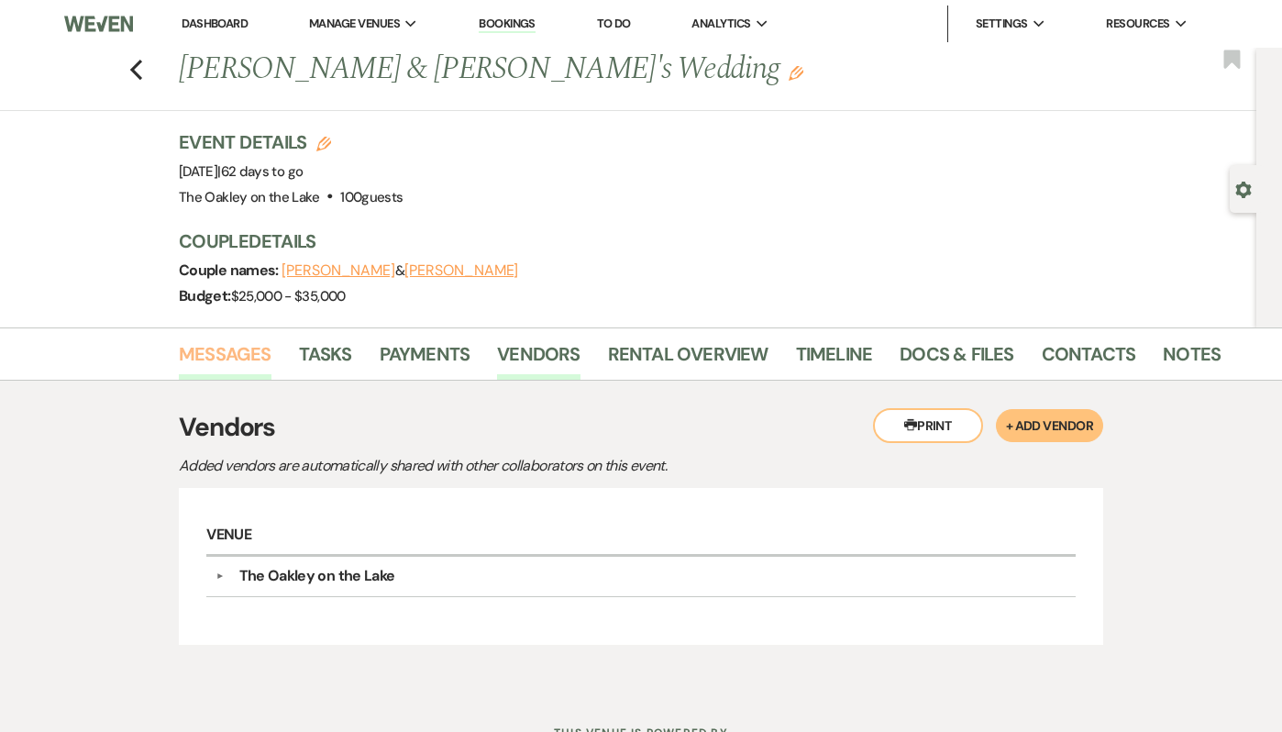
click at [220, 355] on link "Messages" at bounding box center [225, 359] width 93 height 40
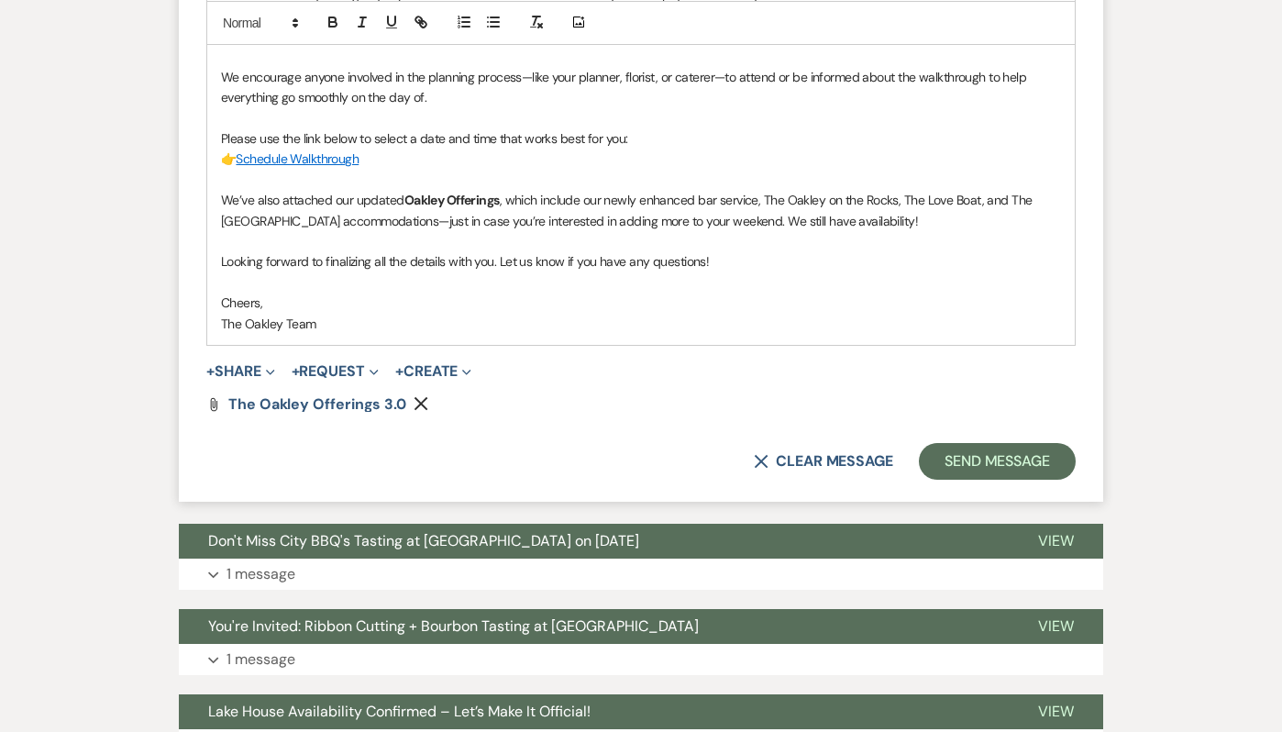
scroll to position [1309, 0]
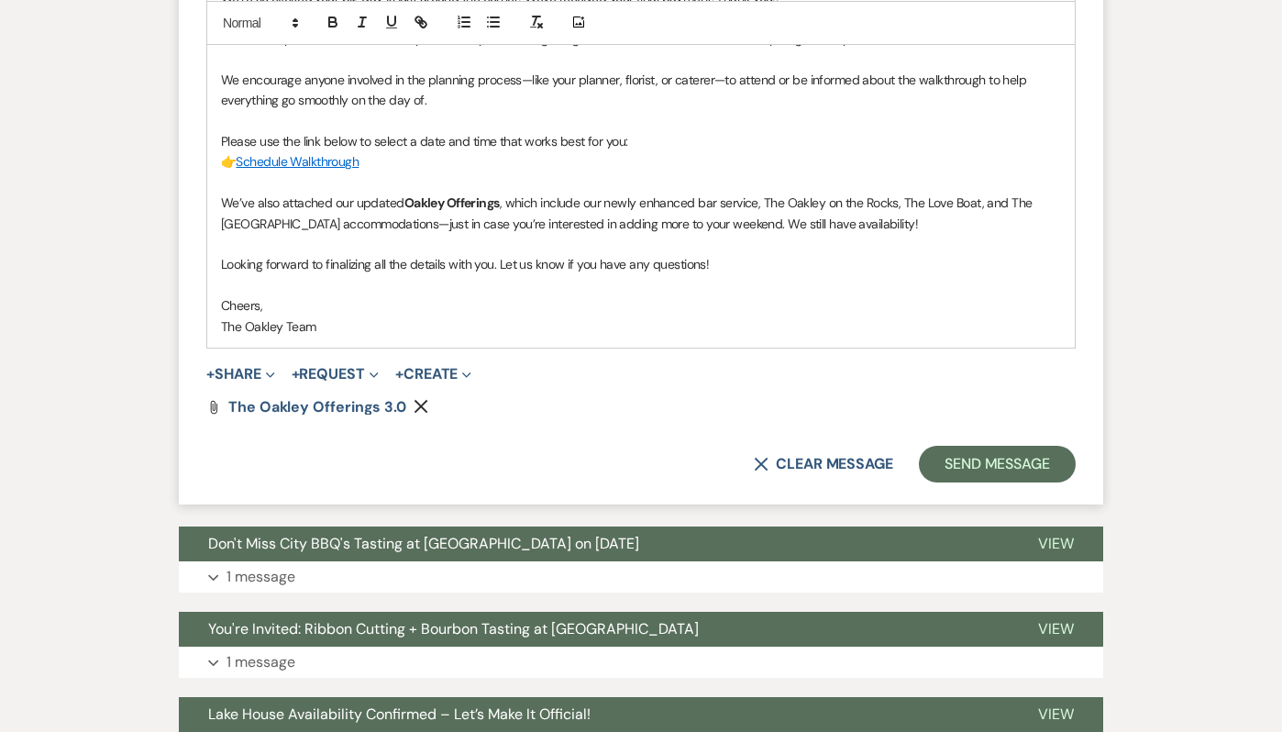
click at [930, 218] on p "We’ve also attached our updated Oakley Offerings , which include our newly enha…" at bounding box center [641, 213] width 840 height 41
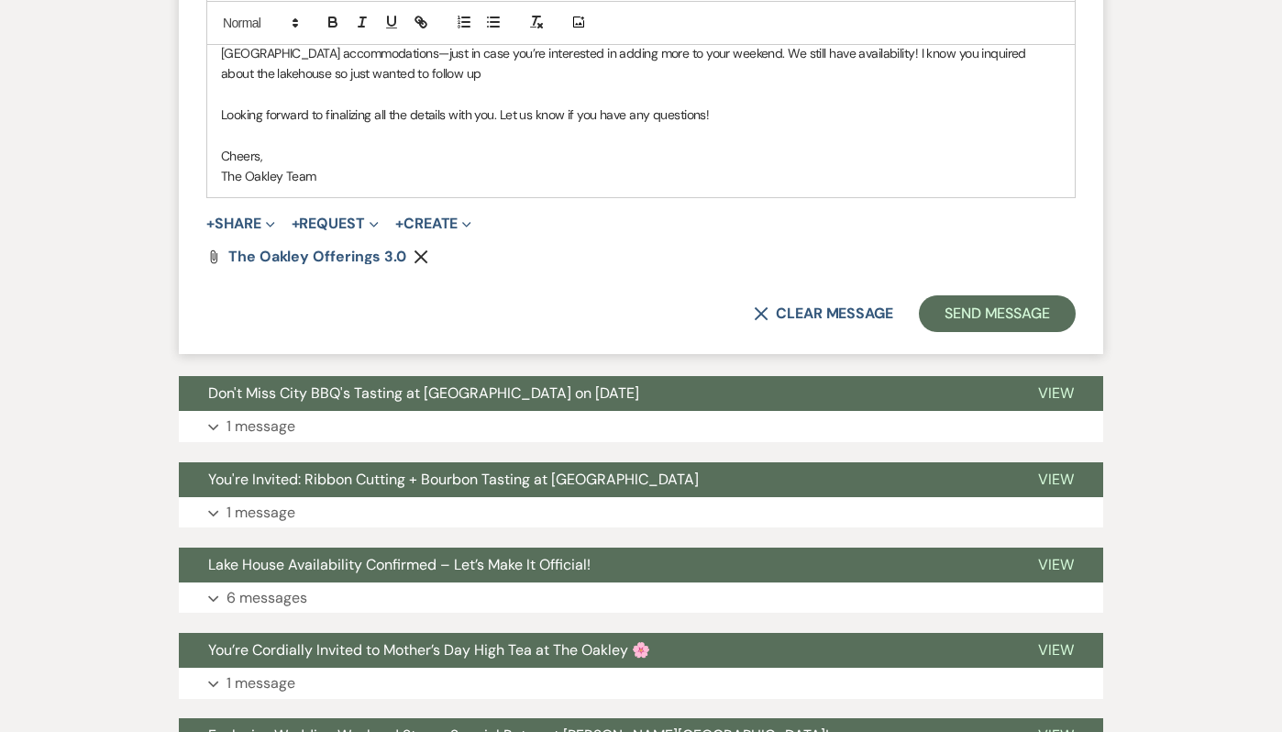
scroll to position [1482, 0]
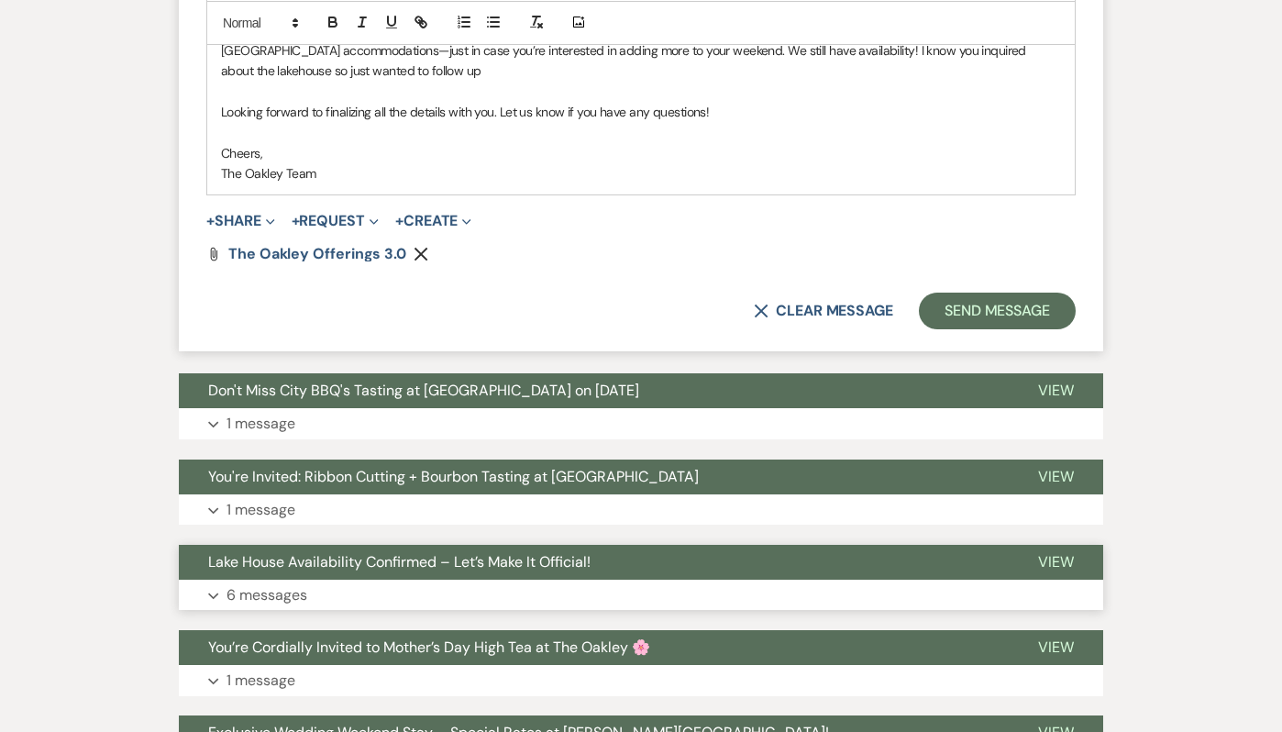
click at [728, 592] on button "Expand 6 messages" at bounding box center [641, 594] width 924 height 31
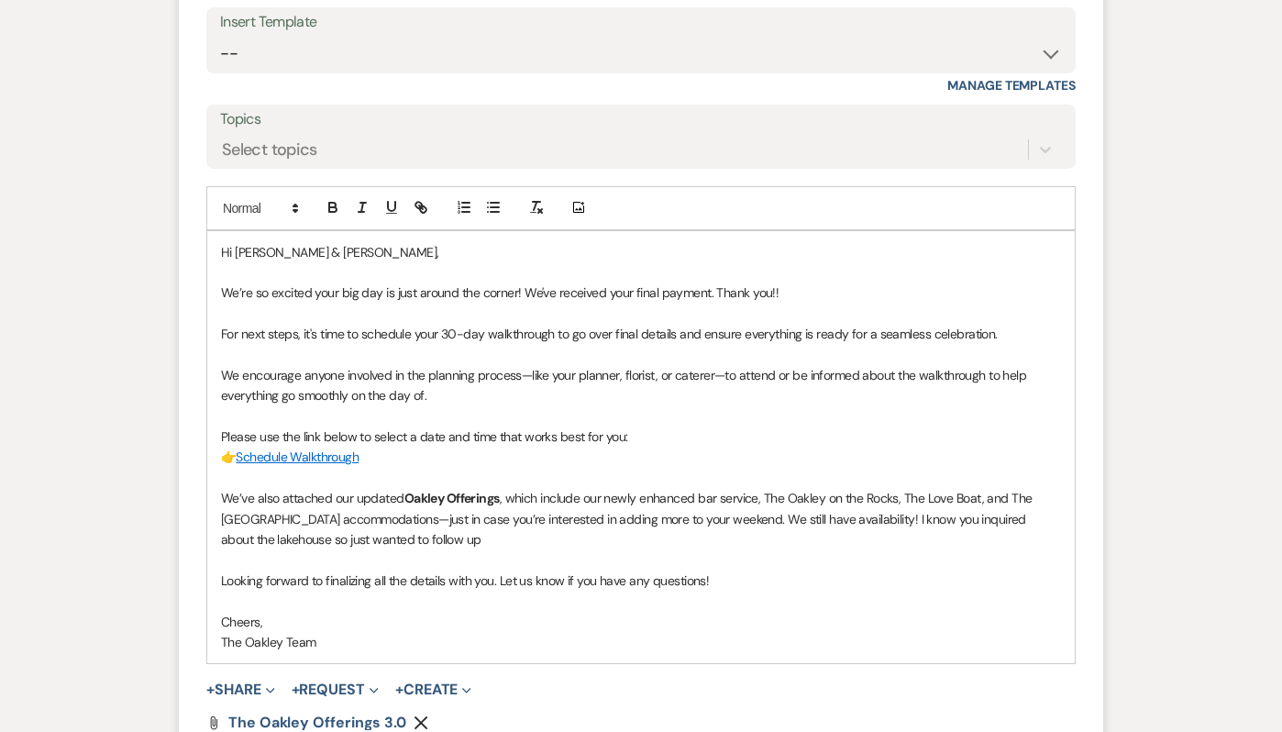
scroll to position [1007, 0]
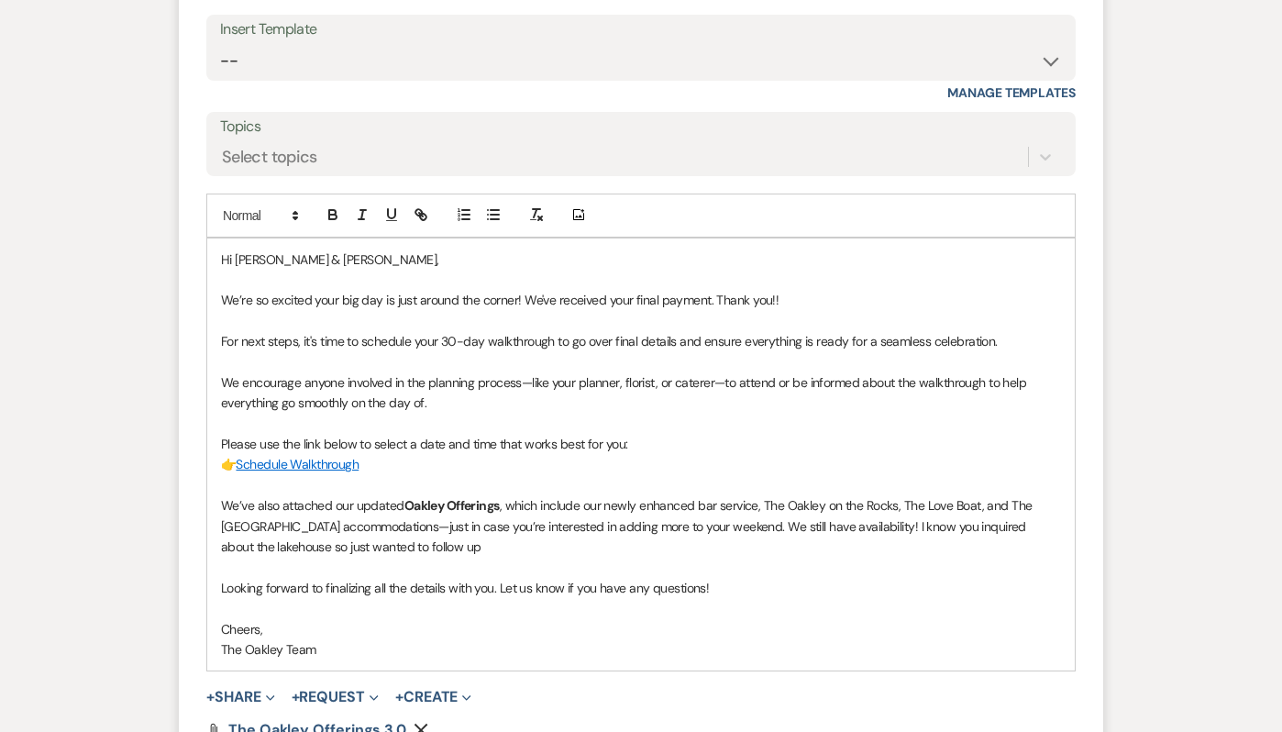
drag, startPoint x: 604, startPoint y: 554, endPoint x: 881, endPoint y: 529, distance: 277.9
click at [881, 529] on p "We’ve also attached our updated Oakley Offerings , which include our newly enha…" at bounding box center [641, 525] width 840 height 61
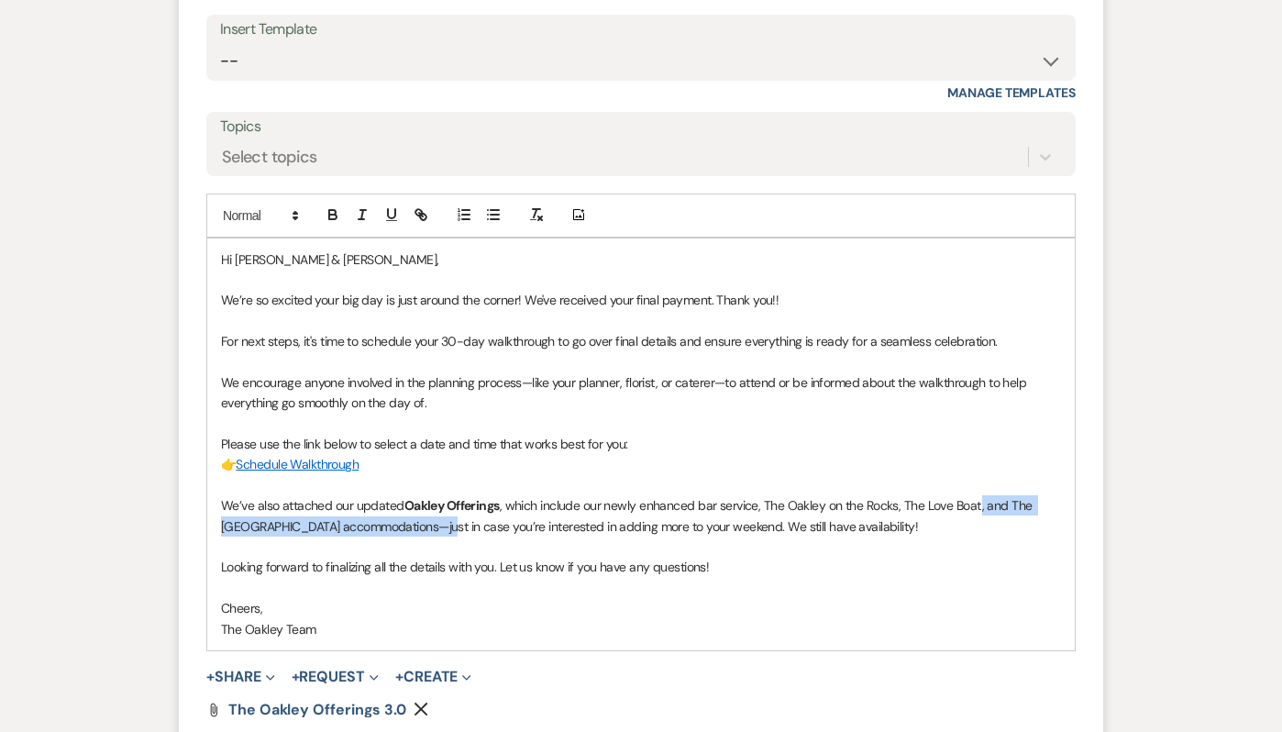
drag, startPoint x: 977, startPoint y: 507, endPoint x: 405, endPoint y: 516, distance: 572.1
click at [405, 516] on p "We’ve also attached our updated Oakley Offerings , which include our newly enha…" at bounding box center [641, 515] width 840 height 41
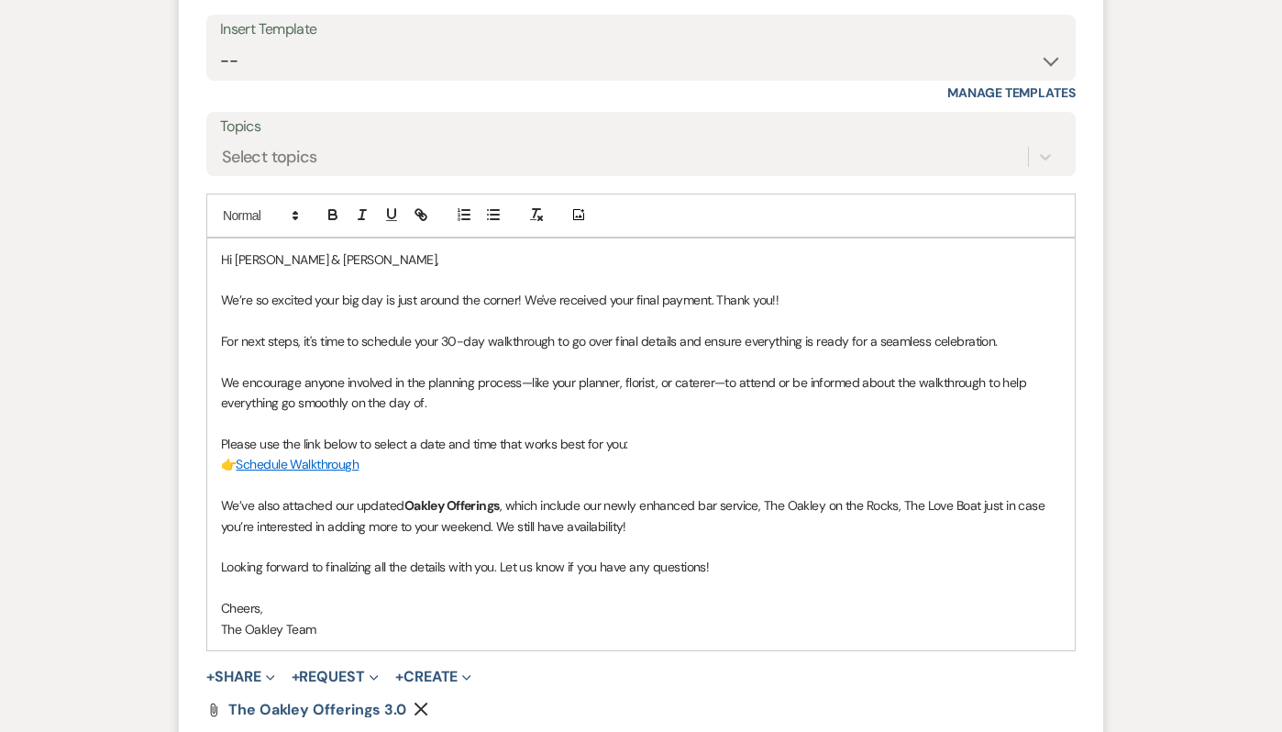
click at [905, 506] on p "We’ve also attached our updated Oakley Offerings , which include our newly enha…" at bounding box center [641, 515] width 840 height 41
click at [1005, 509] on p "We’ve also attached our updated Oakley Offerings , which include our newly enha…" at bounding box center [641, 515] width 840 height 41
click at [668, 530] on p "We’ve also attached our updated Oakley Offerings , which include our newly enha…" at bounding box center [641, 515] width 840 height 41
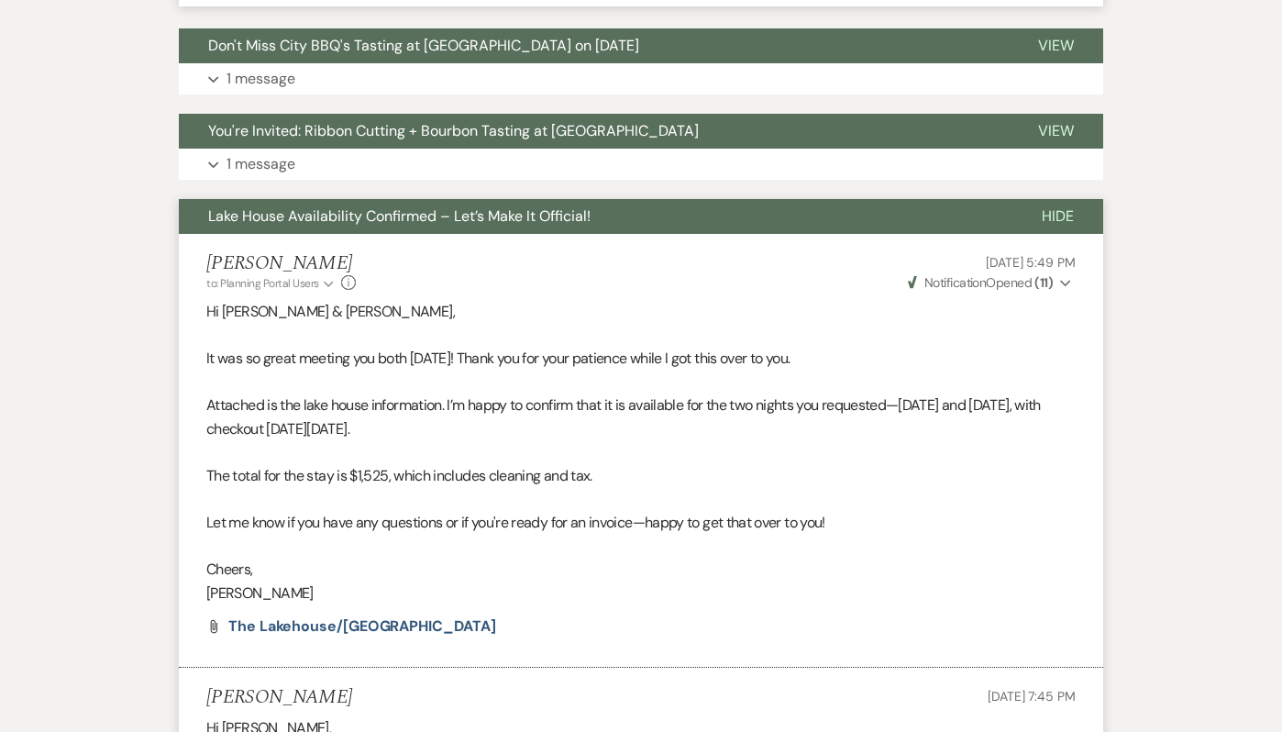
scroll to position [1806, 0]
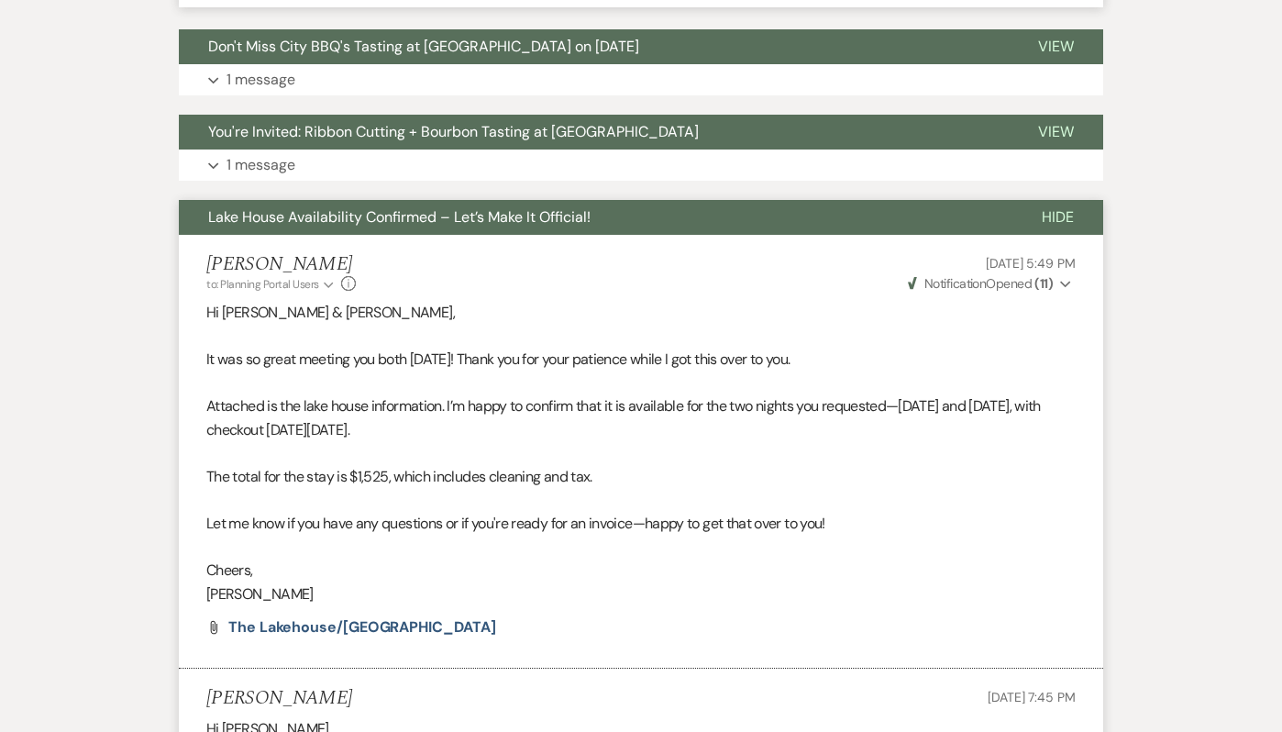
click at [507, 221] on span "Lake House Availability Confirmed – Let’s Make It Official!" at bounding box center [399, 216] width 382 height 19
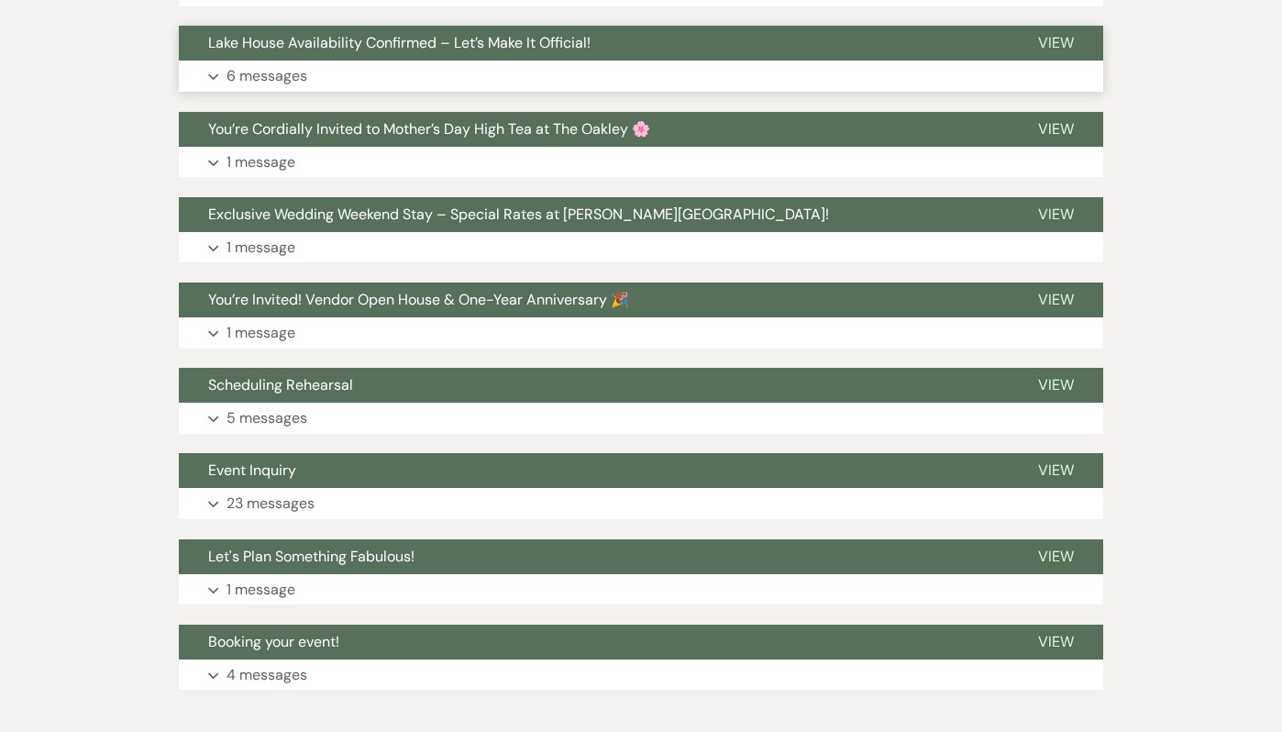
scroll to position [1985, 0]
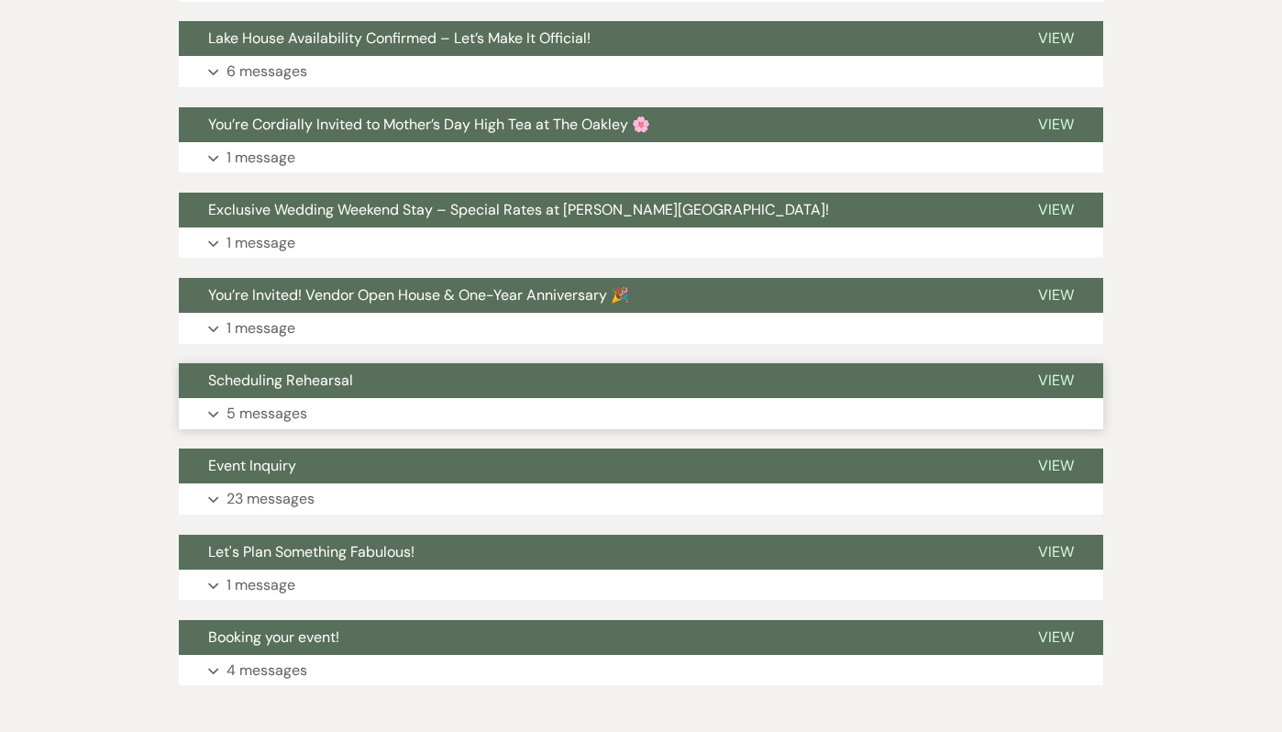
click at [390, 387] on button "Scheduling Rehearsal" at bounding box center [594, 380] width 830 height 35
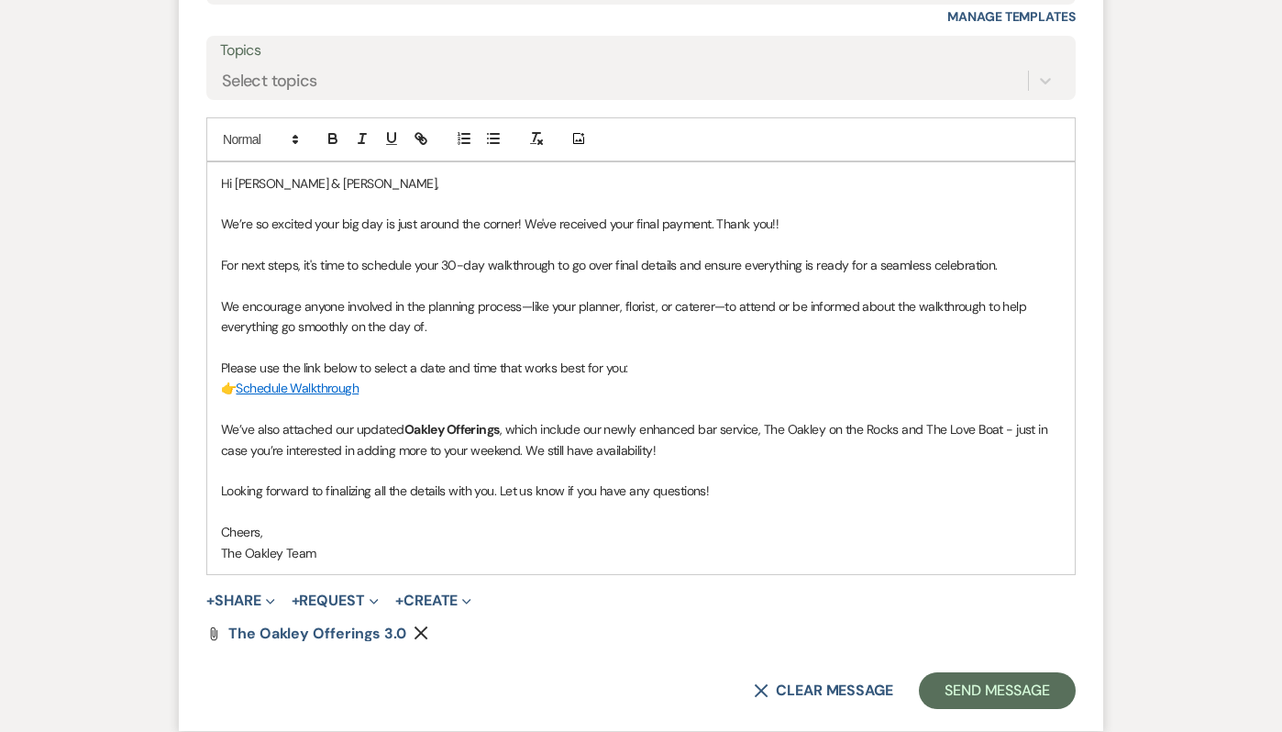
scroll to position [1095, 0]
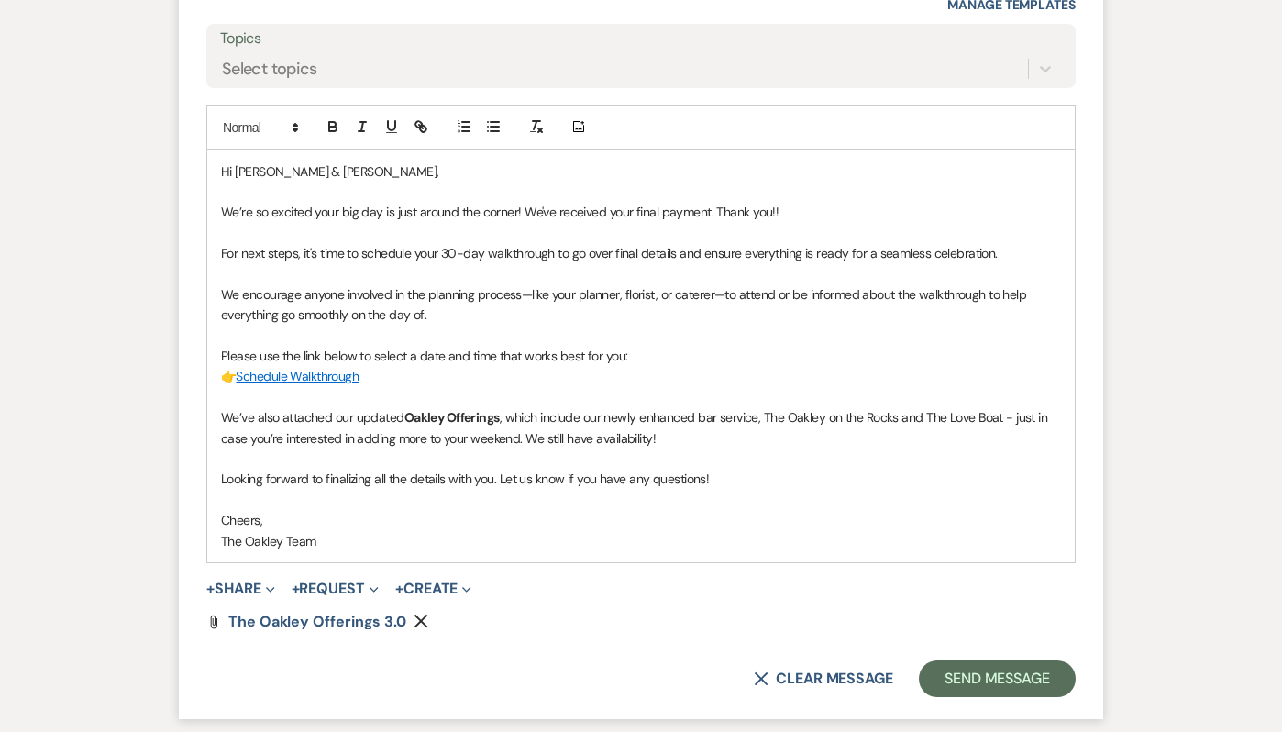
click at [681, 438] on p "We’ve also attached our updated Oakley Offerings , which include our newly enha…" at bounding box center [641, 427] width 840 height 41
click at [484, 310] on p "We encourage anyone involved in the planning process—like your planner, florist…" at bounding box center [641, 304] width 840 height 41
click at [992, 678] on button "Send Message" at bounding box center [997, 678] width 157 height 37
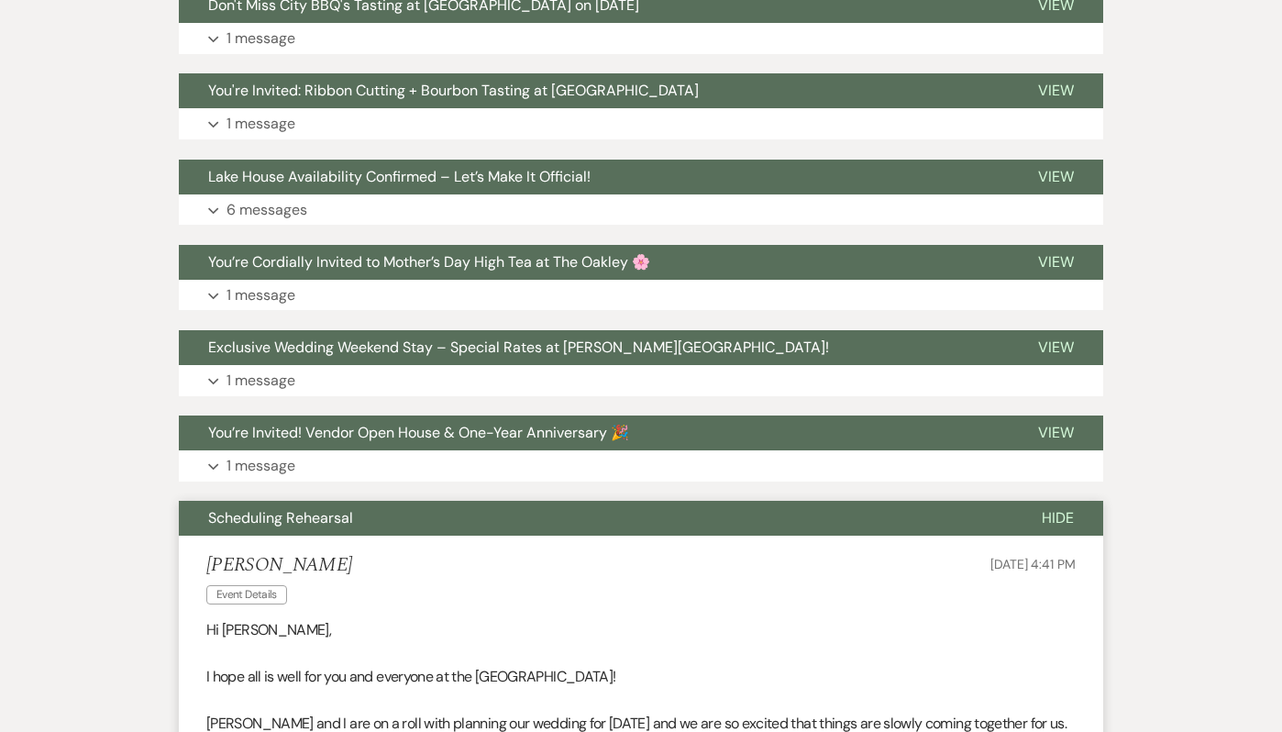
scroll to position [1436, 0]
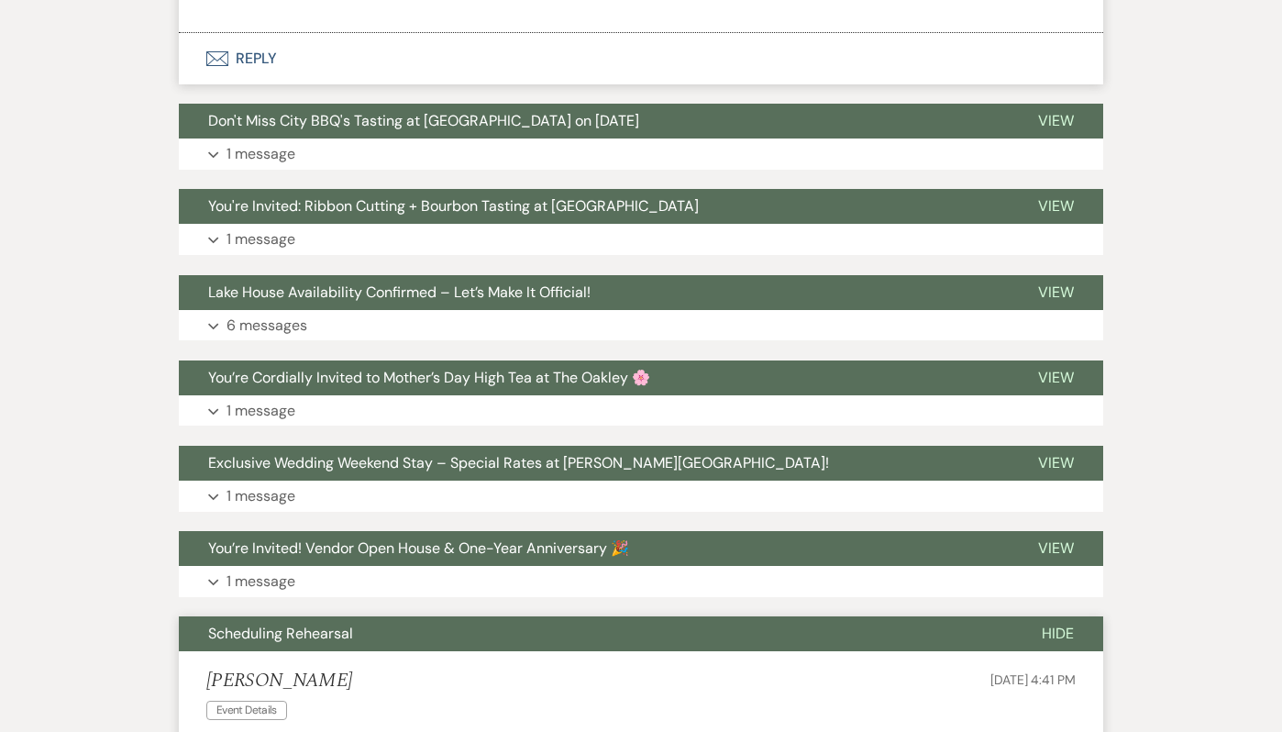
click at [708, 630] on button "Scheduling Rehearsal" at bounding box center [595, 633] width 833 height 35
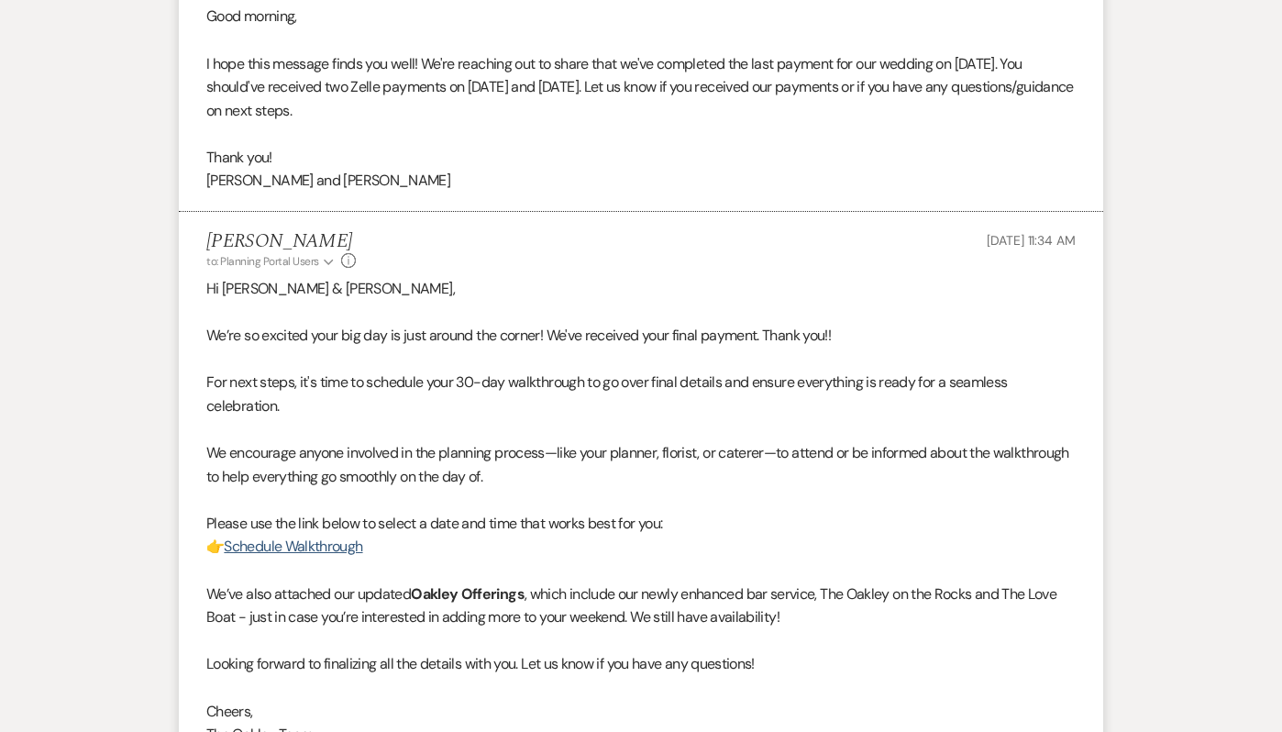
scroll to position [0, 0]
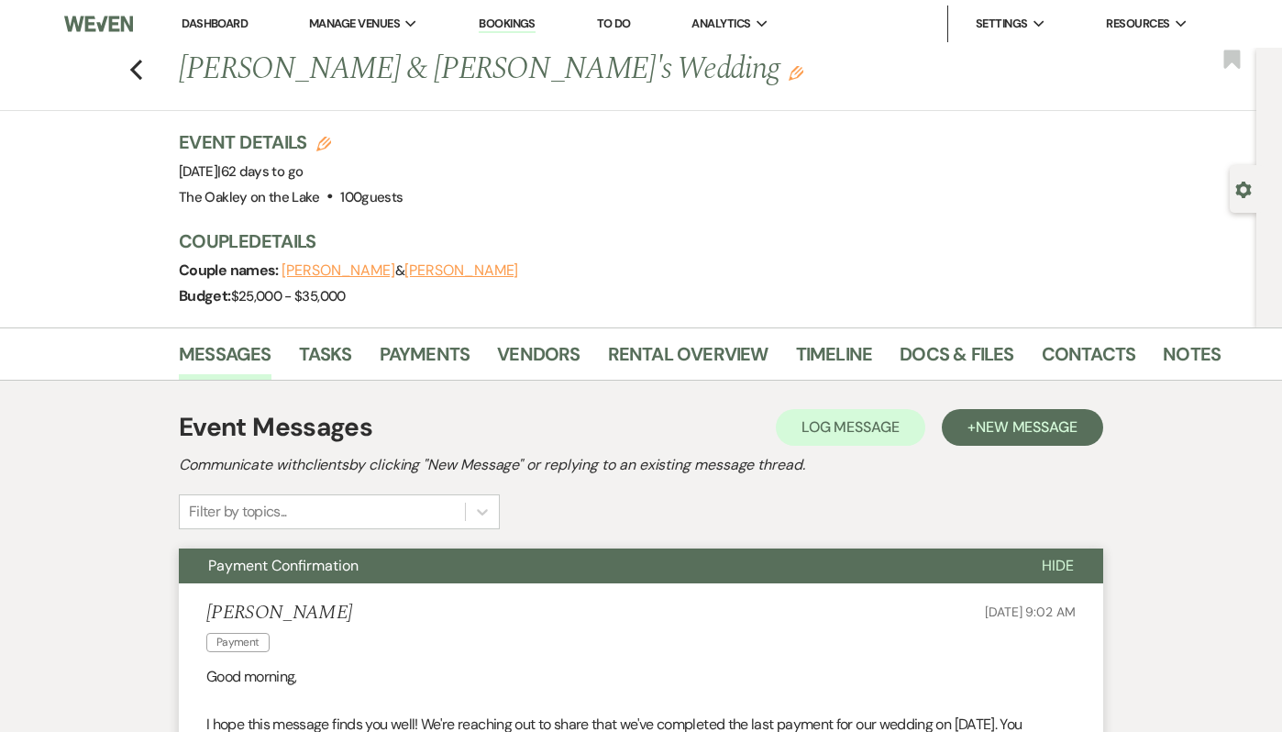
click at [669, 571] on button "Payment Confirmation" at bounding box center [595, 565] width 833 height 35
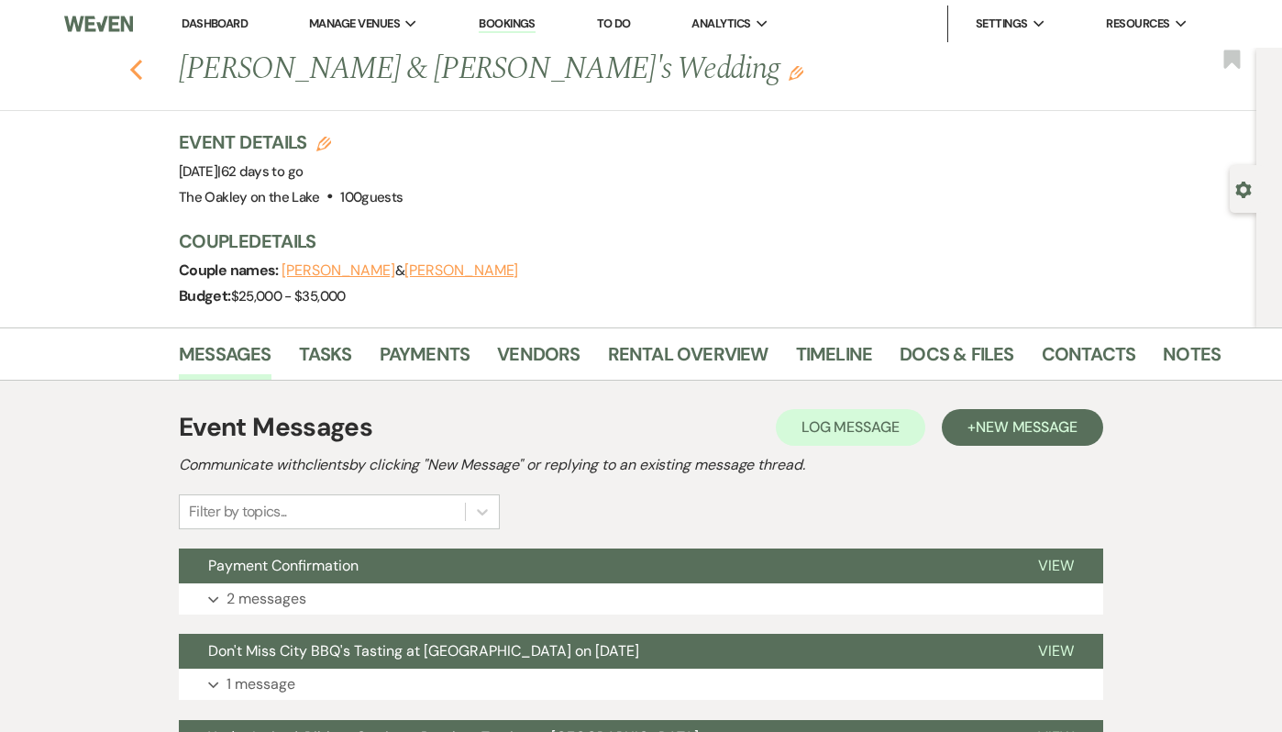
click at [135, 74] on icon "Previous" at bounding box center [136, 70] width 14 height 22
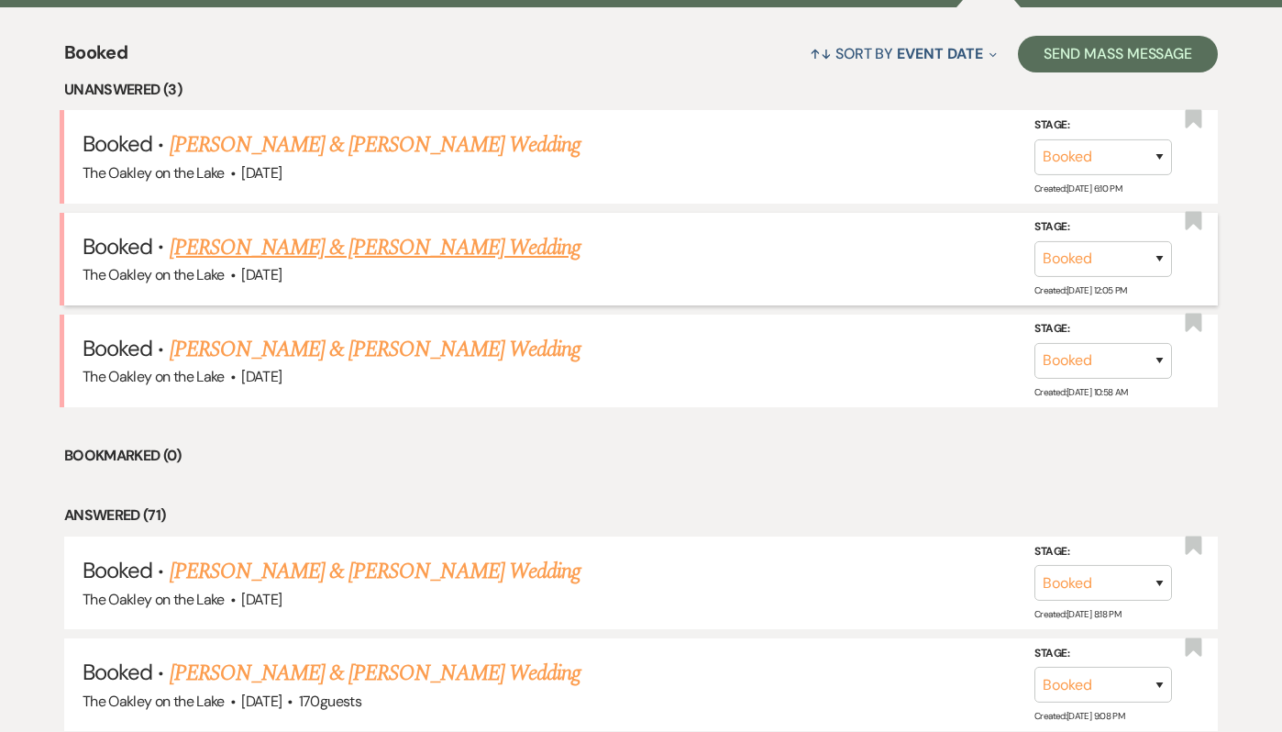
scroll to position [694, 0]
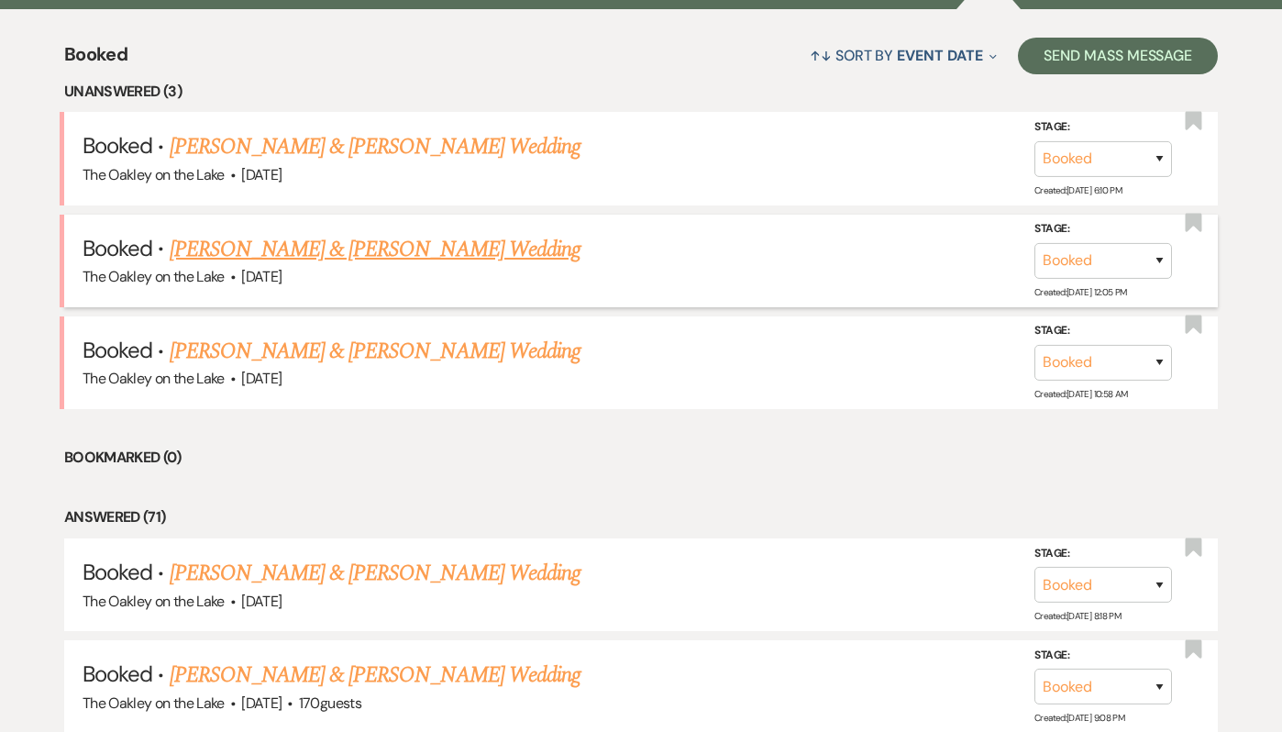
click at [336, 247] on link "[PERSON_NAME] & [PERSON_NAME] Wedding" at bounding box center [375, 249] width 411 height 33
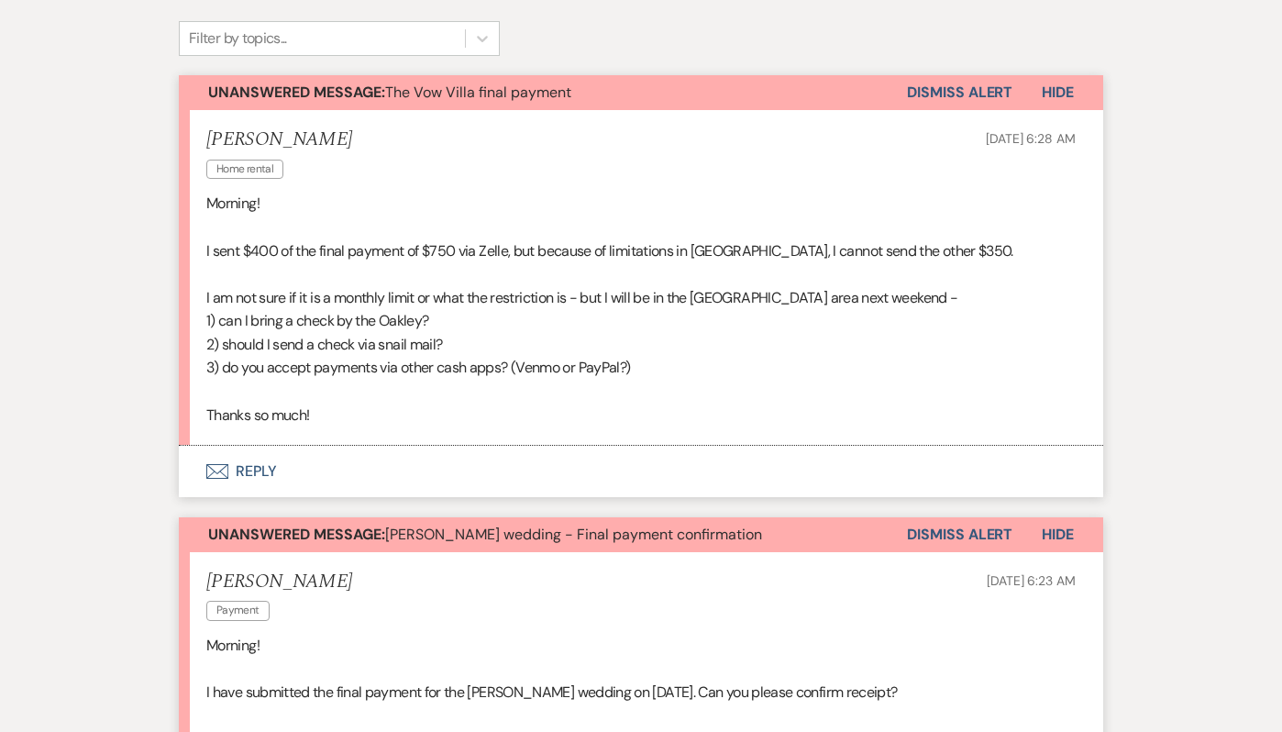
scroll to position [475, 0]
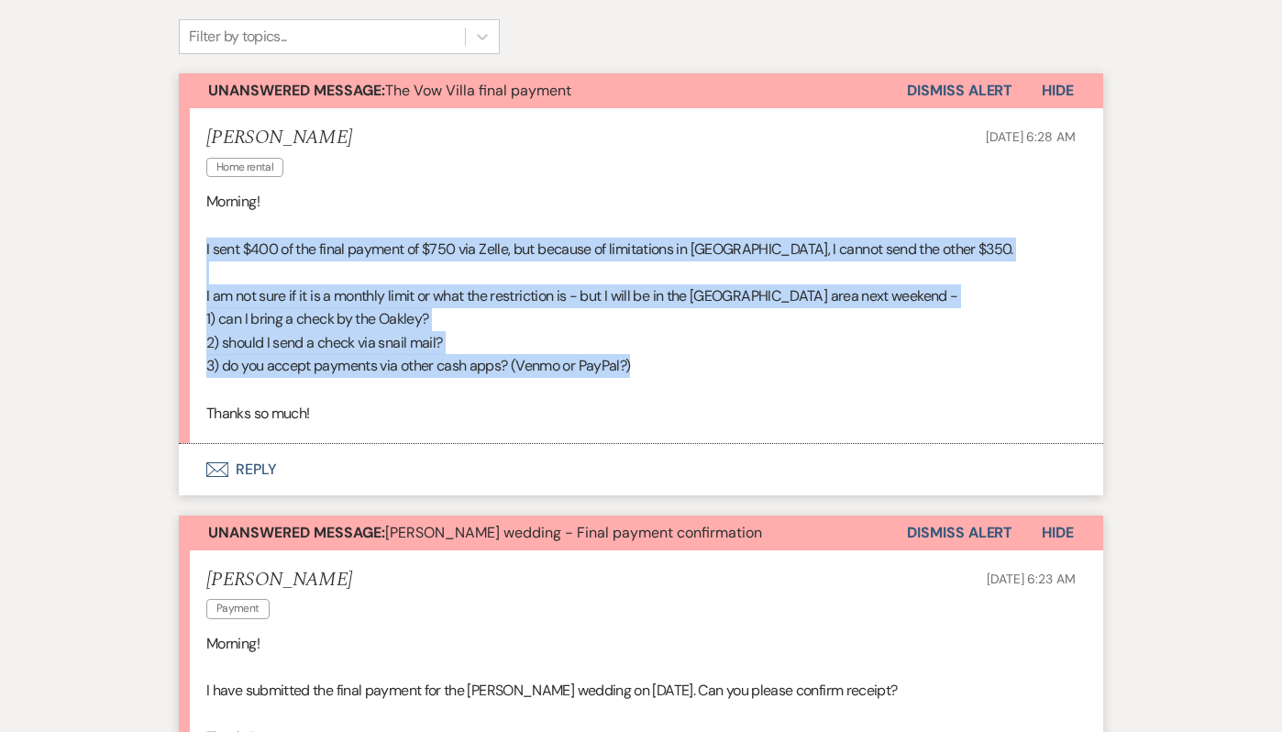
drag, startPoint x: 658, startPoint y: 370, endPoint x: 203, endPoint y: 251, distance: 470.9
click at [203, 251] on li "[PERSON_NAME] Home rental [DATE] 6:28 AM Morning! I sent $400 of the final paym…" at bounding box center [641, 276] width 924 height 336
copy div "I sent $400 of the final payment of $750 via Zelle, but because of limitations …"
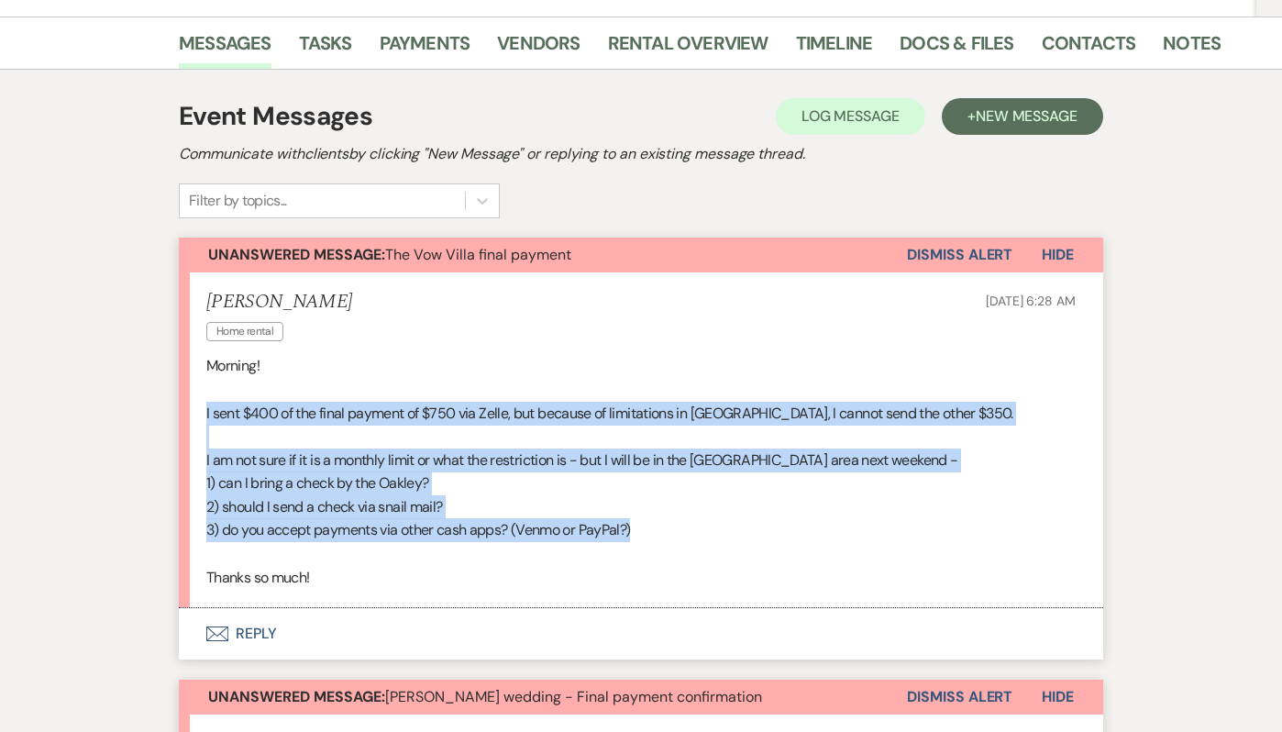
scroll to position [318, 0]
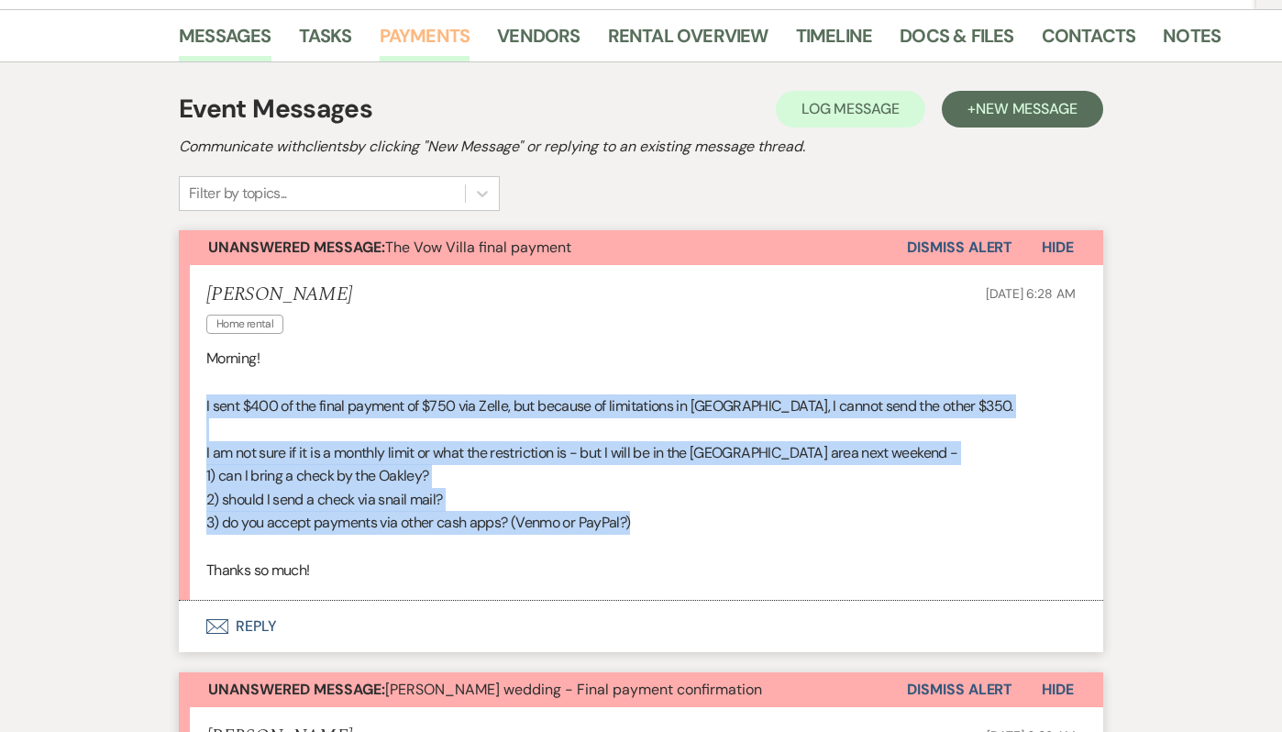
click at [412, 38] on link "Payments" at bounding box center [425, 41] width 91 height 40
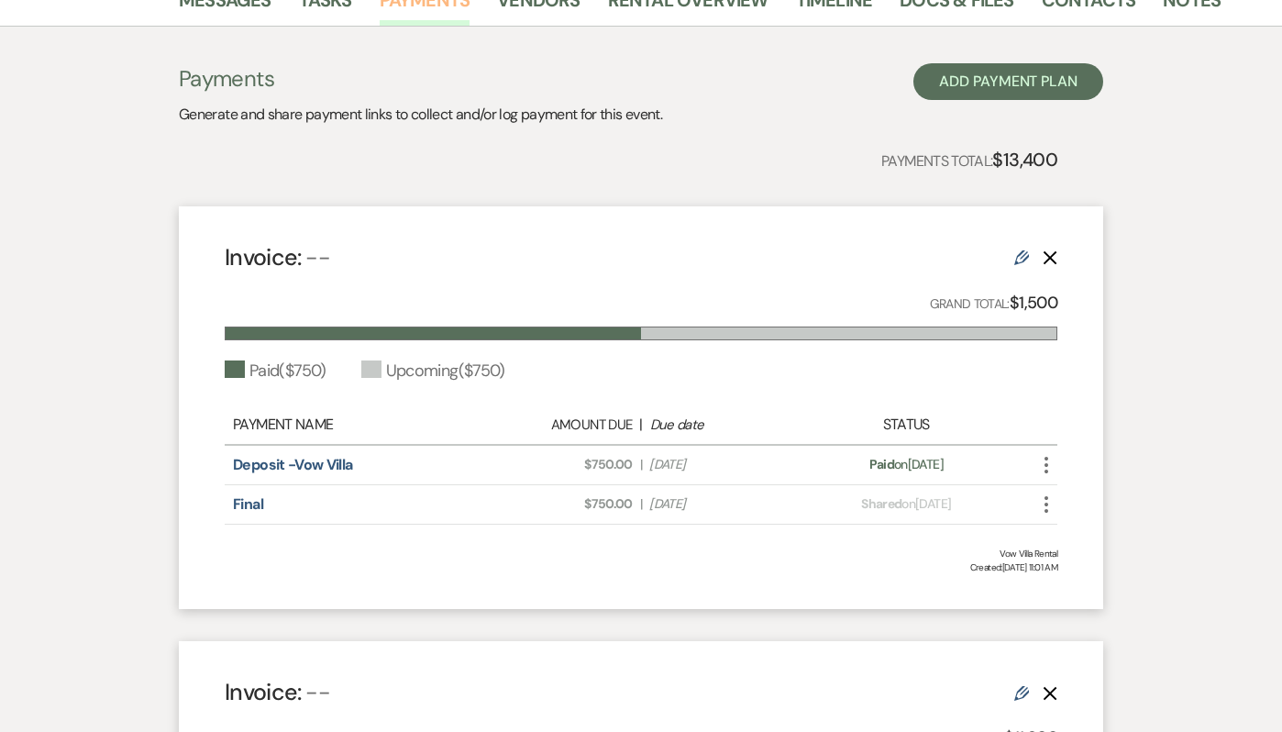
scroll to position [318, 0]
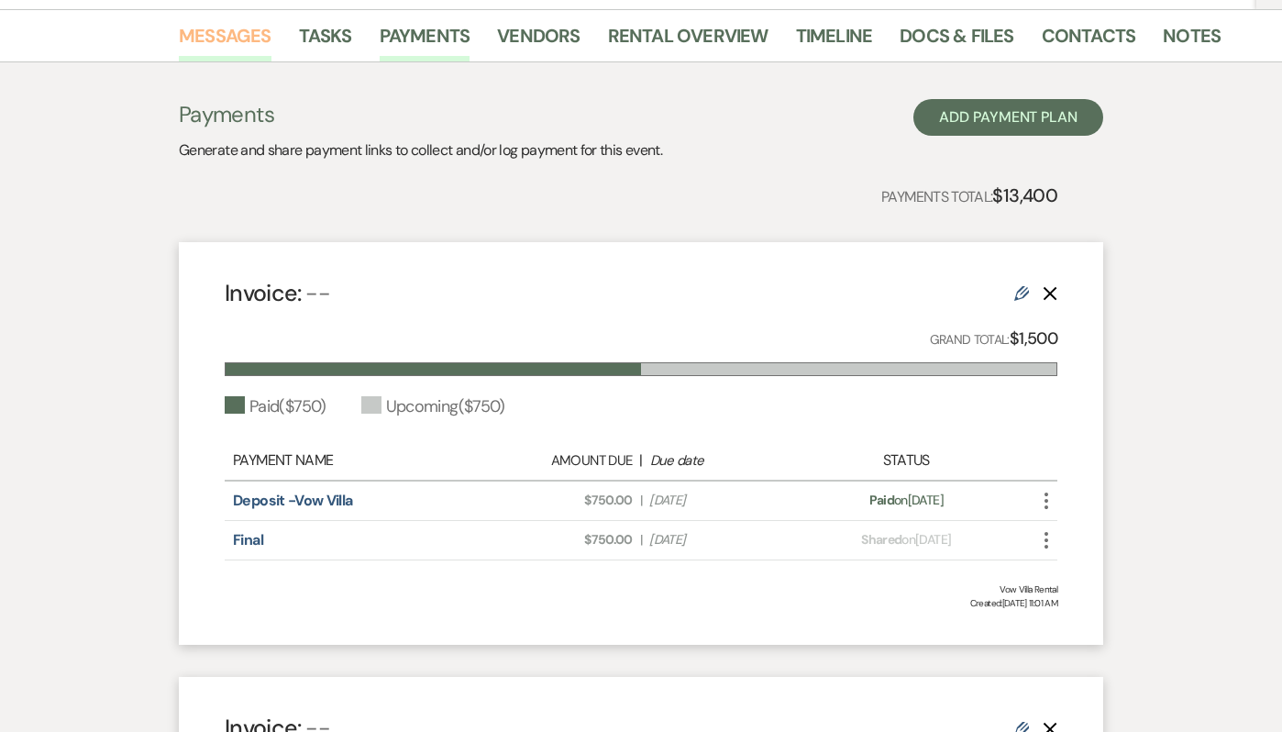
click at [225, 36] on link "Messages" at bounding box center [225, 41] width 93 height 40
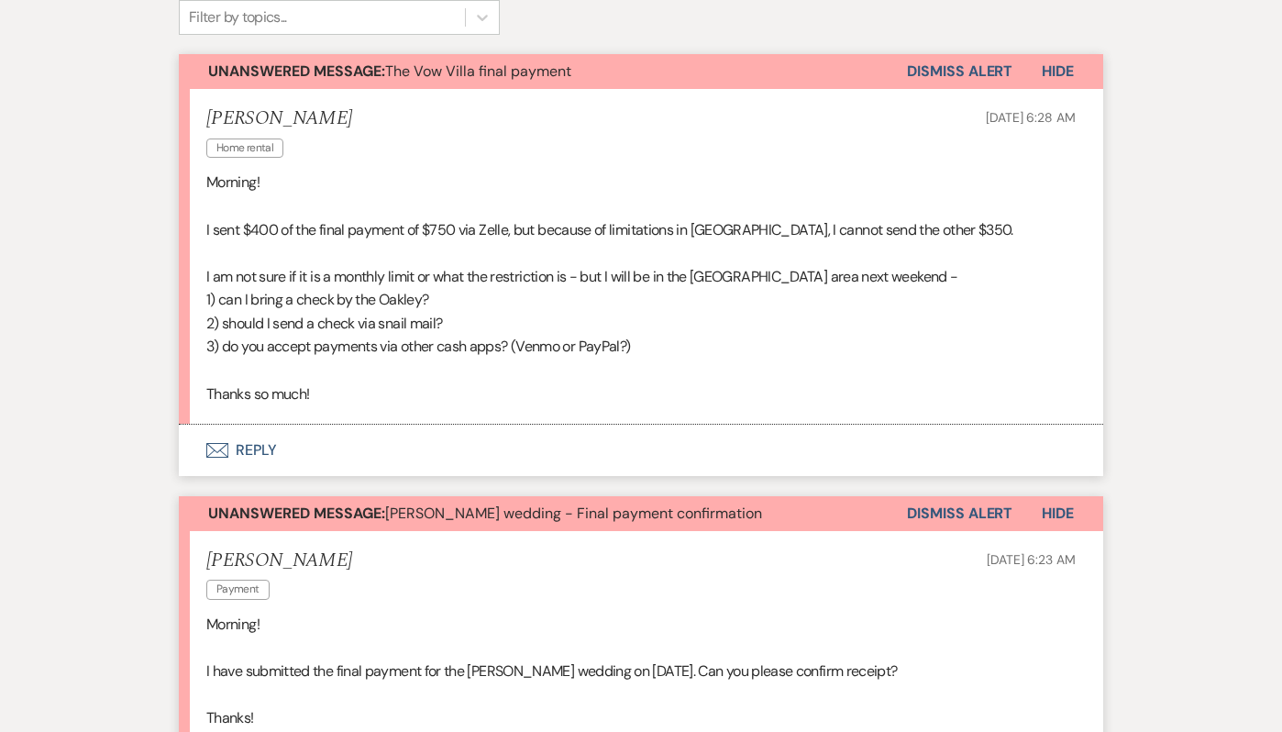
scroll to position [506, 0]
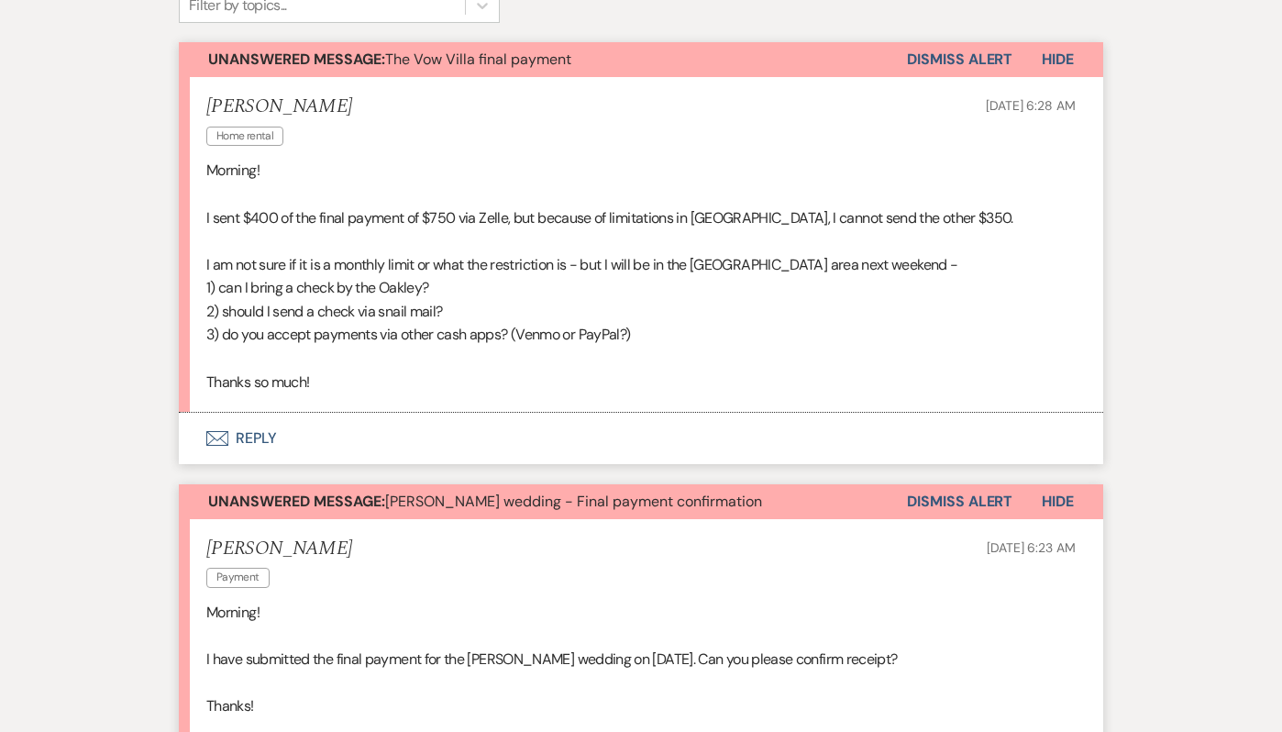
click at [264, 434] on button "Envelope Reply" at bounding box center [641, 438] width 924 height 51
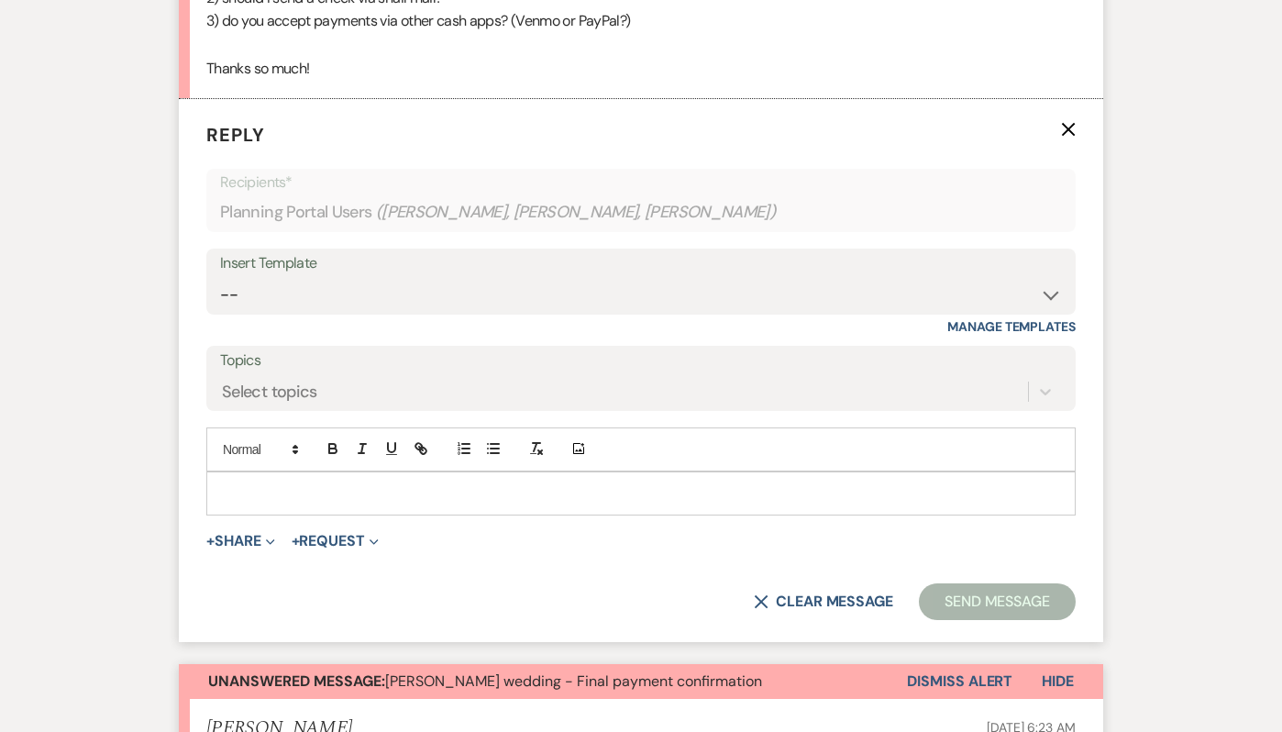
scroll to position [824, 0]
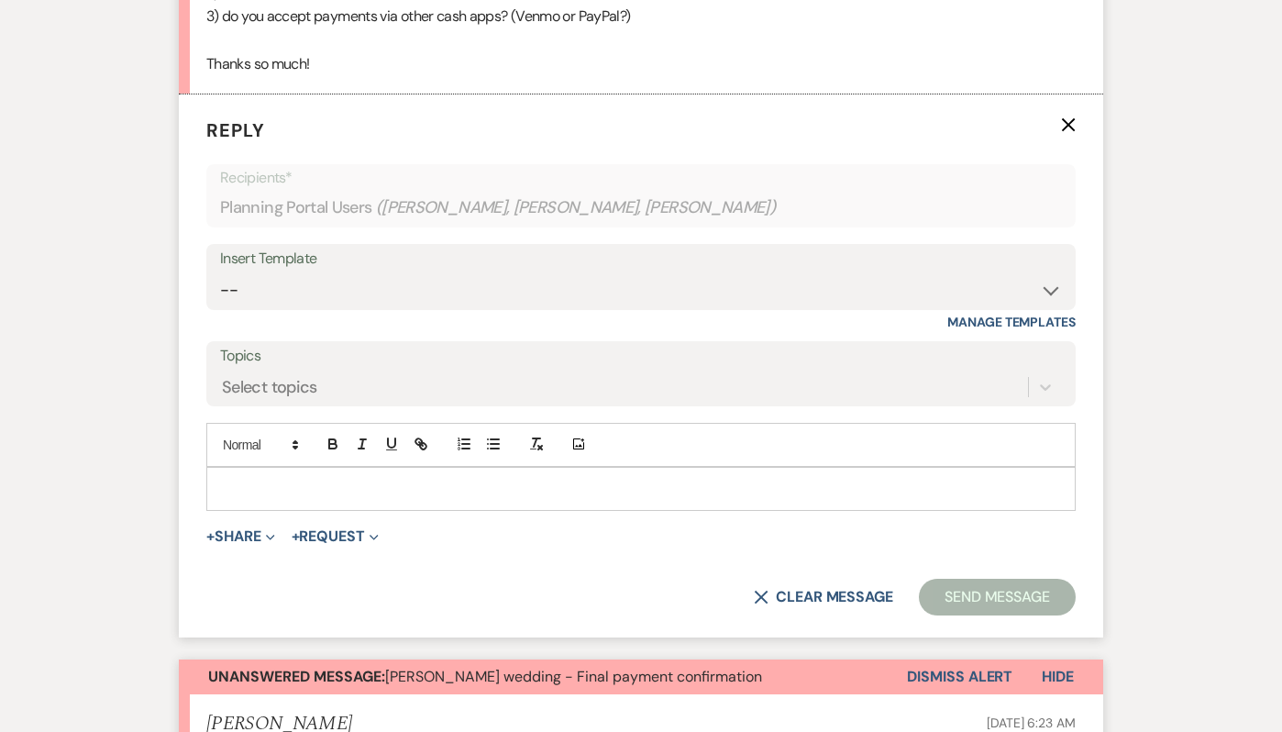
click at [332, 496] on p at bounding box center [641, 489] width 840 height 20
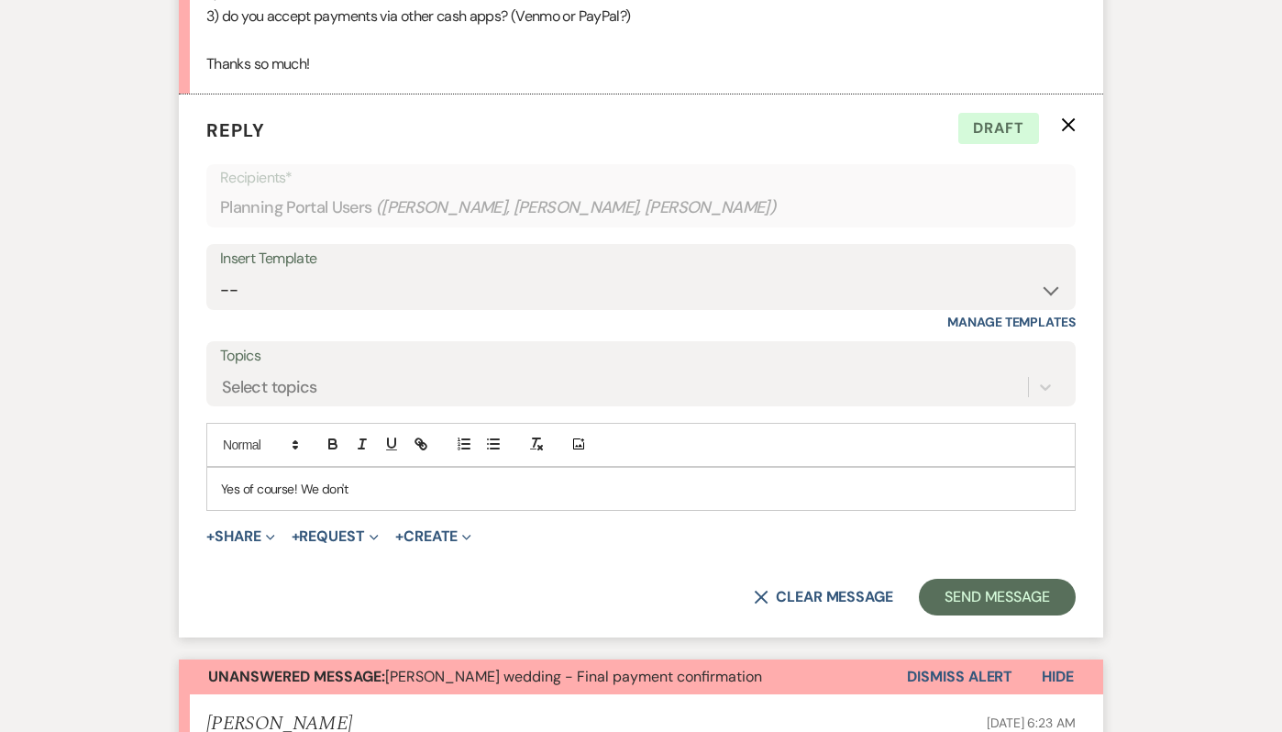
click at [307, 488] on p "Yes of course! We don't" at bounding box center [641, 489] width 840 height 20
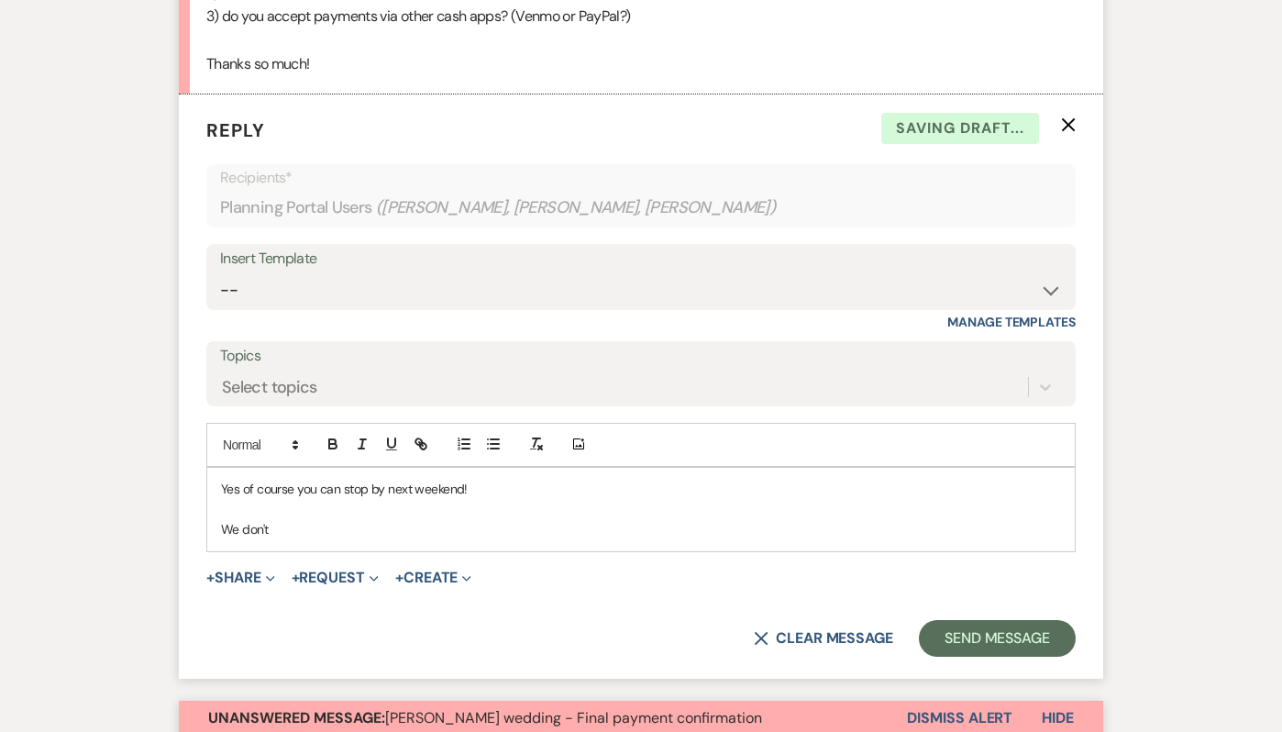
click at [251, 526] on p "We don't" at bounding box center [641, 529] width 840 height 20
click at [545, 535] on p "We will be onsite [DATE] at 4pm for our Sunset Pilates event if you'd like to j…" at bounding box center [641, 529] width 840 height 20
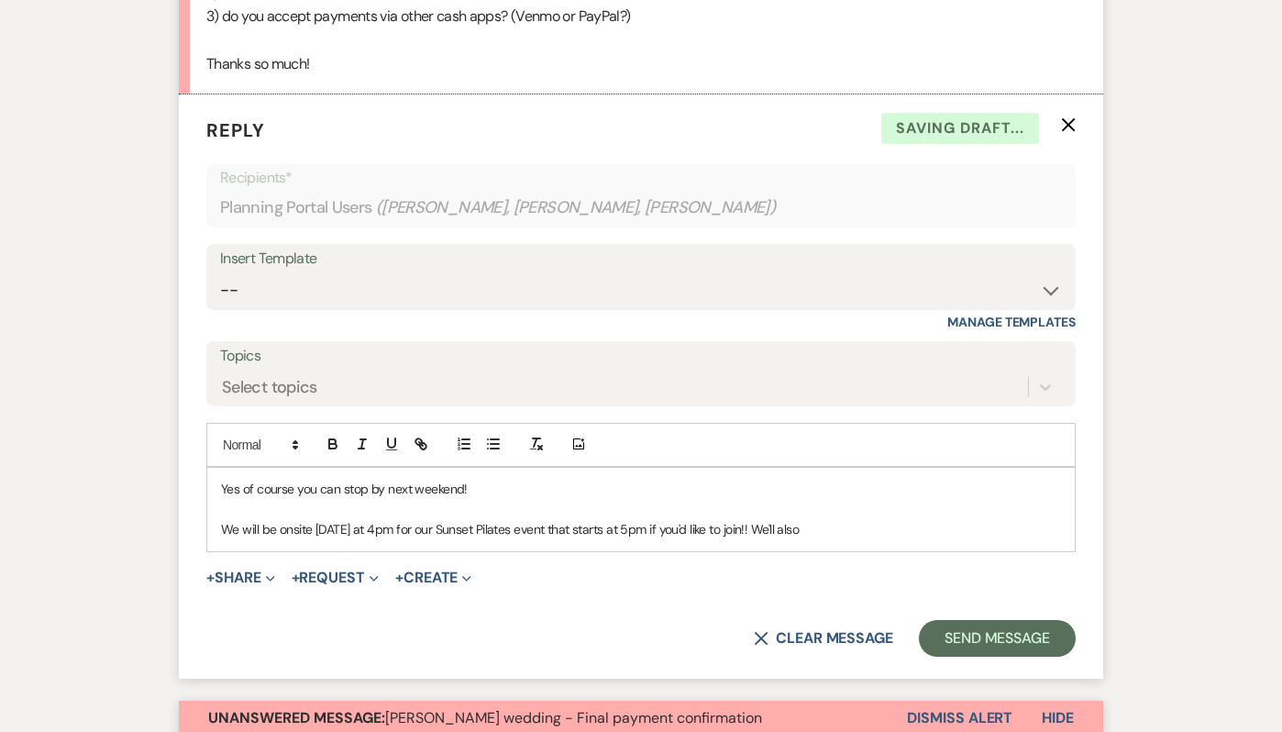
click at [753, 530] on p "We will be onsite [DATE] at 4pm for our Sunset Pilates event that starts at 5pm…" at bounding box center [641, 529] width 840 height 20
click at [809, 534] on p "We will be onsite [DATE] at 4pm for our Sunset Pilates event that starts at 5pm…" at bounding box center [641, 529] width 840 height 20
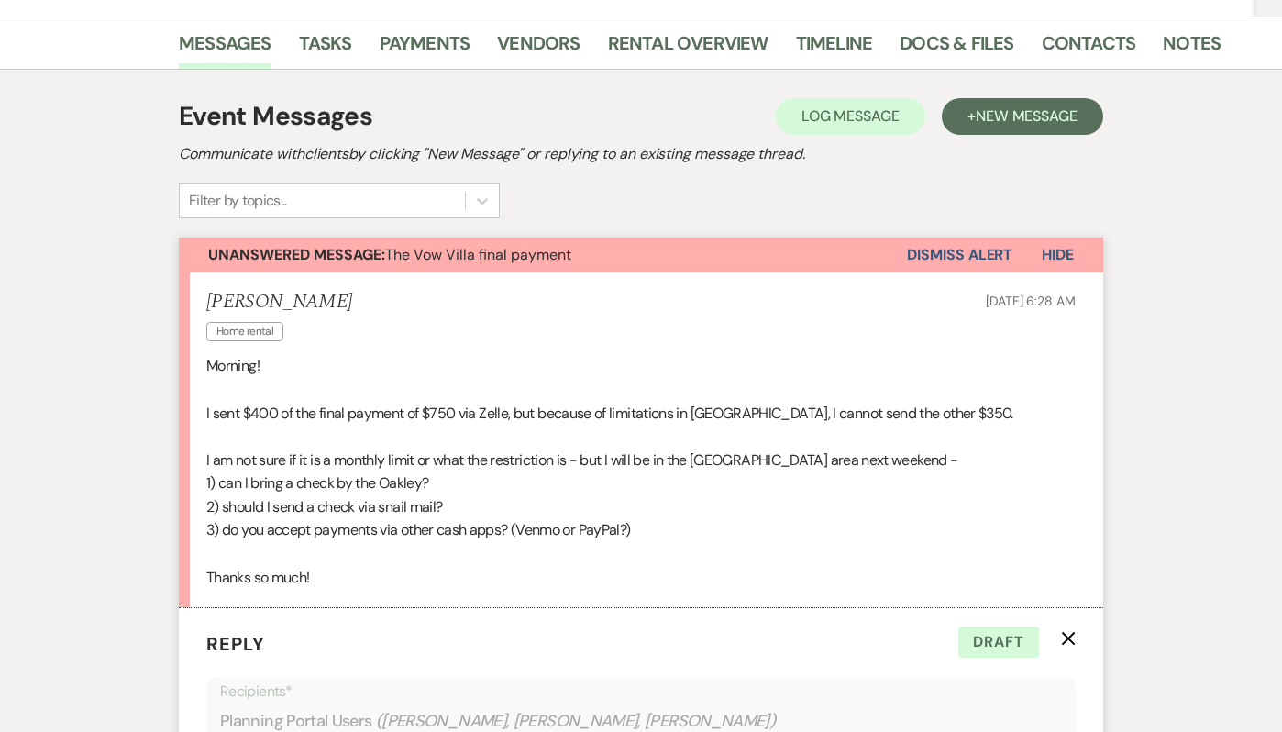
scroll to position [125, 0]
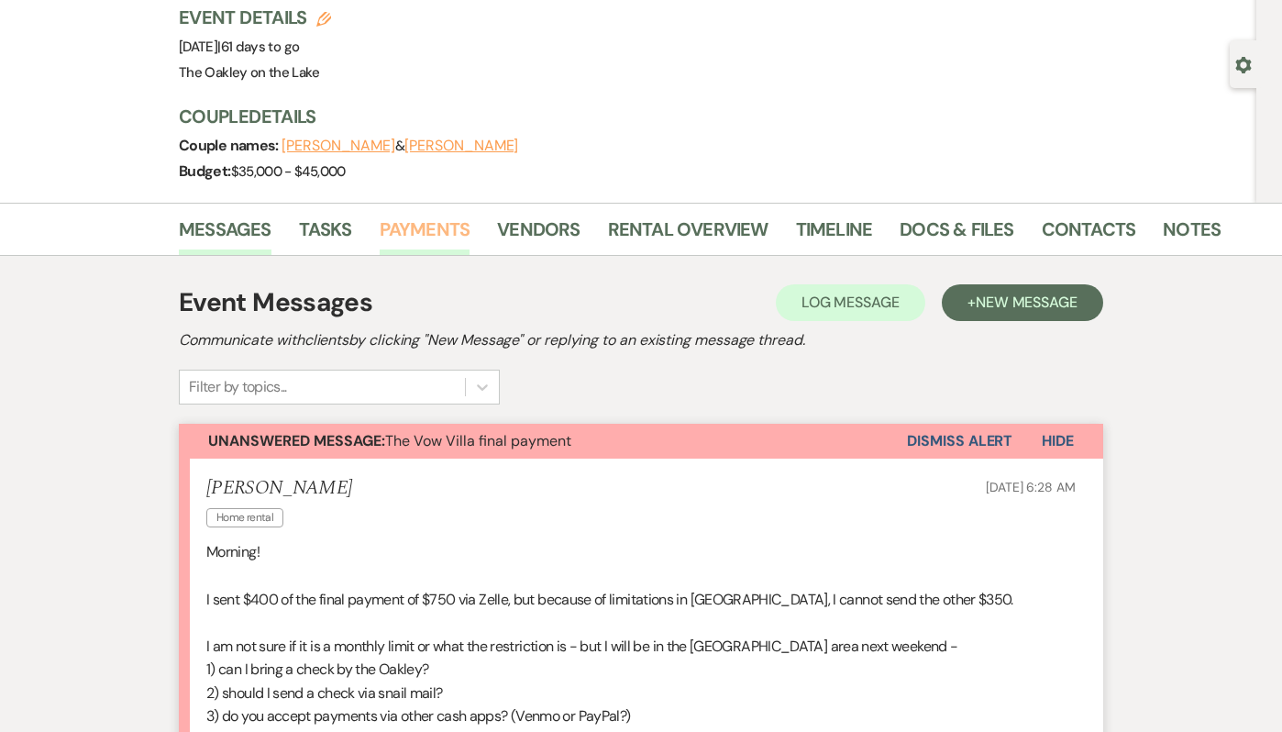
click at [441, 223] on link "Payments" at bounding box center [425, 235] width 91 height 40
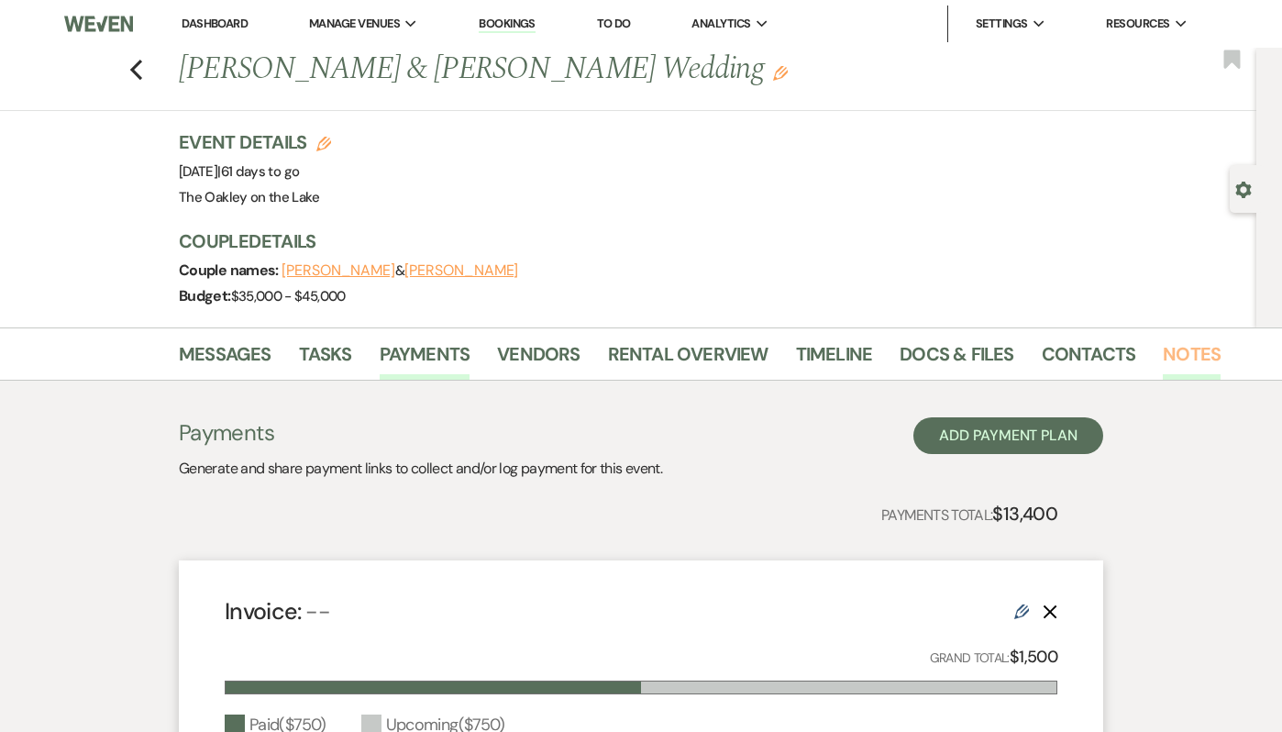
click at [1194, 349] on link "Notes" at bounding box center [1191, 359] width 58 height 40
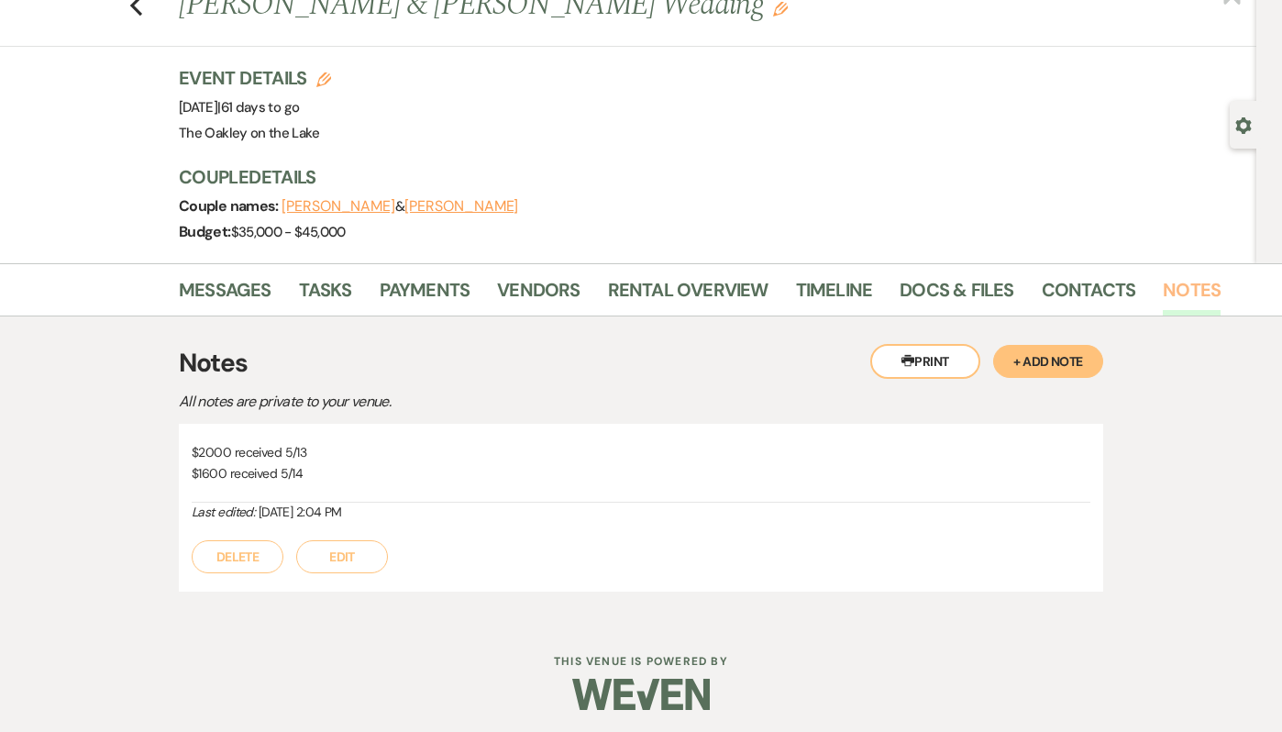
scroll to position [61, 0]
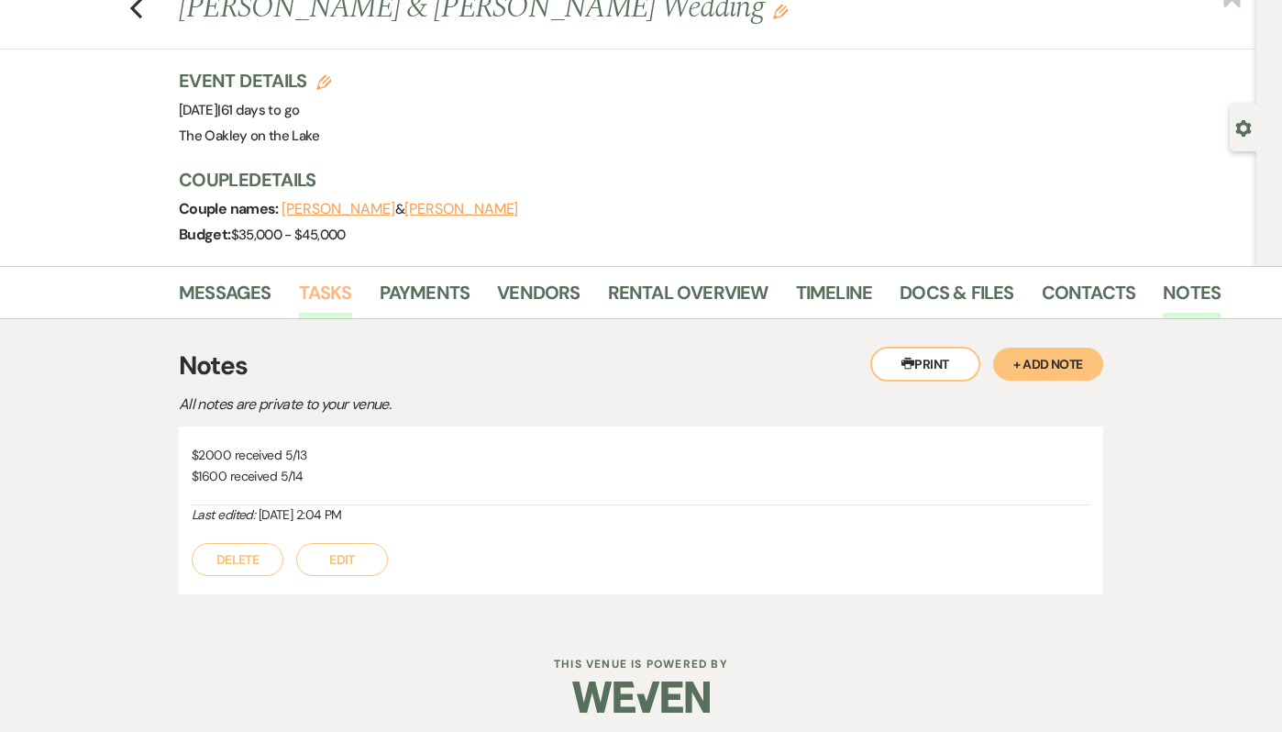
click at [325, 282] on link "Tasks" at bounding box center [325, 298] width 53 height 40
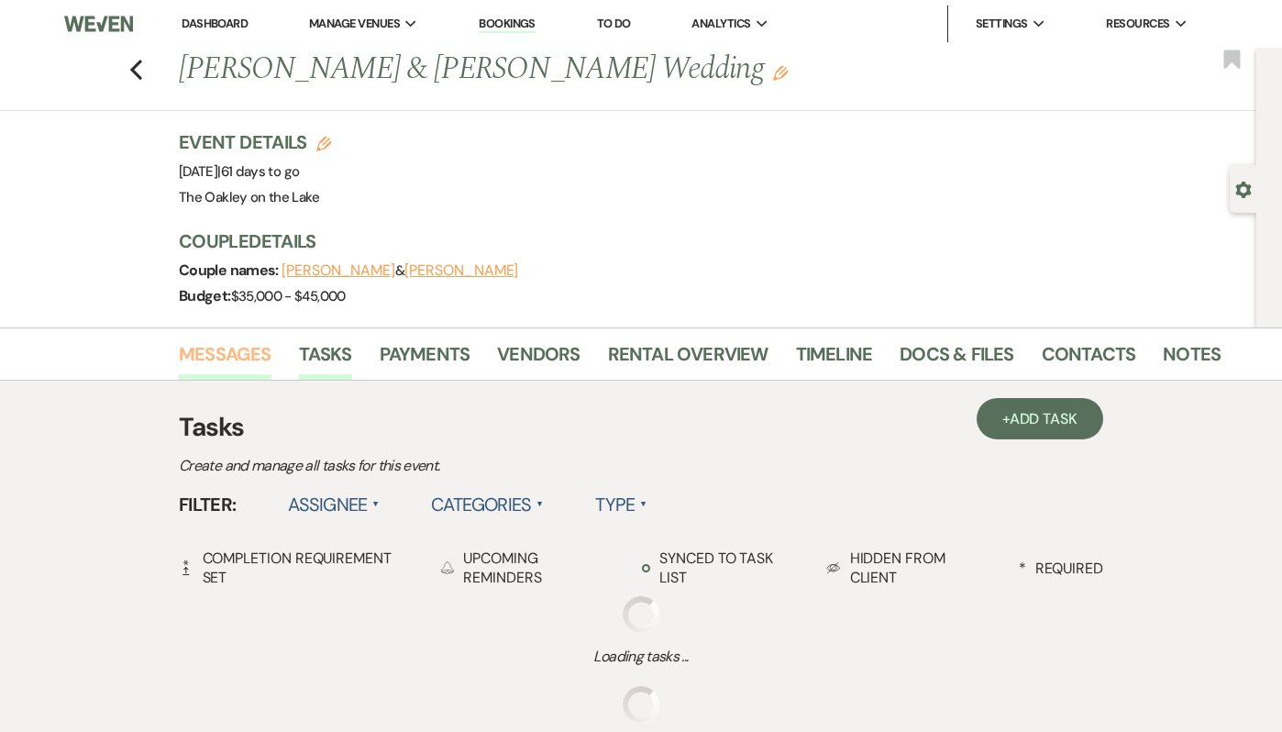
click at [205, 346] on link "Messages" at bounding box center [225, 359] width 93 height 40
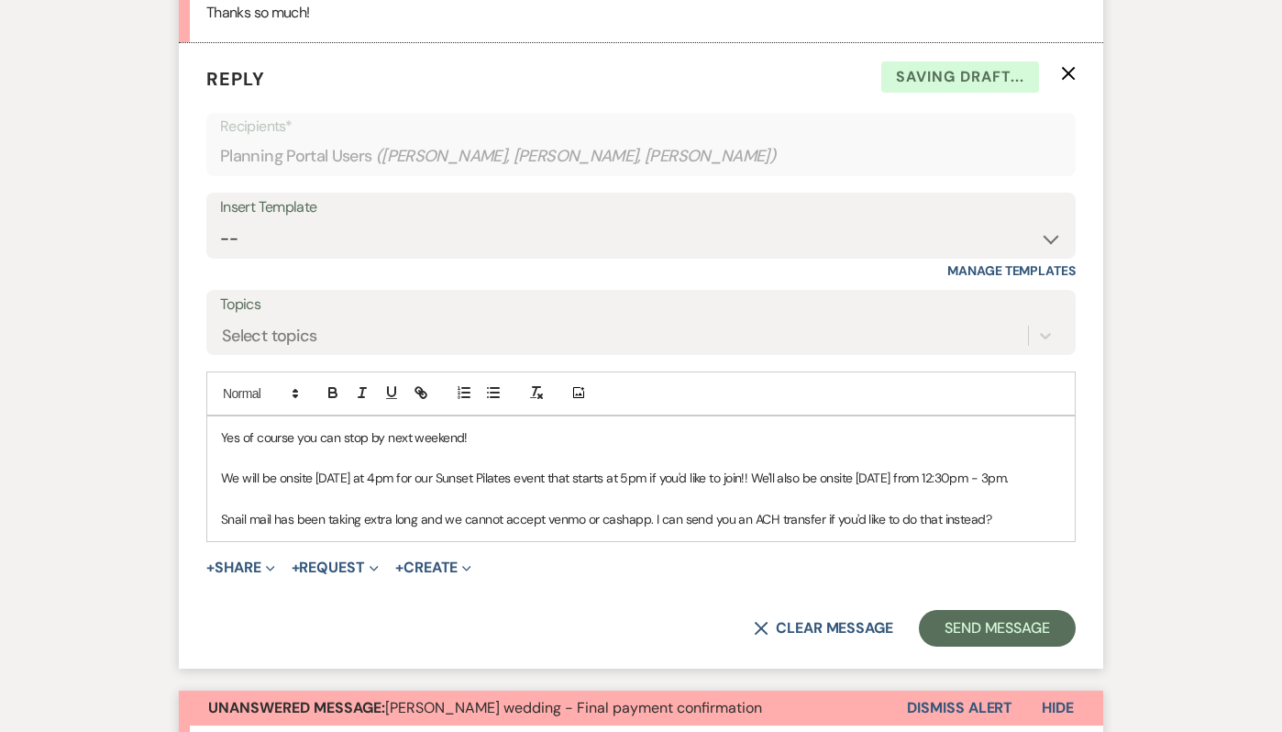
scroll to position [875, 0]
click at [462, 435] on p "Yes of course you can stop by next weekend!" at bounding box center [641, 437] width 840 height 20
click at [316, 478] on p "We will be onsite [DATE] at 4pm for our Sunset Pilates event that starts at 5pm…" at bounding box center [641, 478] width 840 height 20
drag, startPoint x: 347, startPoint y: 477, endPoint x: 315, endPoint y: 477, distance: 31.2
click at [315, 477] on p "We will be onsite (9/19) [DATE] at 4pm for our Sunset Pilates event that starts…" at bounding box center [641, 478] width 840 height 20
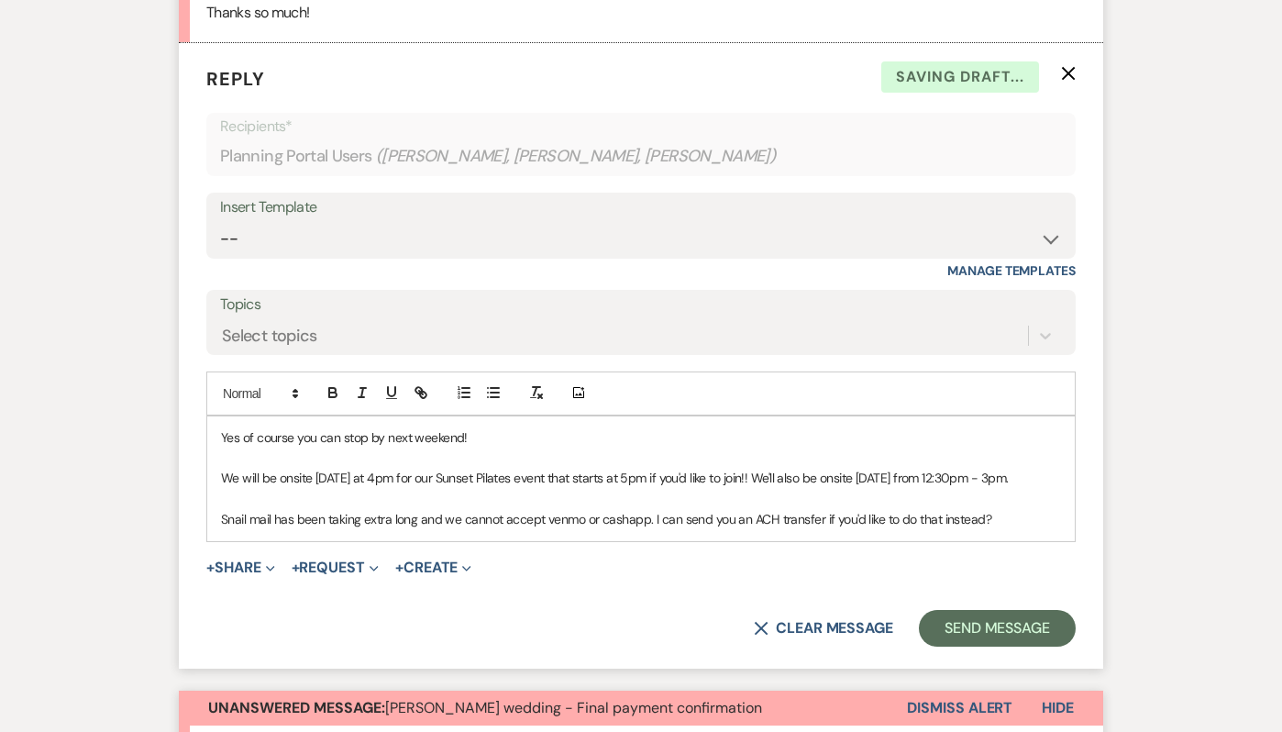
click at [348, 475] on p "We will be onsite [DATE] at 4pm for our Sunset Pilates event that starts at 5pm…" at bounding box center [641, 478] width 840 height 20
click at [936, 475] on p "We will be onsite [DATE] (9/19) at 4pm for our Sunset Pilates event that starts…" at bounding box center [641, 478] width 840 height 20
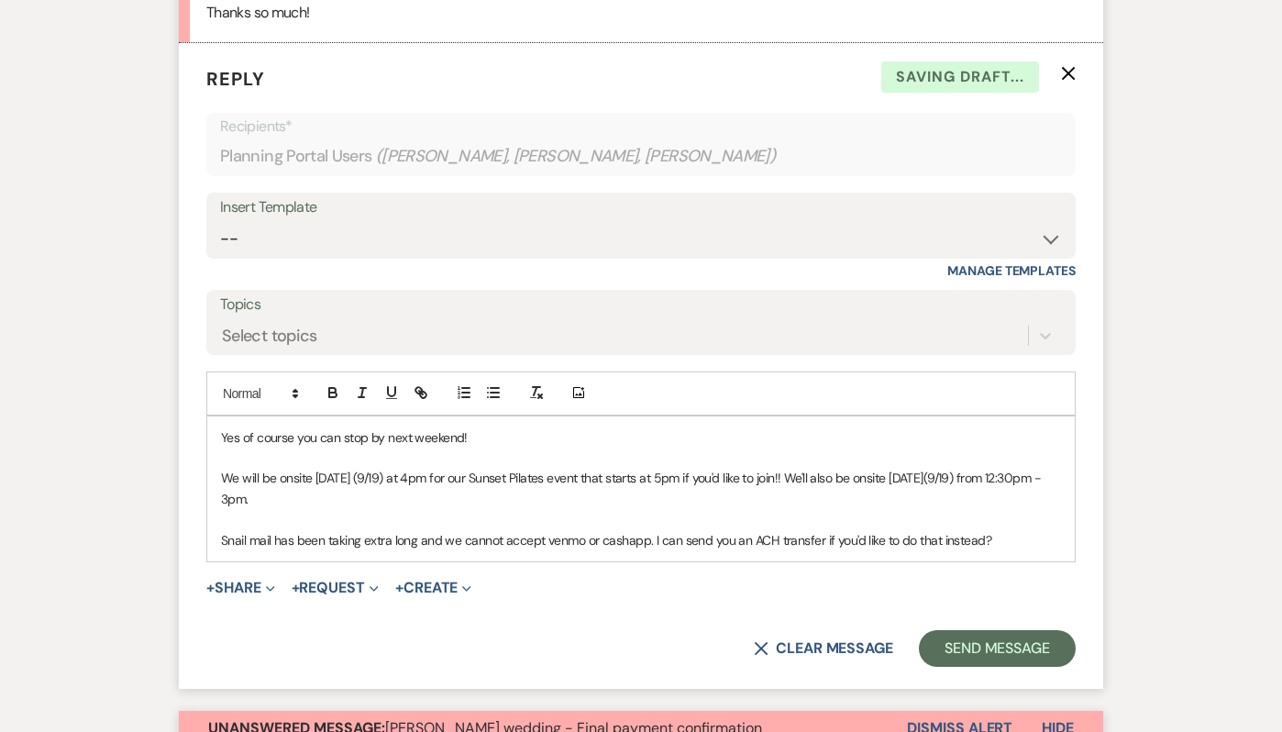
click at [961, 477] on p "We will be onsite [DATE] (9/19) at 4pm for our Sunset Pilates event that starts…" at bounding box center [641, 488] width 840 height 41
click at [243, 500] on p "We will be onsite [DATE] (9/19) at 4pm for our Sunset Pilates event that starts…" at bounding box center [641, 488] width 840 height 41
click at [357, 497] on p "We will be onsite [DATE] (9/19) at 4pm for our Sunset Pilates event that starts…" at bounding box center [641, 488] width 840 height 41
click at [400, 501] on p "We will be onsite [DATE] (9/19) at 4pm for our Sunset Pilates event that starts…" at bounding box center [641, 488] width 840 height 41
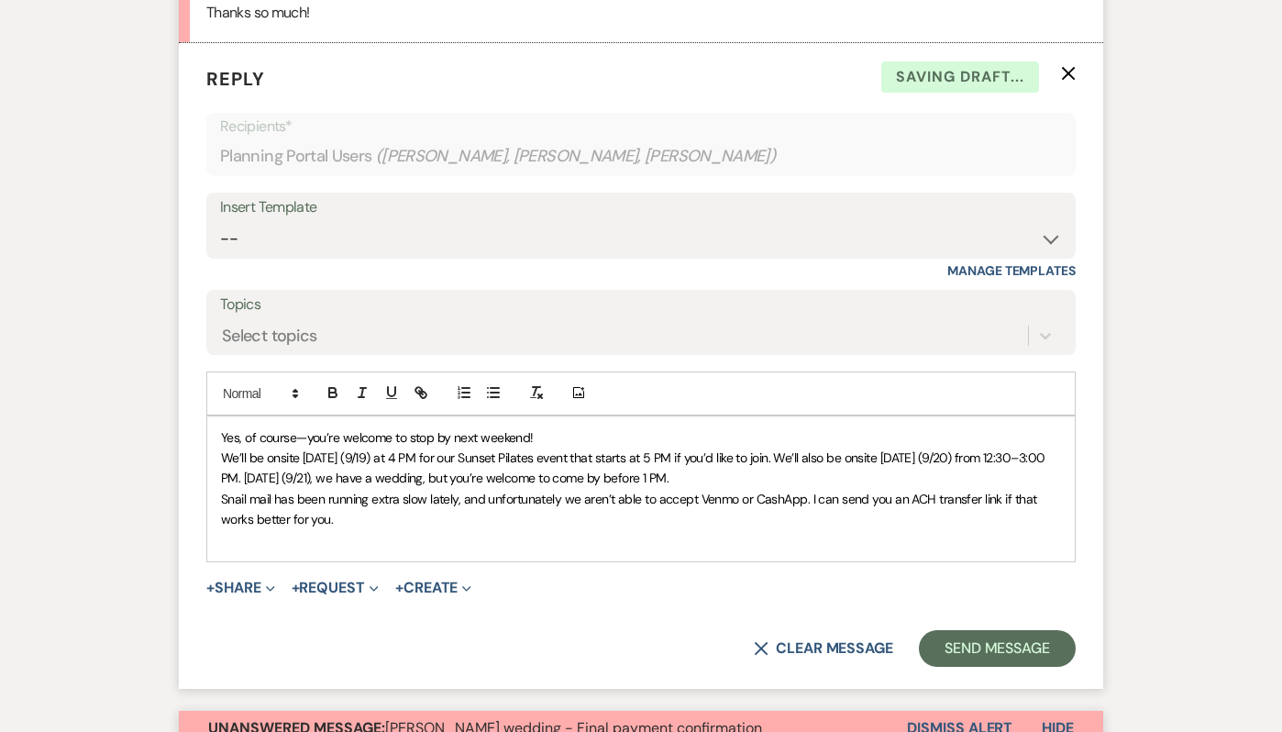
click at [600, 444] on p "Yes, of course—you’re welcome to stop by next weekend!" at bounding box center [641, 437] width 840 height 20
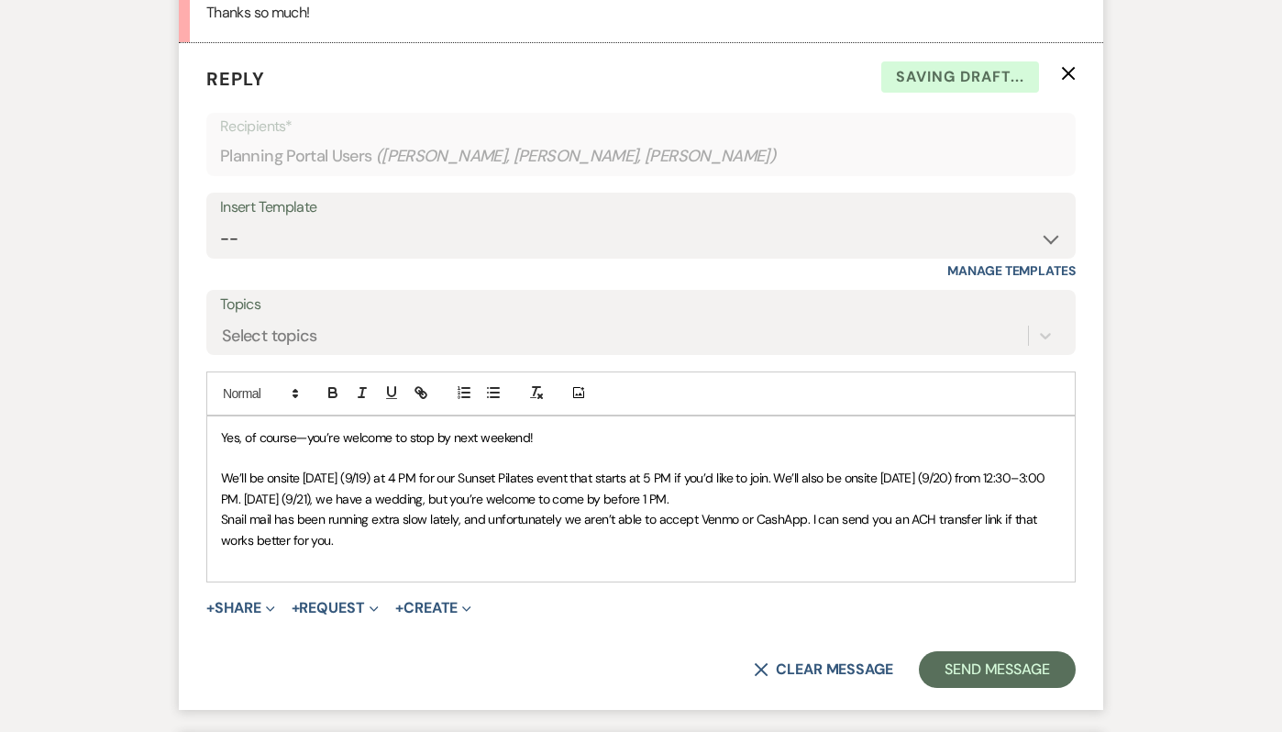
click at [761, 507] on p "We’ll be onsite [DATE] (9/19) at 4 PM for our Sunset Pilates event that starts …" at bounding box center [641, 488] width 840 height 41
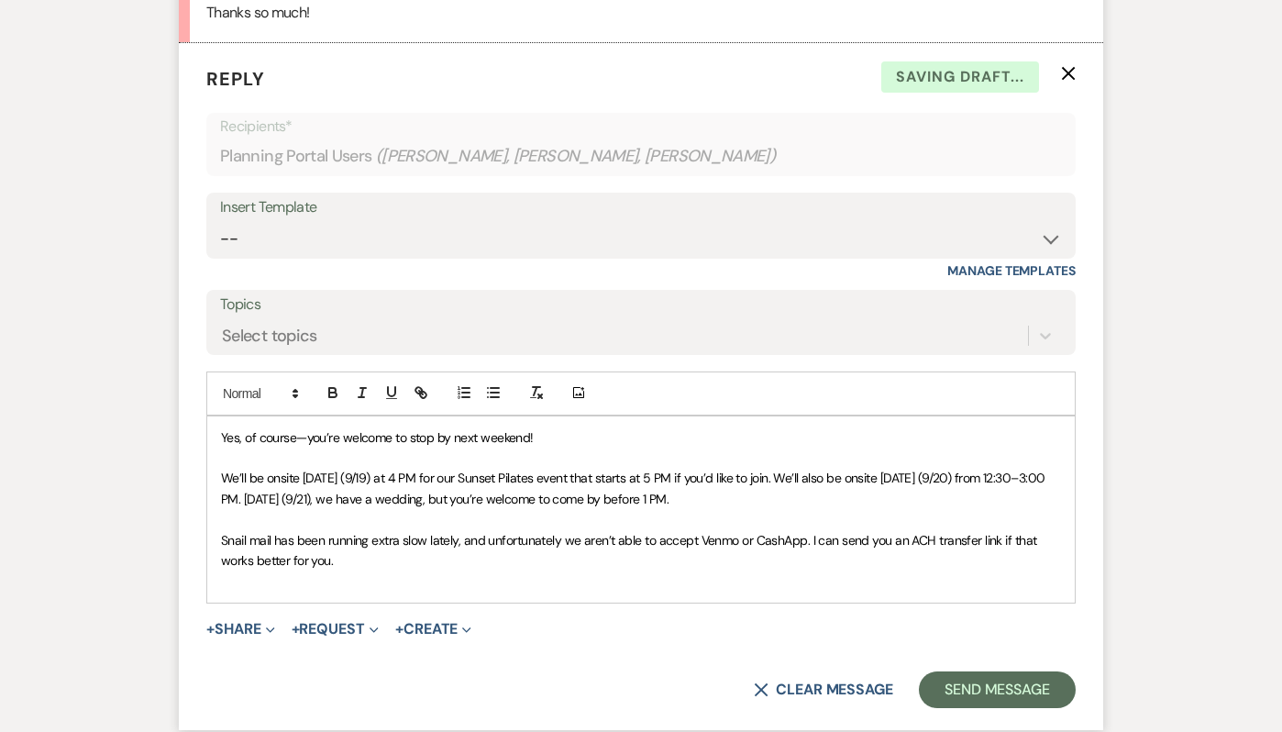
click at [765, 478] on span "We’ll be onsite [DATE] (9/19) at 4 PM for our Sunset Pilates event that starts …" at bounding box center [634, 487] width 827 height 37
click at [941, 514] on p at bounding box center [641, 519] width 840 height 20
click at [303, 582] on p at bounding box center [641, 580] width 840 height 20
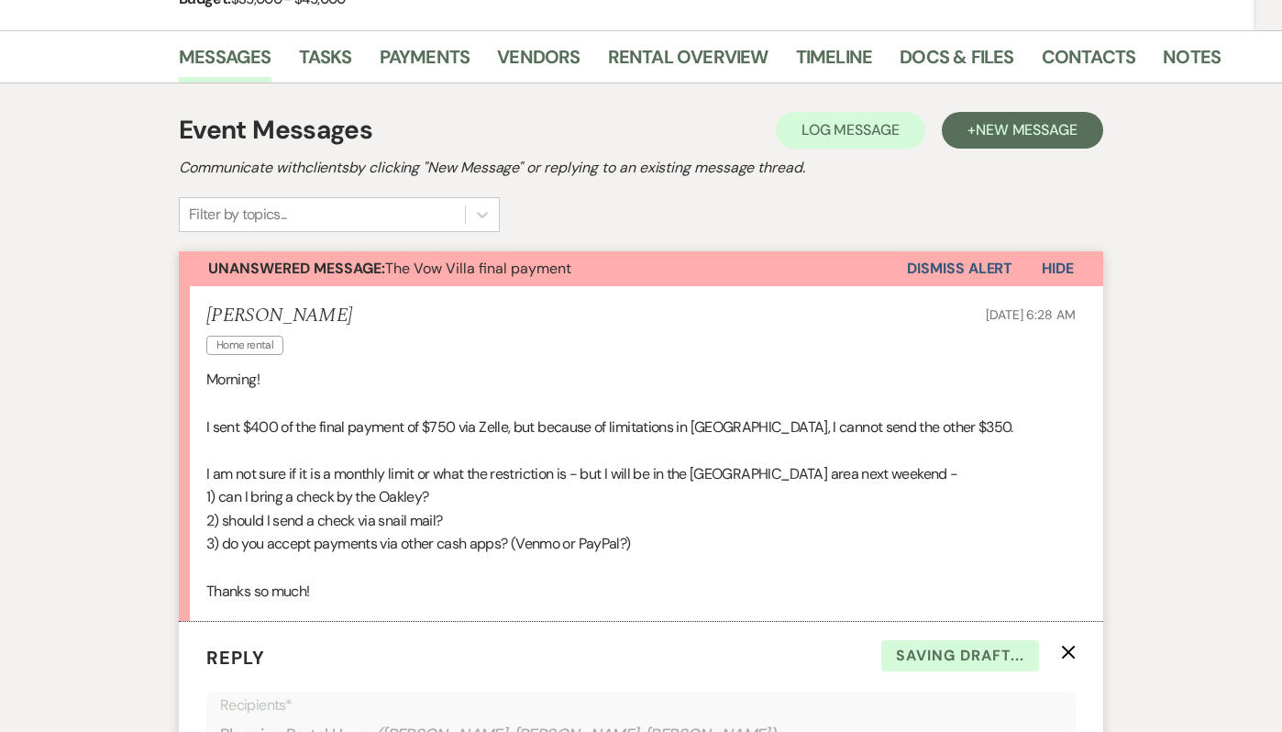
scroll to position [268, 0]
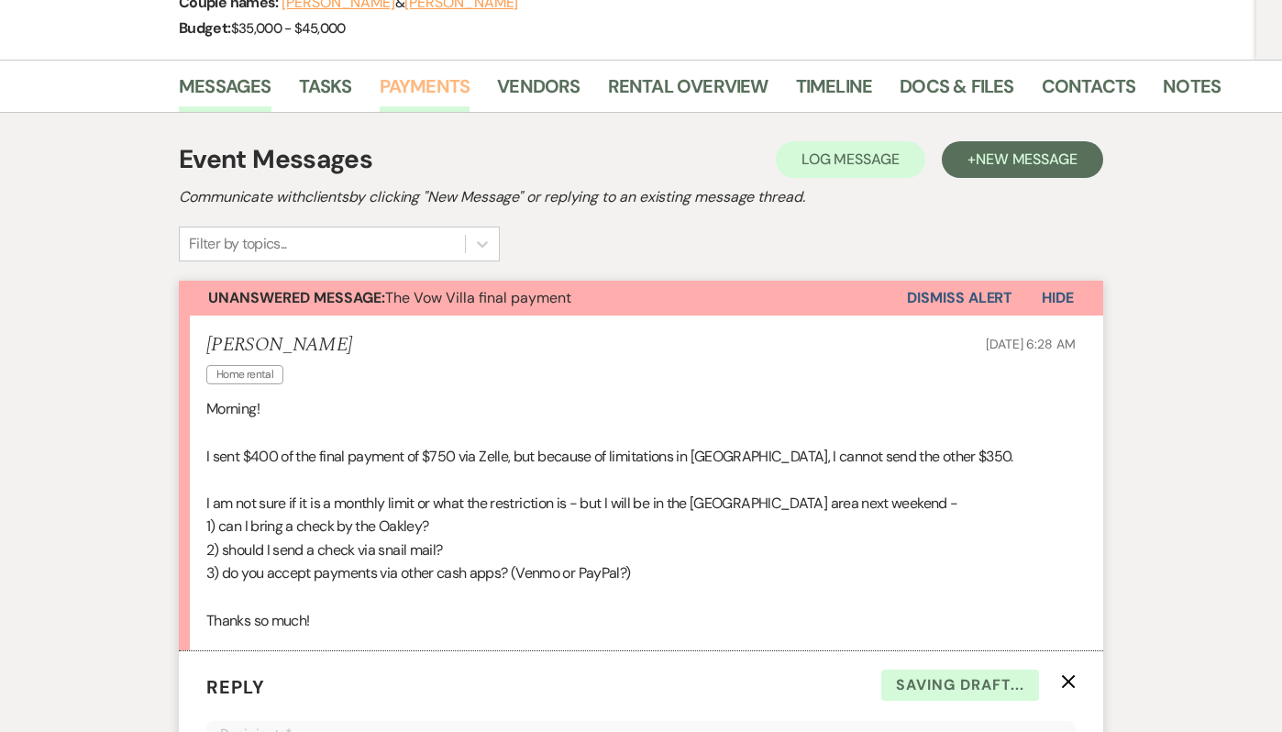
click at [409, 93] on link "Payments" at bounding box center [425, 92] width 91 height 40
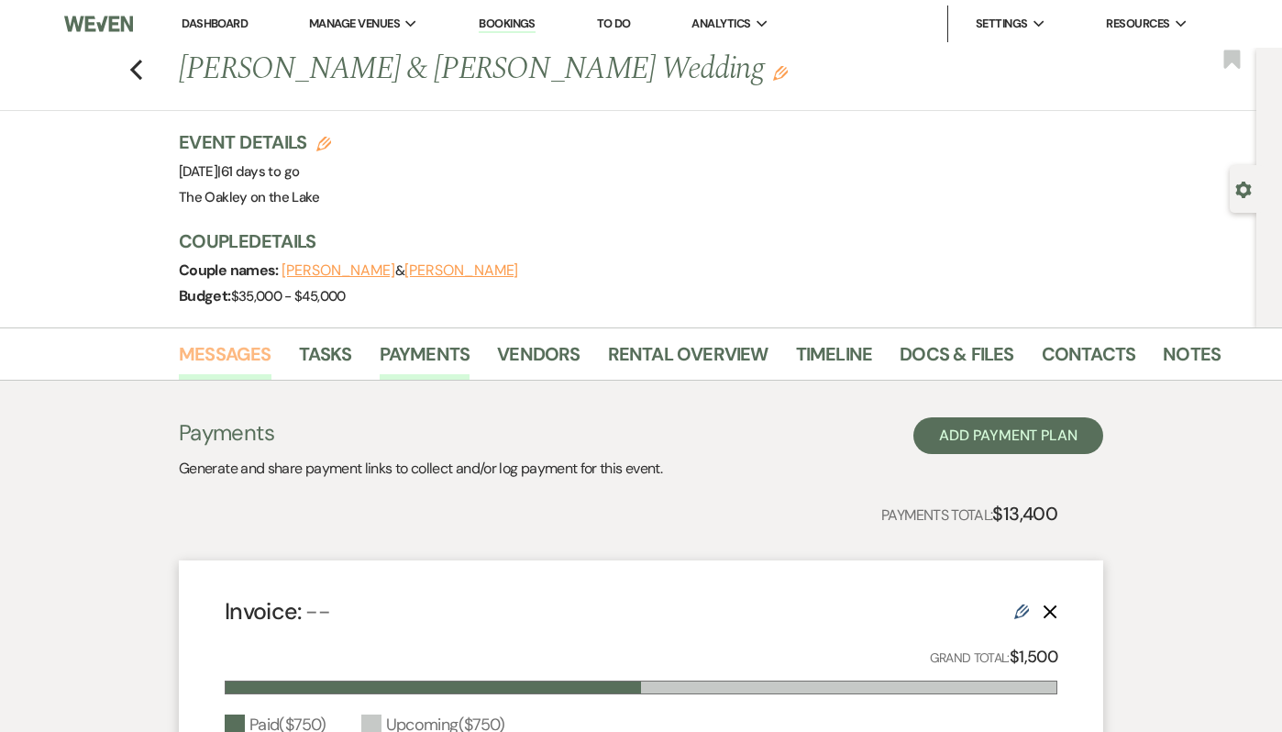
click at [226, 356] on link "Messages" at bounding box center [225, 359] width 93 height 40
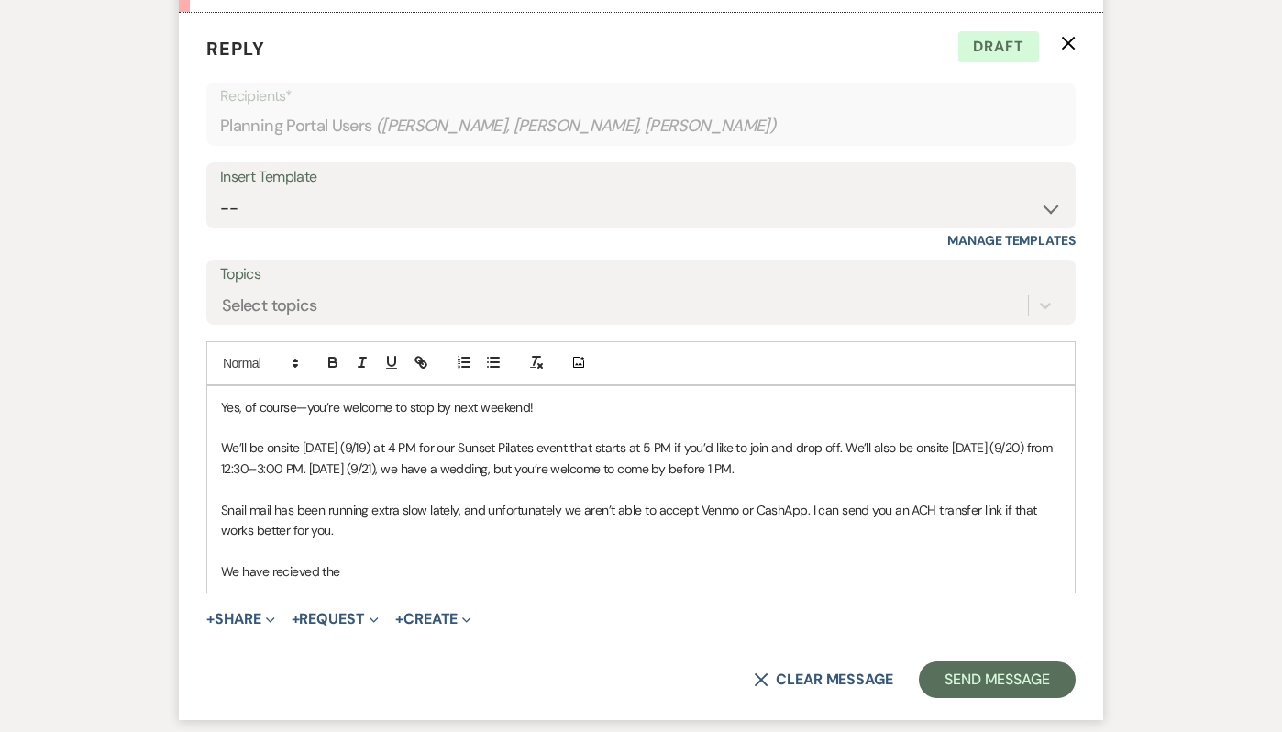
scroll to position [907, 0]
click at [442, 567] on p "We have recieved the" at bounding box center [641, 570] width 840 height 20
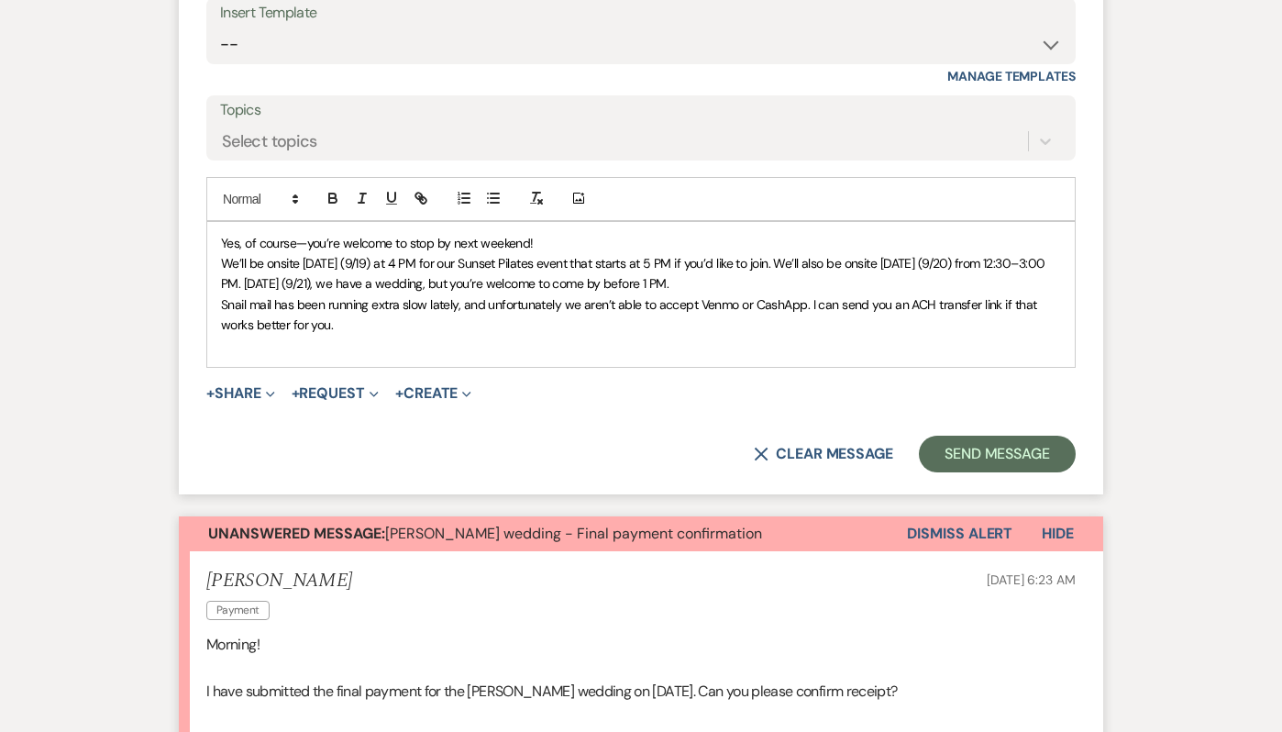
scroll to position [929, 0]
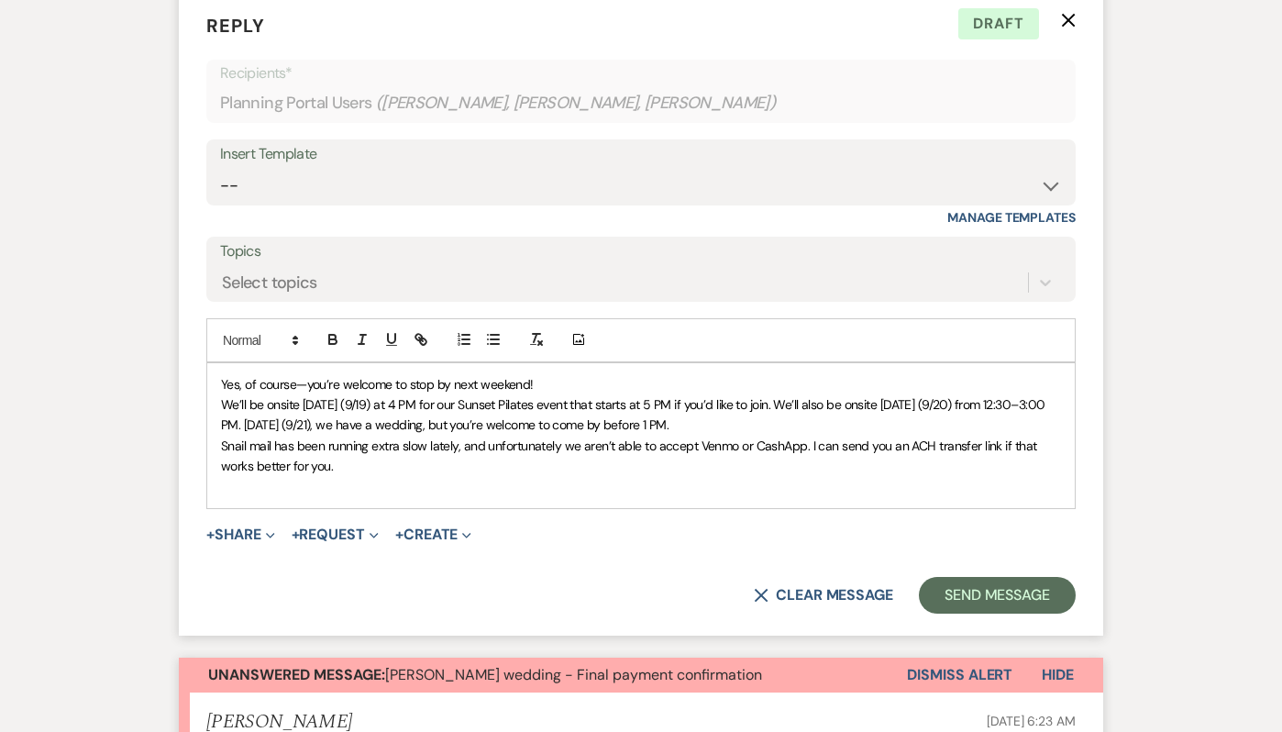
click at [561, 380] on p "Yes, of course—you’re welcome to stop by next weekend!" at bounding box center [641, 384] width 840 height 20
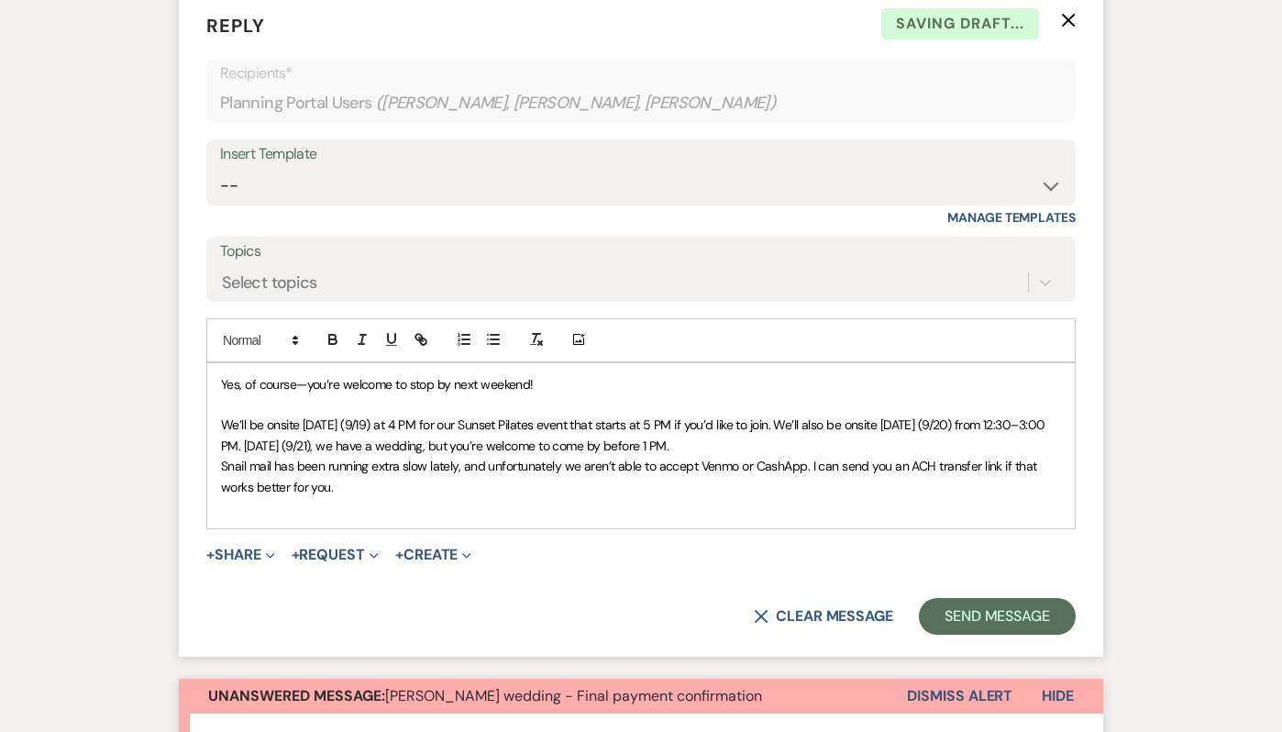
click at [743, 448] on p "We’ll be onsite [DATE] (9/19) at 4 PM for our Sunset Pilates event that starts …" at bounding box center [641, 434] width 840 height 41
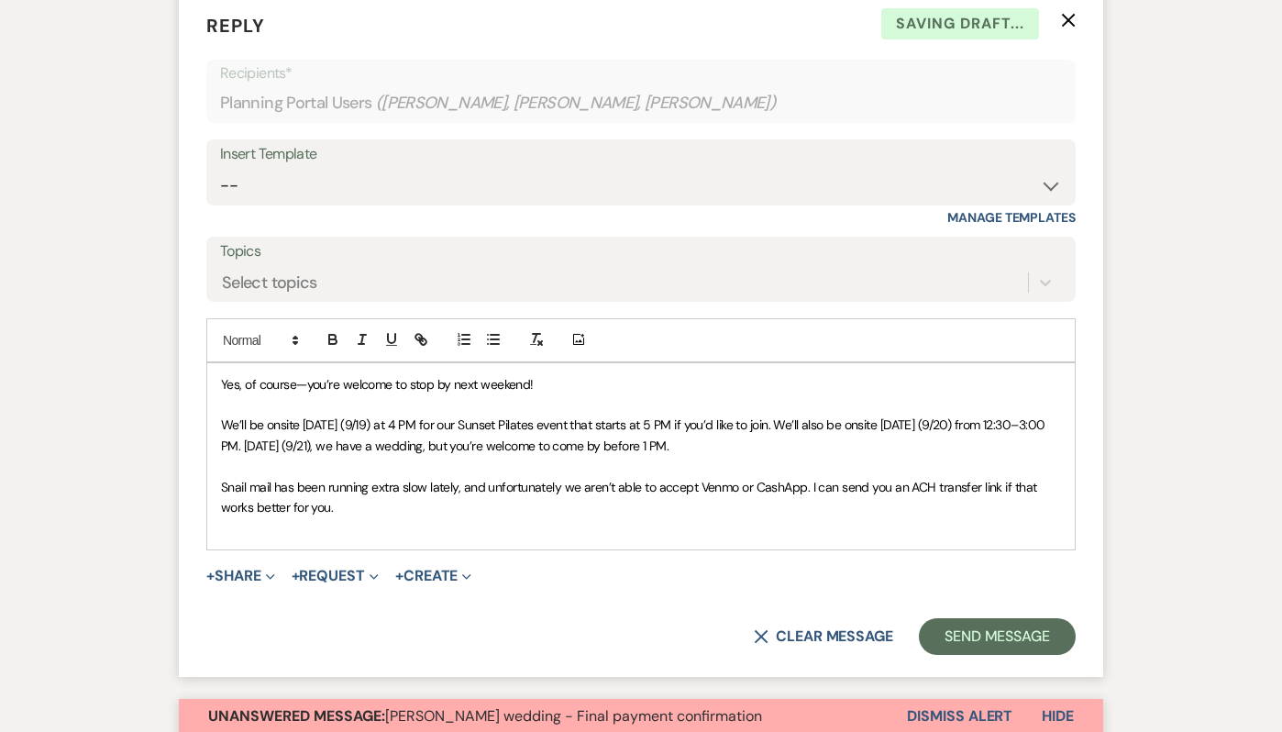
click at [765, 424] on span "We’ll be onsite [DATE] (9/19) at 4 PM for our Sunset Pilates event that starts …" at bounding box center [634, 434] width 827 height 37
click at [448, 517] on p at bounding box center [641, 527] width 840 height 20
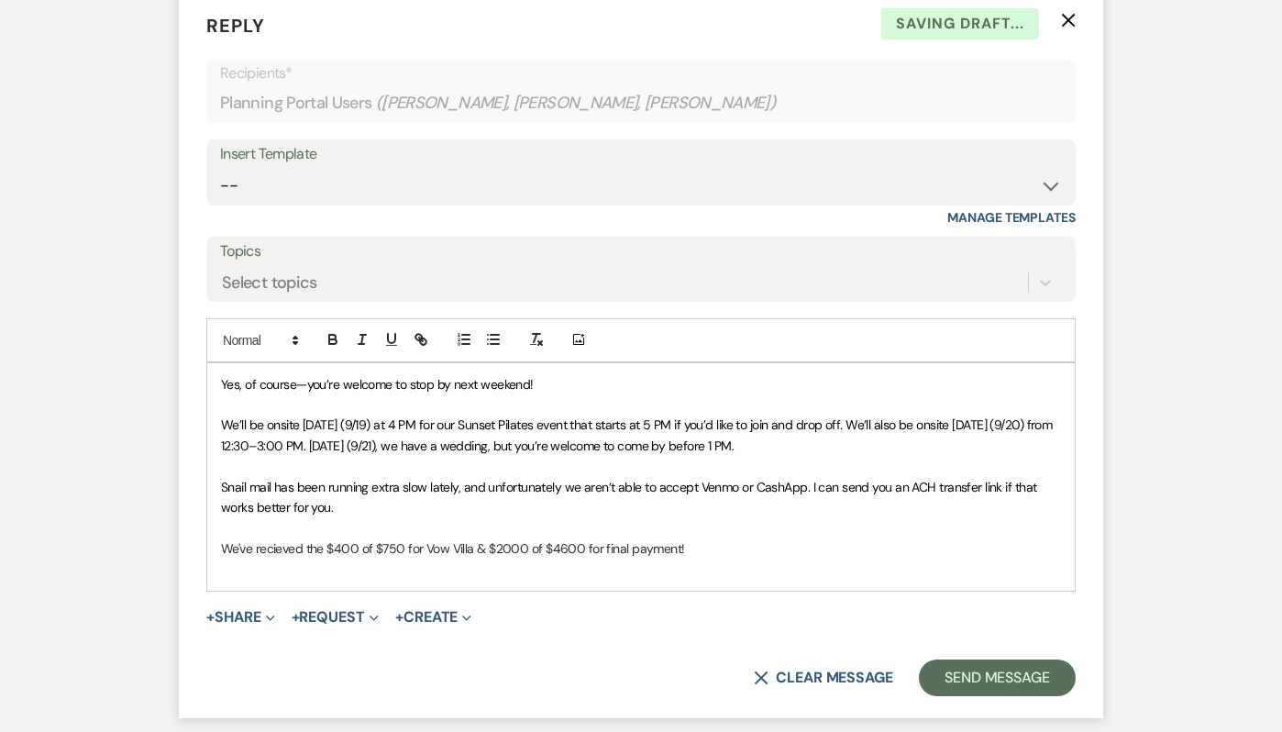
click at [276, 550] on p "We've recieved the $400 of $750 for Vow Villa & $2000 of $4600 for final paymen…" at bounding box center [641, 548] width 840 height 20
click at [241, 567] on p at bounding box center [641, 568] width 840 height 20
click at [308, 383] on span "Yes, of course—you’re welcome to stop by next weekend!" at bounding box center [377, 384] width 313 height 17
click at [391, 567] on p at bounding box center [641, 568] width 840 height 20
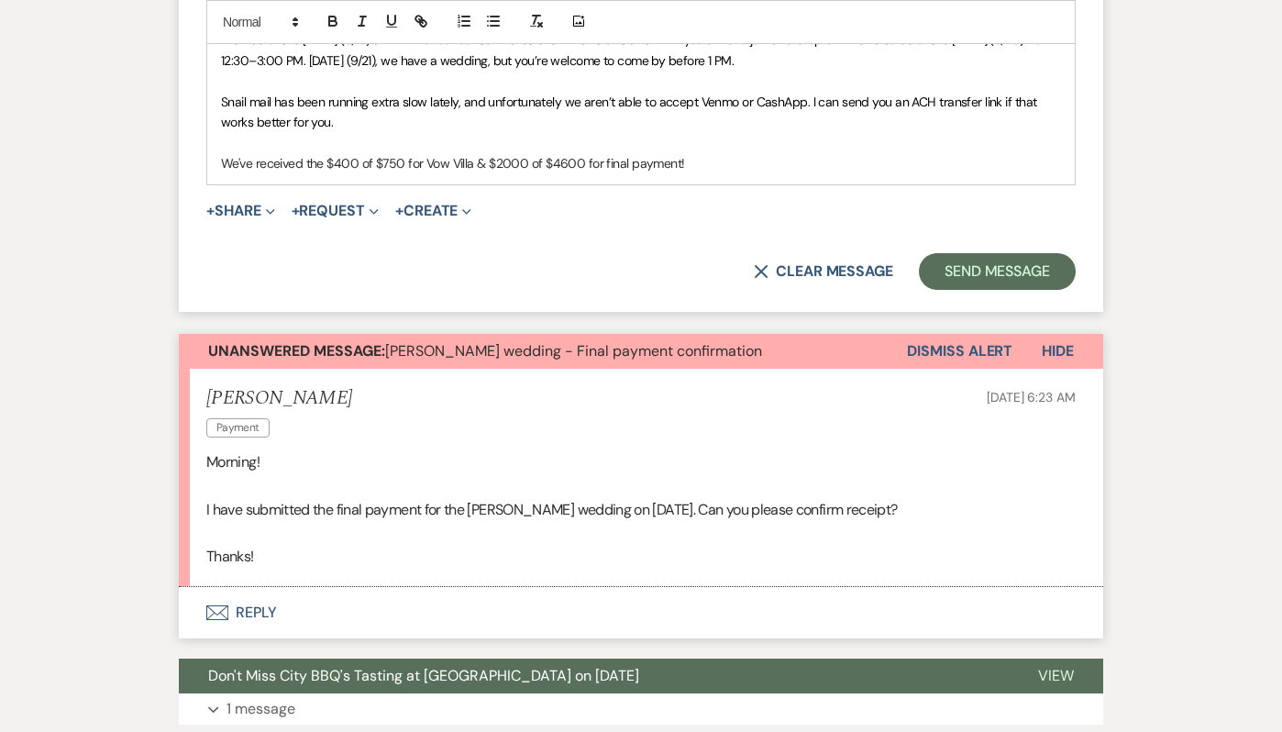
scroll to position [1300, 0]
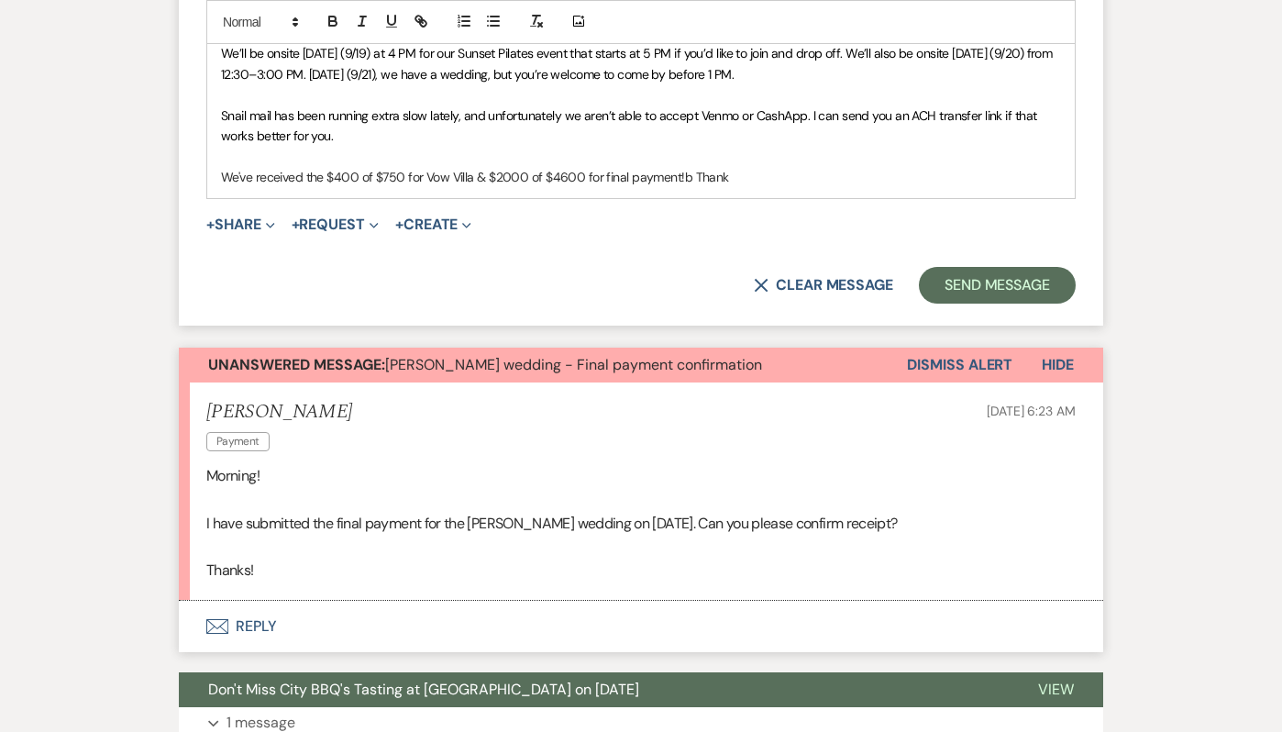
click at [686, 177] on p "We've received the $400 of $750 for Vow Villa & $2000 of $4600 for final paymen…" at bounding box center [641, 177] width 840 height 20
click at [774, 174] on p "We've received the $400 of $750 for Vow Villa & $2000 of $4600 for final paymen…" at bounding box center [641, 177] width 840 height 20
click at [681, 180] on p "We've received the $400 of $750 for Vow Villa & $2000 of $4600 for final paymen…" at bounding box center [641, 177] width 840 height 20
click at [897, 188] on div "Yes, of course! You’re welcome to stop by next weekend! We’ll be onsite [DATE] …" at bounding box center [640, 95] width 867 height 207
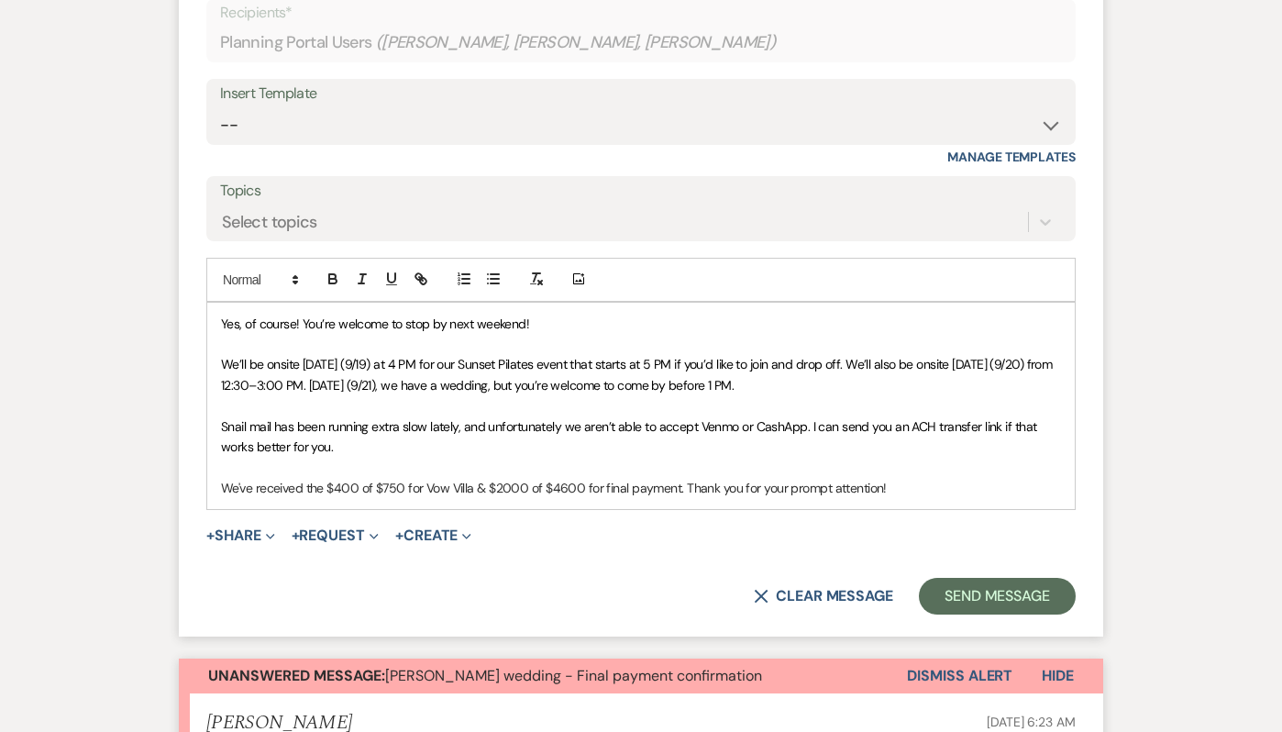
scroll to position [1007, 0]
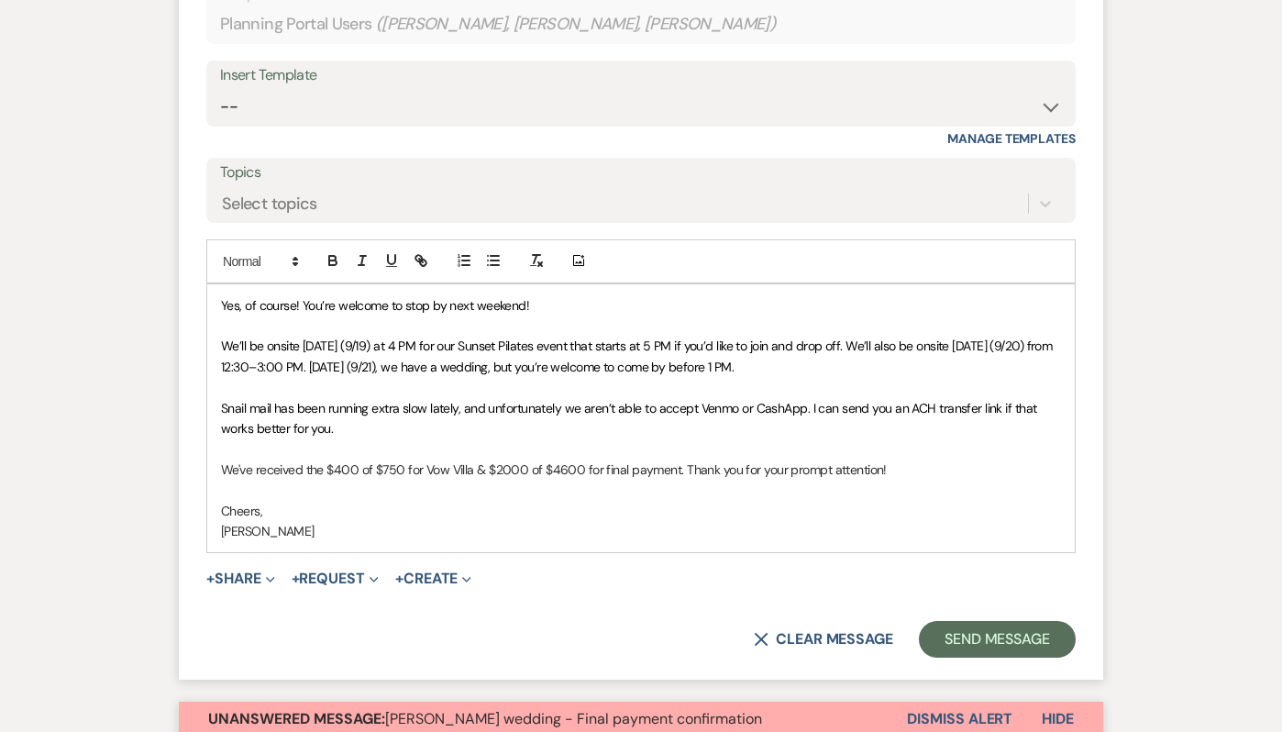
click at [720, 566] on form "Reply X Saving draft... Recipients* Planning Portal Users ( [PERSON_NAME], [PER…" at bounding box center [641, 295] width 924 height 768
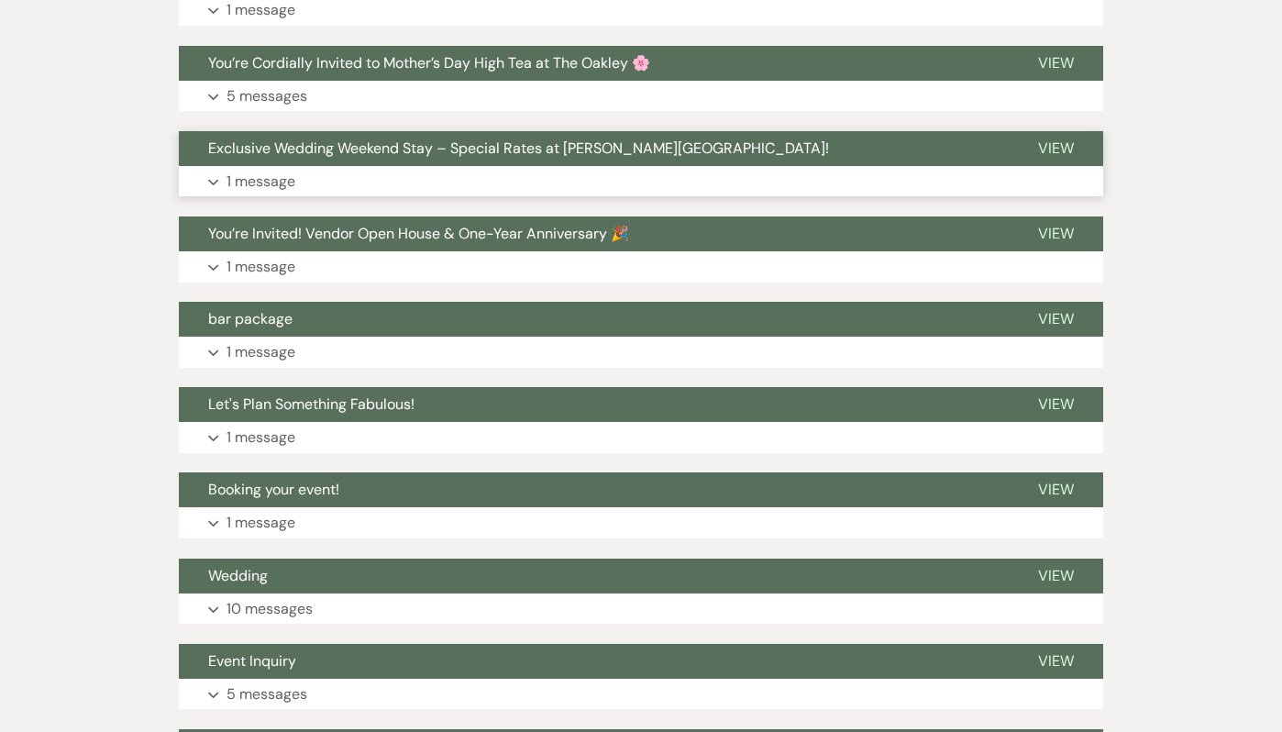
scroll to position [2161, 0]
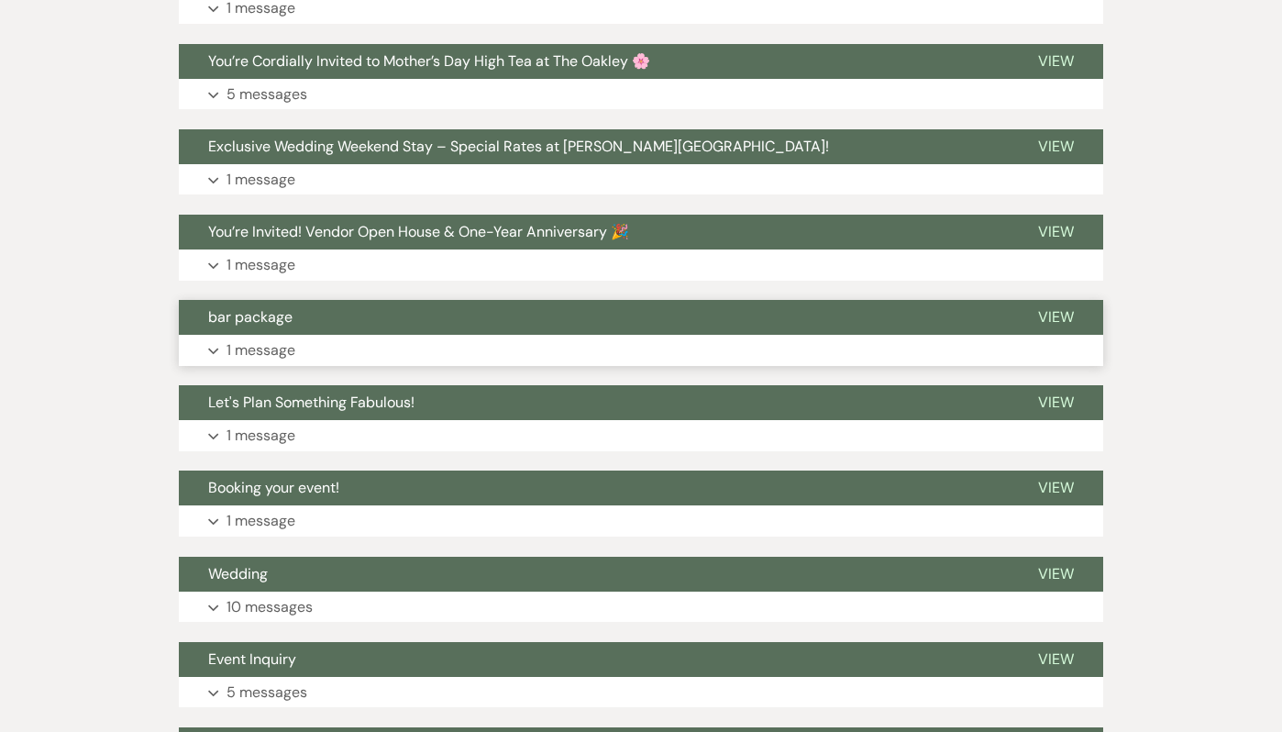
click at [291, 321] on span "bar package" at bounding box center [250, 316] width 84 height 19
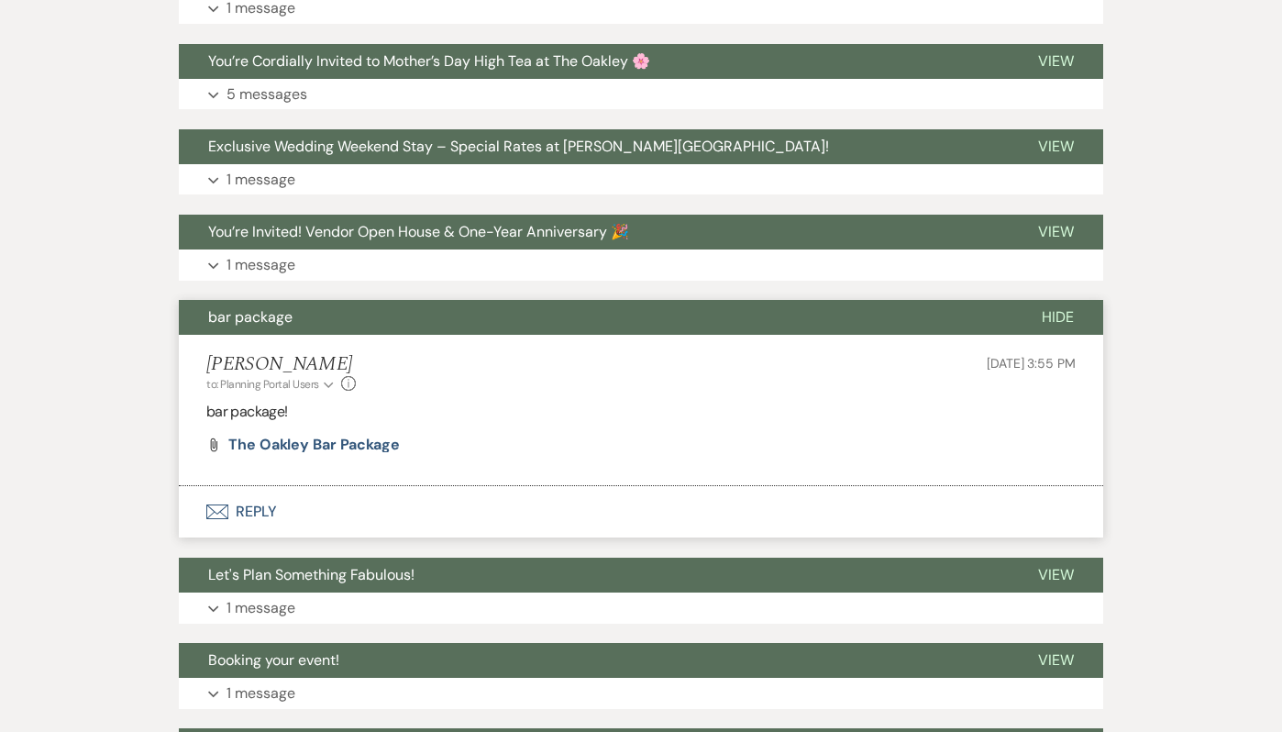
click at [291, 321] on span "bar package" at bounding box center [250, 316] width 84 height 19
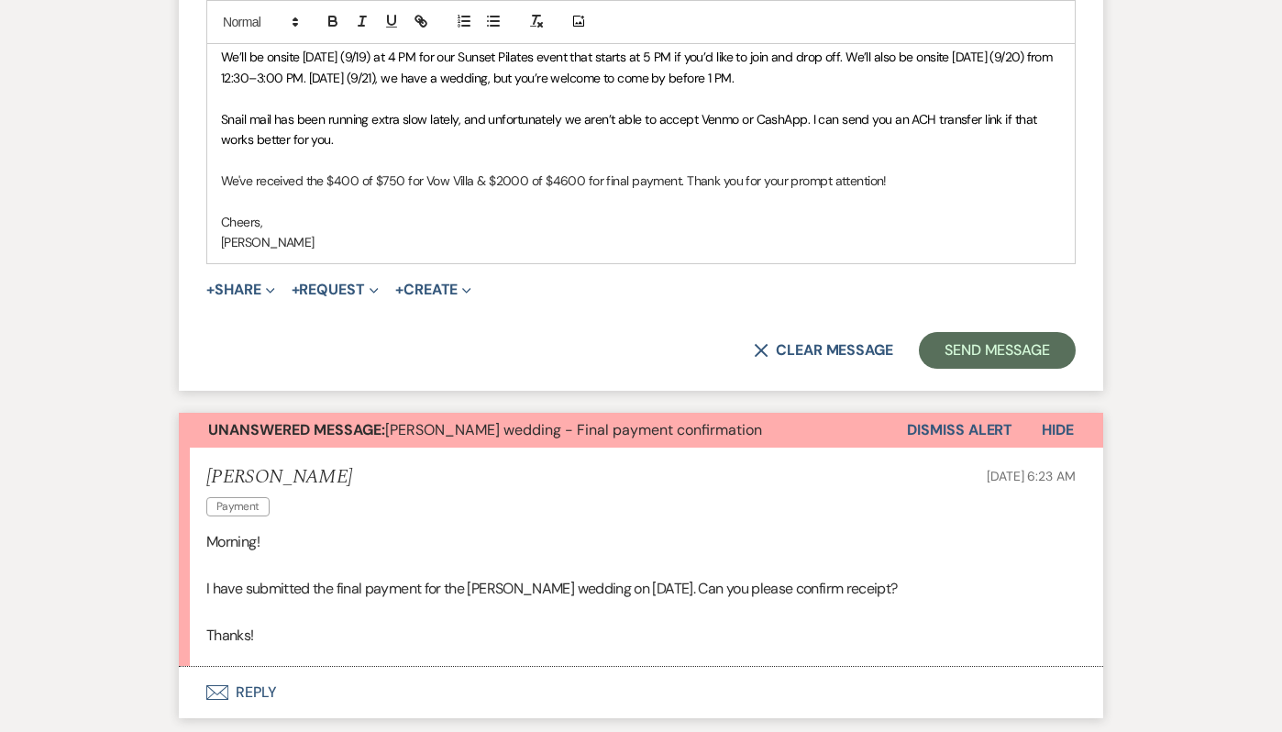
scroll to position [1129, 0]
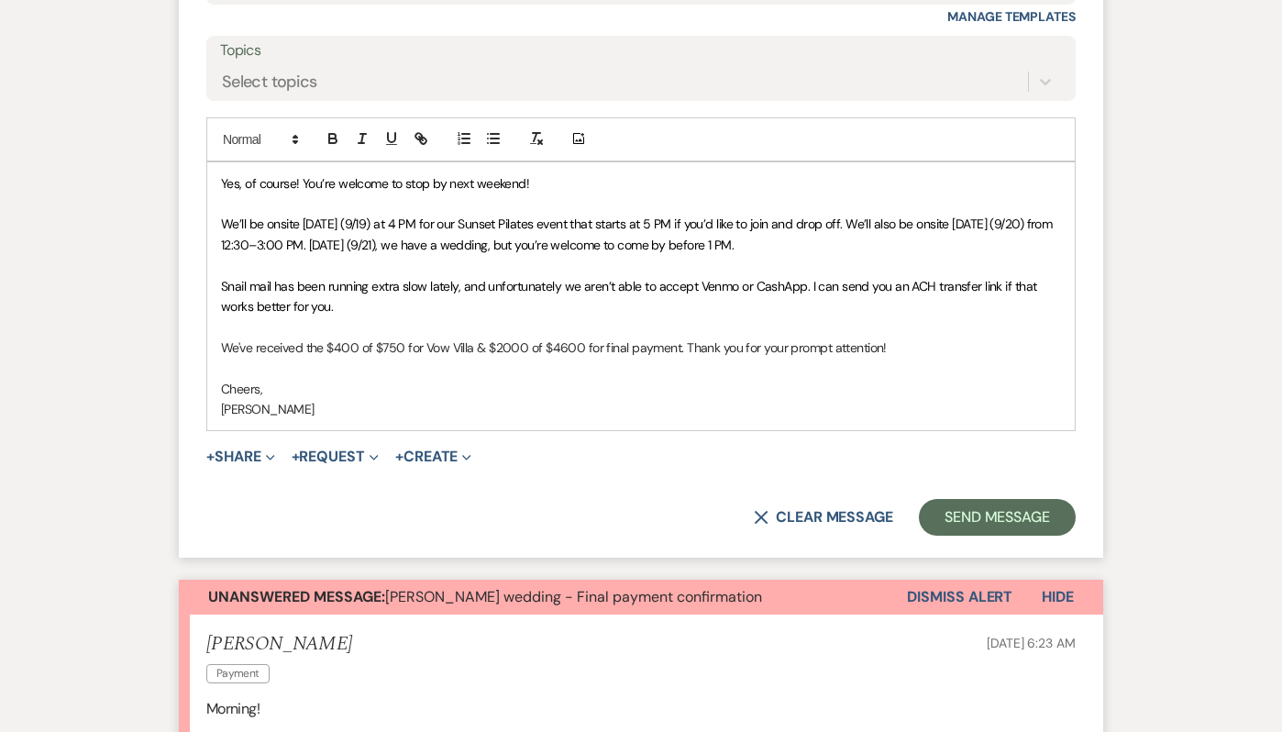
click at [919, 347] on p "We've received the $400 of $750 for Vow Villa & $2000 of $4600 for final paymen…" at bounding box center [641, 347] width 840 height 20
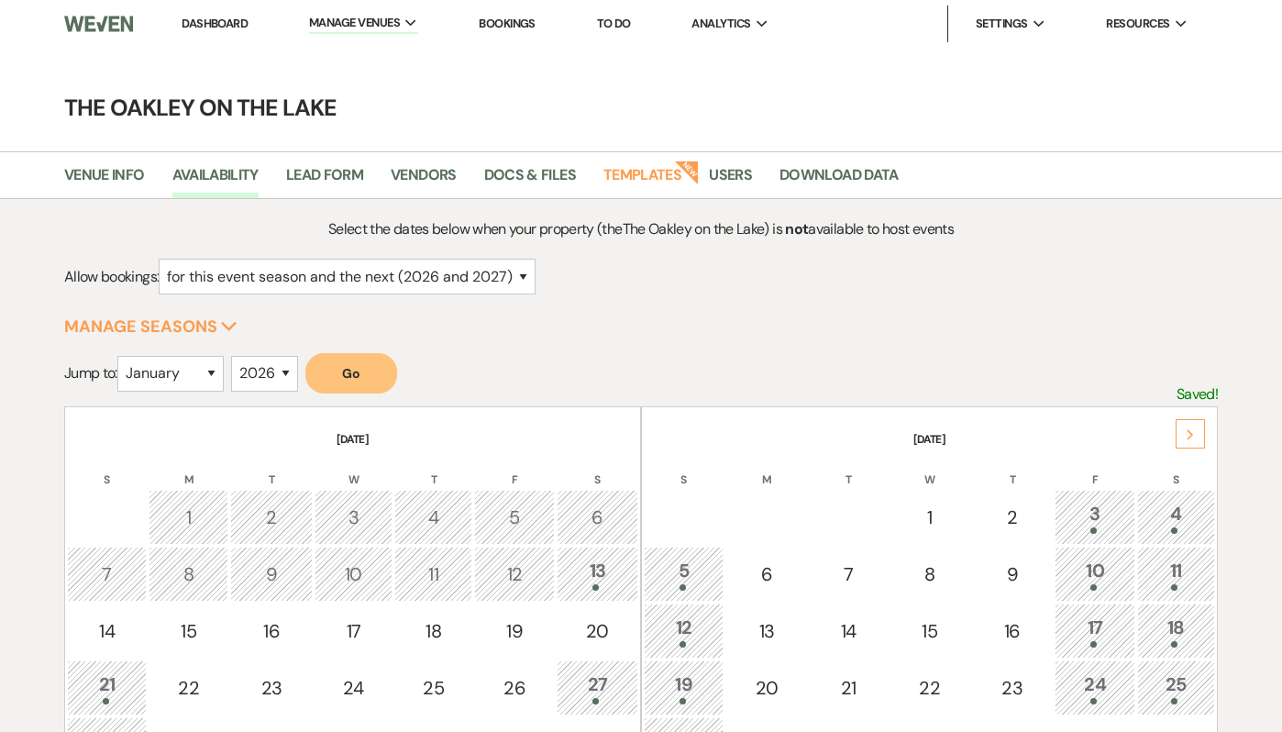
click at [497, 20] on link "Bookings" at bounding box center [507, 24] width 57 height 16
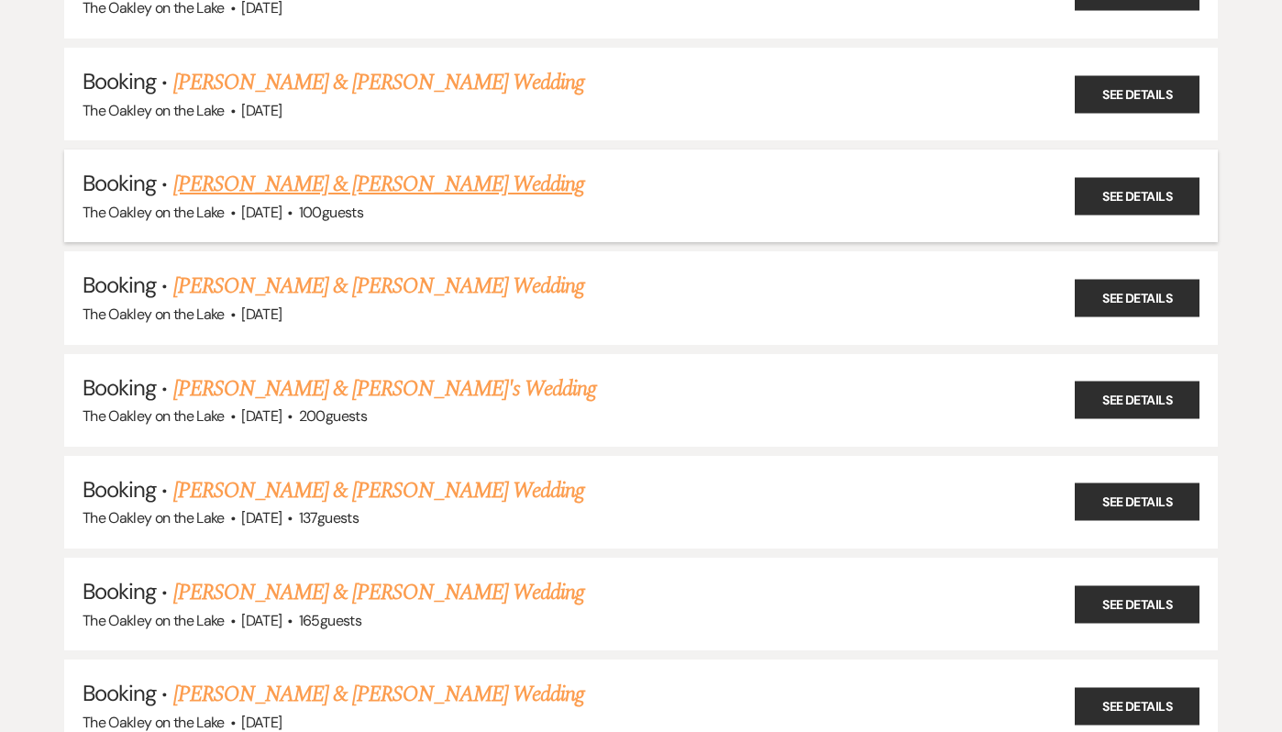
scroll to position [1501, 0]
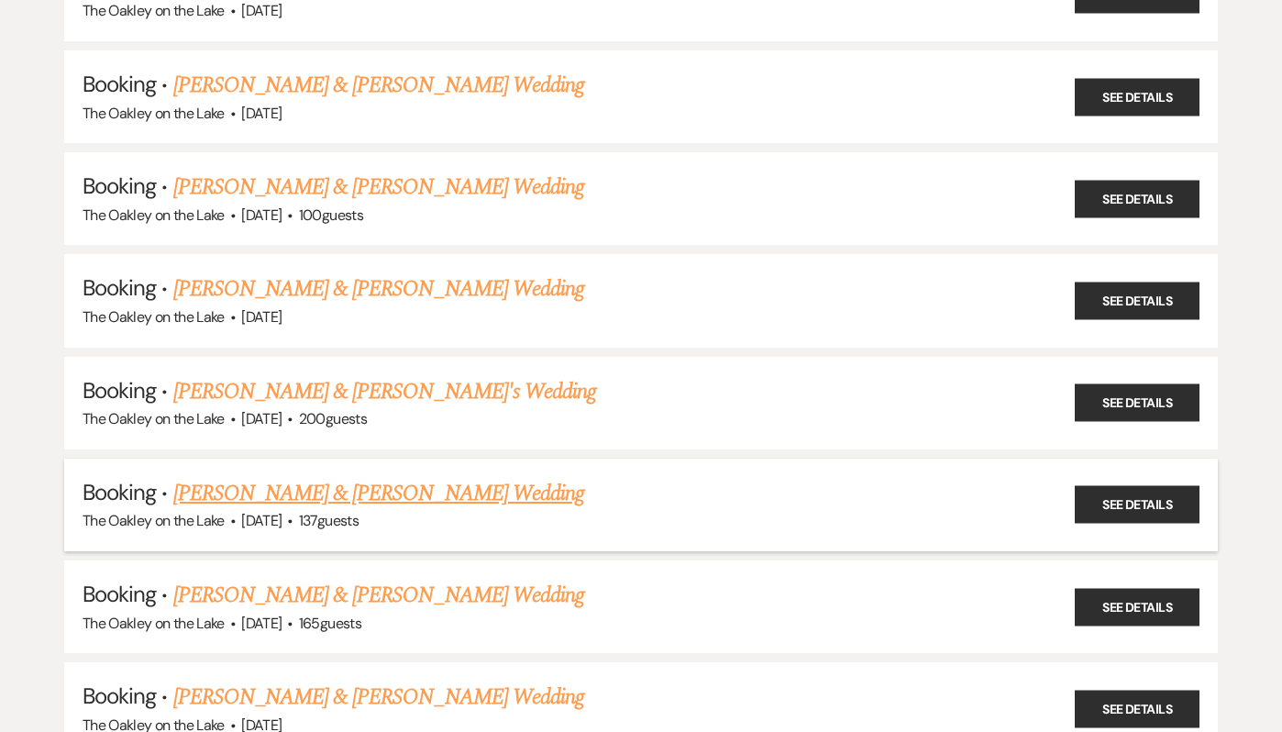
click at [355, 484] on link "[PERSON_NAME] & [PERSON_NAME] Wedding" at bounding box center [378, 493] width 411 height 33
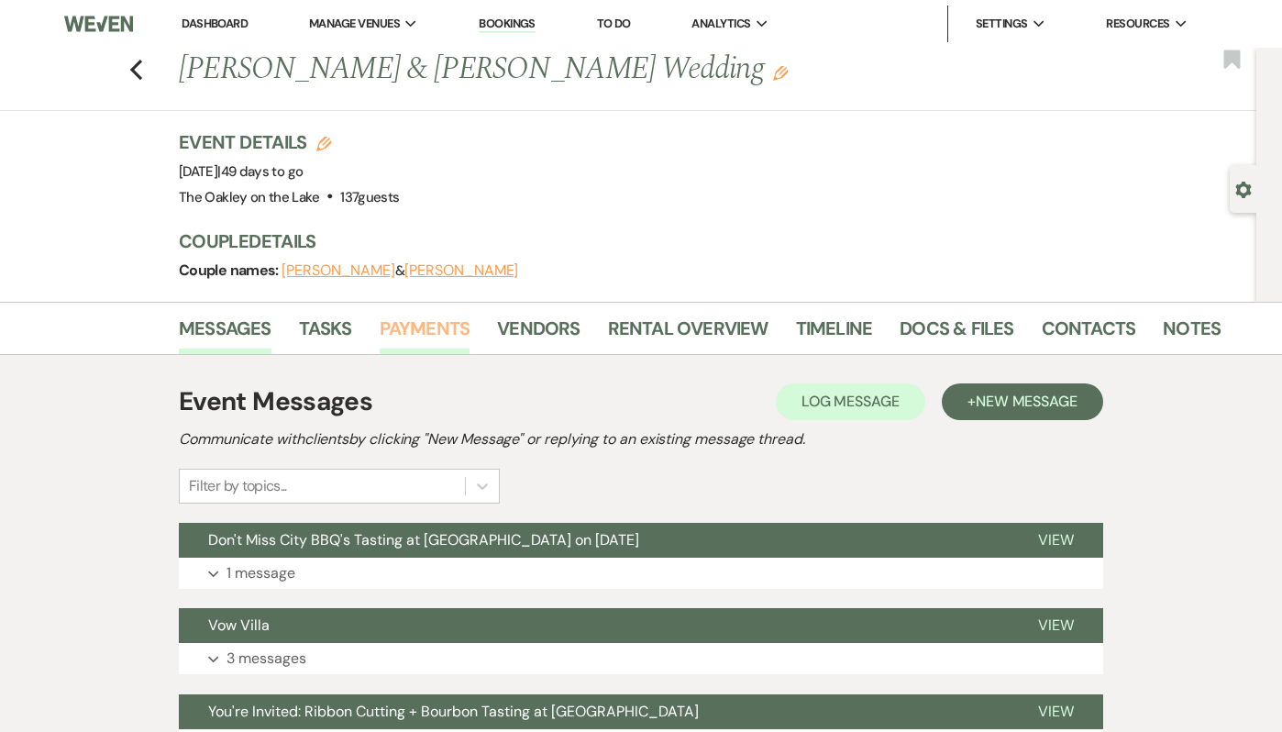
click at [424, 314] on link "Payments" at bounding box center [425, 334] width 91 height 40
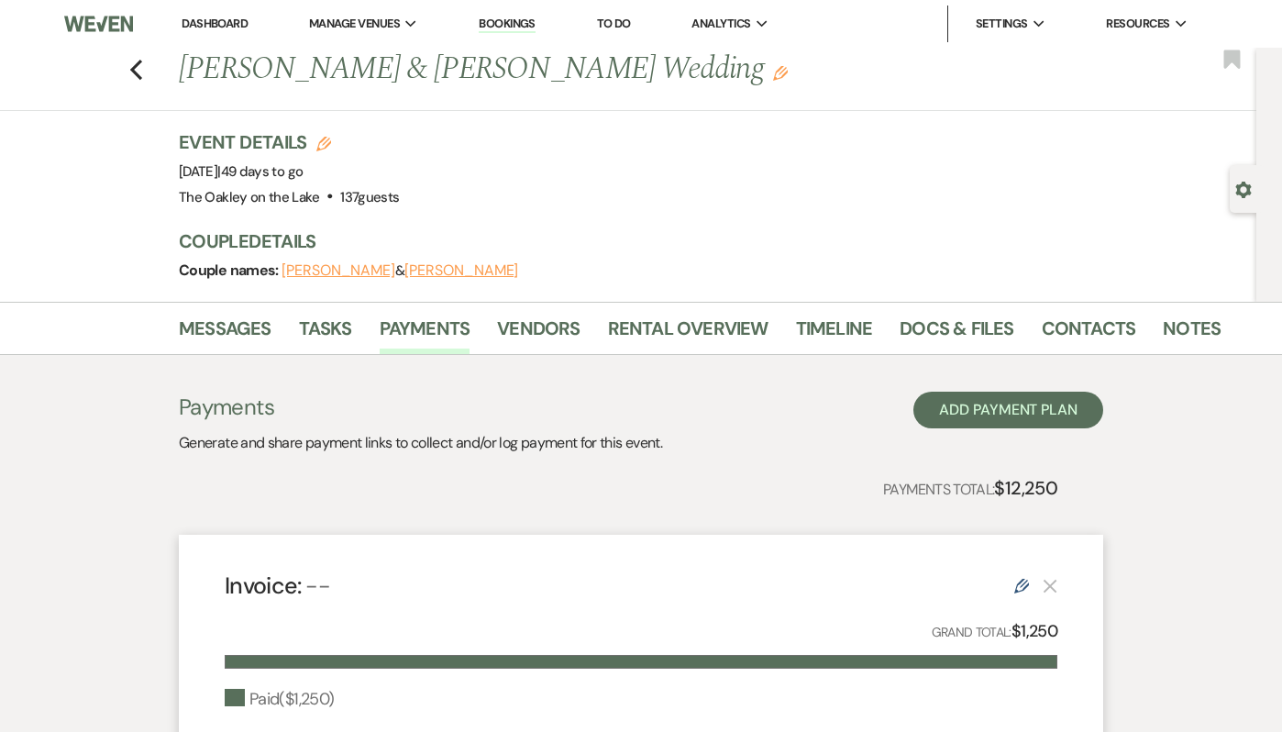
click at [208, 16] on link "Dashboard" at bounding box center [215, 24] width 66 height 16
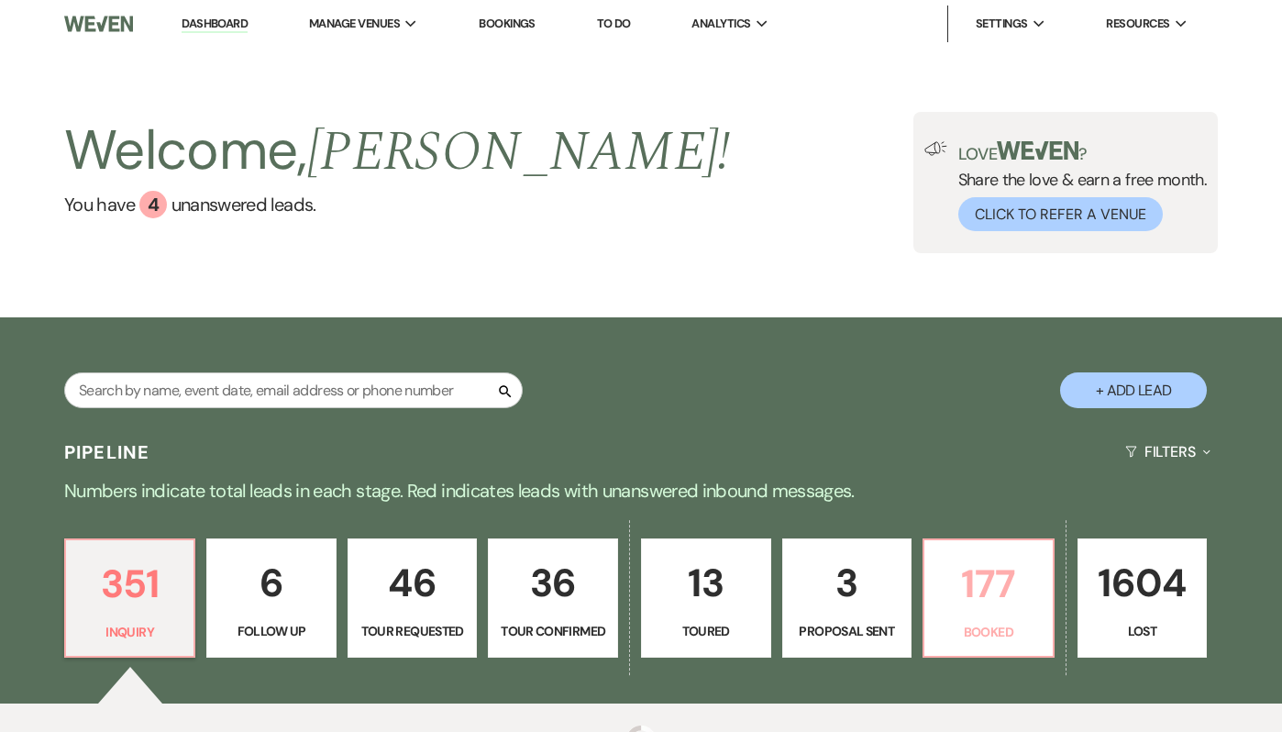
click at [1005, 556] on p "177" at bounding box center [988, 583] width 106 height 61
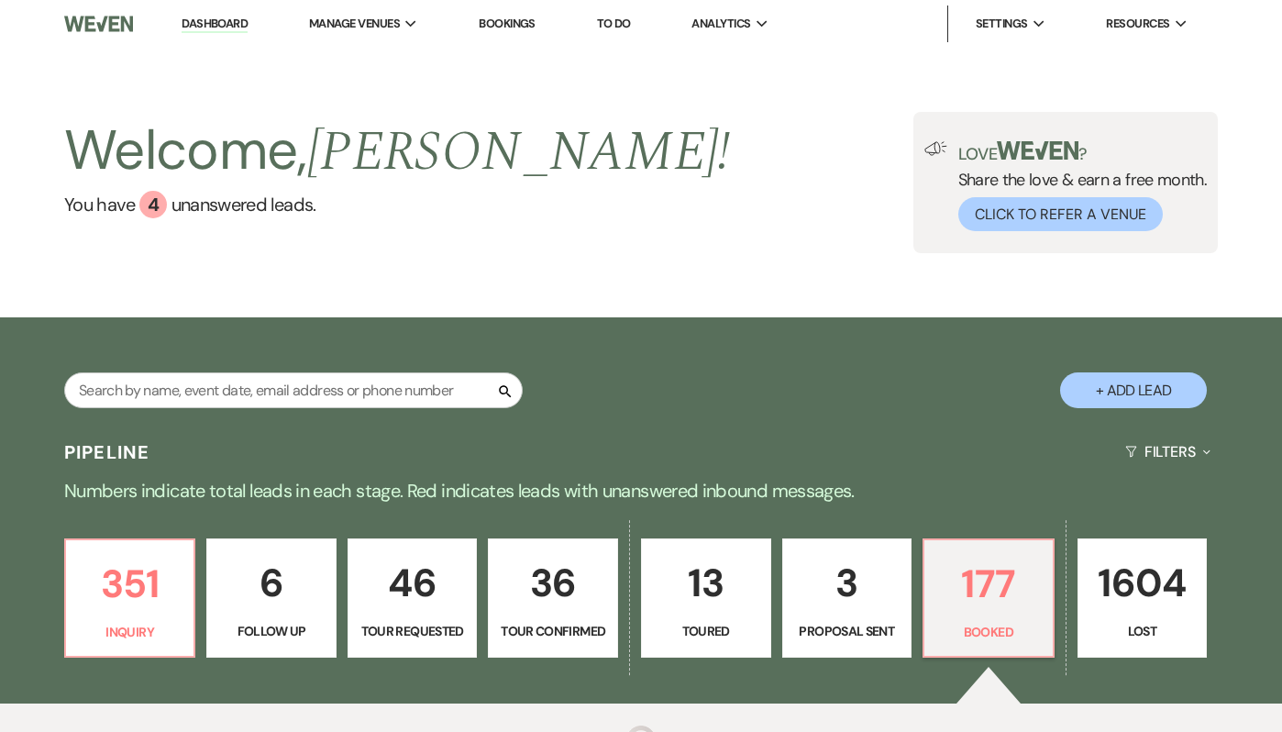
click at [262, 552] on p "6" at bounding box center [271, 582] width 106 height 61
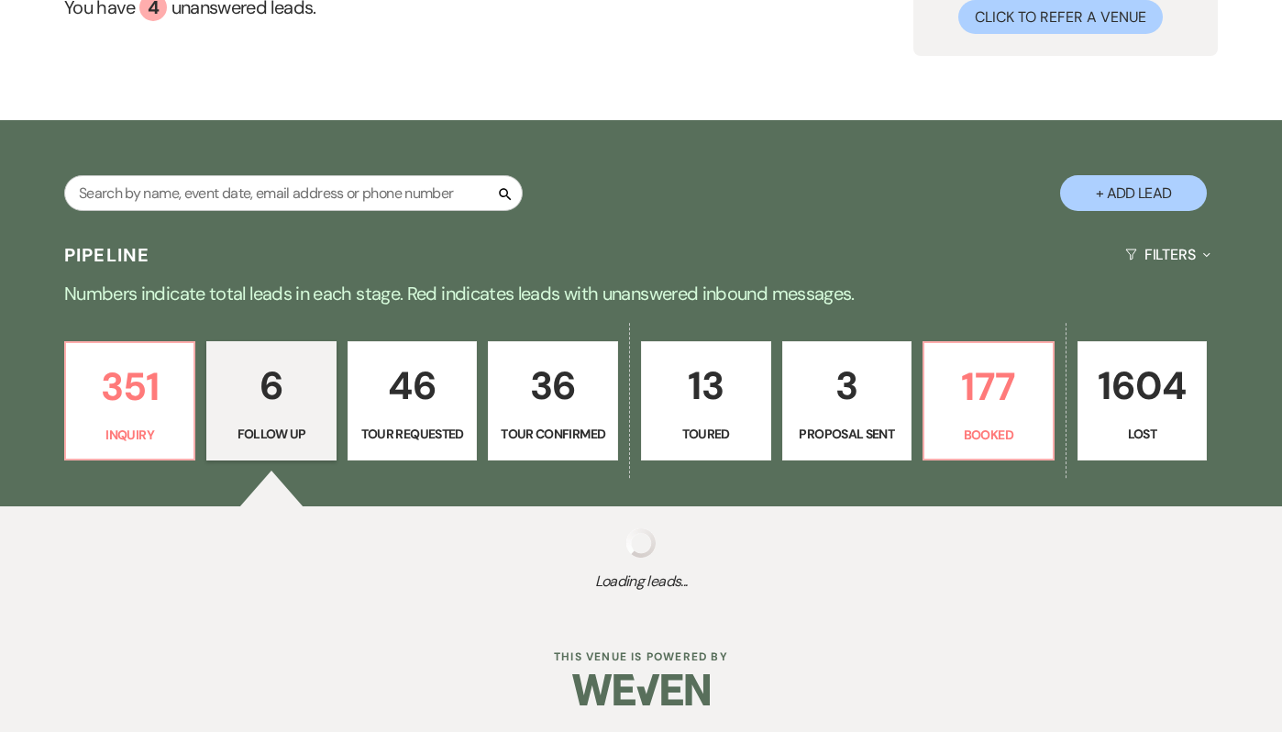
select select "9"
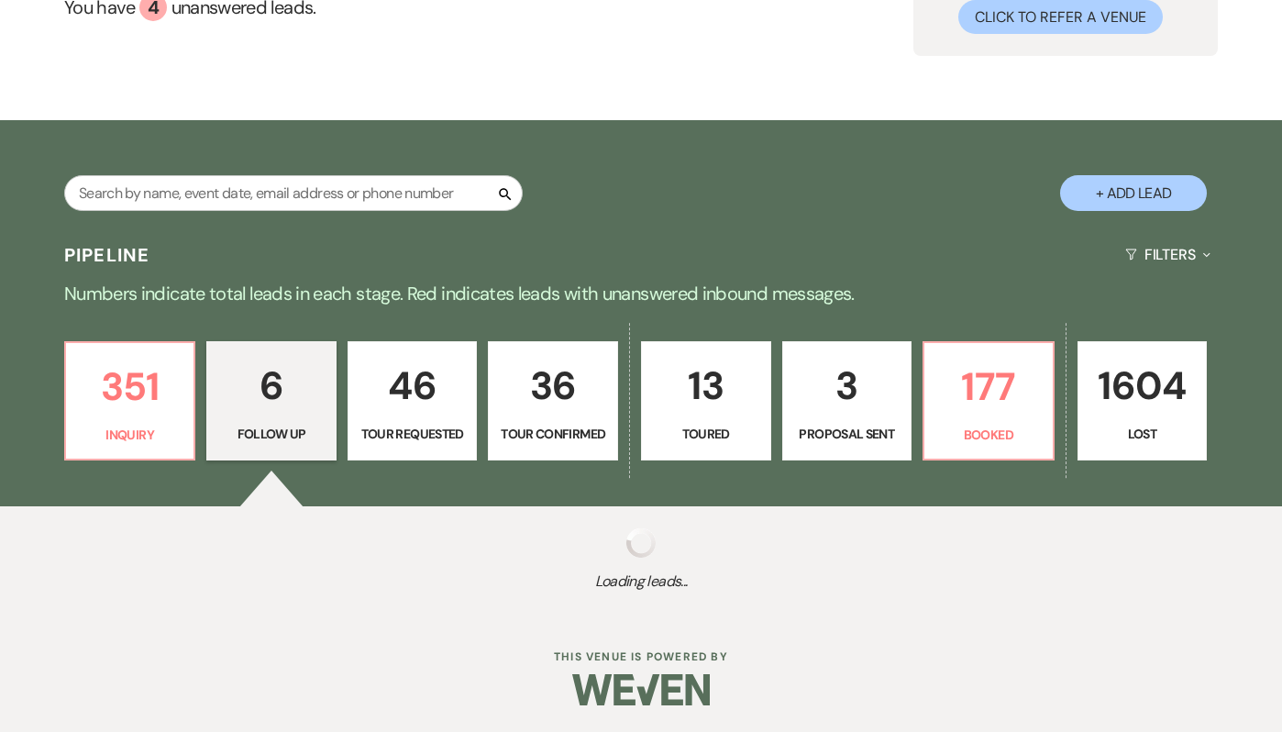
select select "9"
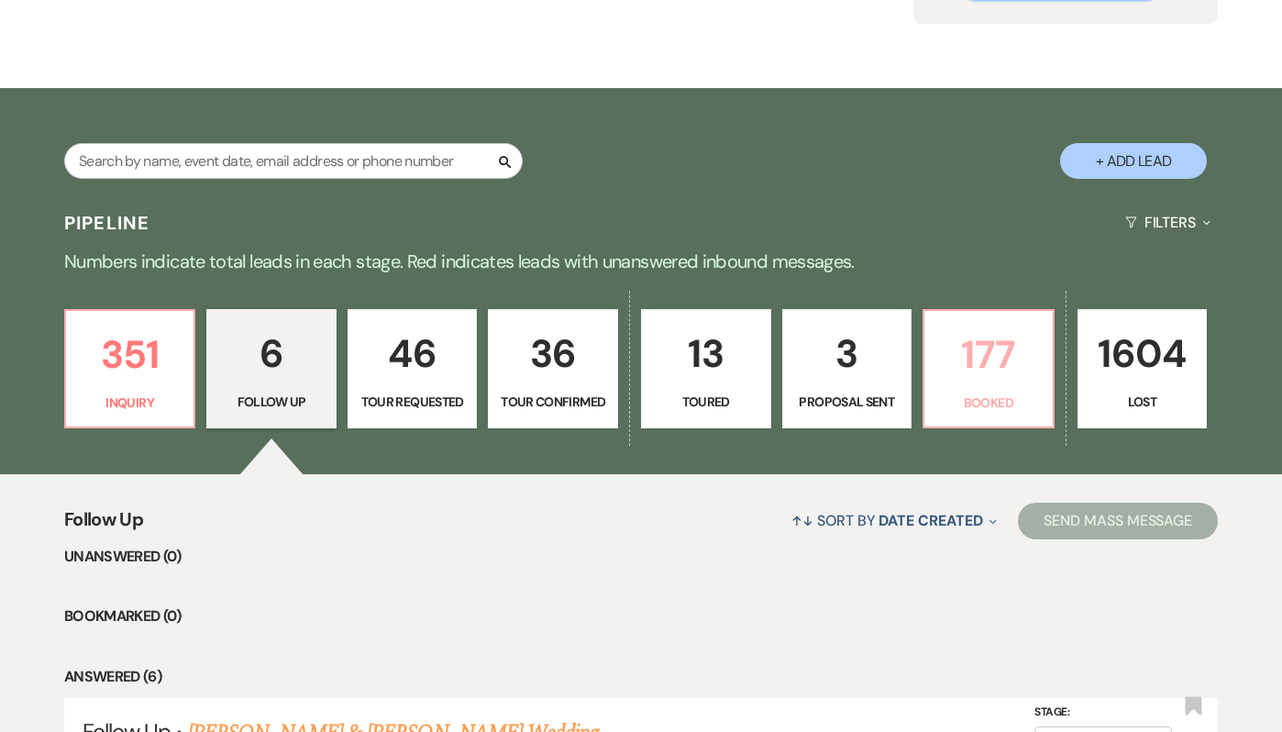
scroll to position [183, 0]
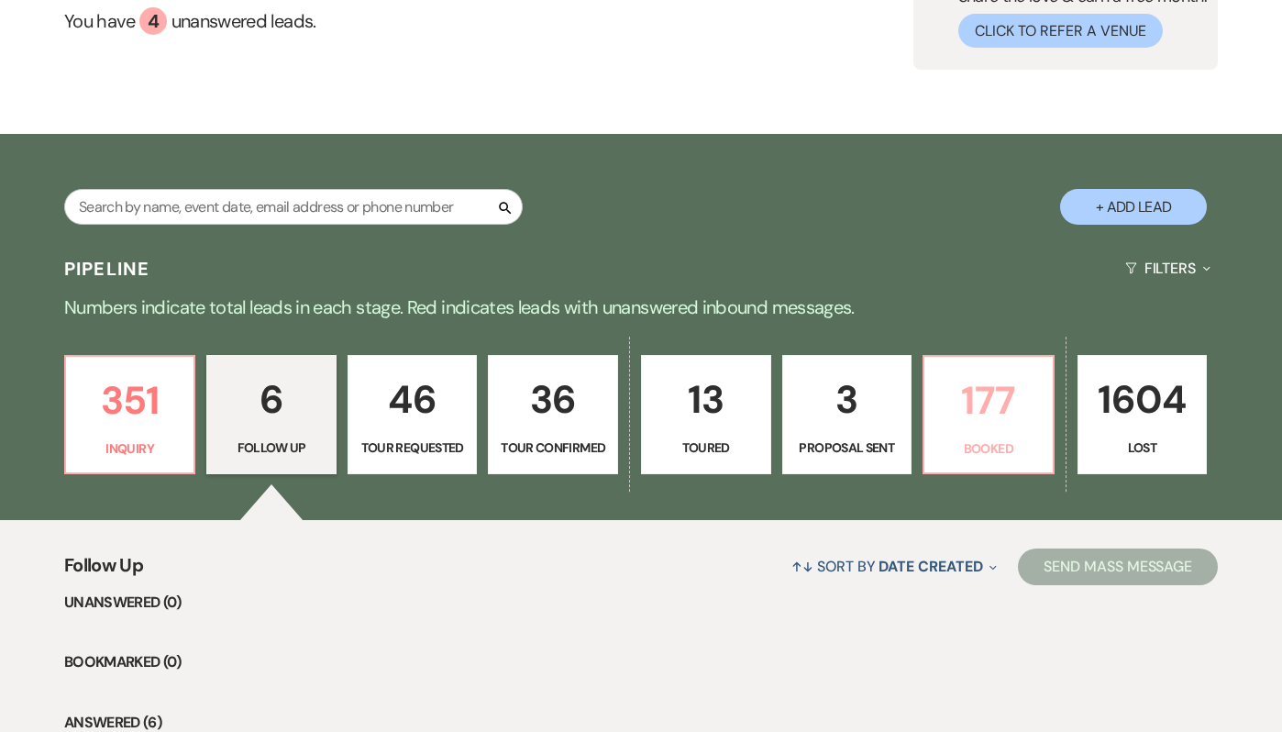
click at [1008, 472] on link "177 Booked" at bounding box center [988, 414] width 132 height 119
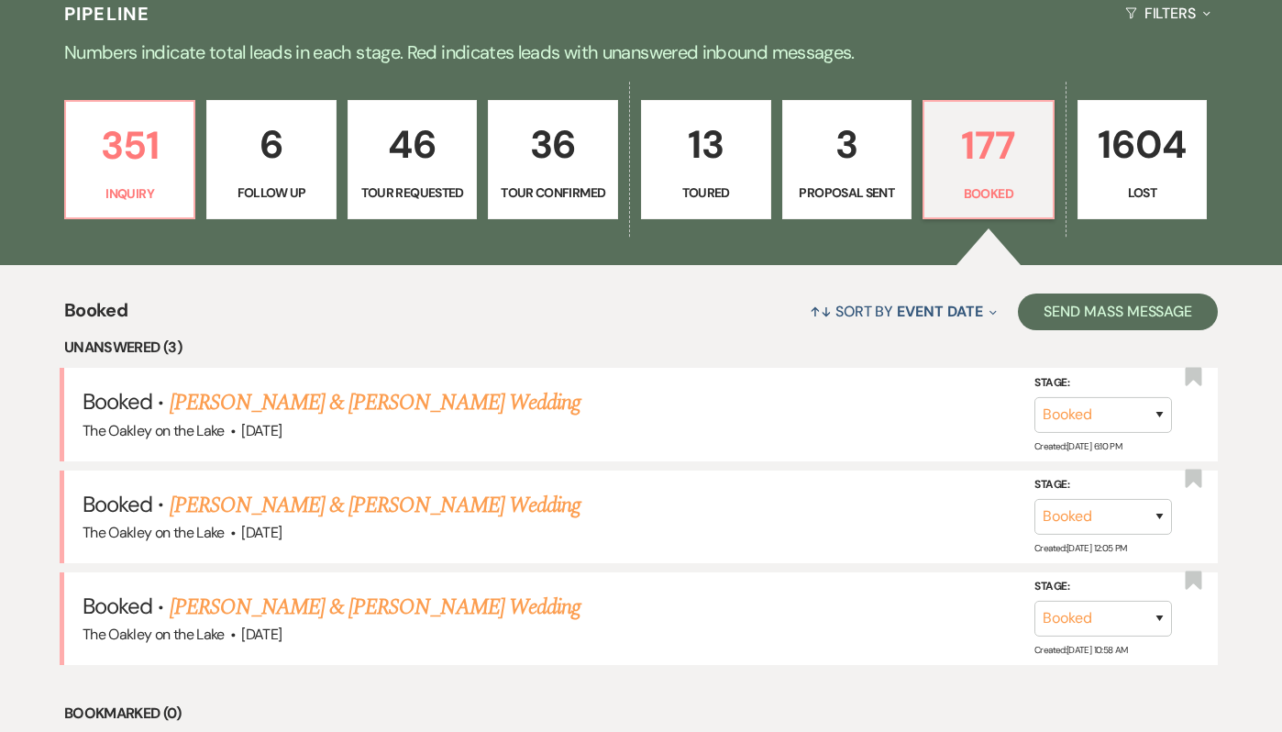
scroll to position [489, 0]
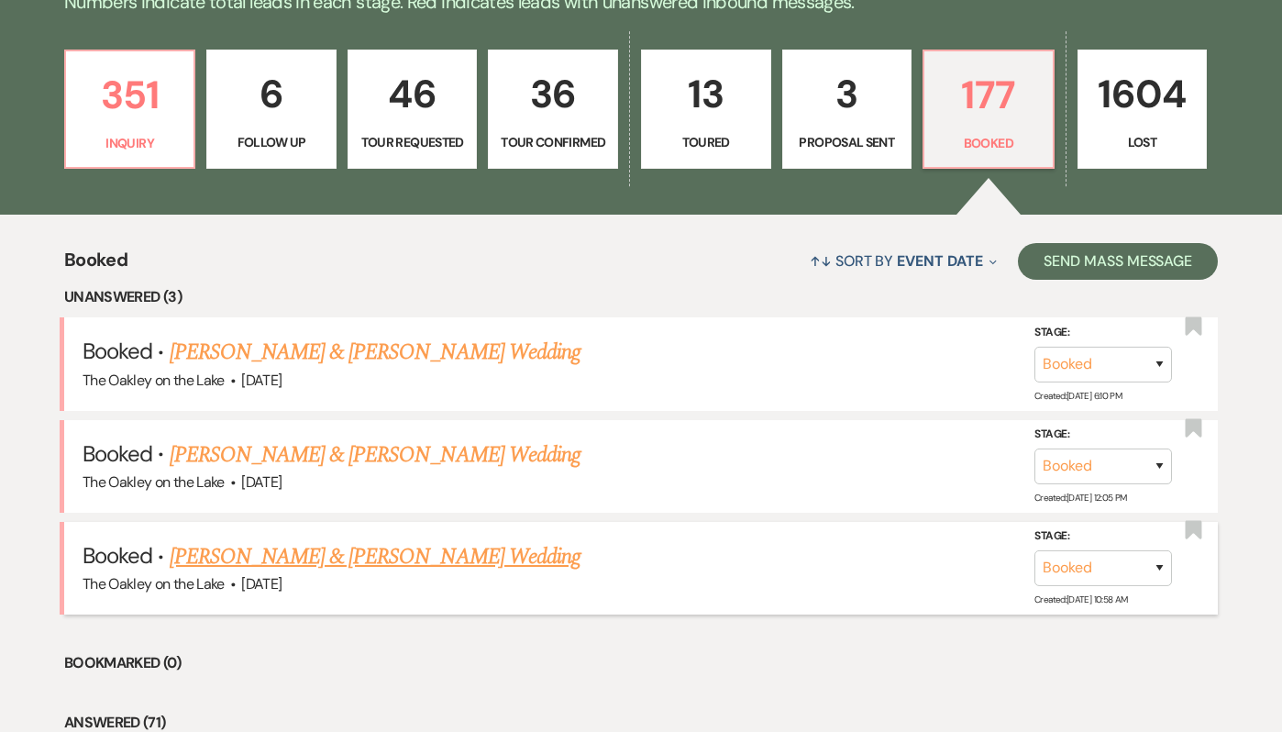
click at [221, 558] on link "[PERSON_NAME] & [PERSON_NAME] Wedding" at bounding box center [375, 556] width 411 height 33
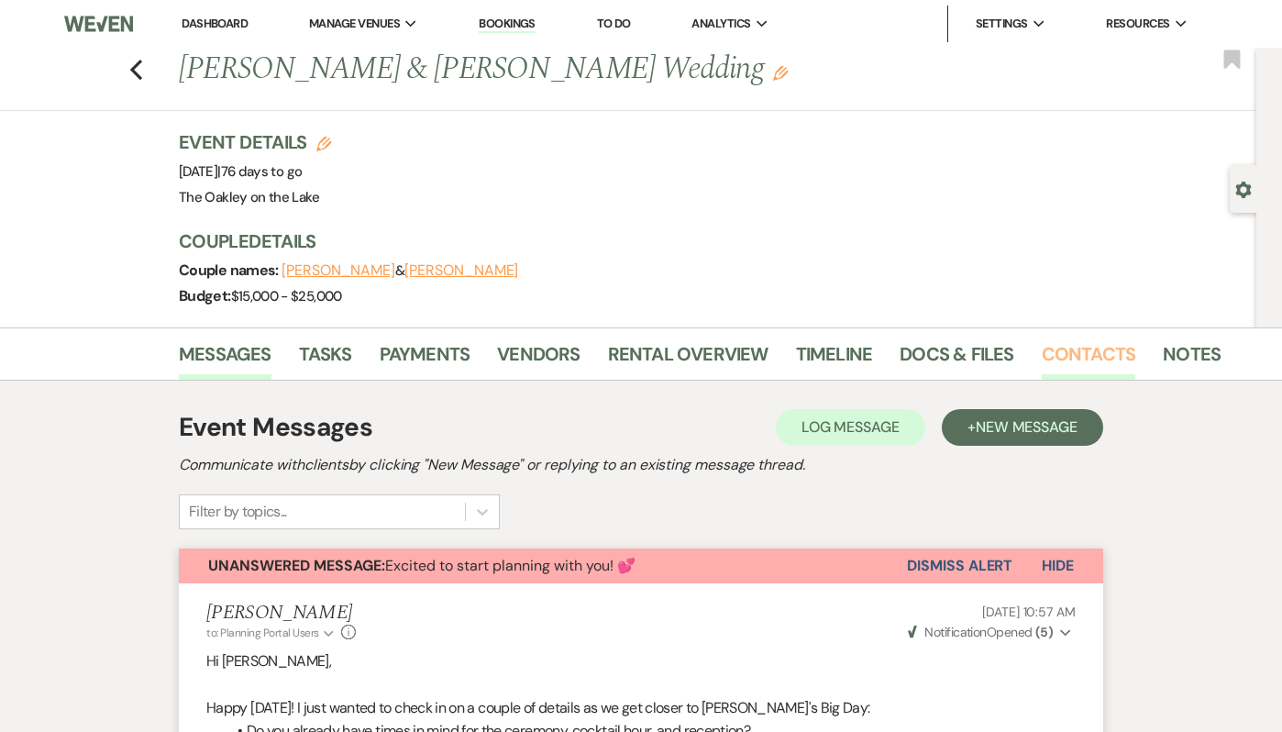
click at [1073, 353] on link "Contacts" at bounding box center [1088, 359] width 94 height 40
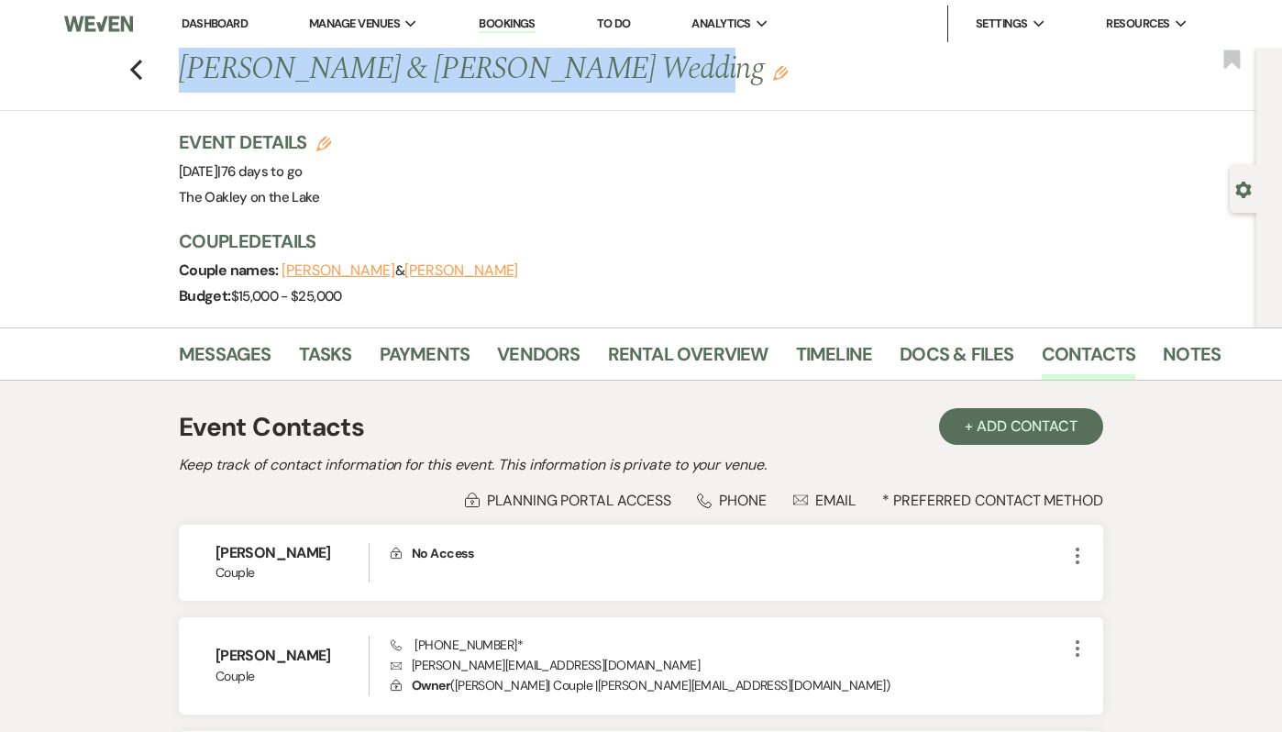
drag, startPoint x: 619, startPoint y: 67, endPoint x: 178, endPoint y: 80, distance: 441.1
click at [178, 80] on div "Previous Blake Waits & Katie McCoy's Wedding Edit" at bounding box center [692, 70] width 1045 height 44
copy h1 "[PERSON_NAME] & [PERSON_NAME] Wedding"
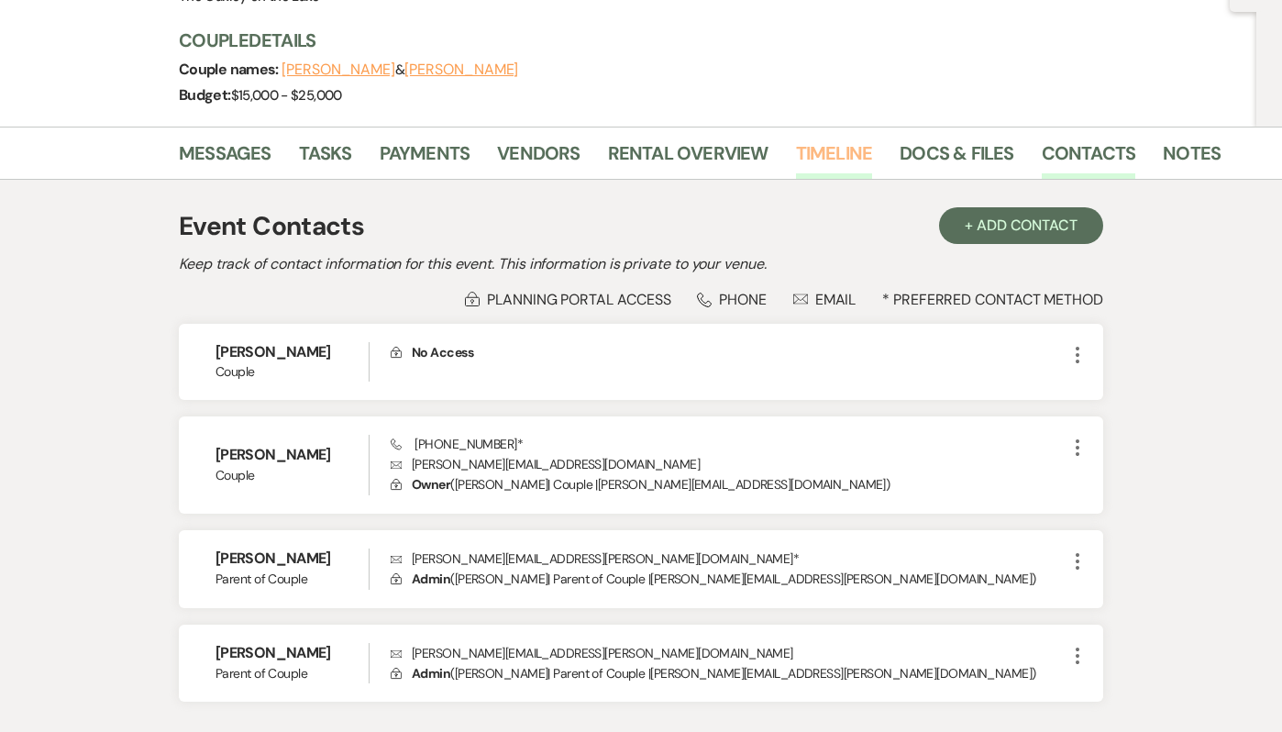
scroll to position [230, 0]
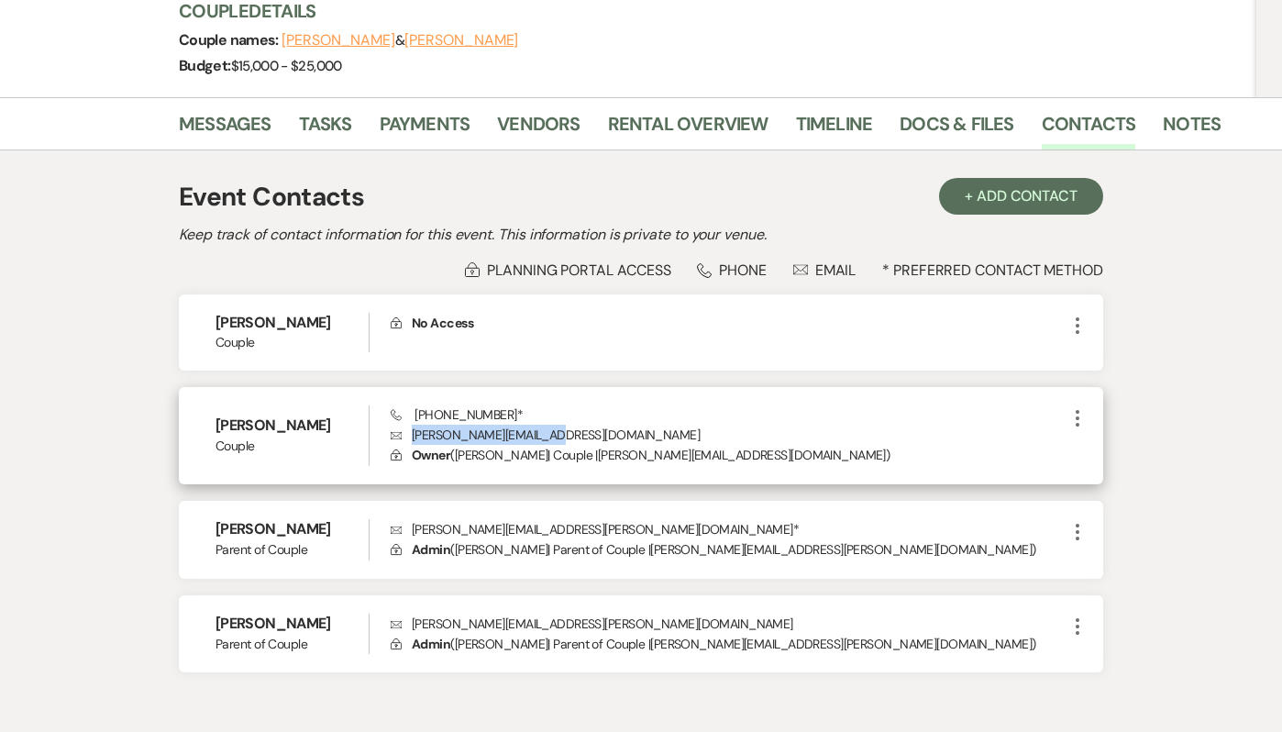
drag, startPoint x: 567, startPoint y: 437, endPoint x: 413, endPoint y: 433, distance: 155.0
click at [413, 433] on p "Envelope katiecmwaits@gmail.com" at bounding box center [729, 434] width 676 height 20
copy p "katiecmwaits@gmail.com"
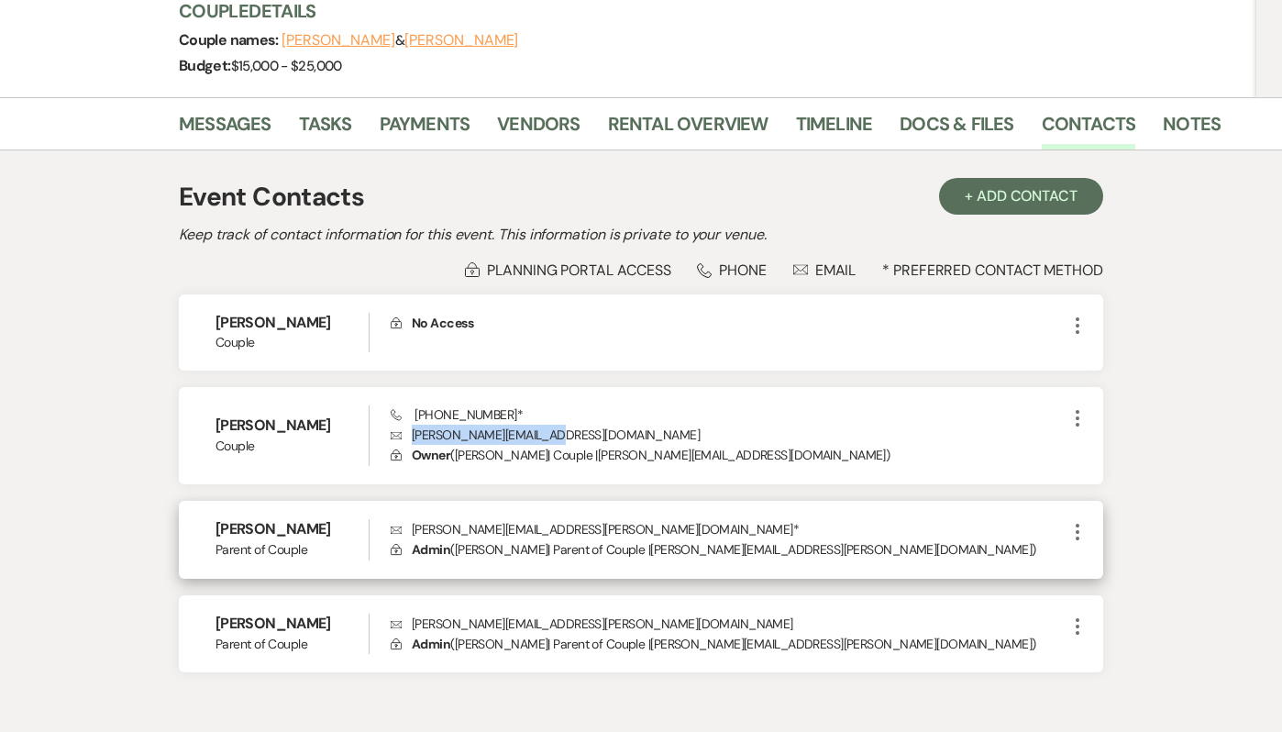
scroll to position [251, 0]
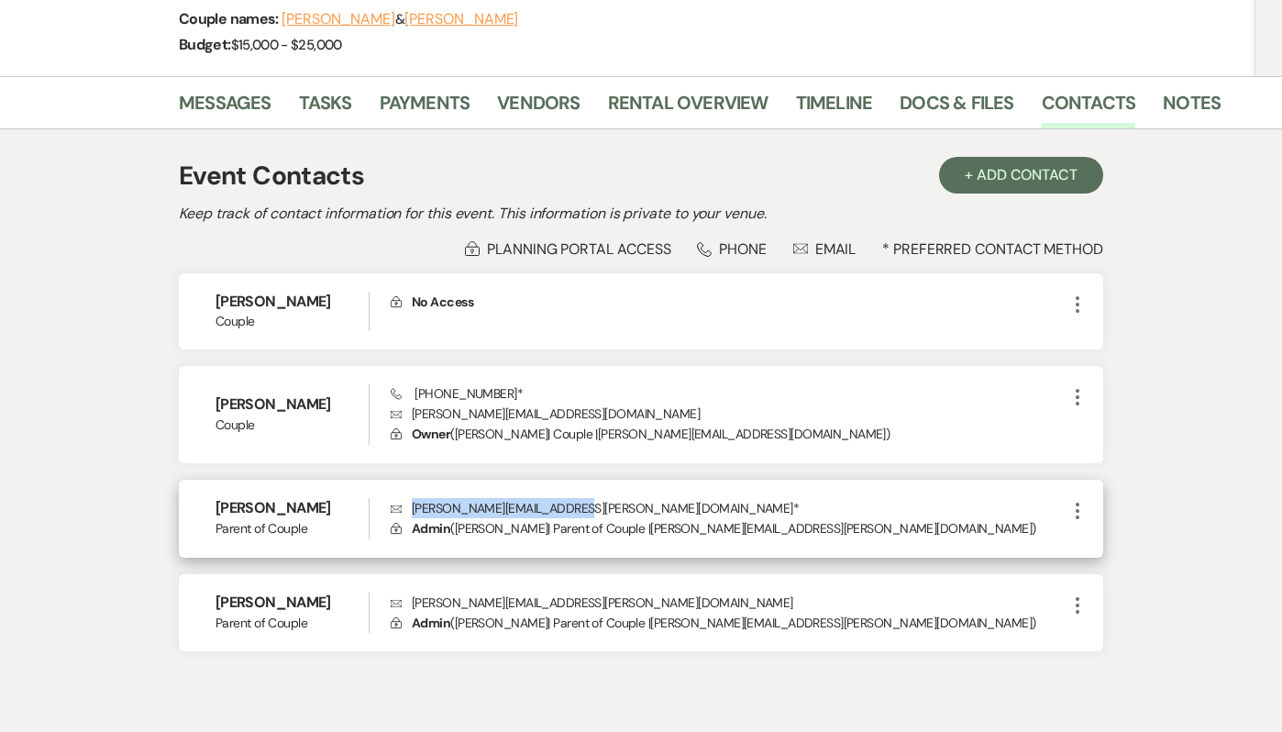
drag, startPoint x: 571, startPoint y: 511, endPoint x: 406, endPoint y: 511, distance: 165.0
click at [406, 511] on p "Envelope jennifer.mccoy@comcast.net *" at bounding box center [729, 508] width 676 height 20
copy p "jennifer.mccoy@comcast.net"
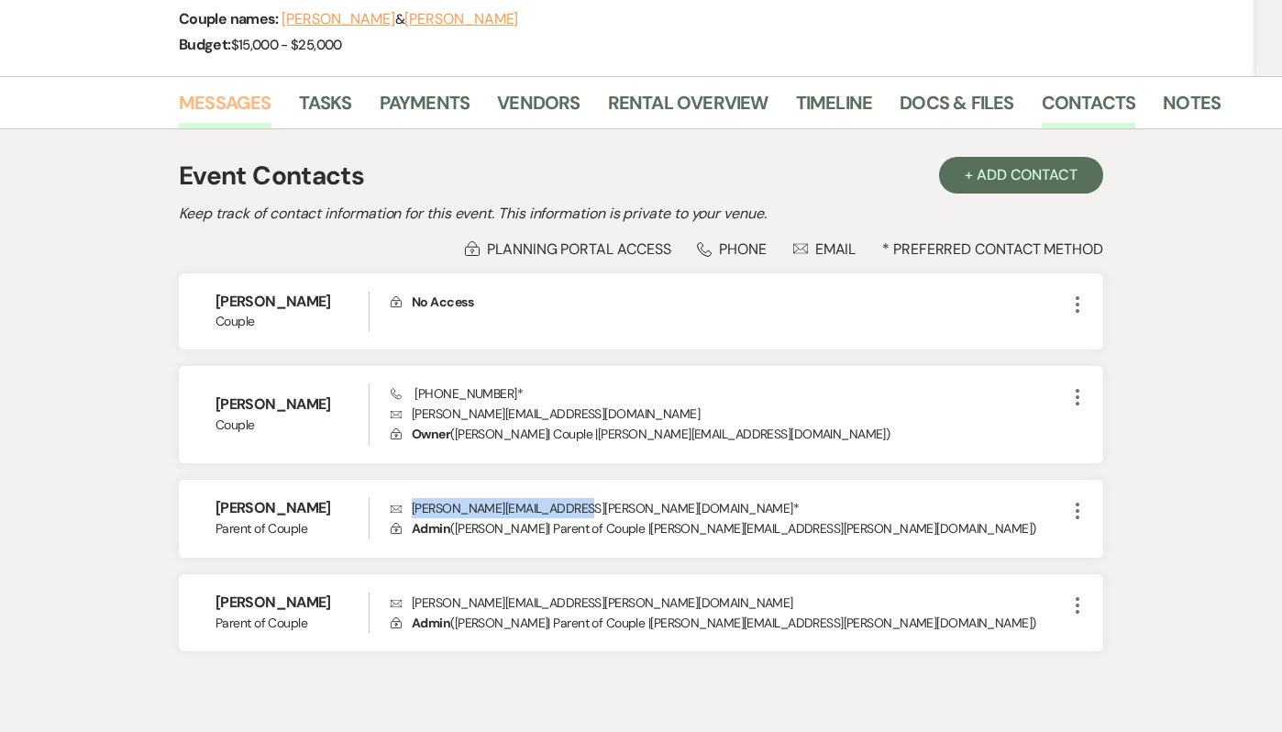
click at [201, 108] on link "Messages" at bounding box center [225, 108] width 93 height 40
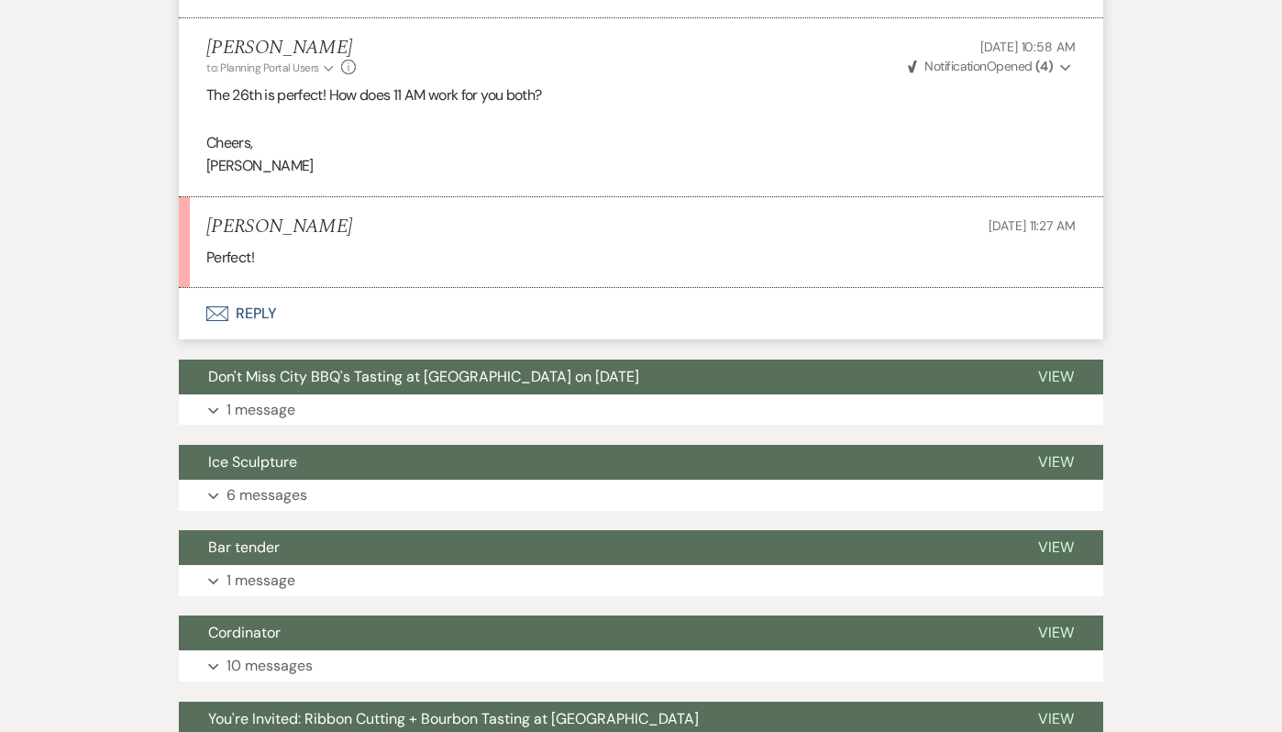
scroll to position [2350, 0]
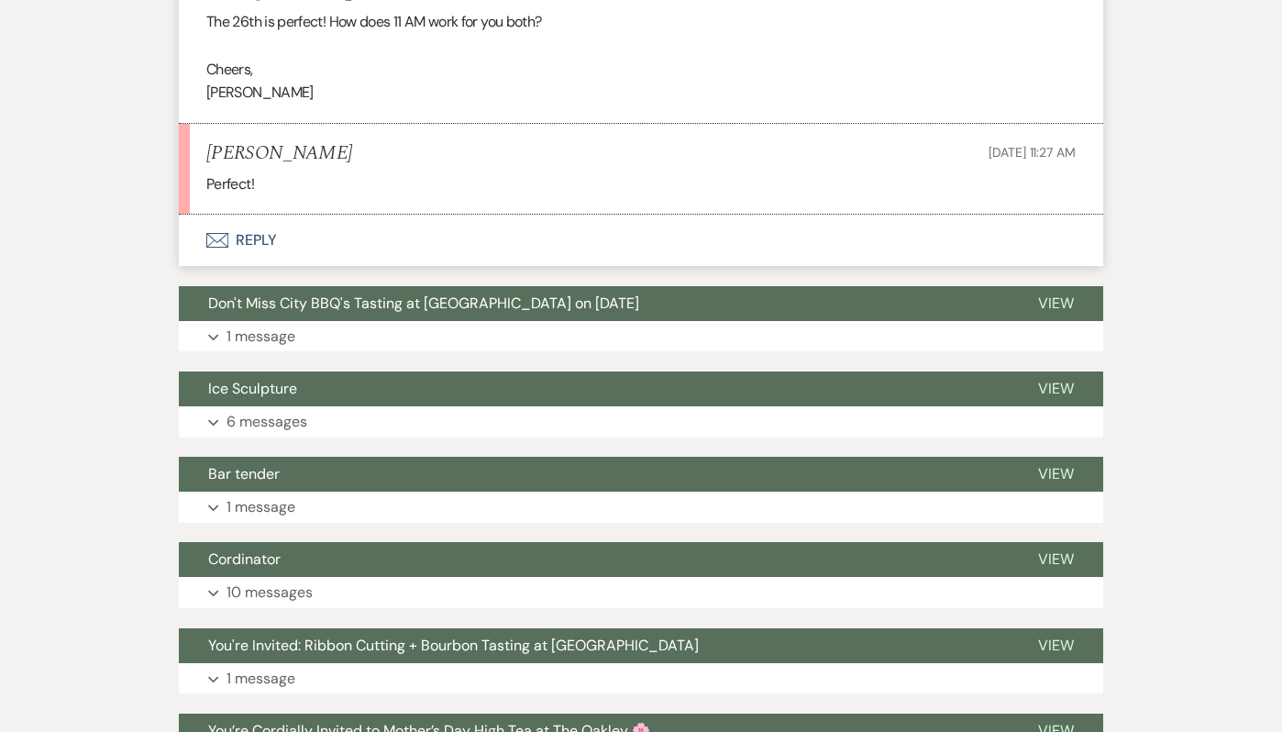
click at [246, 266] on button "Envelope Reply" at bounding box center [641, 240] width 924 height 51
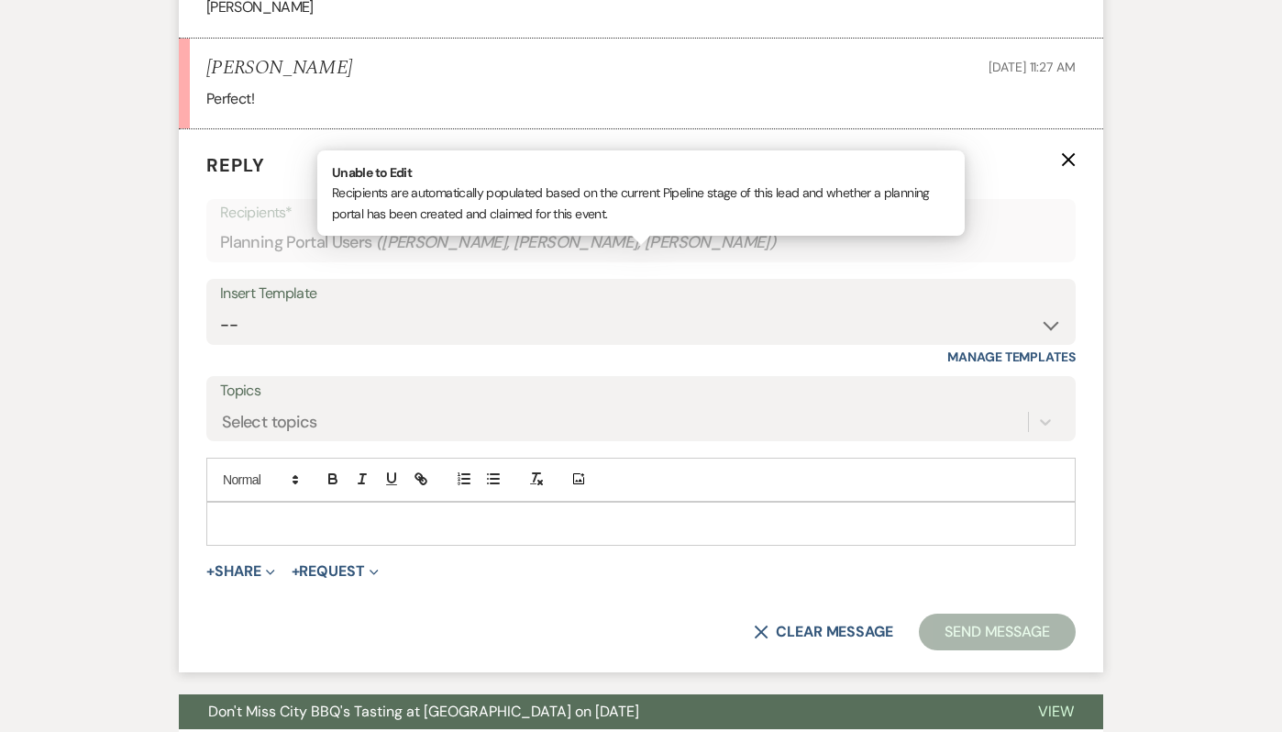
scroll to position [2436, 0]
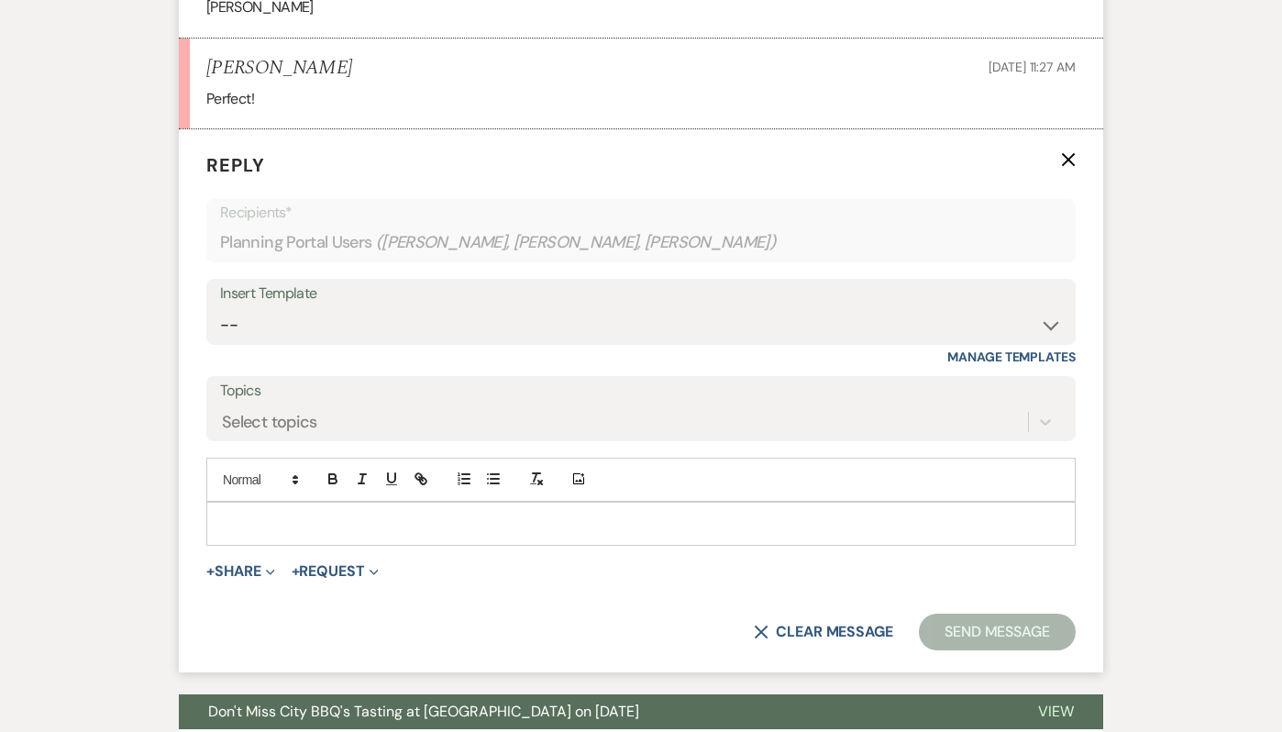
click at [251, 600] on form "Reply X Recipients* Planning Portal Users ( Katie McCoy, Jennifer Mccoy, Chris …" at bounding box center [641, 400] width 924 height 543
click at [238, 534] on p at bounding box center [641, 523] width 840 height 20
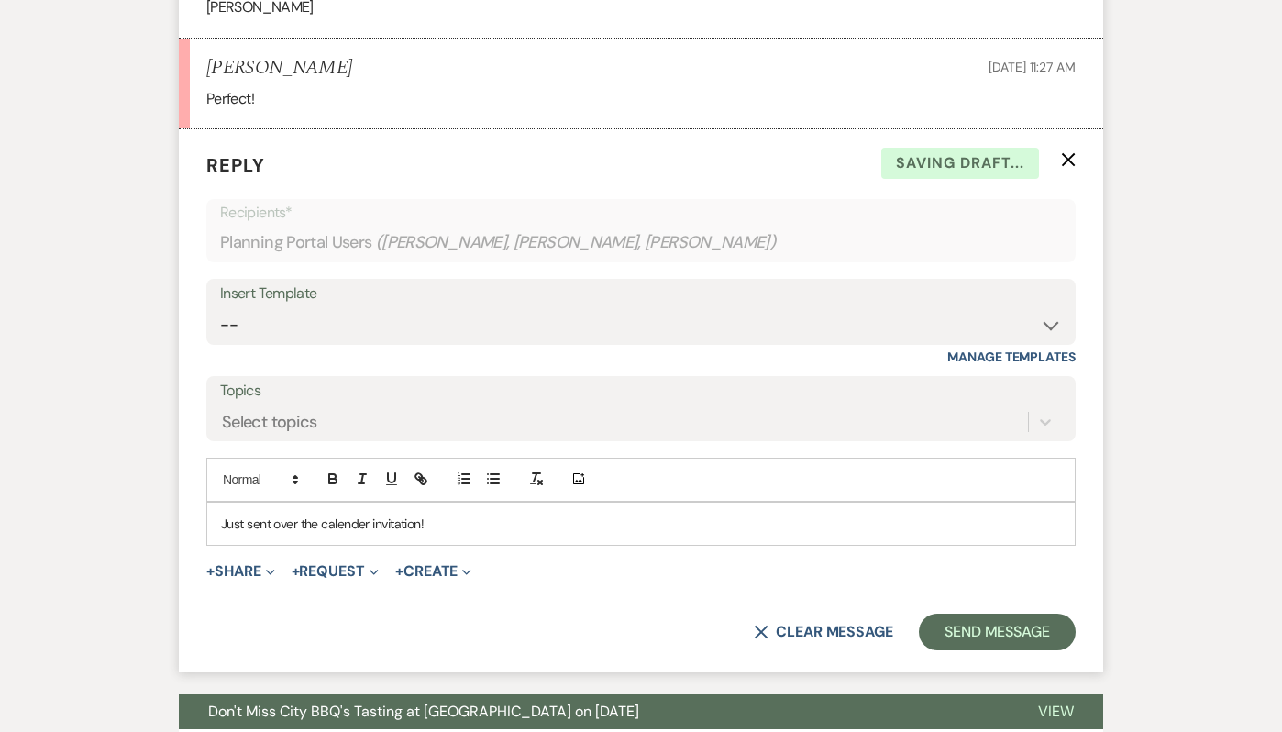
click at [331, 534] on p "Just sent over the calender invitation!" at bounding box center [641, 523] width 840 height 20
click at [495, 534] on p "Just sent over the calendar invitation!" at bounding box center [641, 523] width 840 height 20
click at [1044, 650] on button "Send Message" at bounding box center [997, 631] width 157 height 37
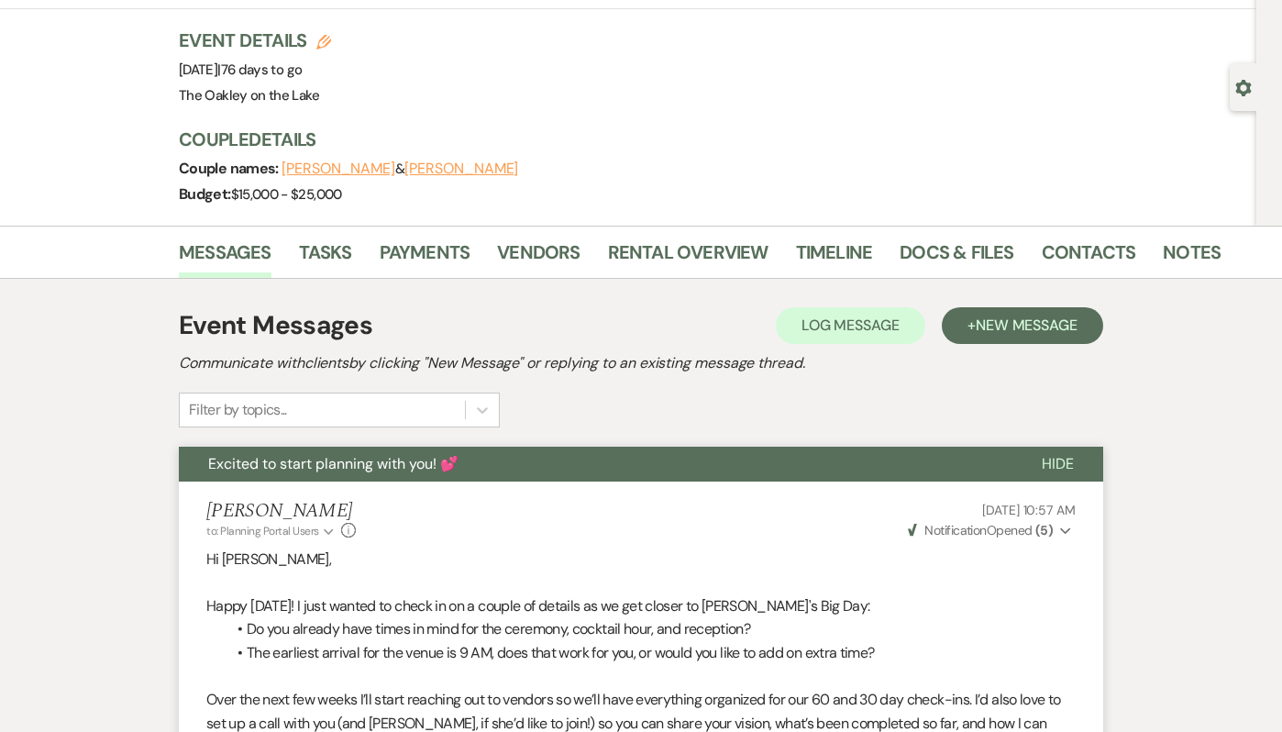
scroll to position [0, 0]
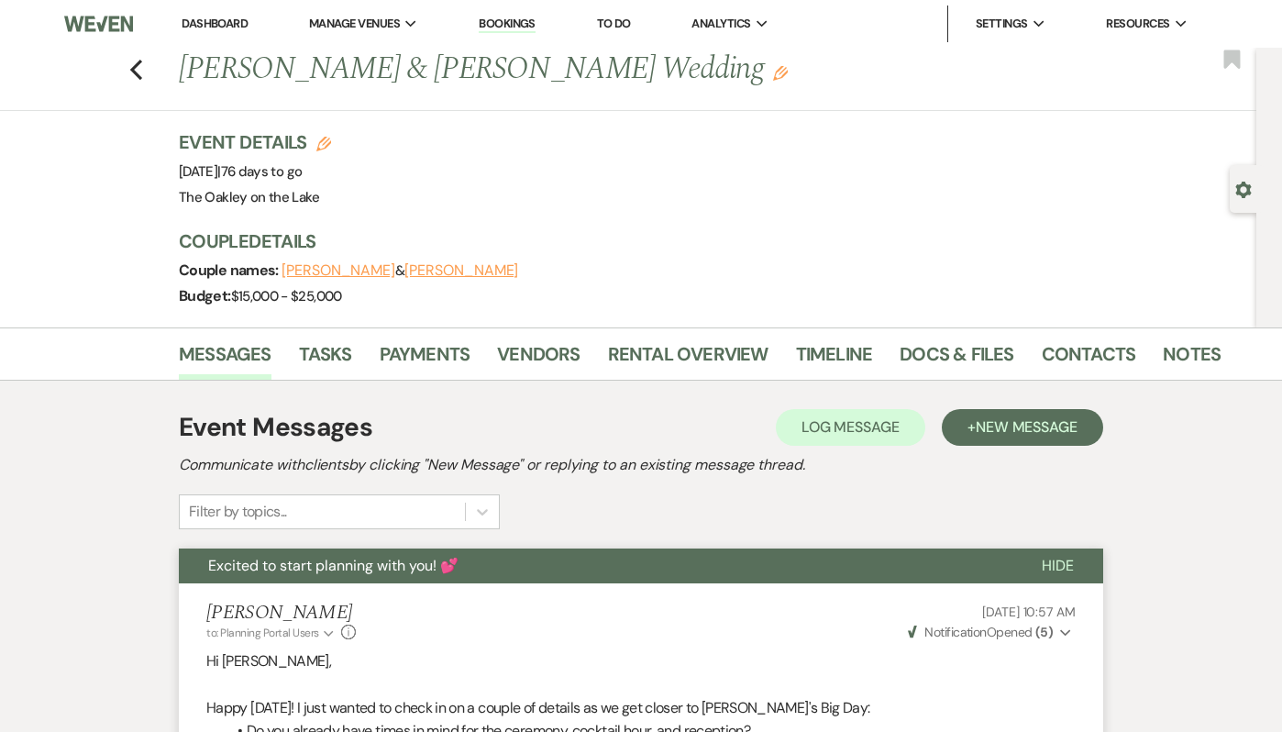
click at [208, 17] on link "Dashboard" at bounding box center [215, 24] width 66 height 16
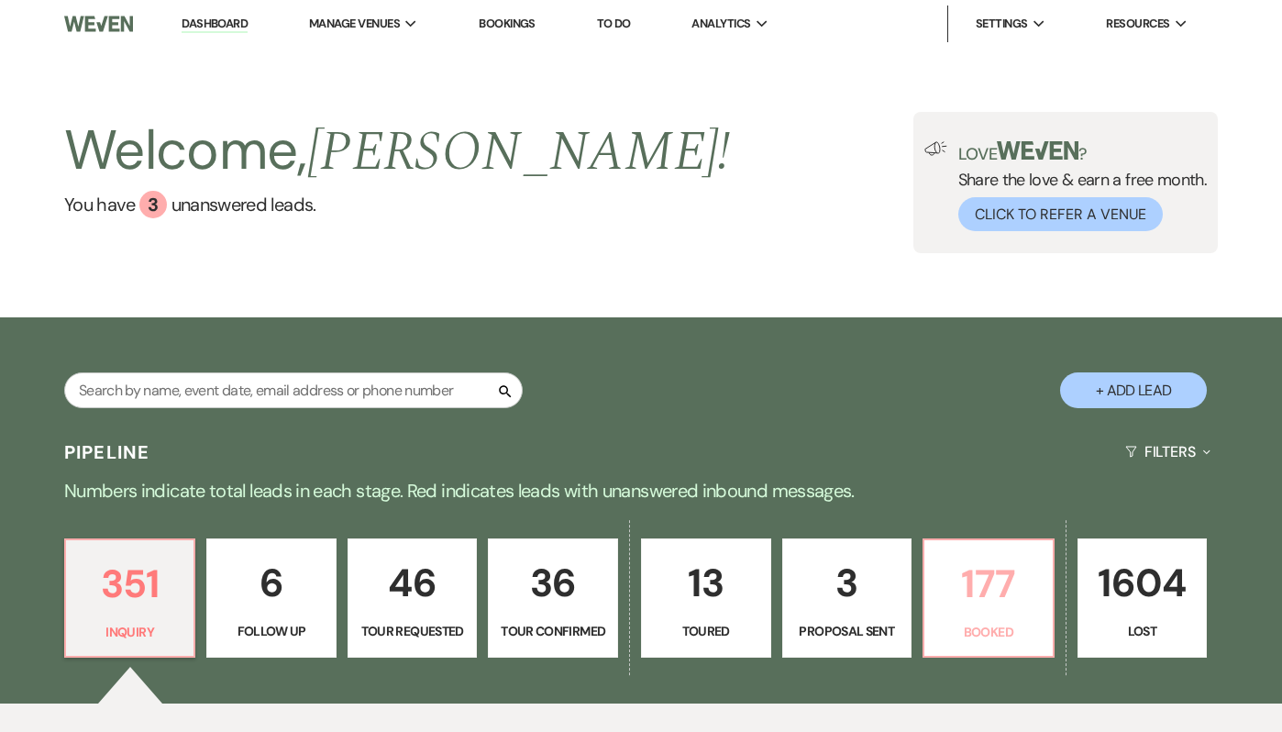
click at [980, 594] on p "177" at bounding box center [988, 583] width 106 height 61
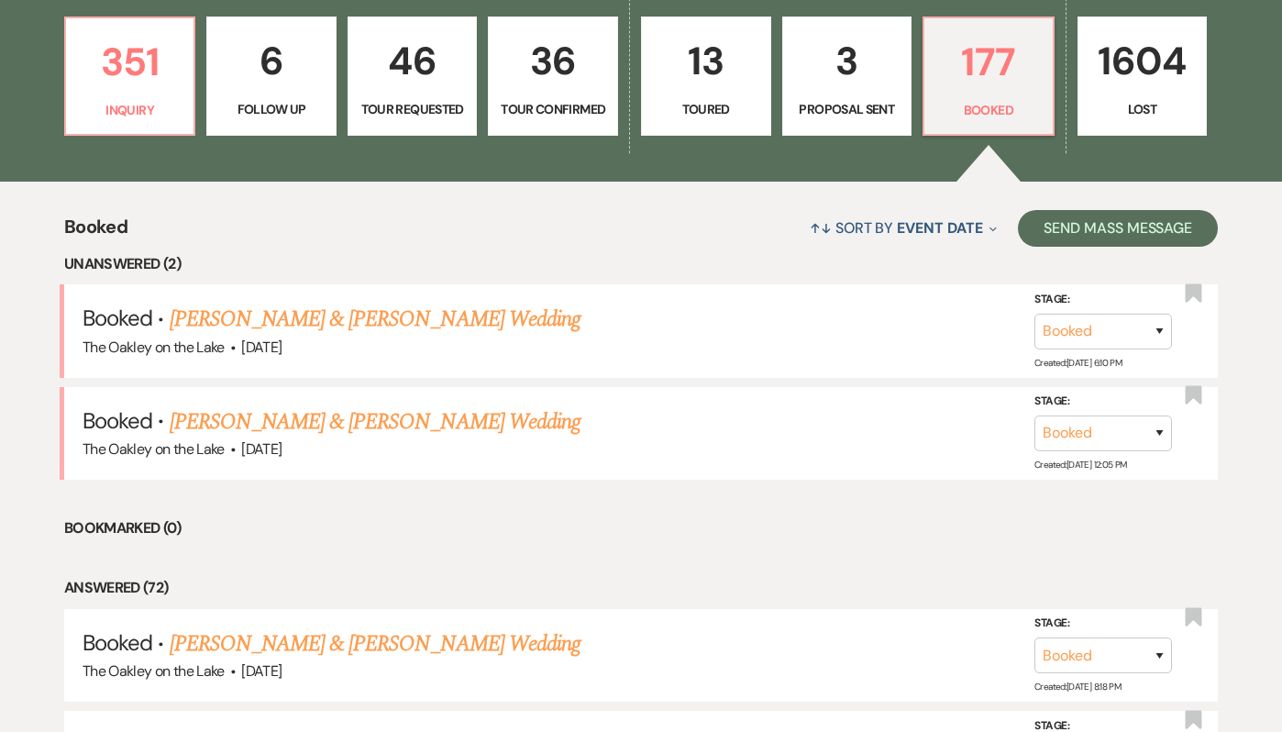
scroll to position [501, 0]
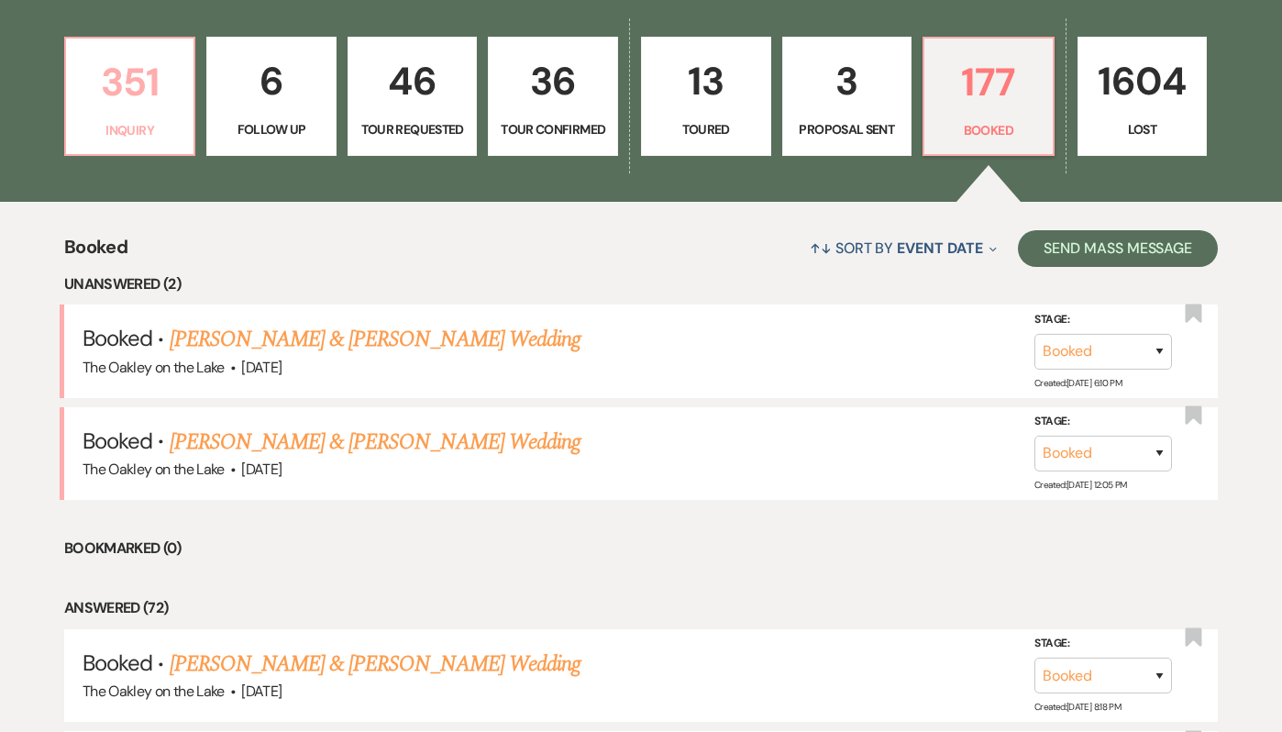
click at [173, 98] on p "351" at bounding box center [130, 81] width 106 height 61
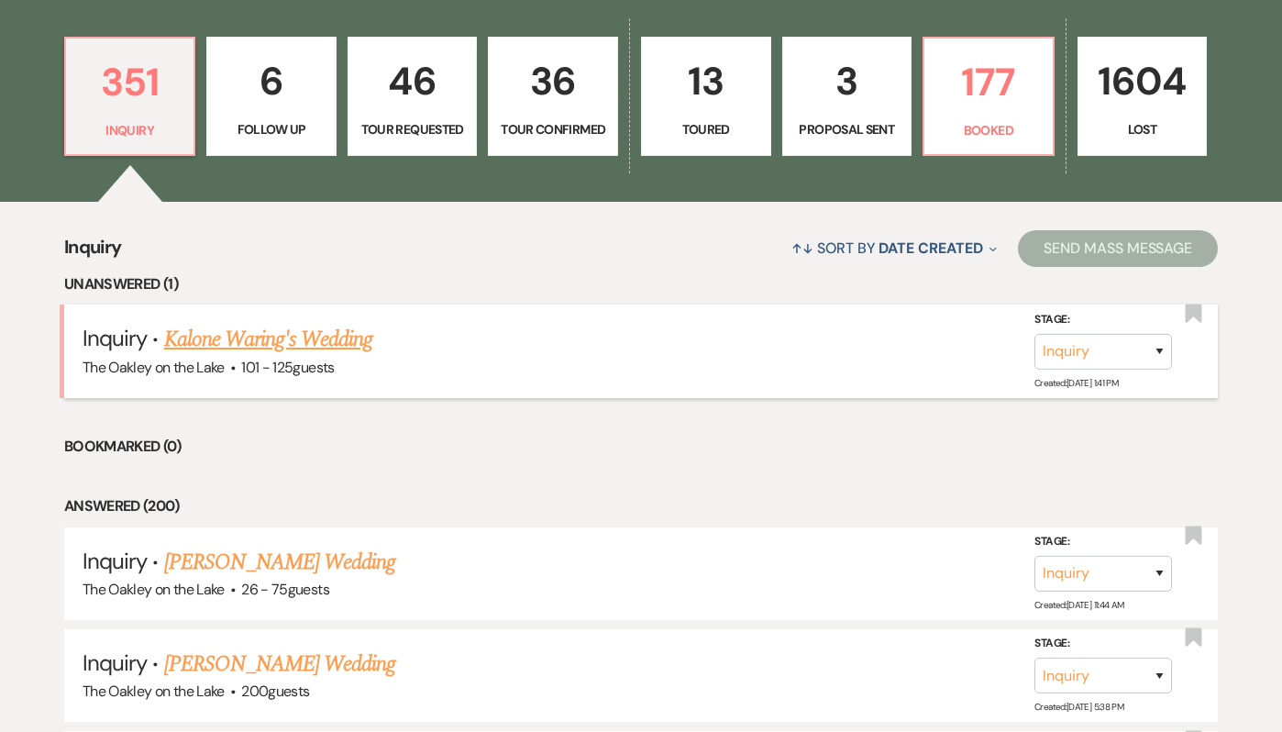
click at [290, 338] on link "Kalone Waring's Wedding" at bounding box center [268, 339] width 209 height 33
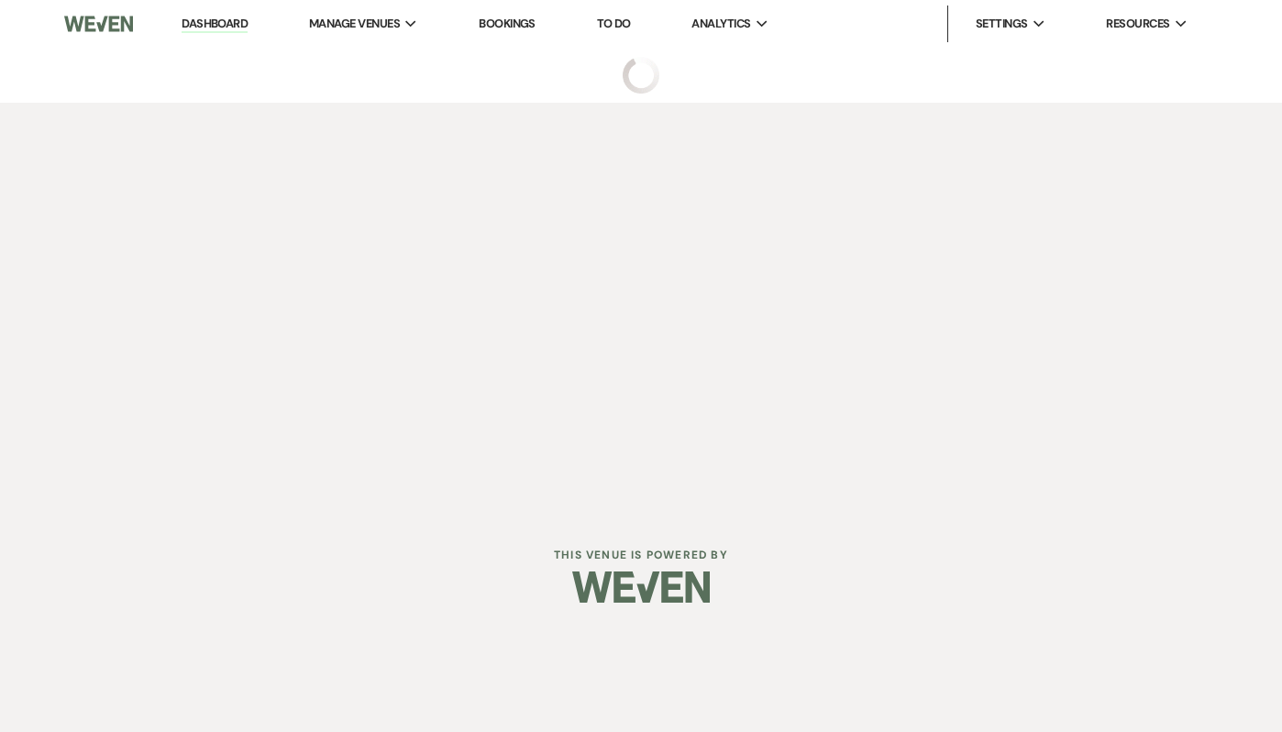
select select "4"
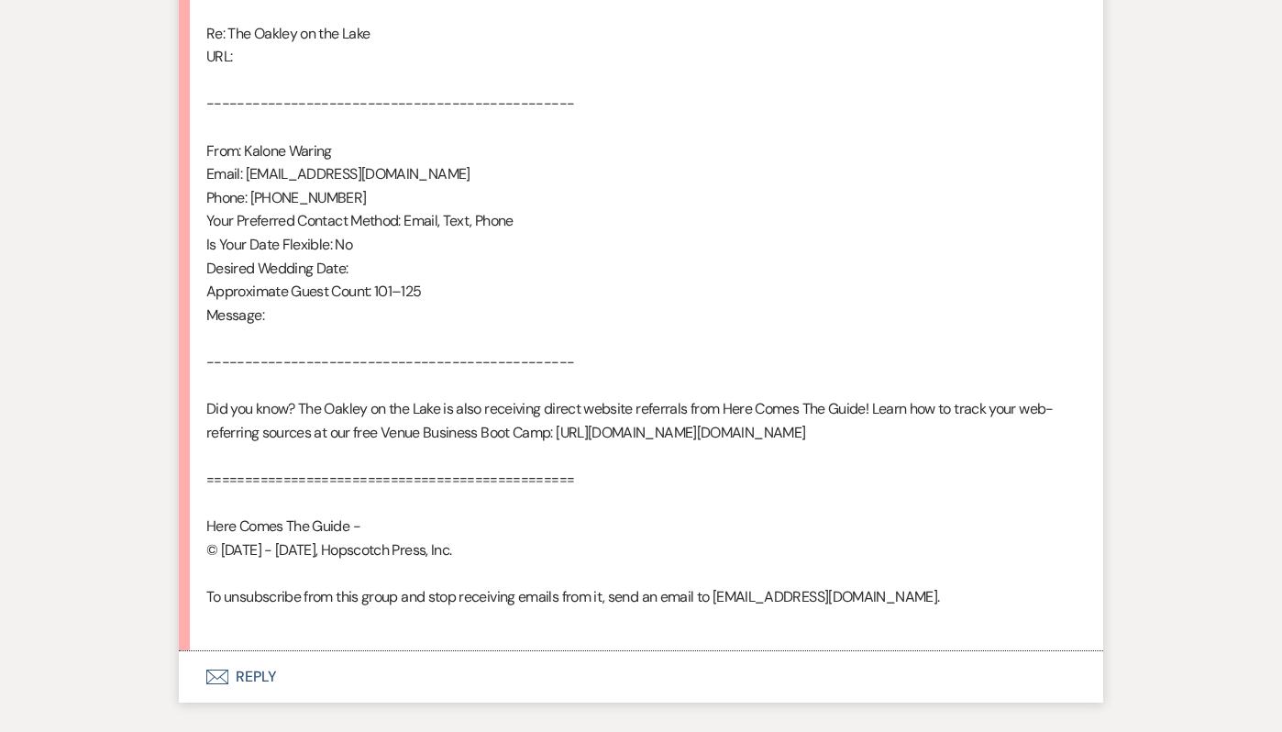
scroll to position [1211, 0]
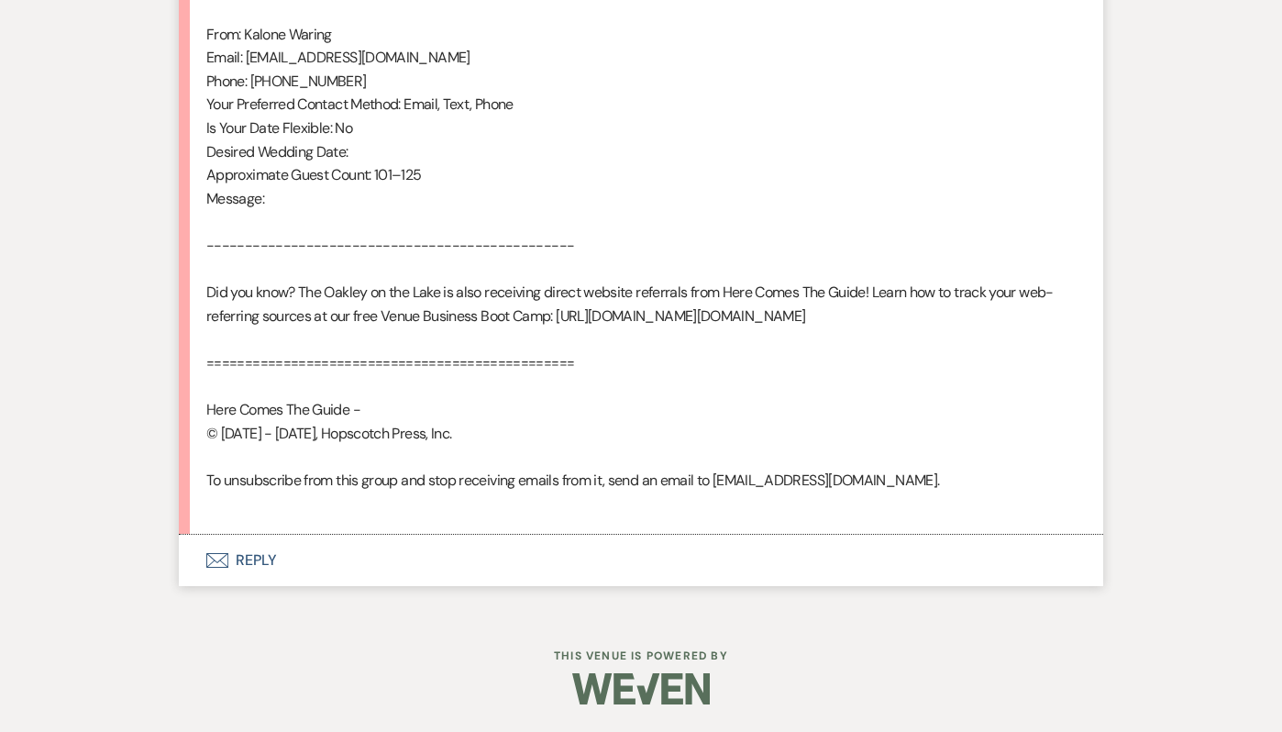
click at [268, 556] on button "Envelope Reply" at bounding box center [641, 559] width 924 height 51
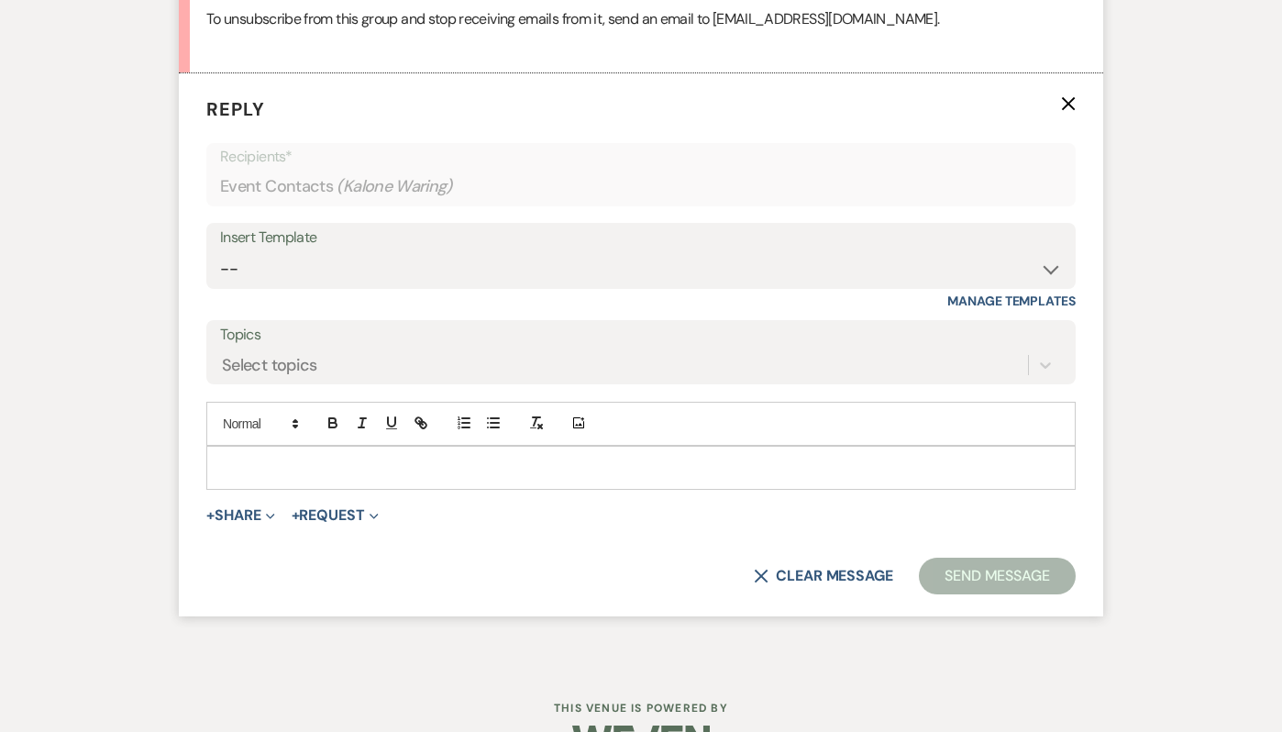
scroll to position [1652, 0]
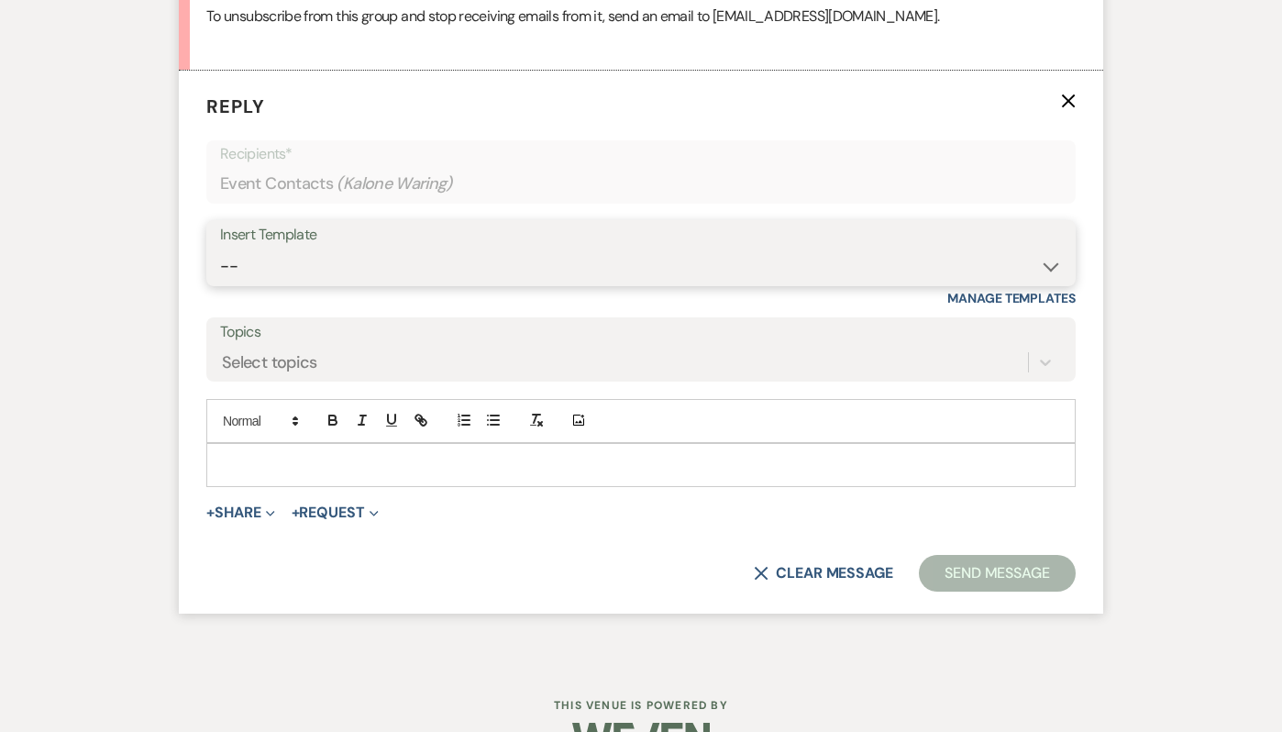
click at [284, 284] on select "-- Weven Planning Portal Introduction (Booked Events) Tour Request Response Fol…" at bounding box center [641, 266] width 842 height 36
select select "5538"
click at [220, 271] on select "-- Weven Planning Portal Introduction (Booked Events) Tour Request Response Fol…" at bounding box center [641, 266] width 842 height 36
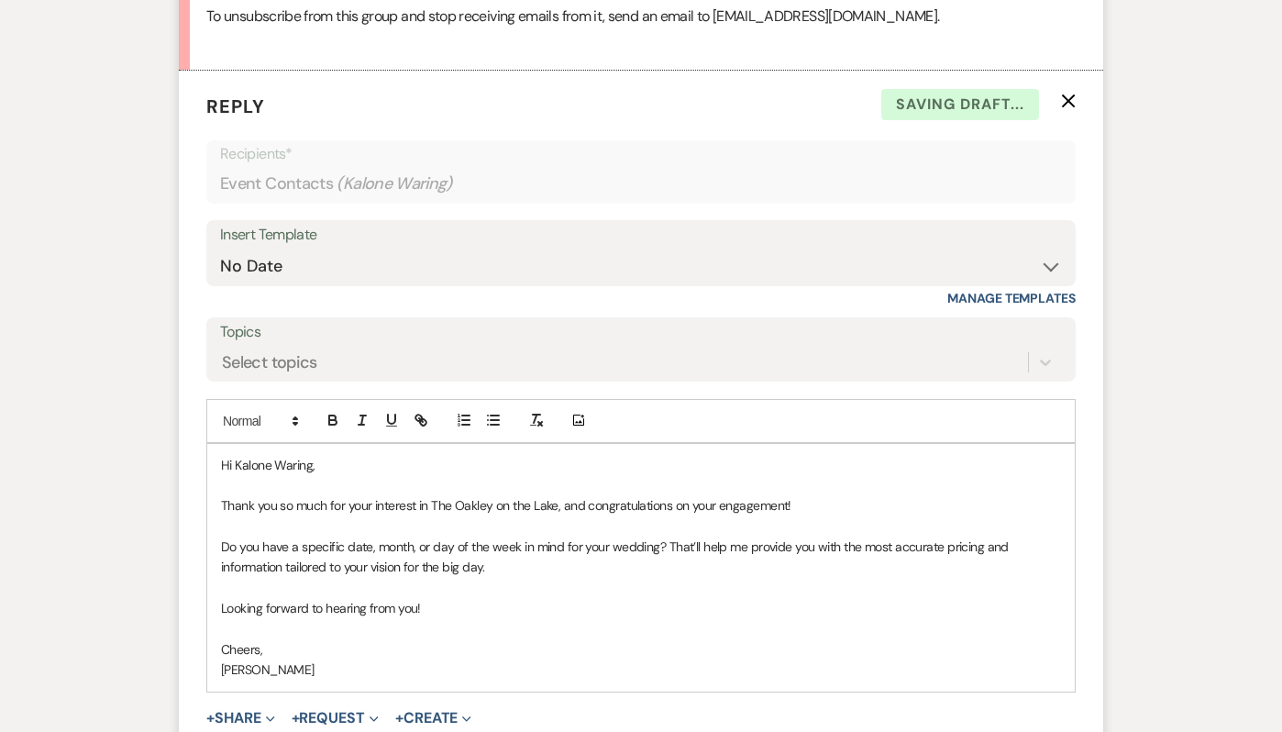
click at [286, 475] on p "Hi Kalone Waring," at bounding box center [641, 465] width 840 height 20
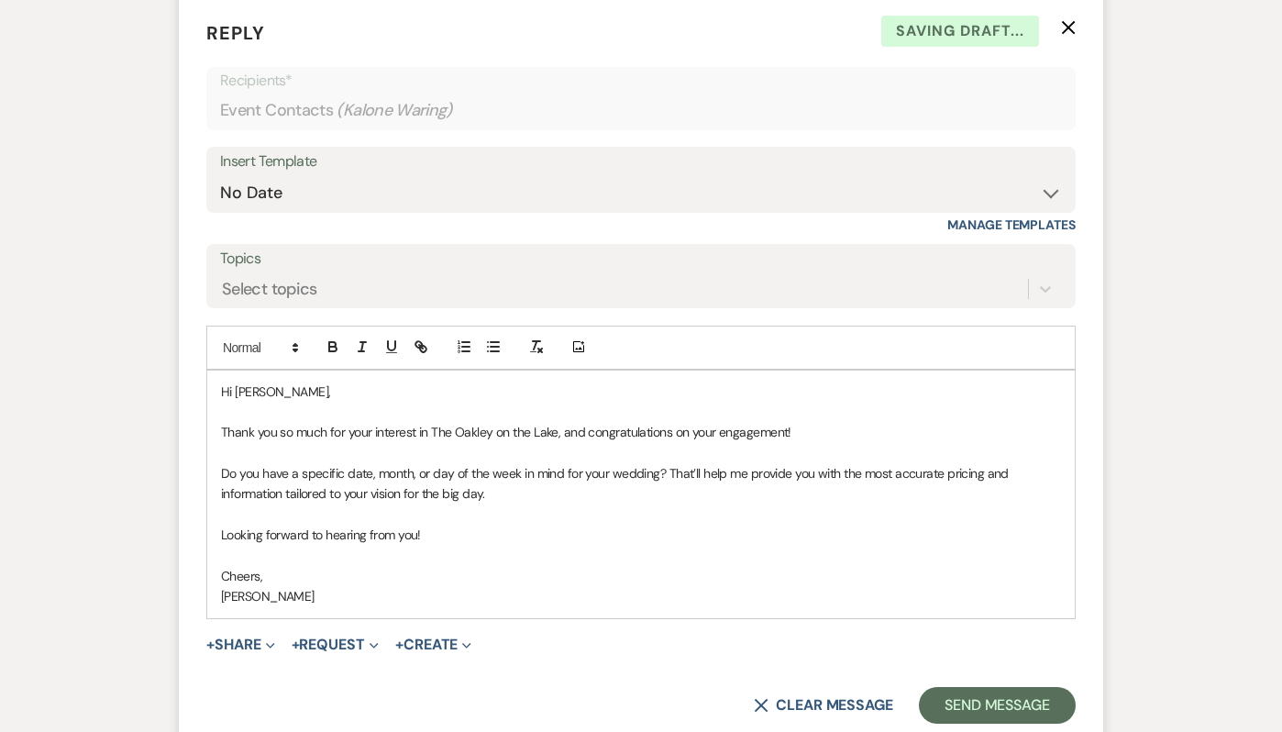
scroll to position [1726, 0]
drag, startPoint x: 343, startPoint y: 498, endPoint x: 292, endPoint y: 487, distance: 52.5
click at [292, 489] on p "Do you have a specific date, month, or day of the week in mind for your wedding…" at bounding box center [641, 482] width 840 height 41
click at [347, 499] on p "Do you have other date, month, or day of the week in mind for your wedding? Tha…" at bounding box center [641, 482] width 840 height 41
click at [242, 605] on p "[PERSON_NAME]" at bounding box center [641, 595] width 840 height 20
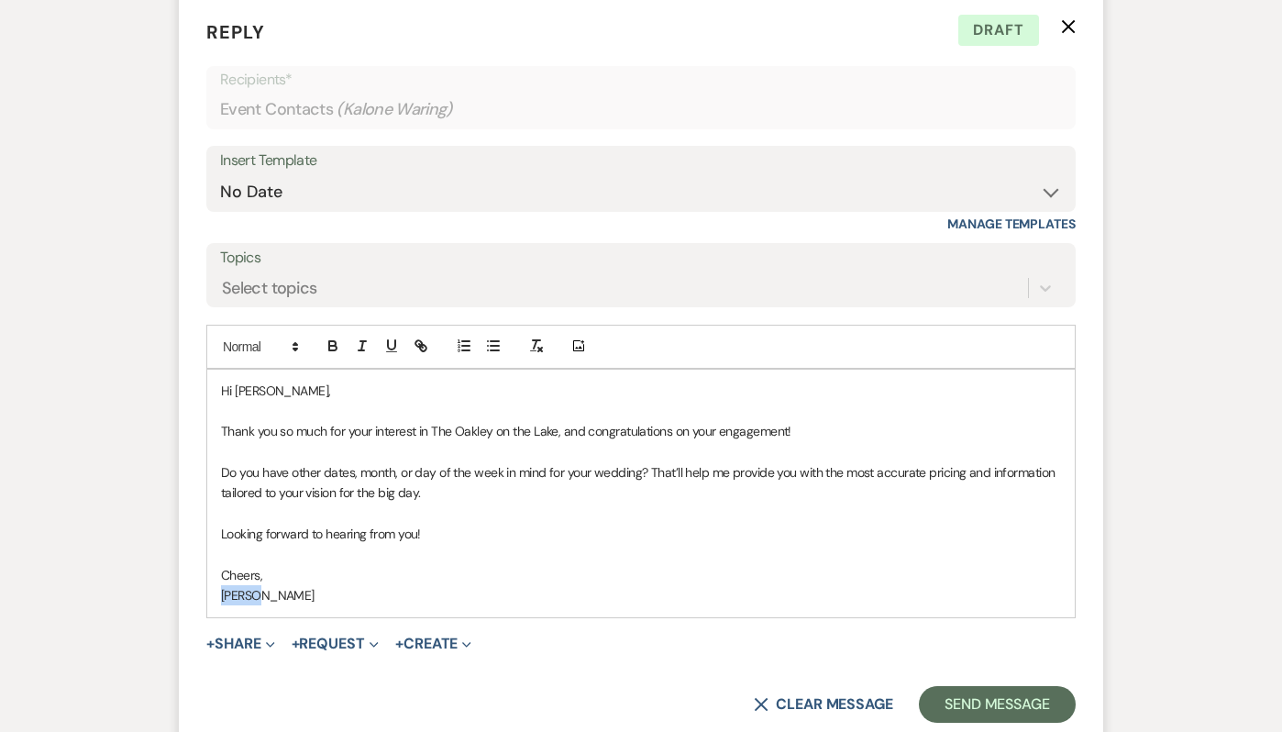
click at [242, 605] on p "[PERSON_NAME]" at bounding box center [641, 595] width 840 height 20
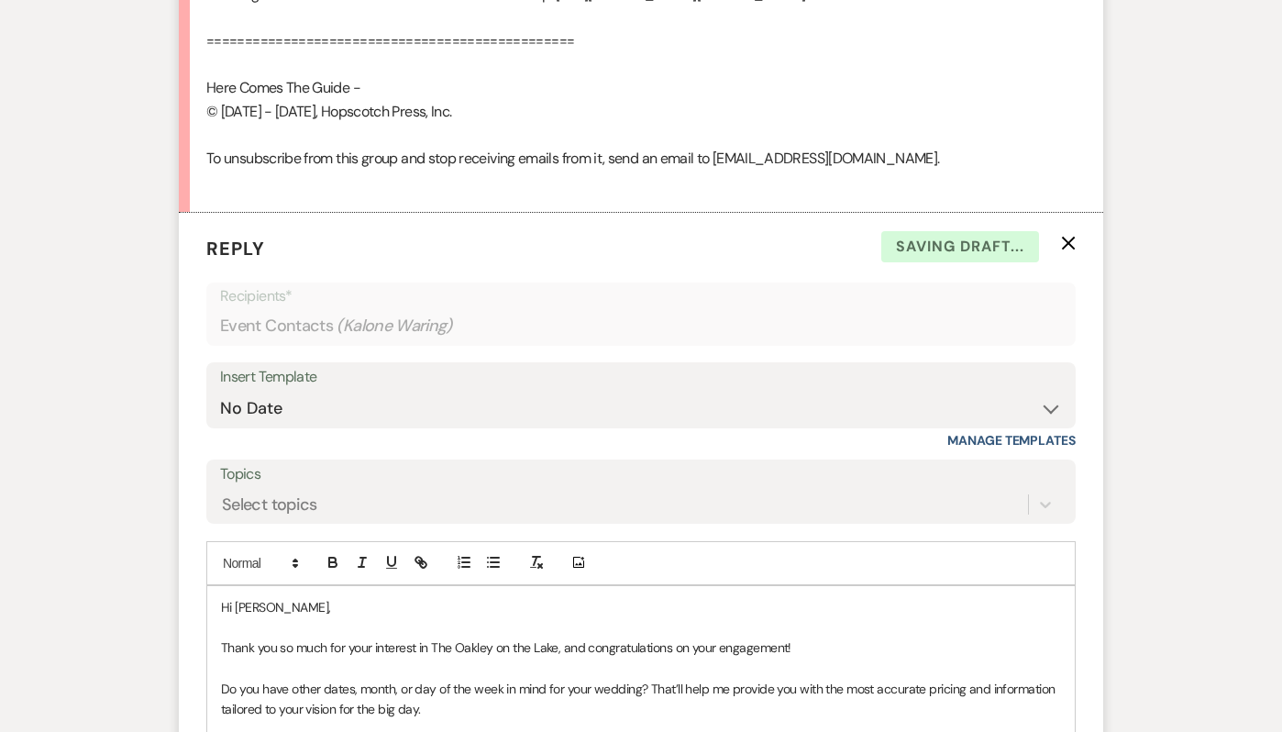
scroll to position [1509, 0]
click at [219, 705] on div "Hi Kalone, Thank you so much for your interest in The Oakley on the Lake, and c…" at bounding box center [640, 711] width 867 height 248
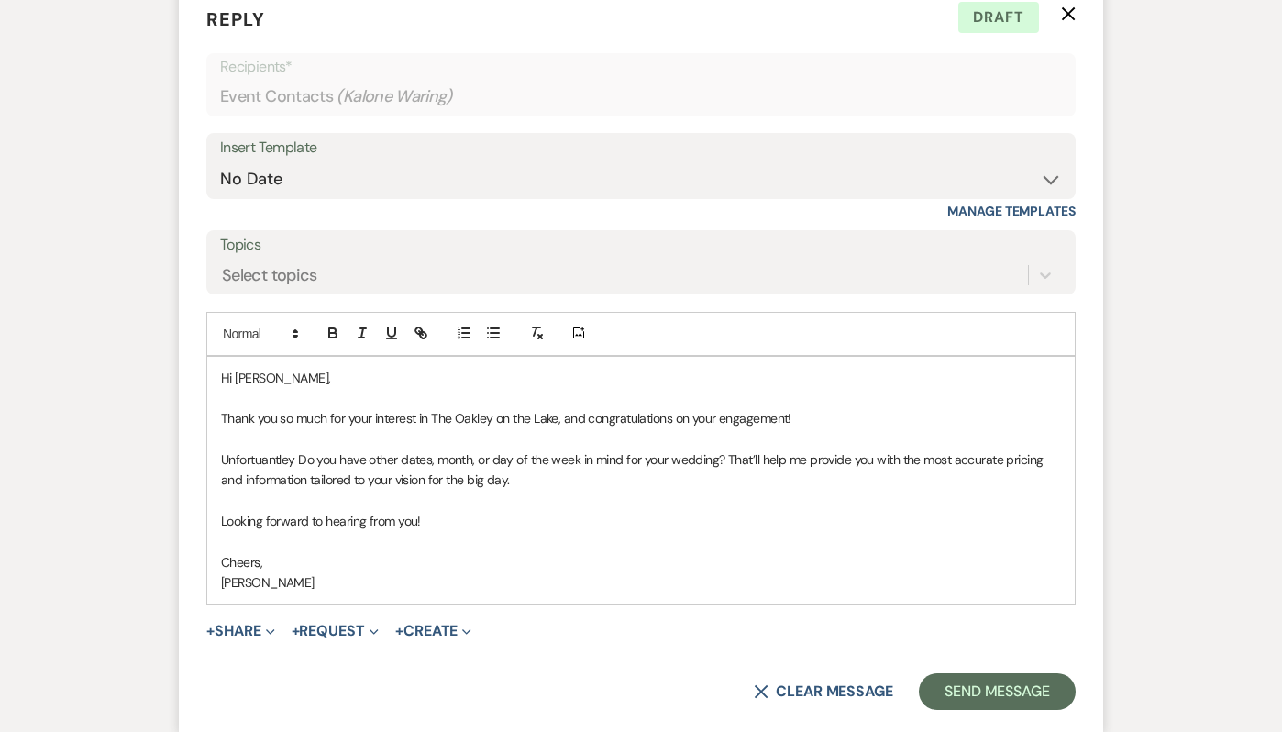
scroll to position [1740, 0]
click at [245, 480] on p "Unfortuantley 10/17/2026 has been booked. Do you have other dates, month, or da…" at bounding box center [641, 468] width 840 height 41
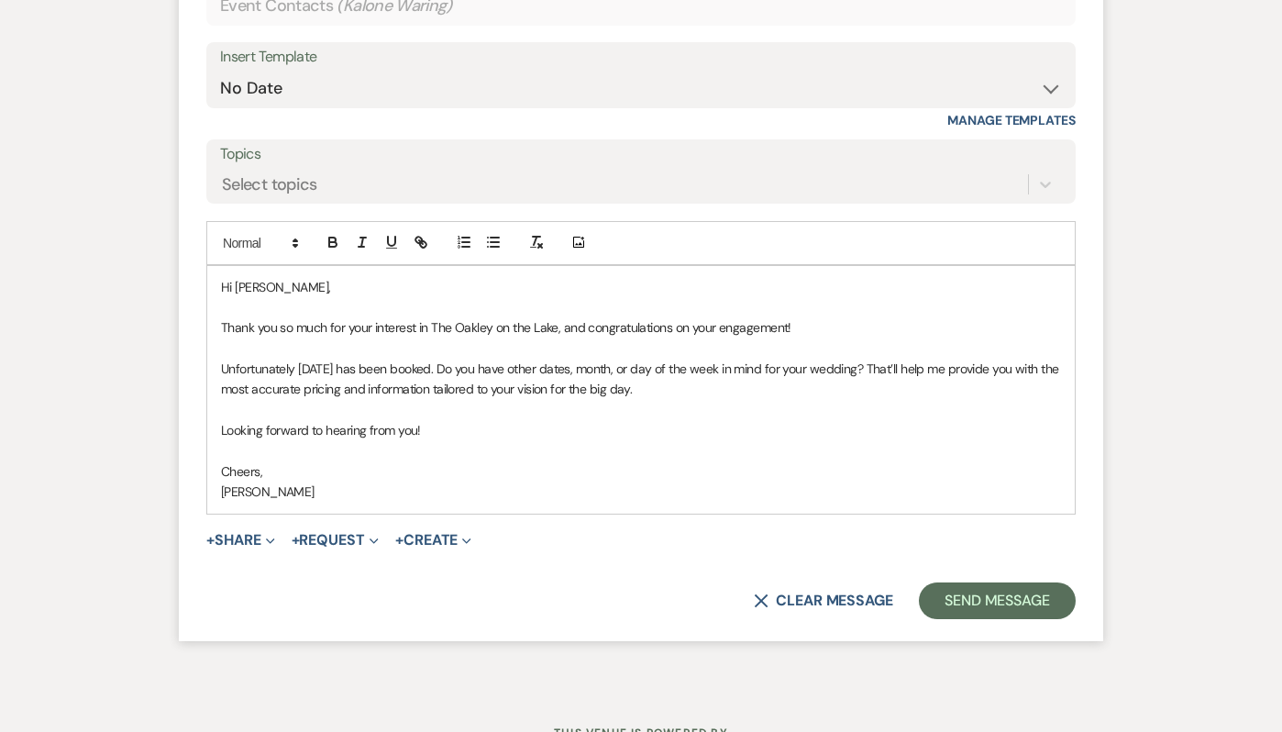
scroll to position [1835, 0]
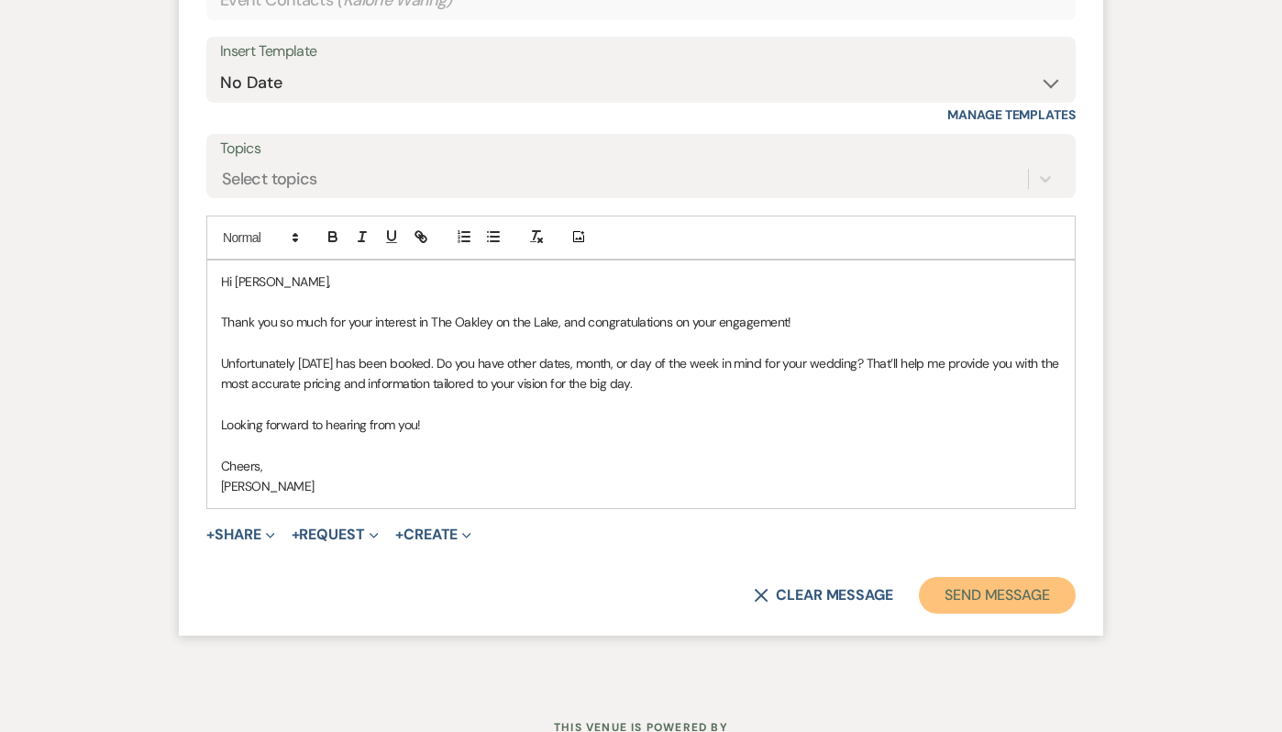
click at [1033, 606] on button "Send Message" at bounding box center [997, 595] width 157 height 37
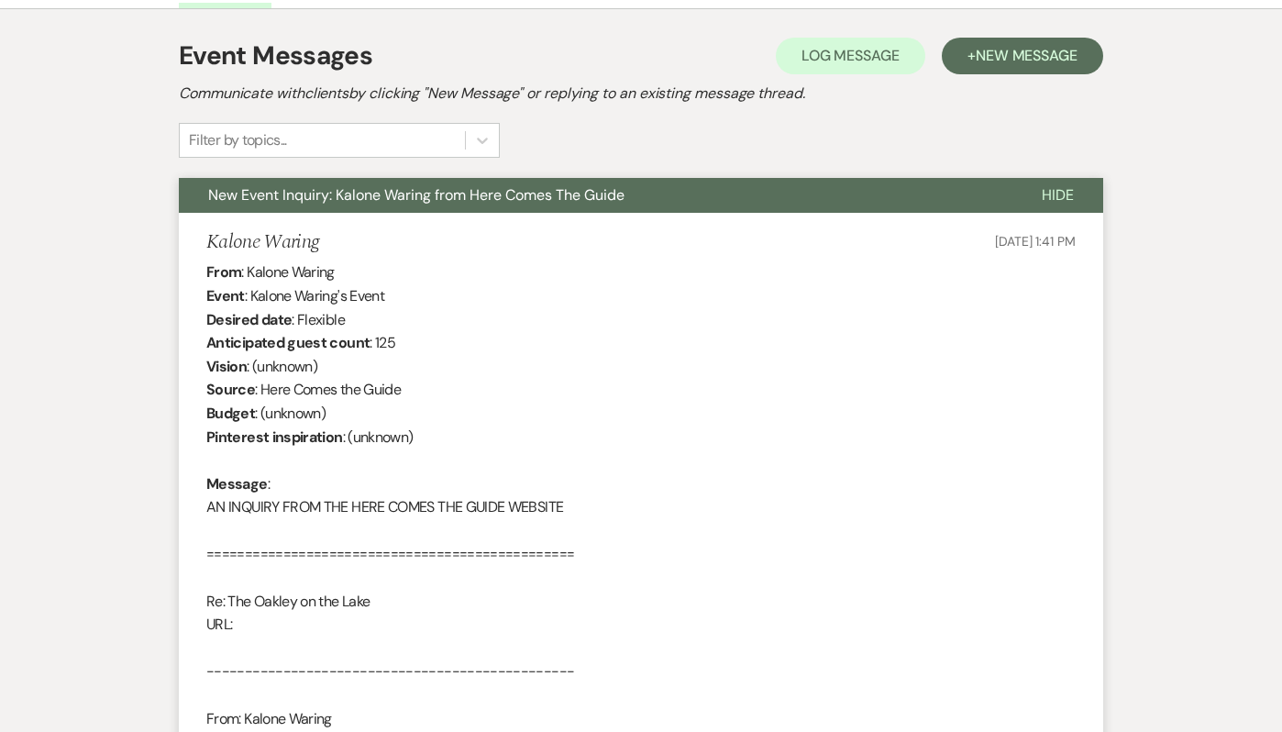
scroll to position [0, 0]
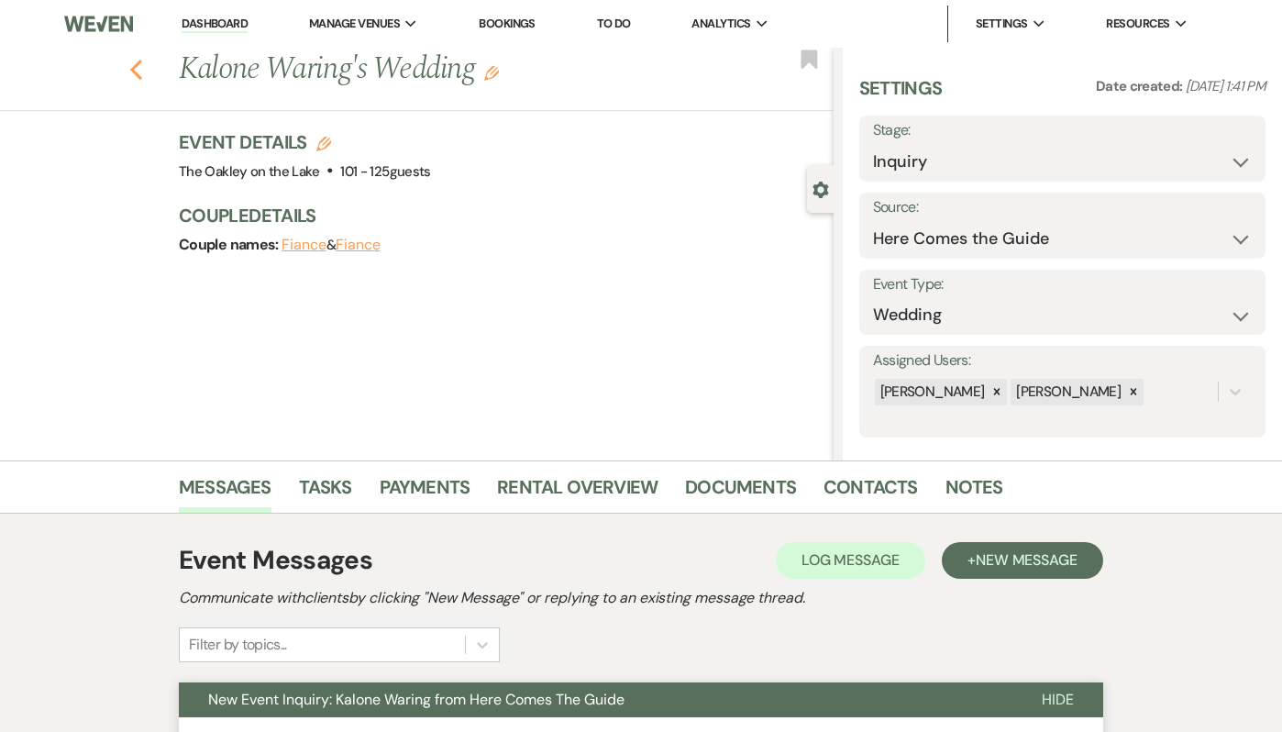
click at [136, 68] on icon "Previous" at bounding box center [136, 70] width 14 height 22
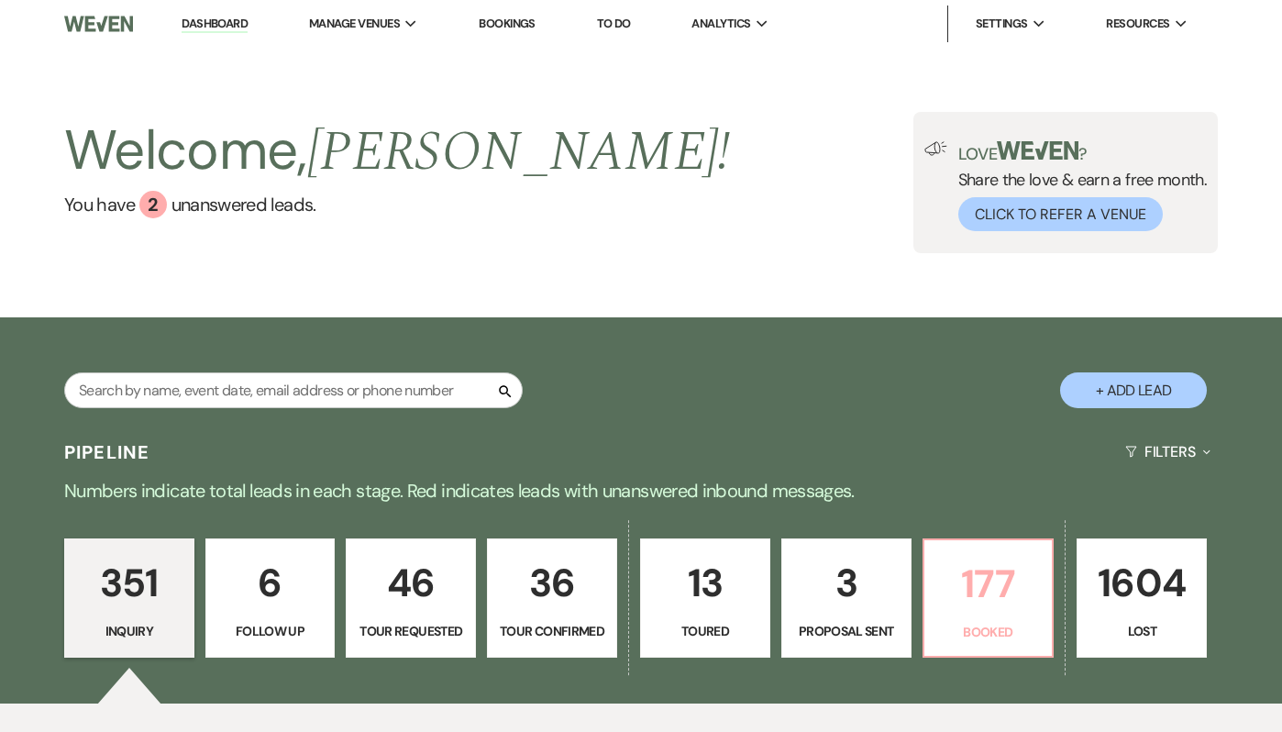
click at [1022, 618] on link "177 Booked" at bounding box center [988, 597] width 132 height 119
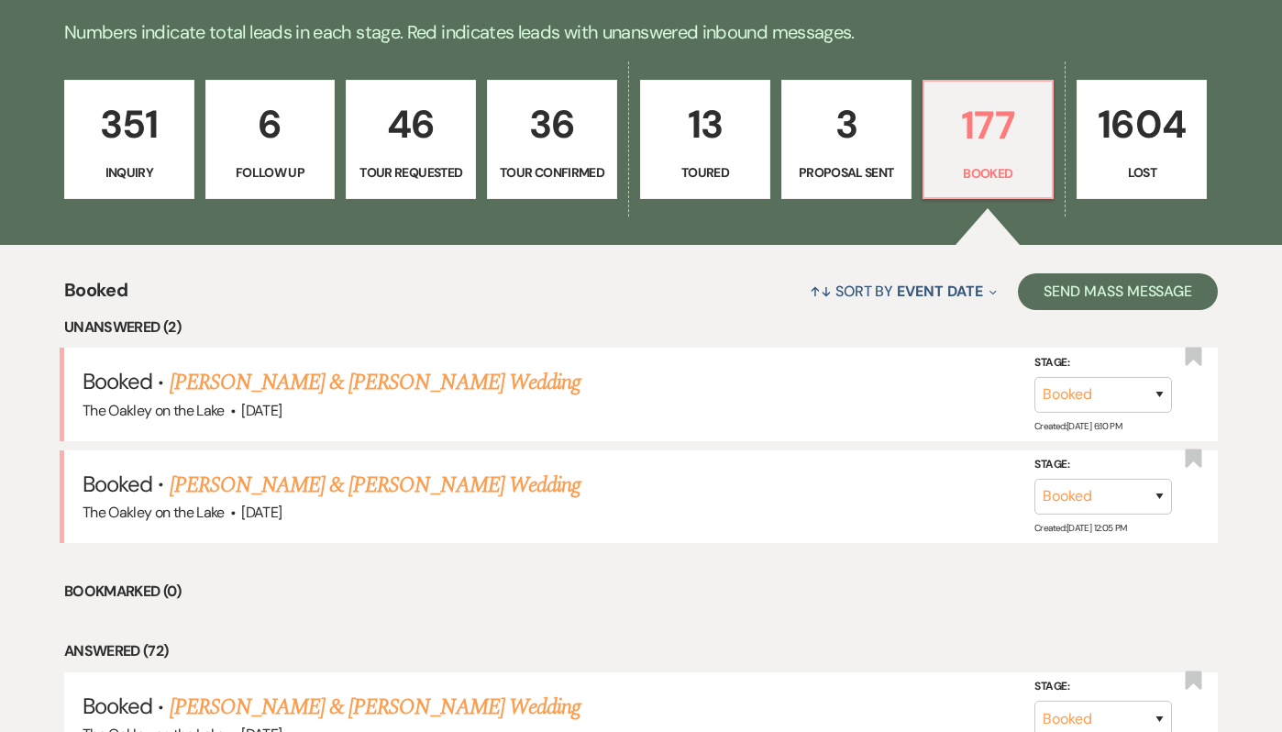
scroll to position [463, 0]
